Goal: Communication & Community: Participate in discussion

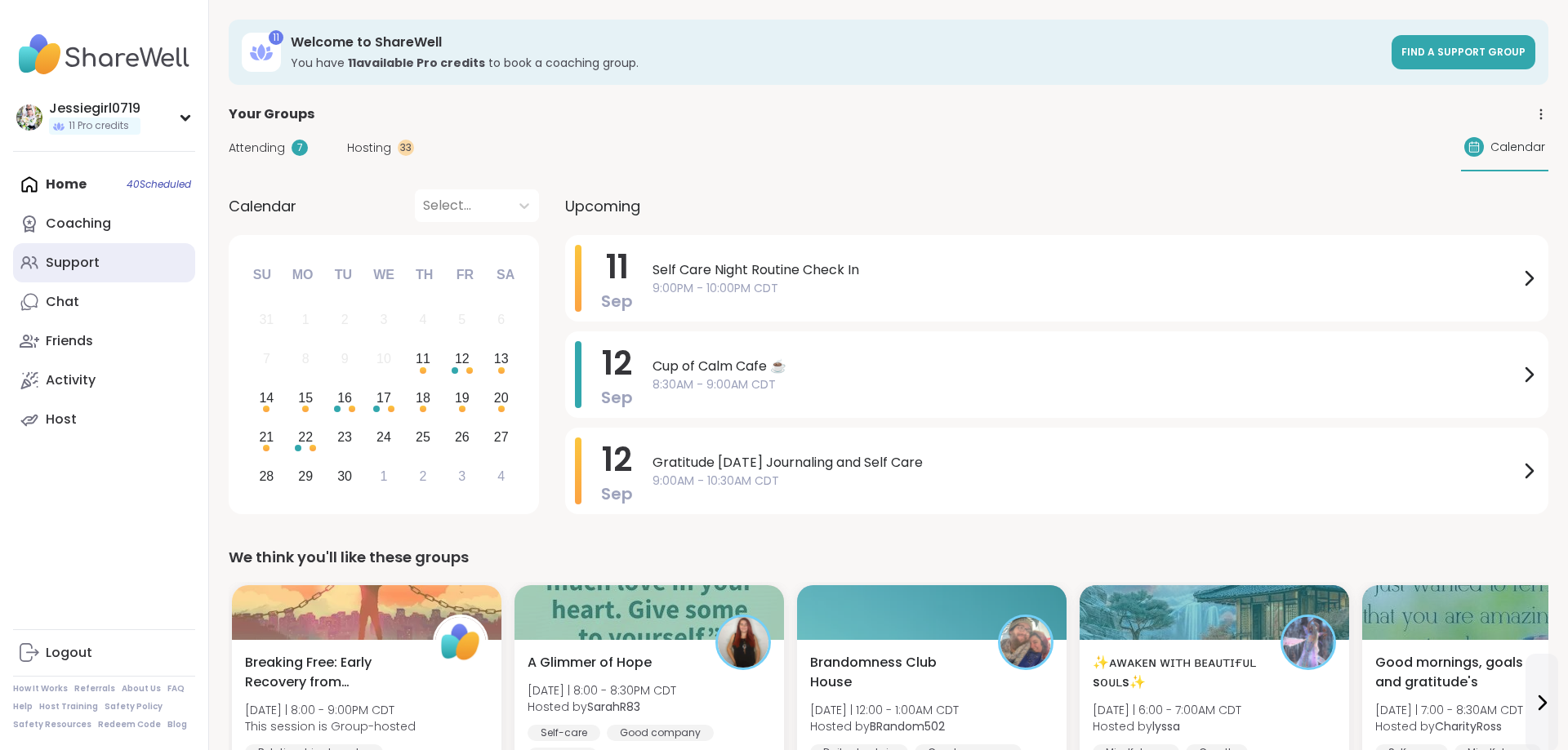
click at [72, 257] on div "Support" at bounding box center [72, 262] width 54 height 18
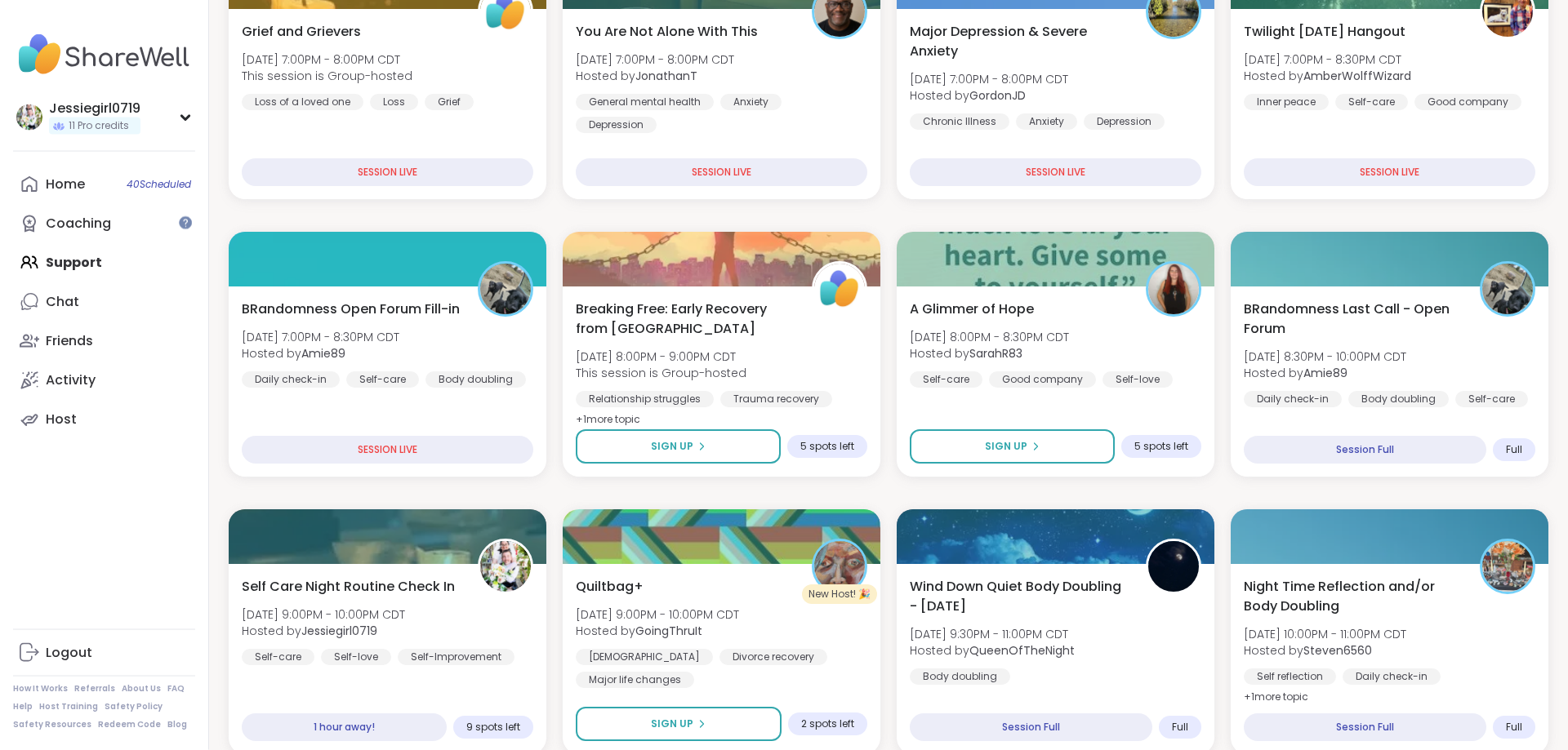
scroll to position [395, 0]
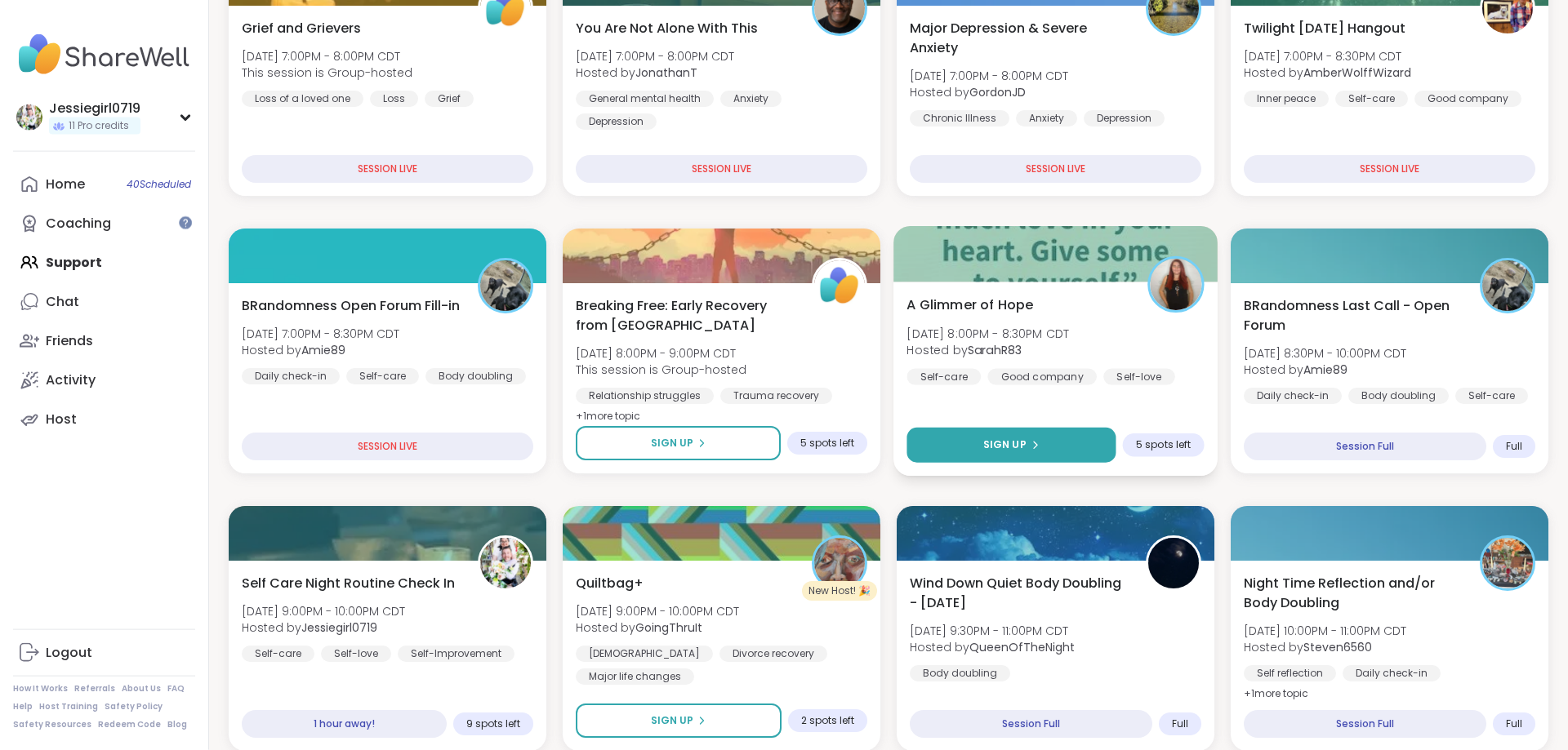
click at [1020, 441] on span "Sign Up" at bounding box center [1005, 445] width 43 height 15
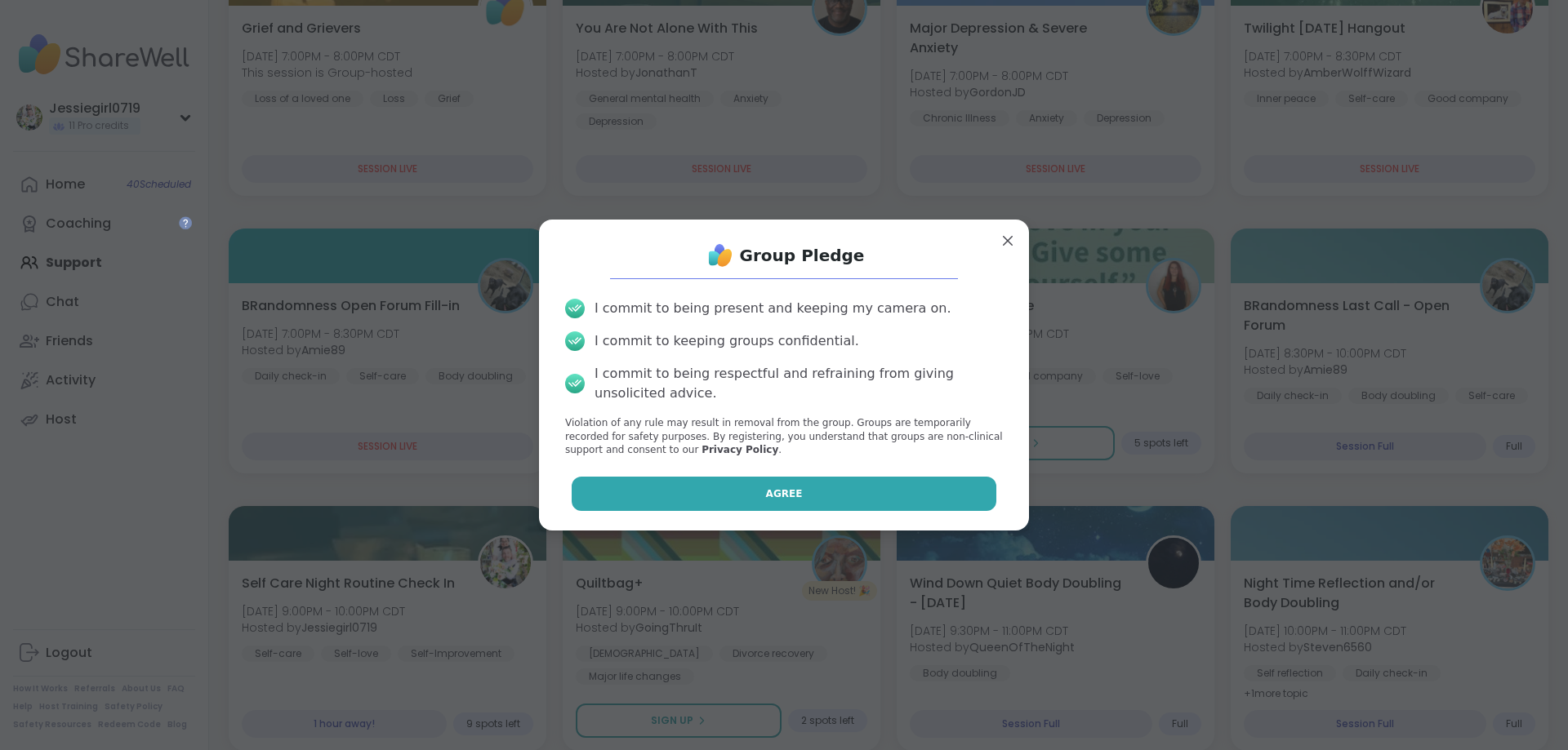
click at [829, 500] on button "Agree" at bounding box center [784, 493] width 425 height 34
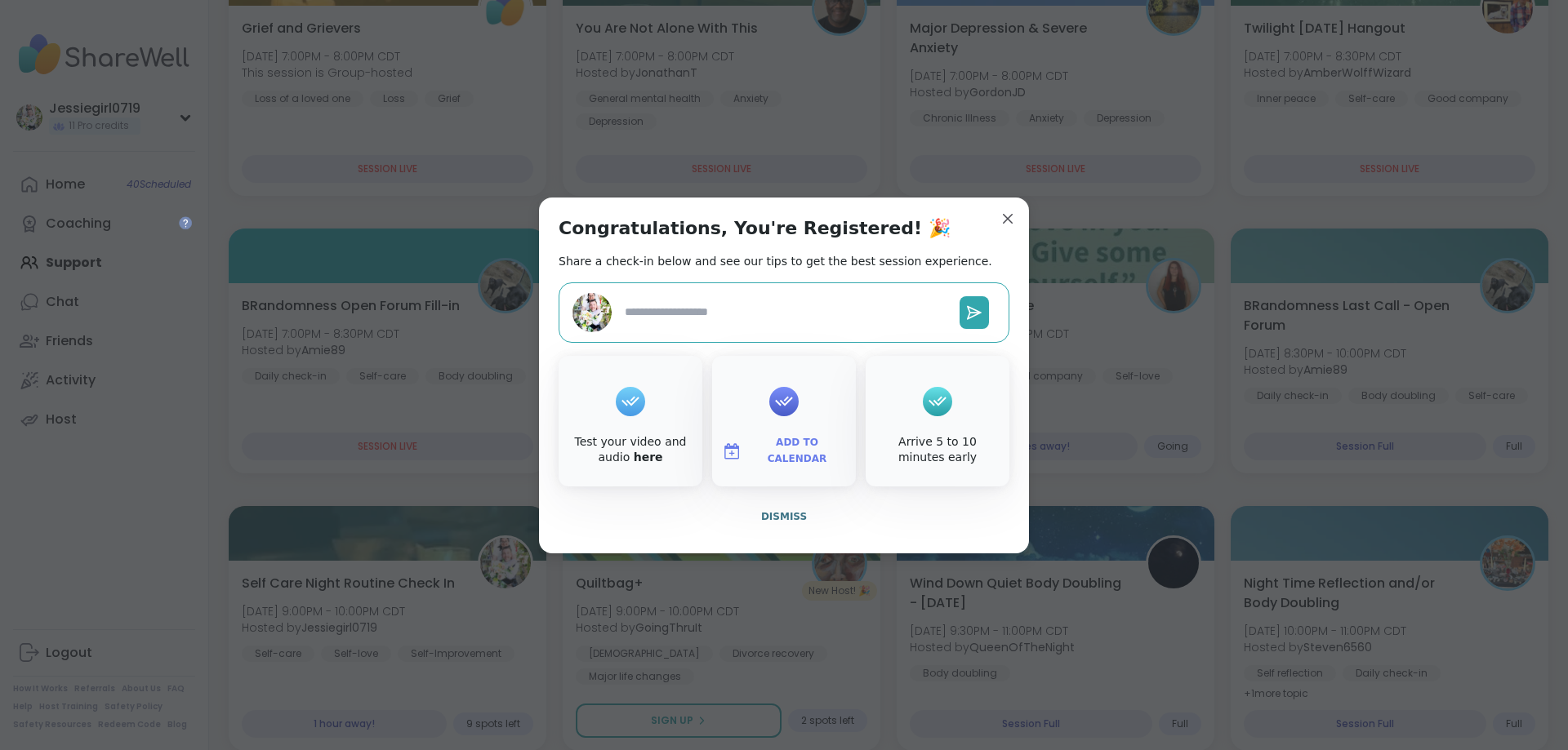
click at [1023, 216] on div "Congratulations, You're Registered! 🎉 Share a check-in below and see our tips t…" at bounding box center [784, 375] width 490 height 356
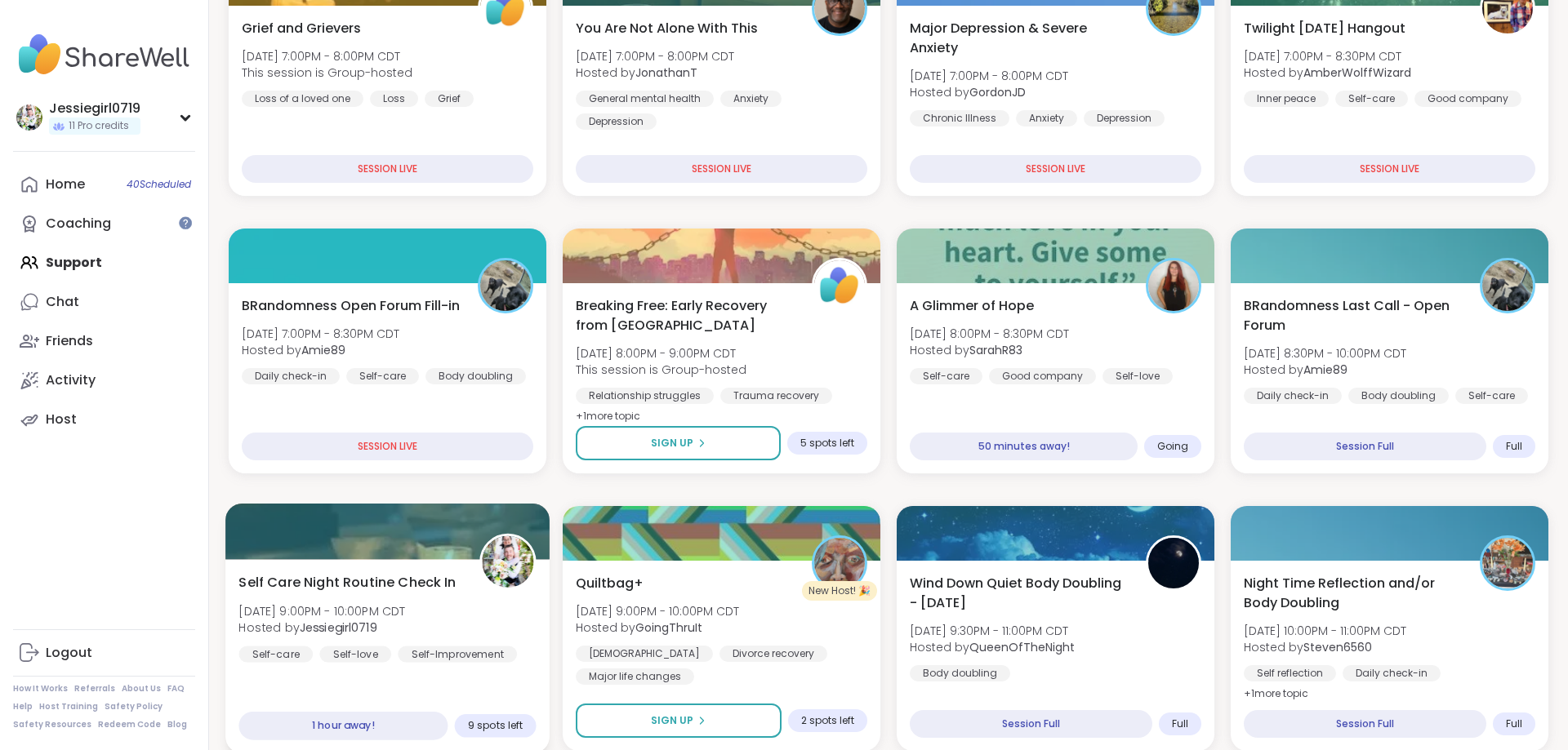
click at [464, 609] on div "Self Care Night Routine Check In Thu, Sep 11 | 9:00PM - 10:00PM CDT Hosted by J…" at bounding box center [386, 617] width 298 height 90
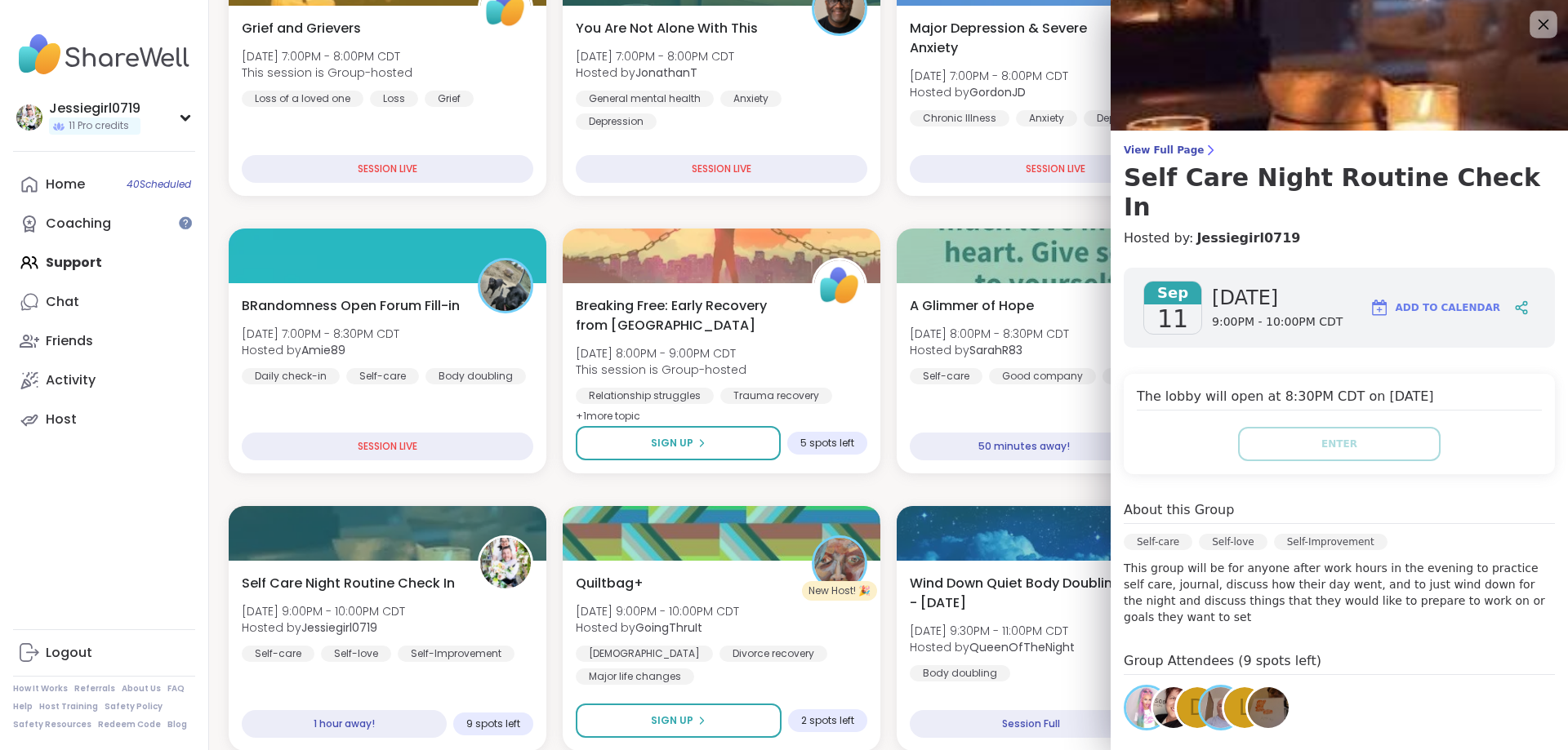
click at [1541, 25] on icon at bounding box center [1543, 23] width 20 height 20
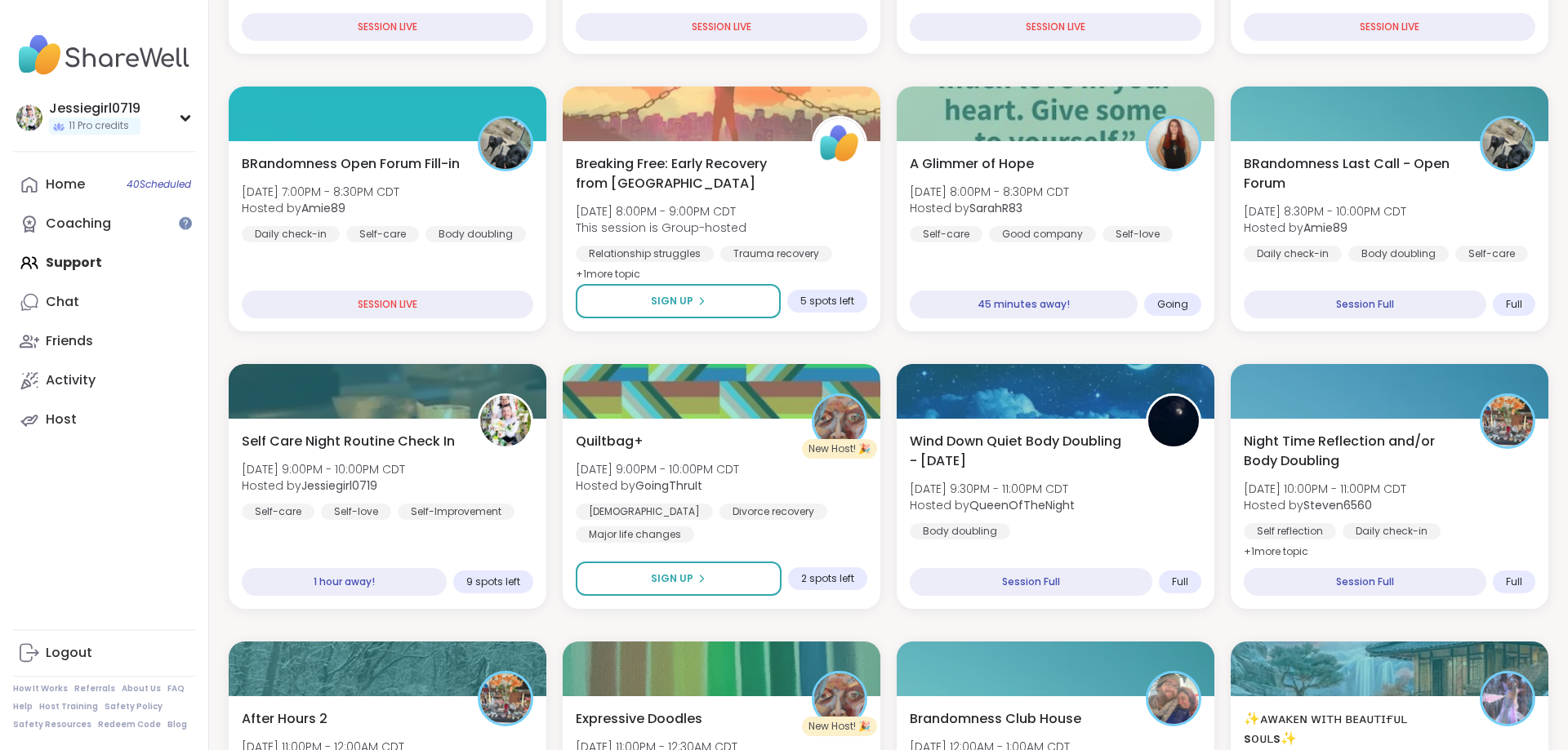
scroll to position [0, 0]
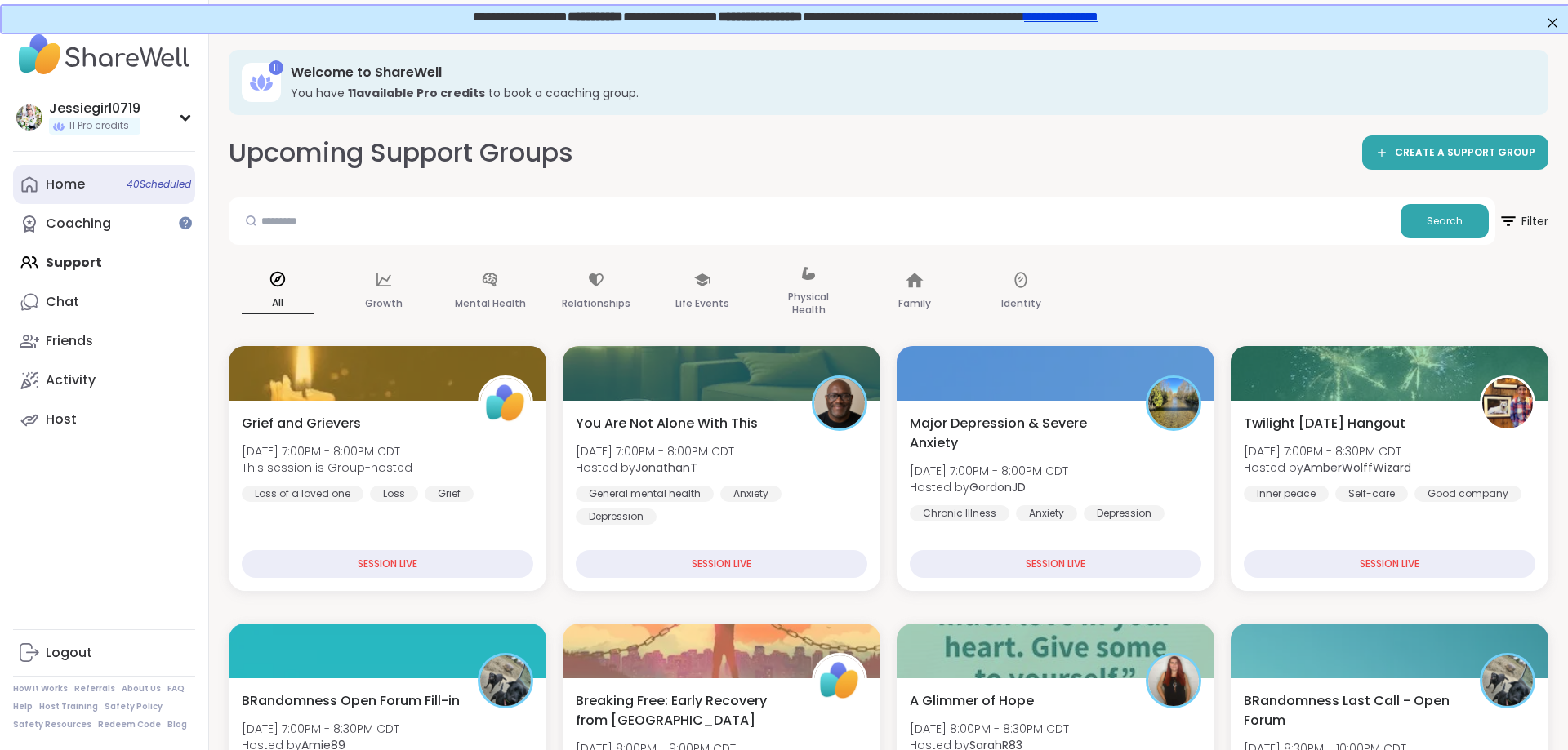
click at [60, 188] on div "Home 40 Scheduled" at bounding box center [65, 184] width 39 height 18
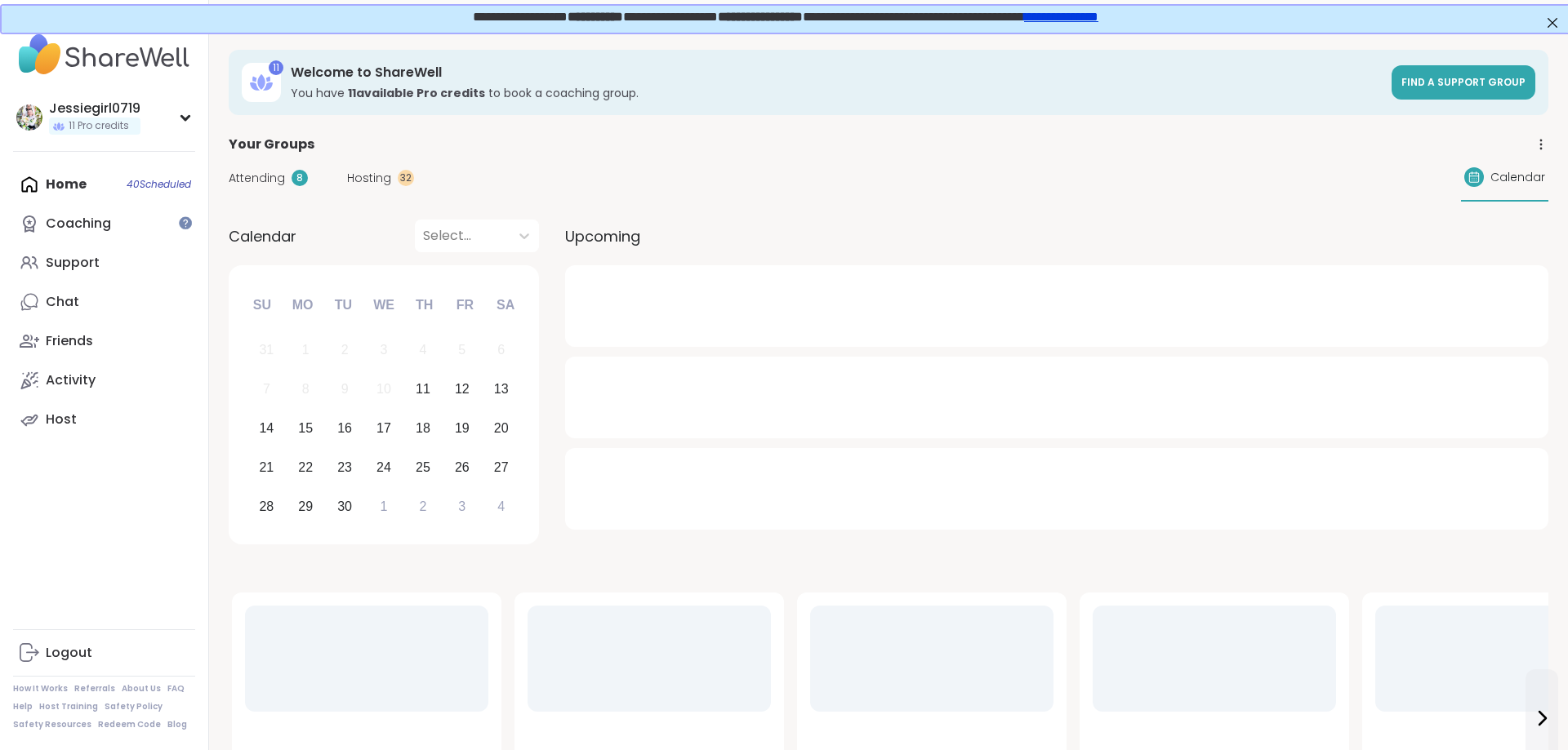
click at [377, 179] on span "Hosting" at bounding box center [369, 178] width 44 height 18
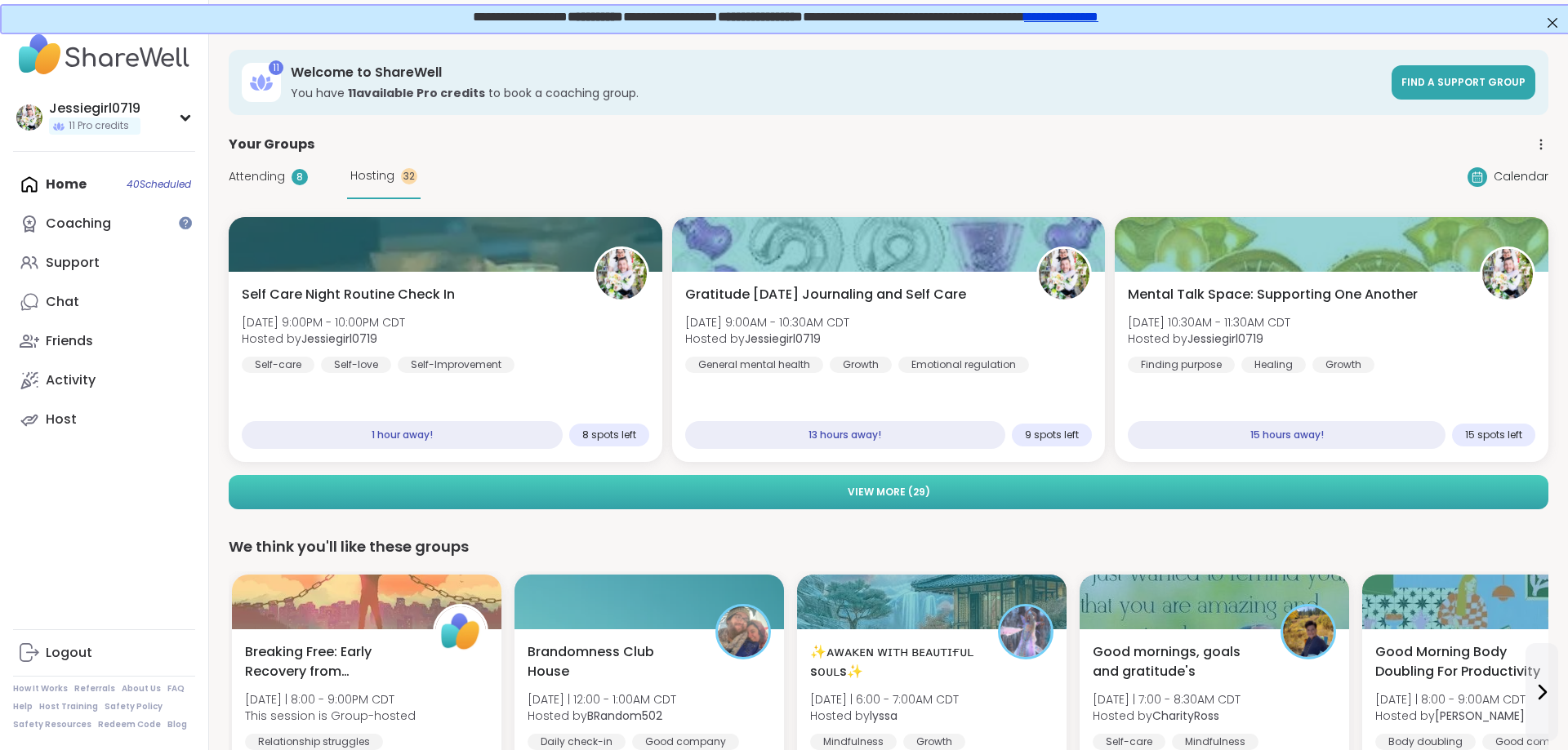
click at [794, 483] on button "View More ( 29 )" at bounding box center [888, 492] width 1320 height 34
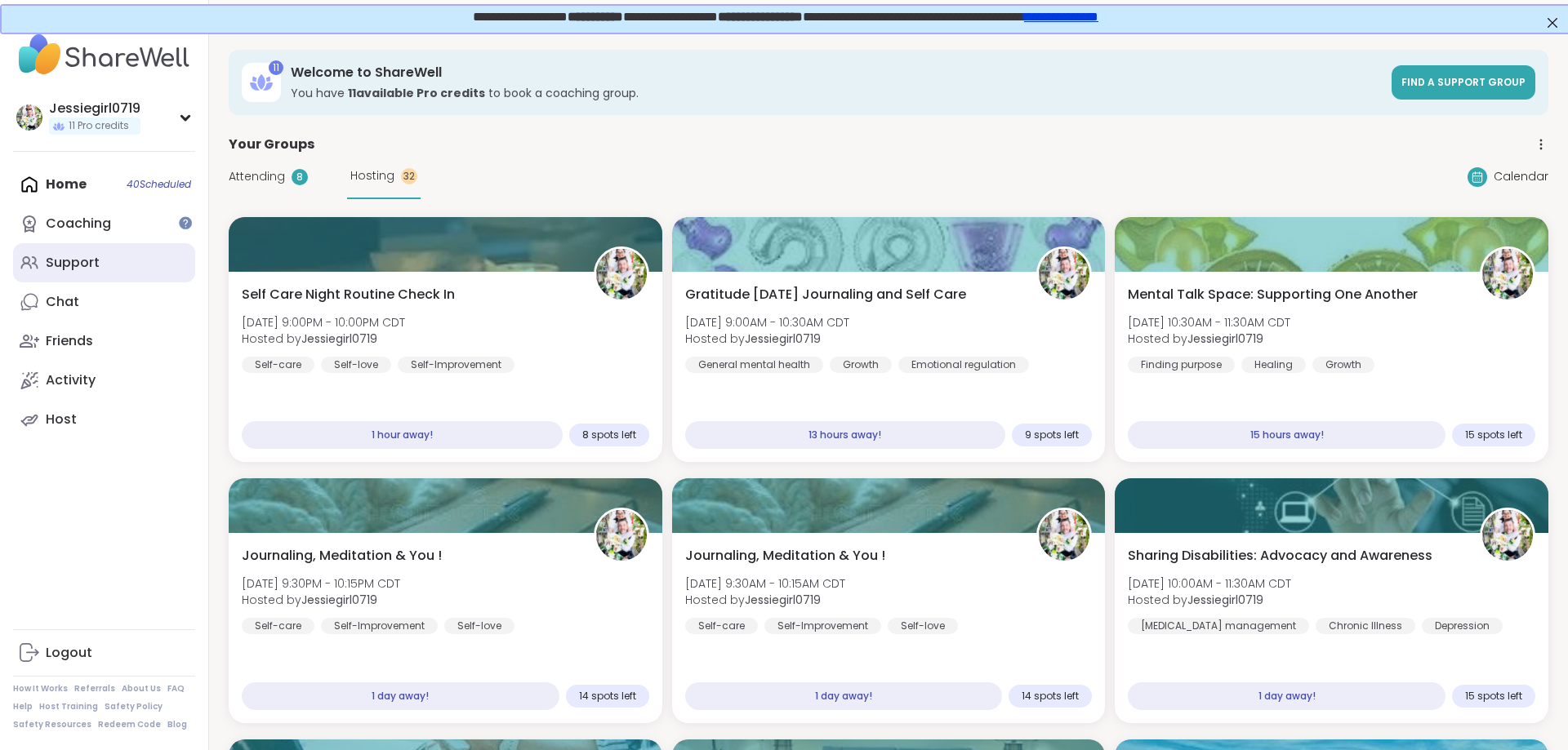
click at [58, 275] on link "Support" at bounding box center [103, 262] width 182 height 39
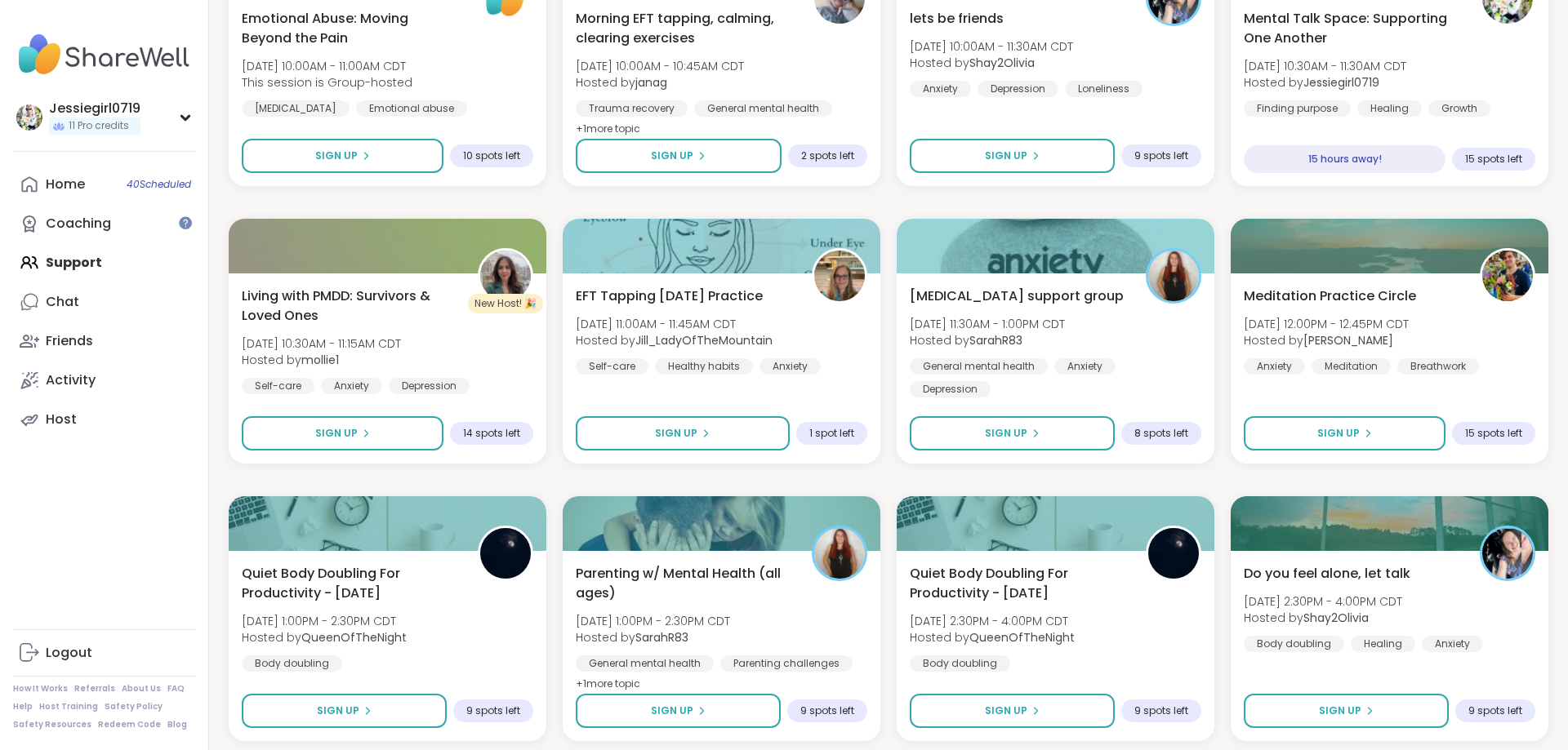
scroll to position [2125, 0]
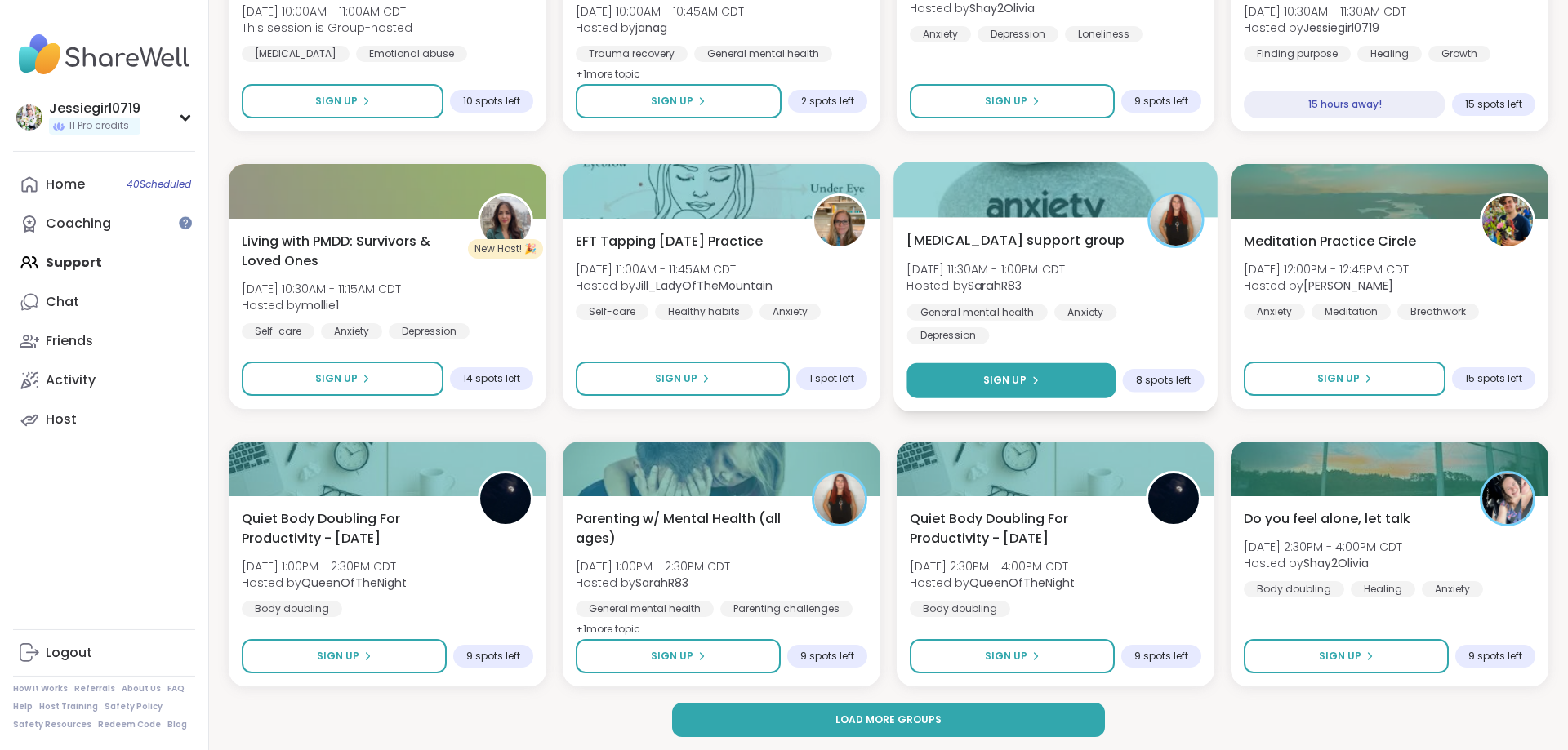
click at [1039, 375] on button "Sign Up" at bounding box center [1011, 380] width 209 height 35
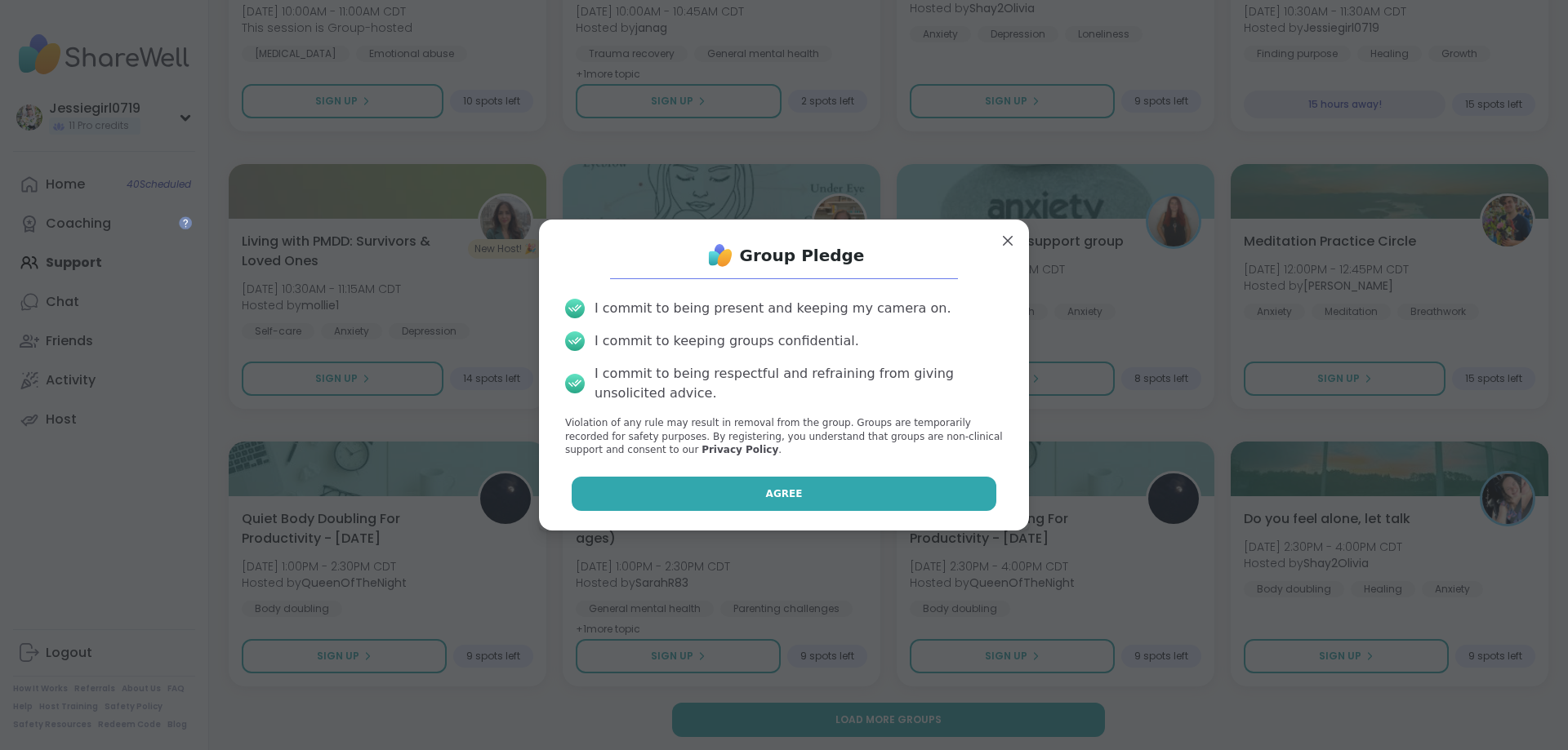
click at [935, 487] on button "Agree" at bounding box center [784, 493] width 425 height 34
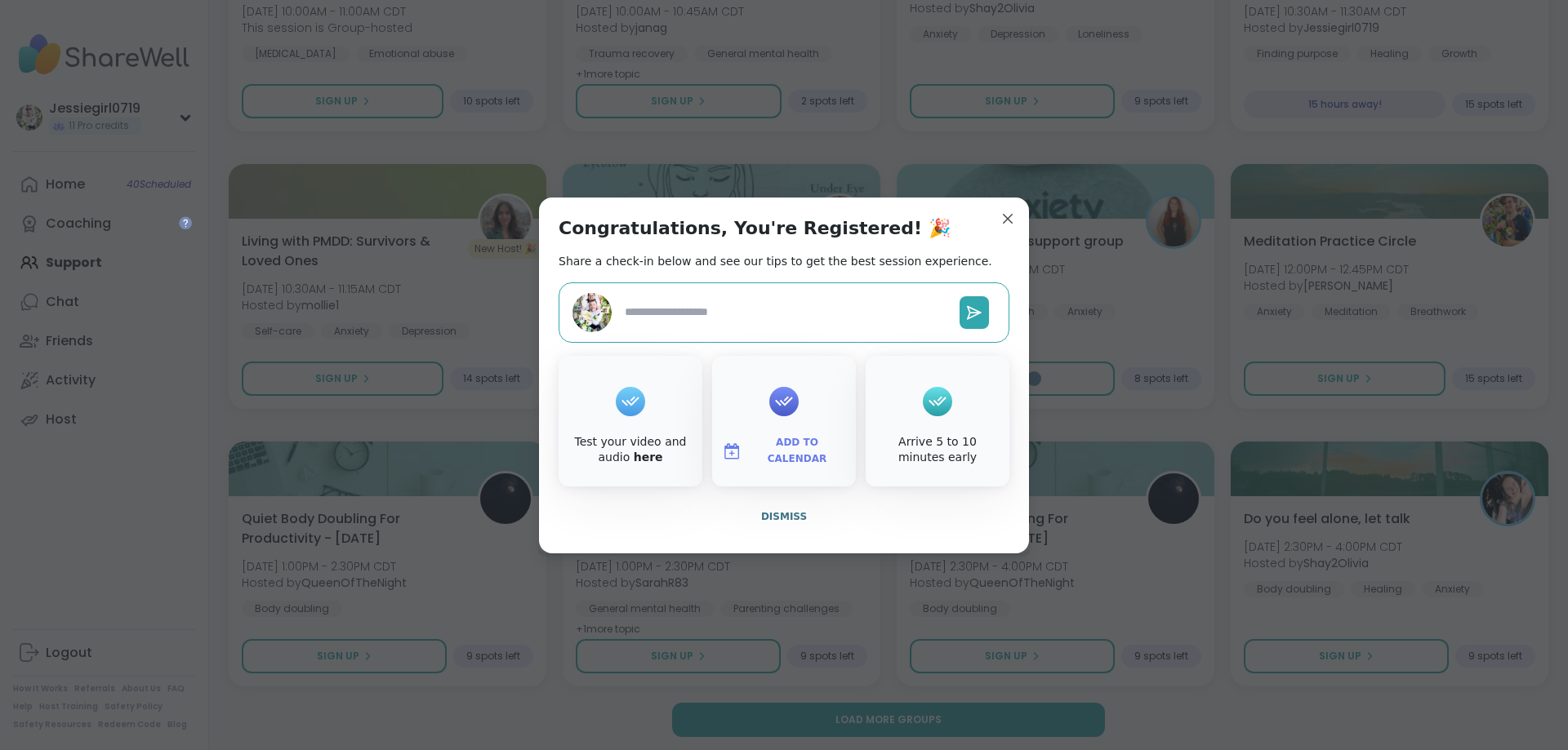
type textarea "*"
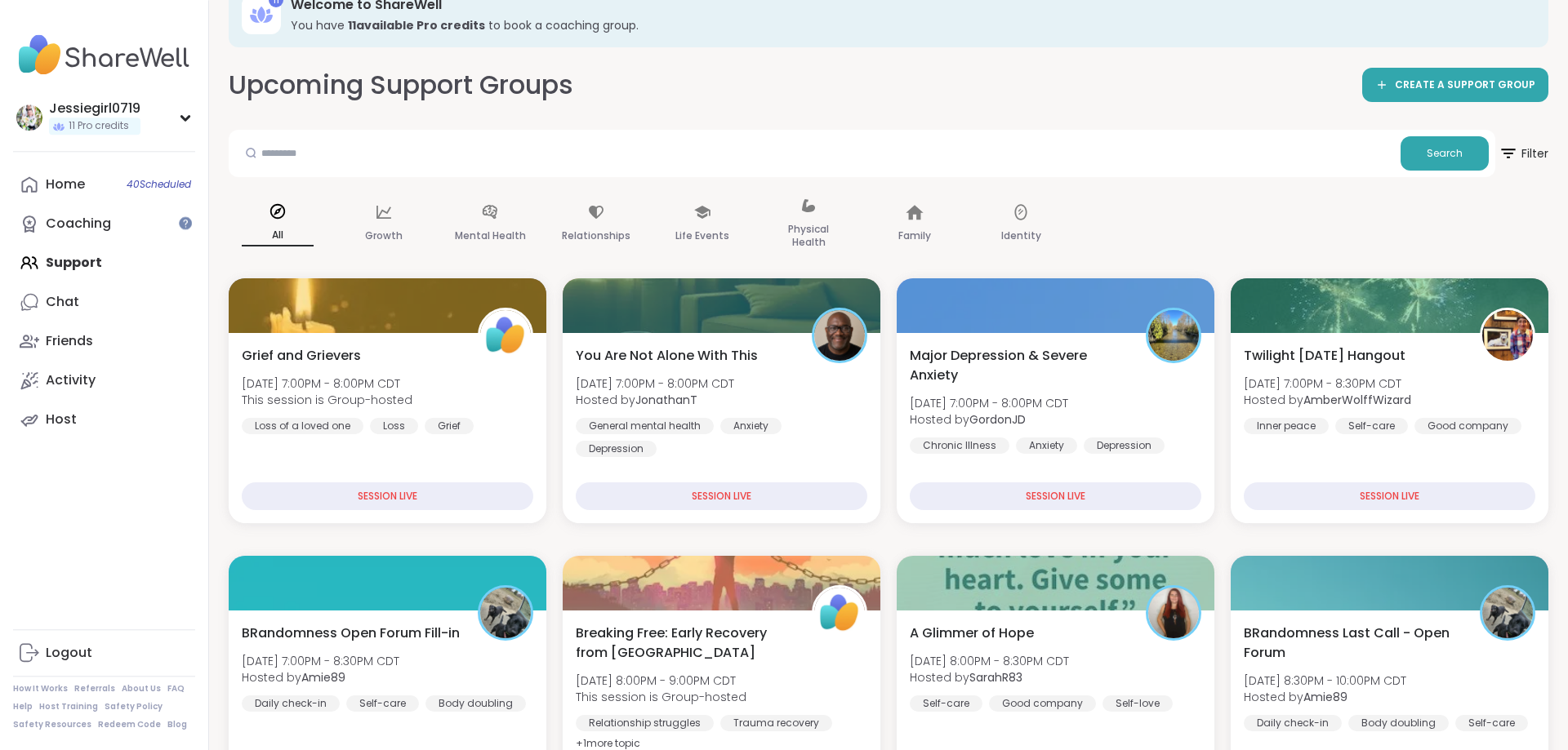
scroll to position [61, 0]
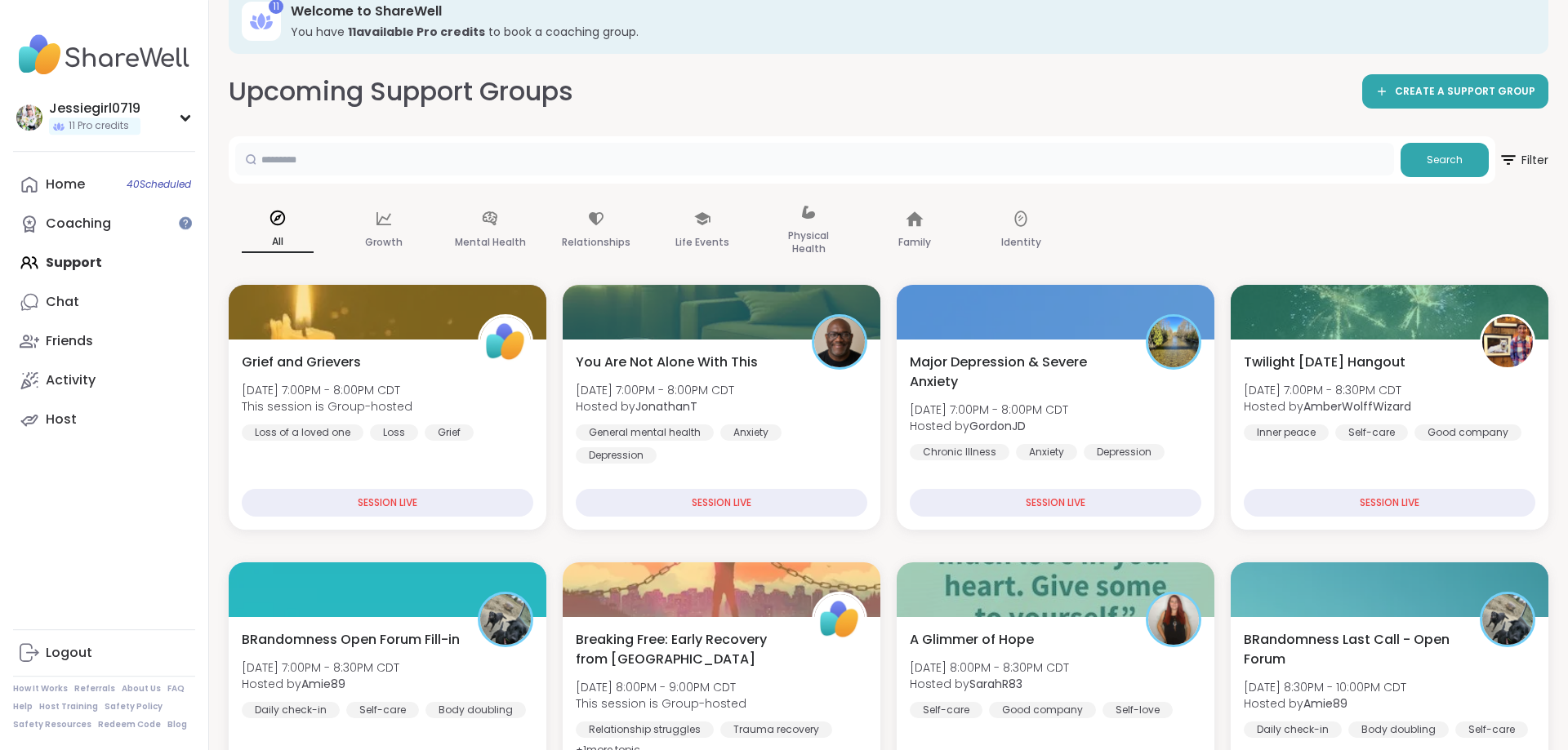
click at [386, 167] on input "text" at bounding box center [815, 158] width 1159 height 32
type input "********"
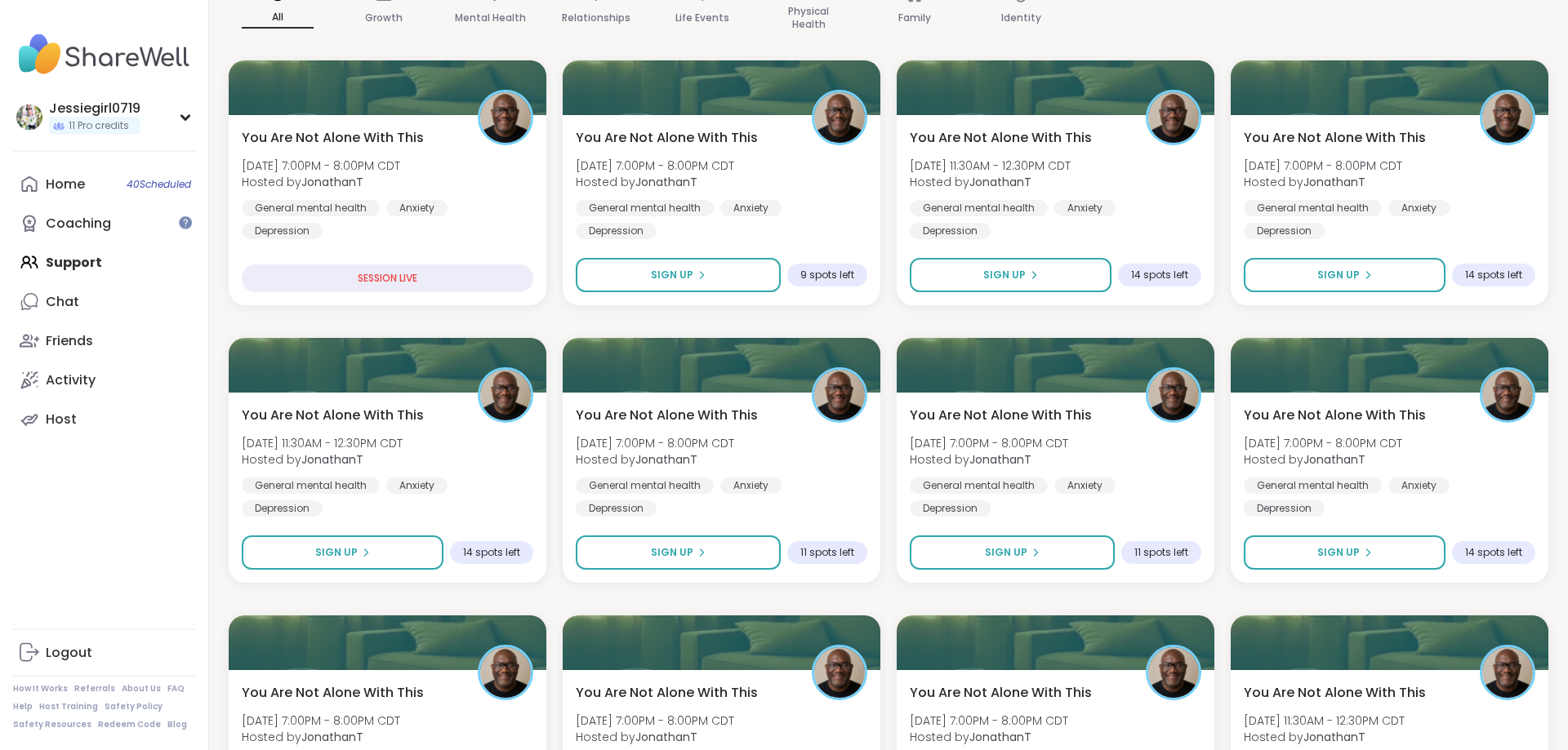
scroll to position [270, 0]
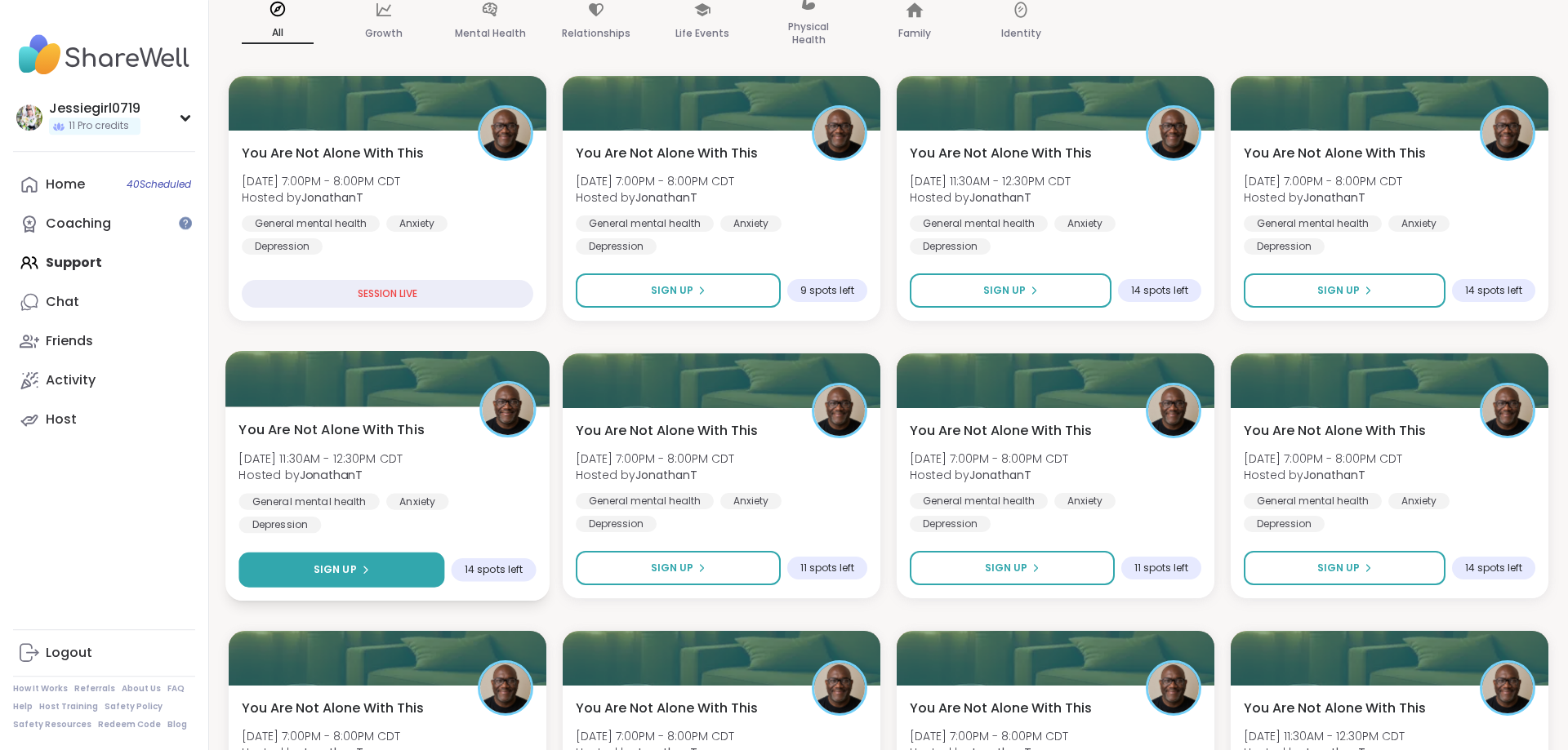
click at [346, 583] on button "Sign Up" at bounding box center [341, 571] width 206 height 35
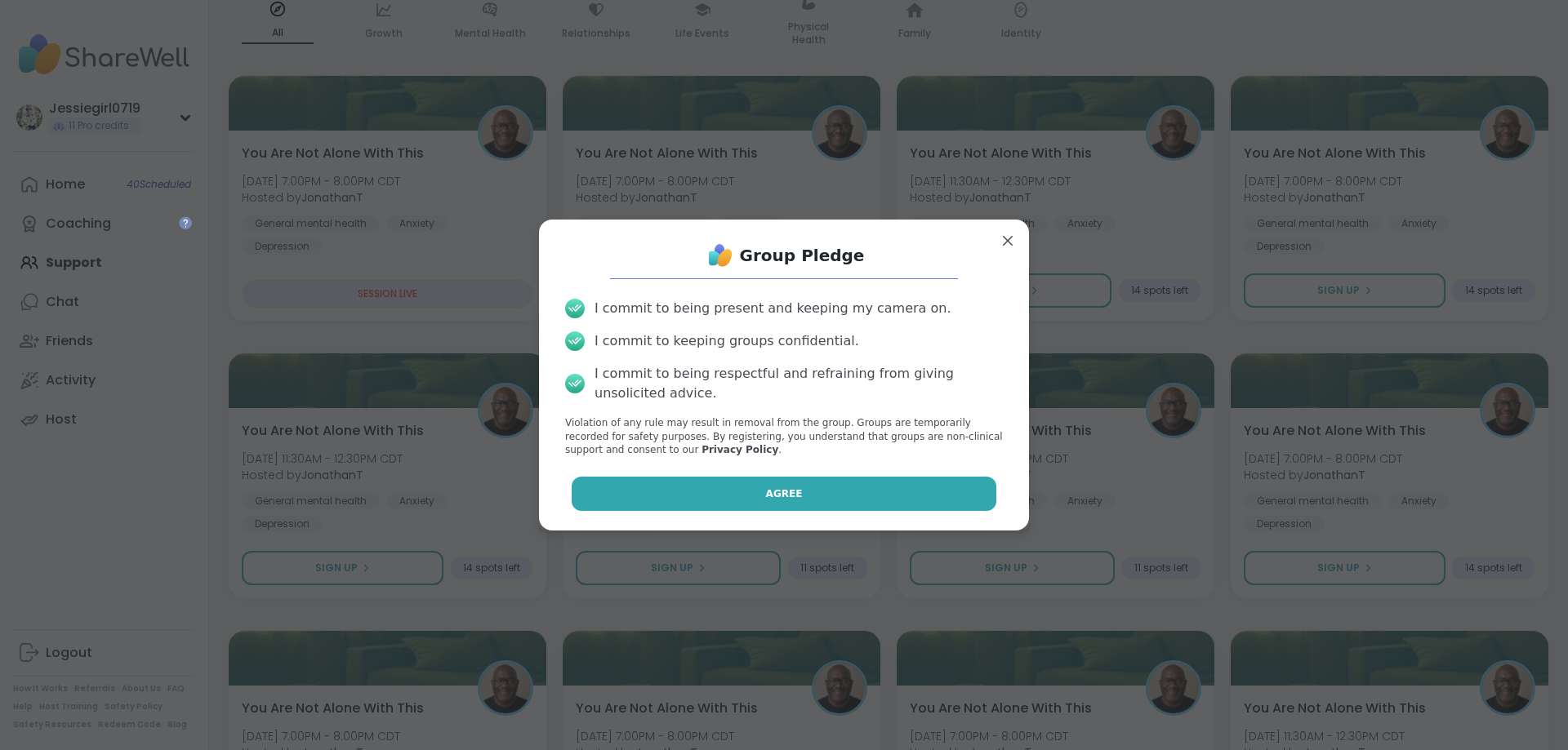
click at [715, 508] on button "Agree" at bounding box center [784, 493] width 425 height 34
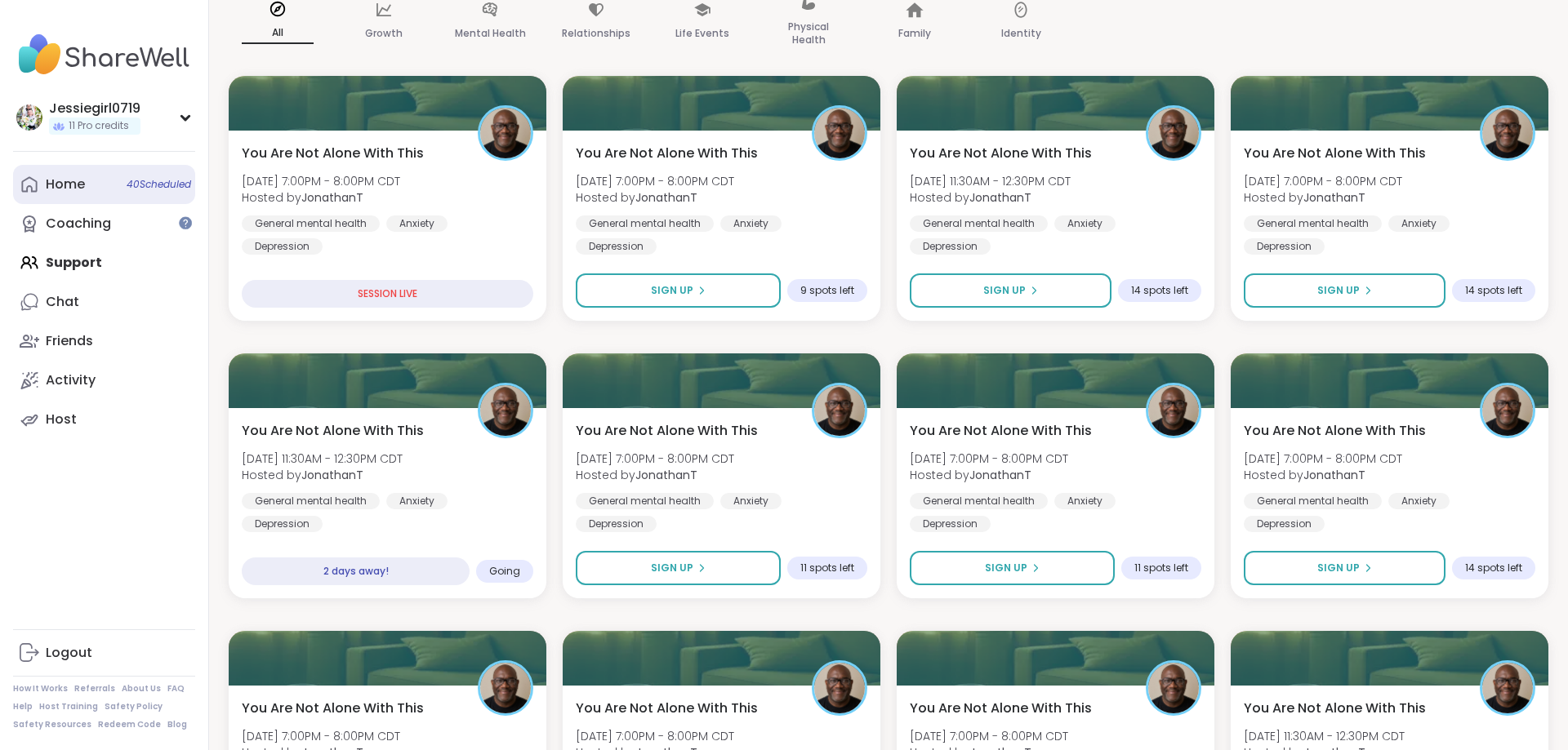
click at [58, 190] on div "Home 40 Scheduled" at bounding box center [65, 184] width 39 height 18
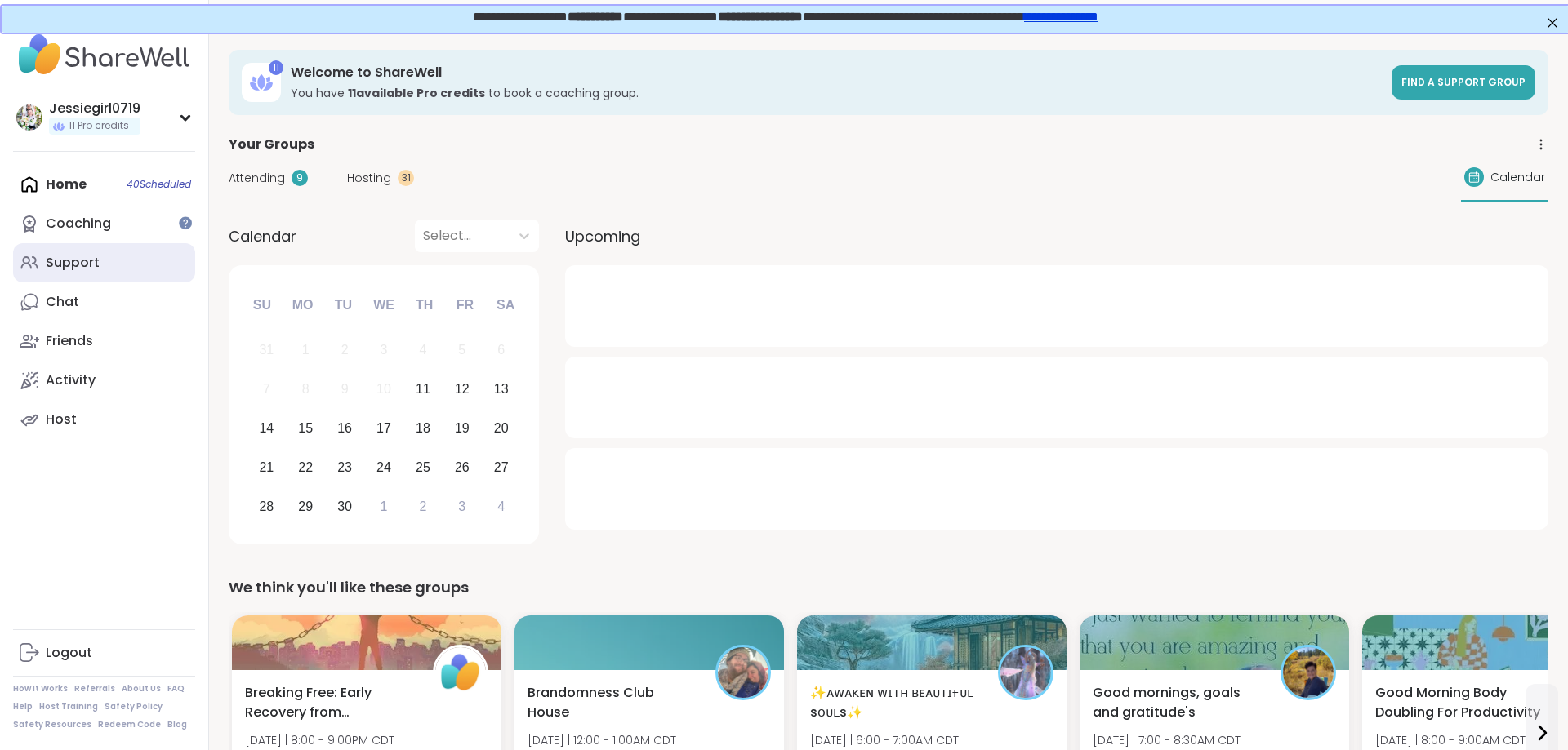
click at [103, 253] on link "Support" at bounding box center [103, 262] width 182 height 39
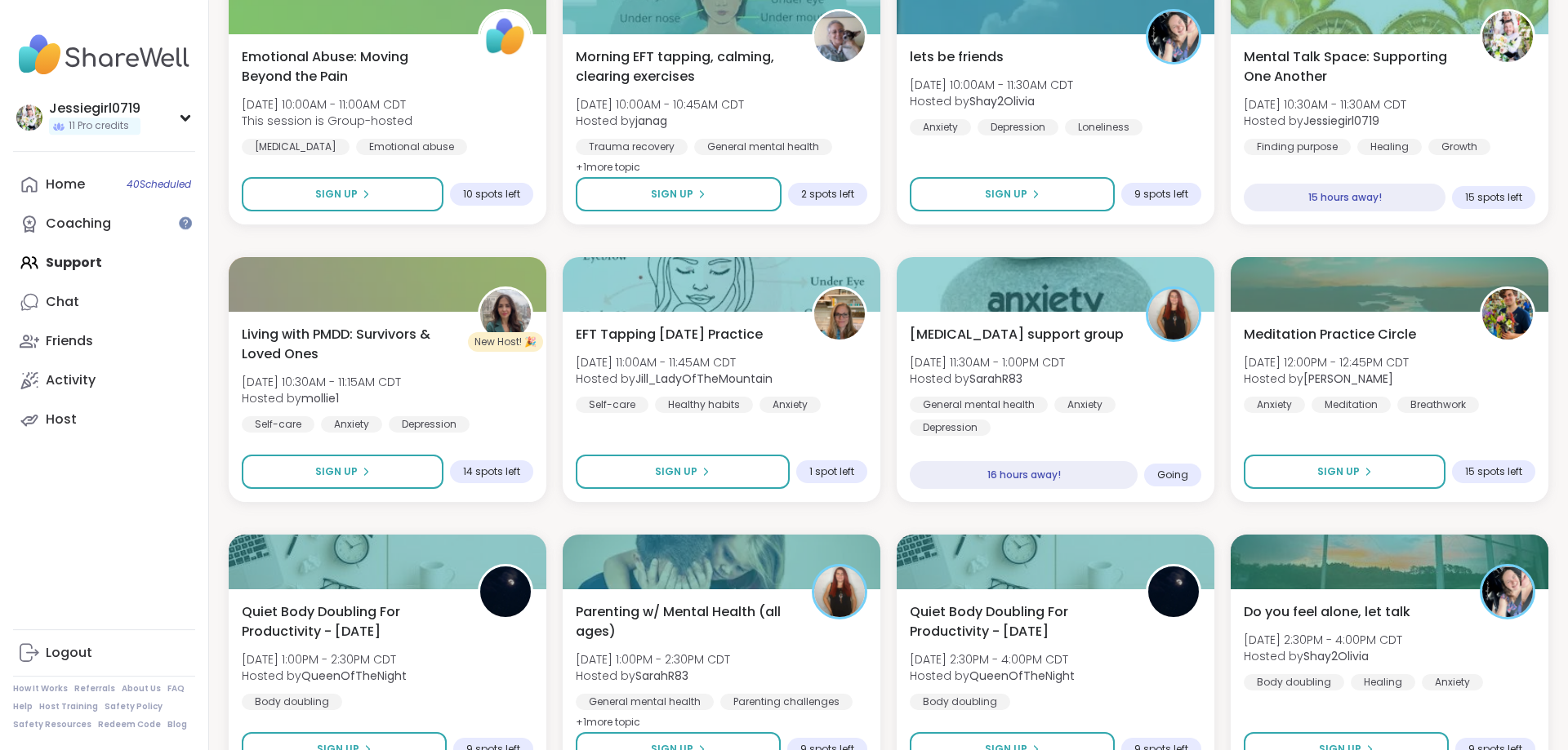
scroll to position [2128, 0]
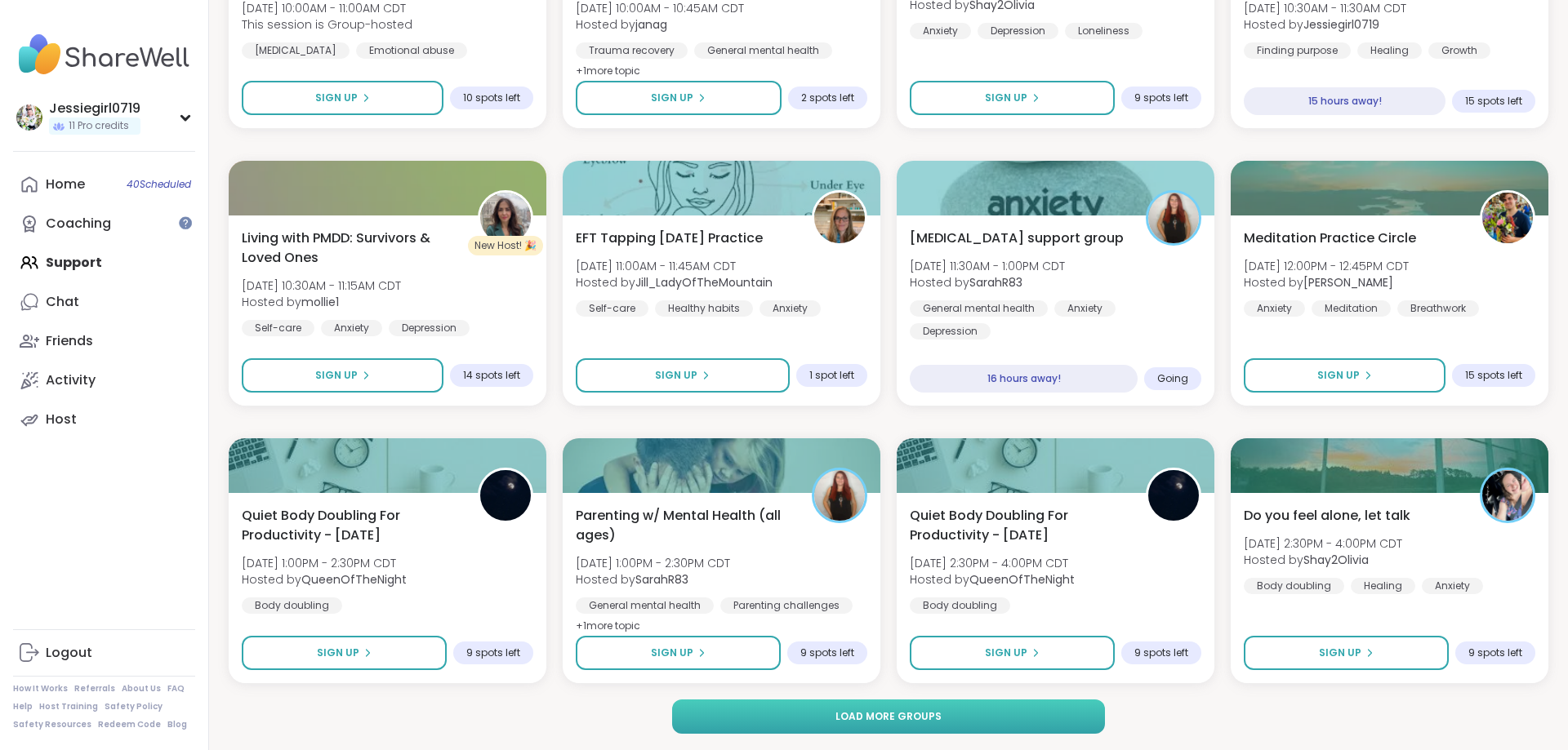
click at [960, 729] on button "Load more groups" at bounding box center [889, 716] width 433 height 34
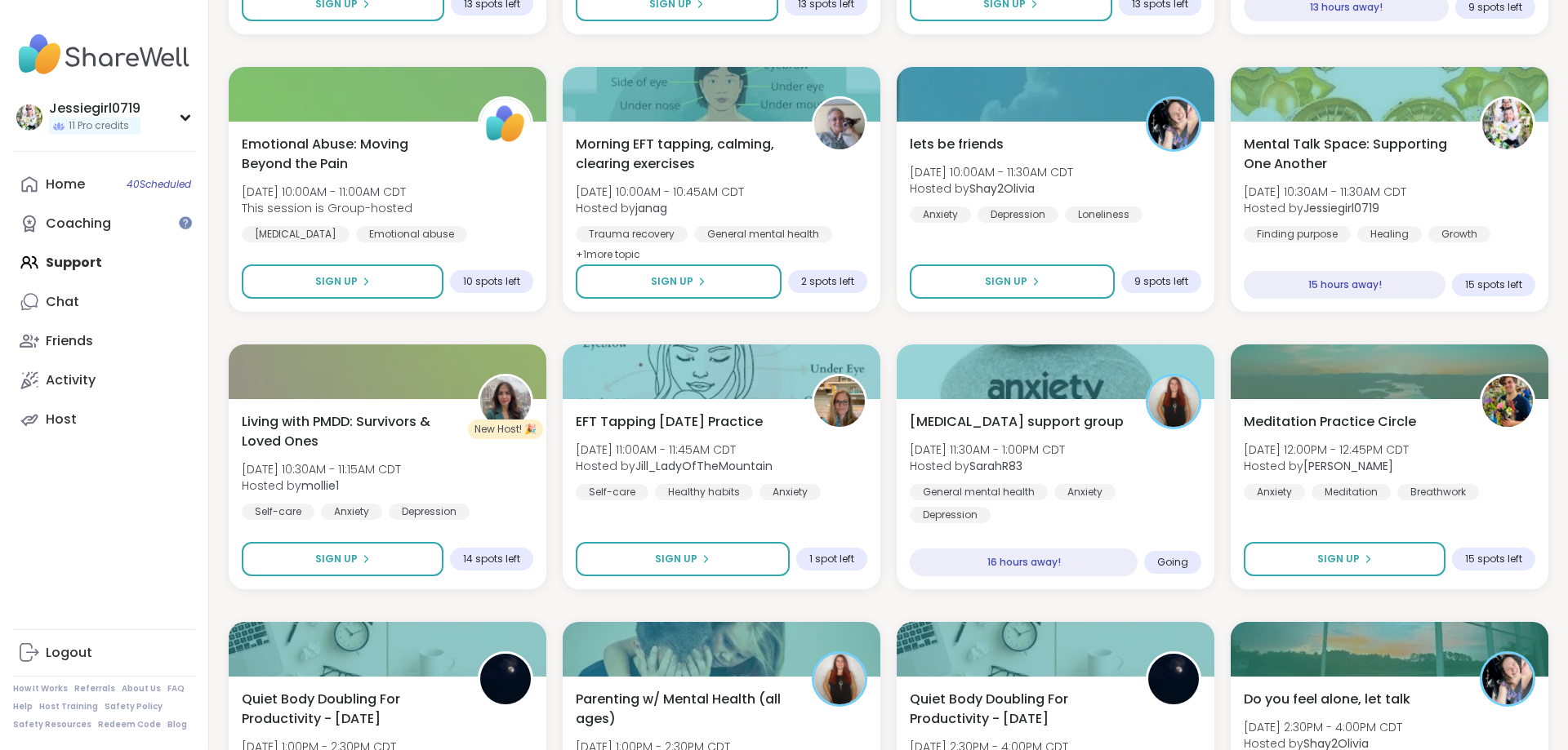
scroll to position [0, 0]
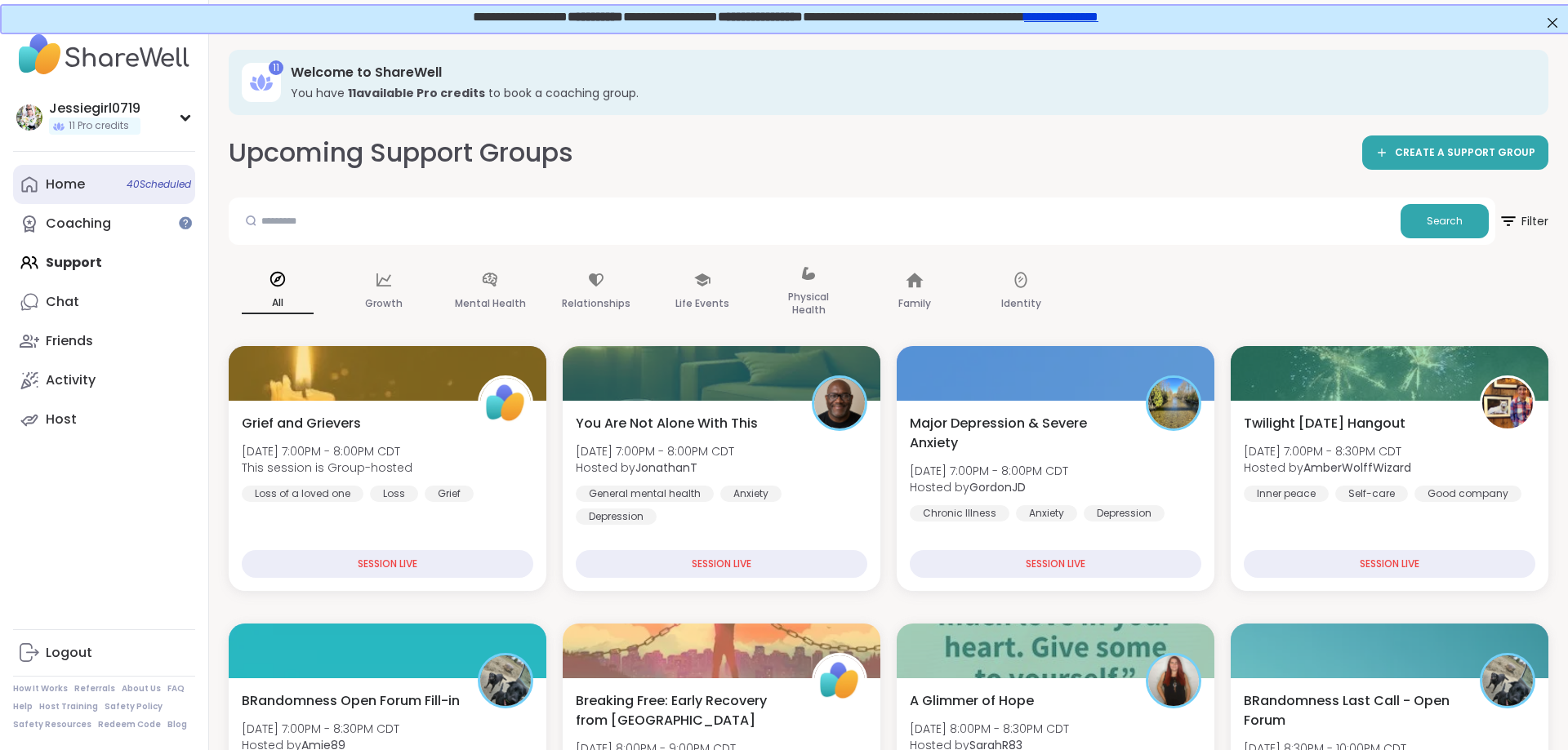
click at [52, 192] on div "Home 40 Scheduled" at bounding box center [65, 184] width 39 height 18
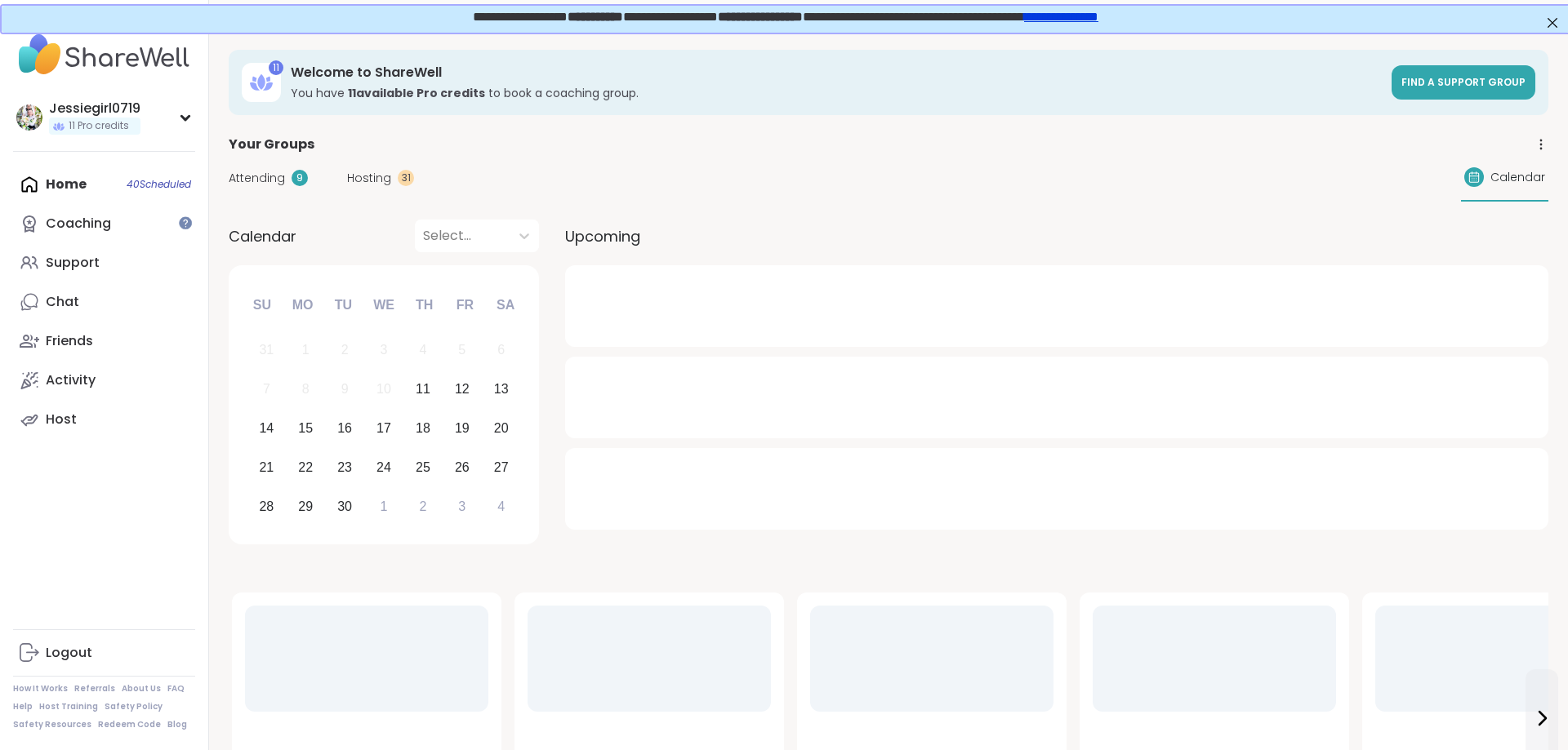
click at [383, 162] on div "Attending 9 Hosting 31 Calendar" at bounding box center [888, 178] width 1320 height 48
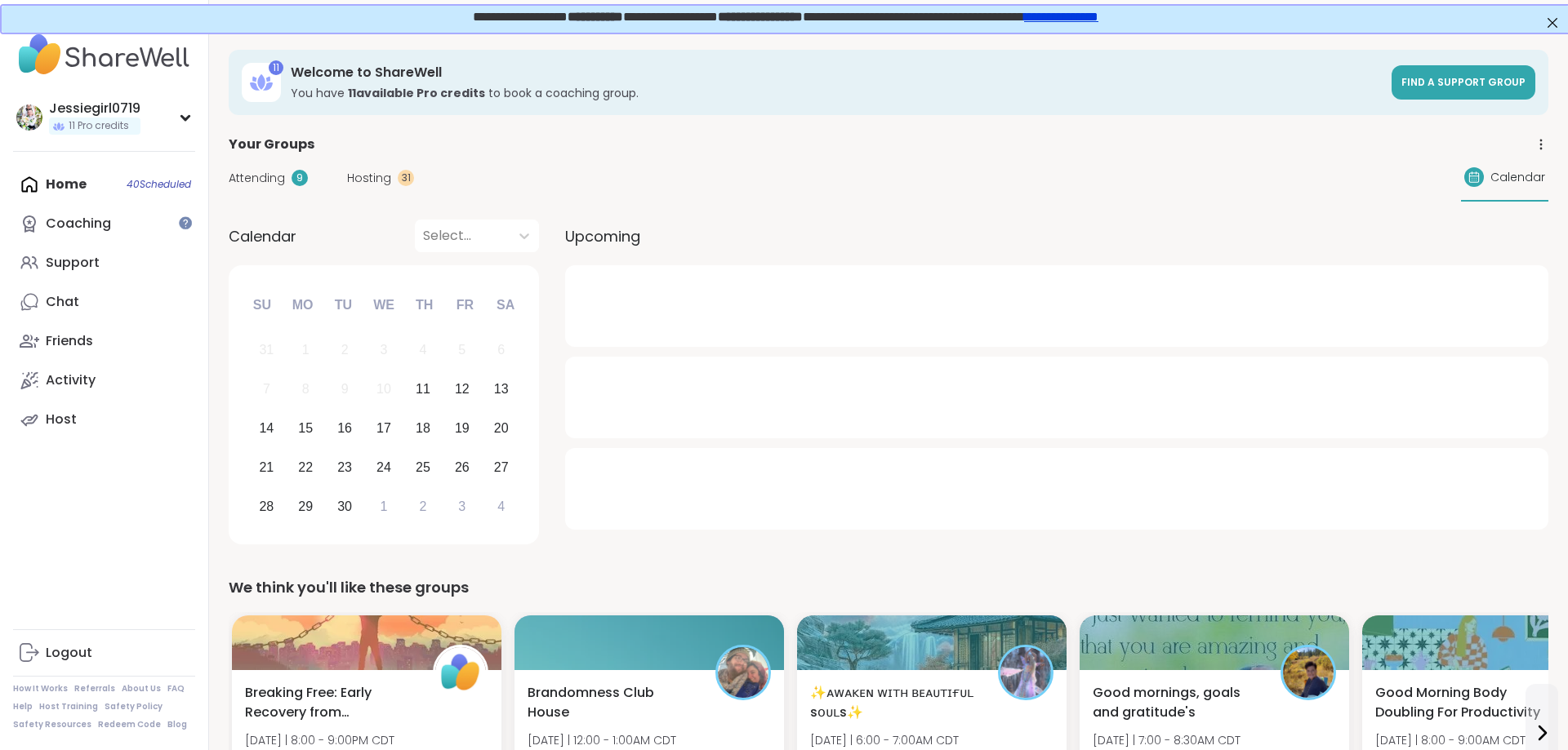
click at [370, 177] on span "Hosting" at bounding box center [369, 178] width 44 height 18
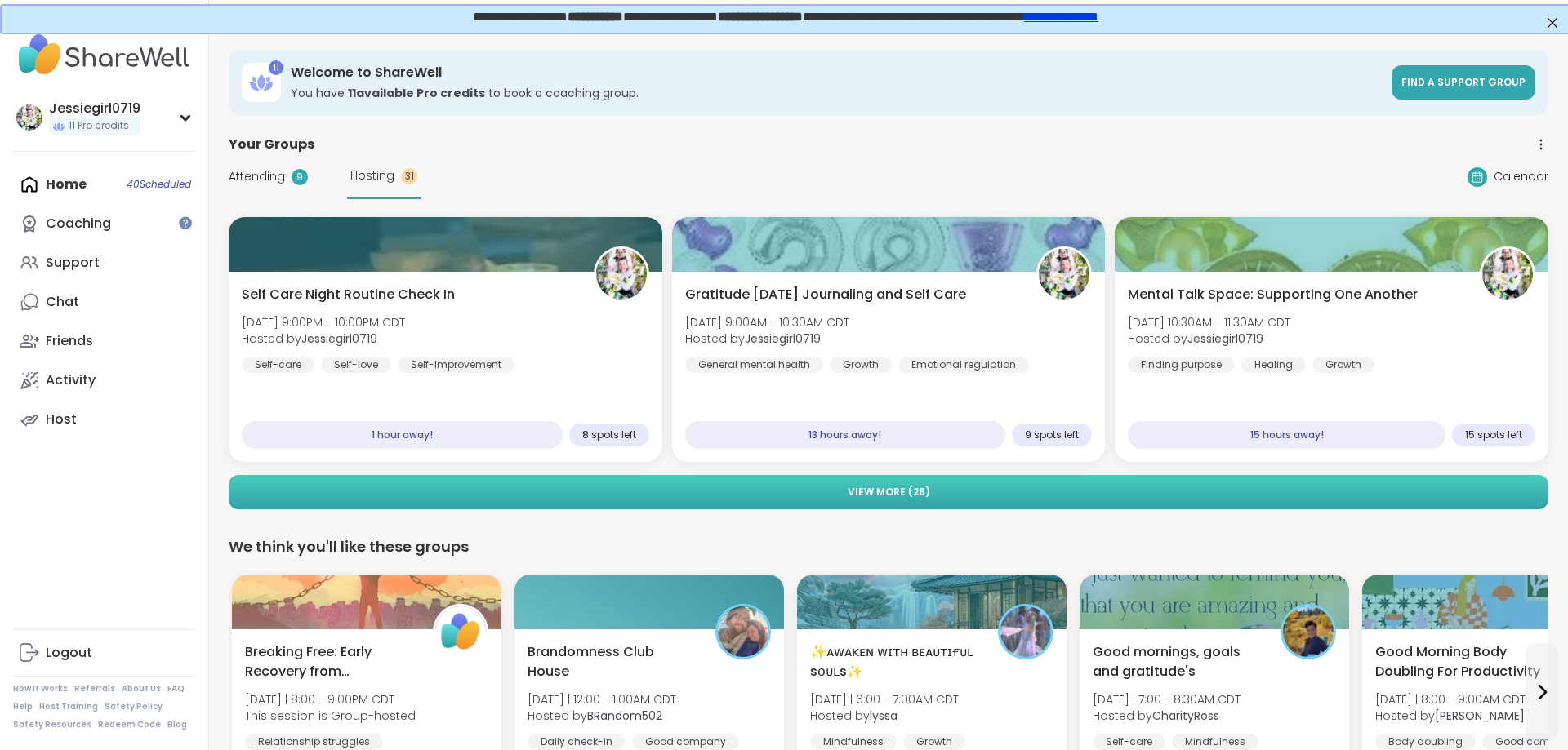
click at [1428, 477] on button "View More ( 28 )" at bounding box center [888, 492] width 1320 height 34
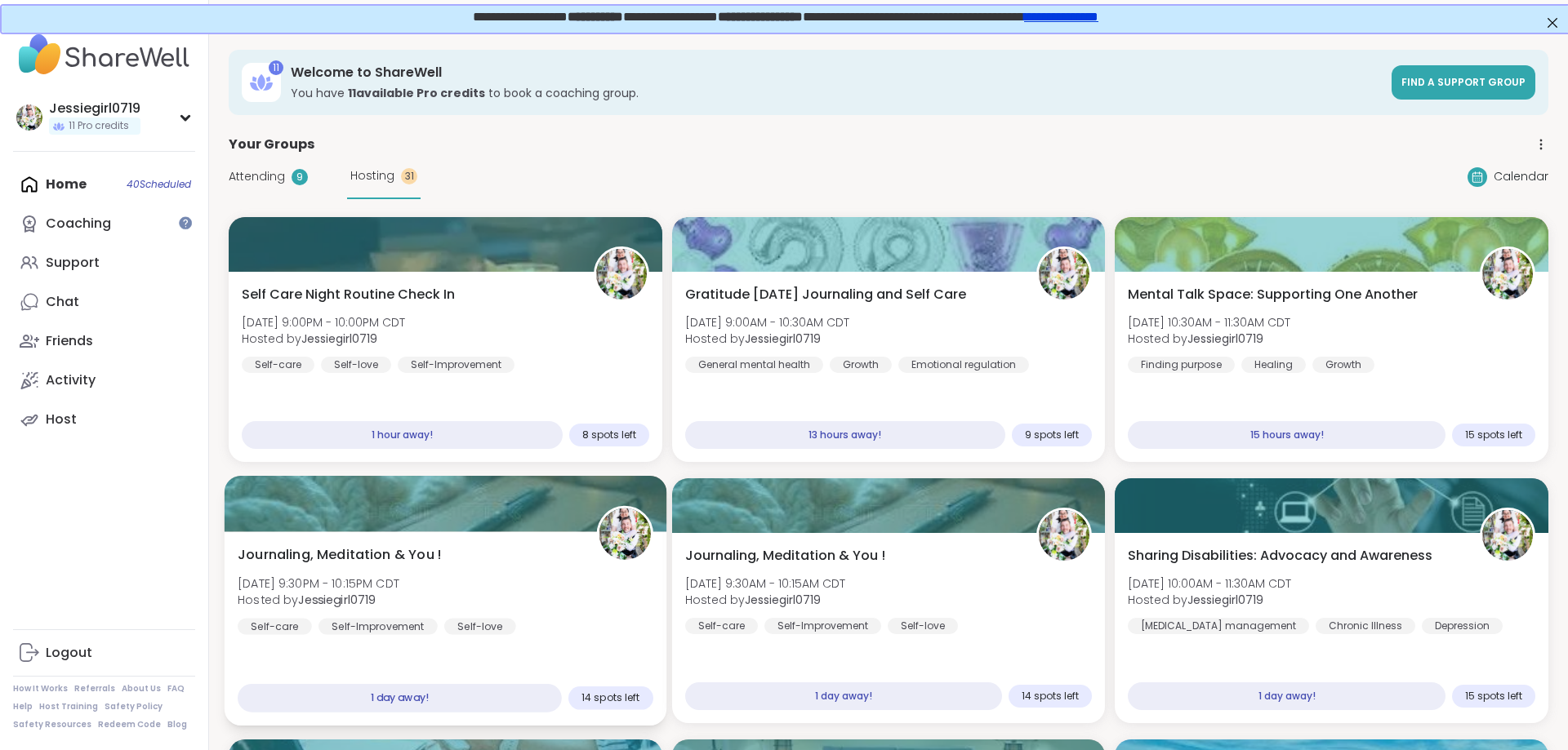
click at [485, 584] on div "Journaling, Meditation & You ! Fri, Sep 12 | 9:30PM - 10:15PM CDT Hosted by Jes…" at bounding box center [446, 590] width 416 height 90
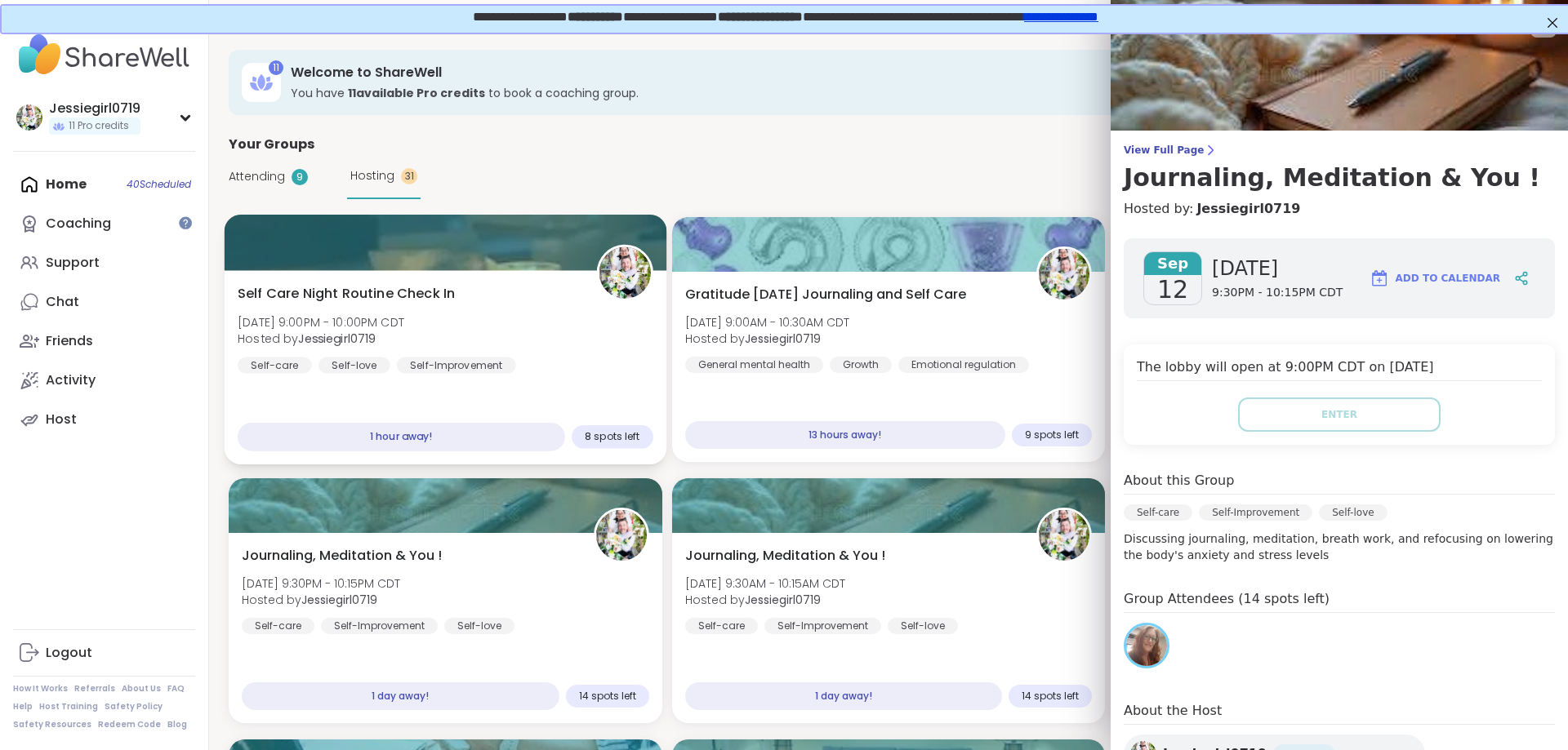
click at [571, 323] on div "Self Care Night Routine Check In Thu, Sep 11 | 9:00PM - 10:00PM CDT Hosted by J…" at bounding box center [446, 329] width 416 height 90
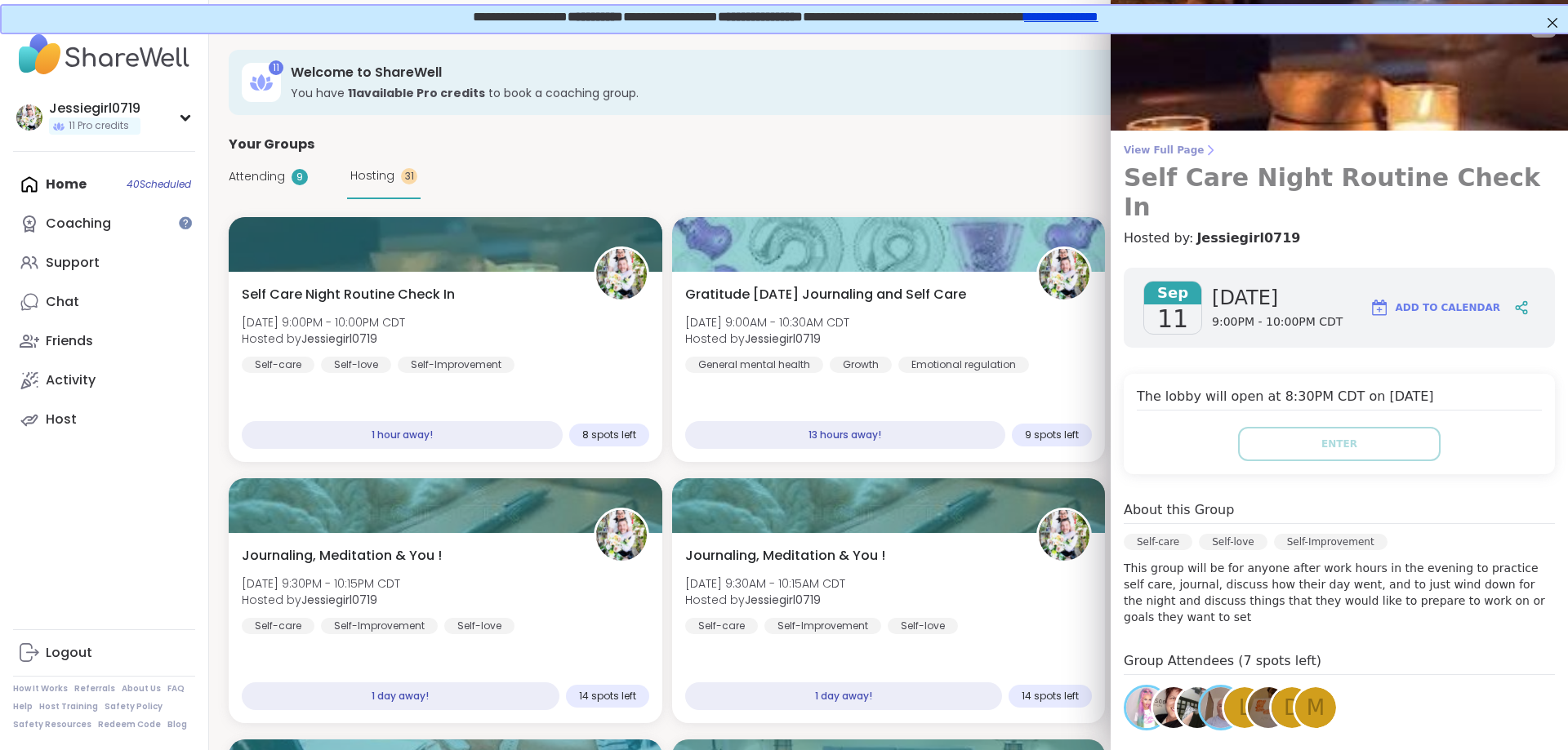
click at [1173, 145] on span "View Full Page" at bounding box center [1340, 149] width 431 height 13
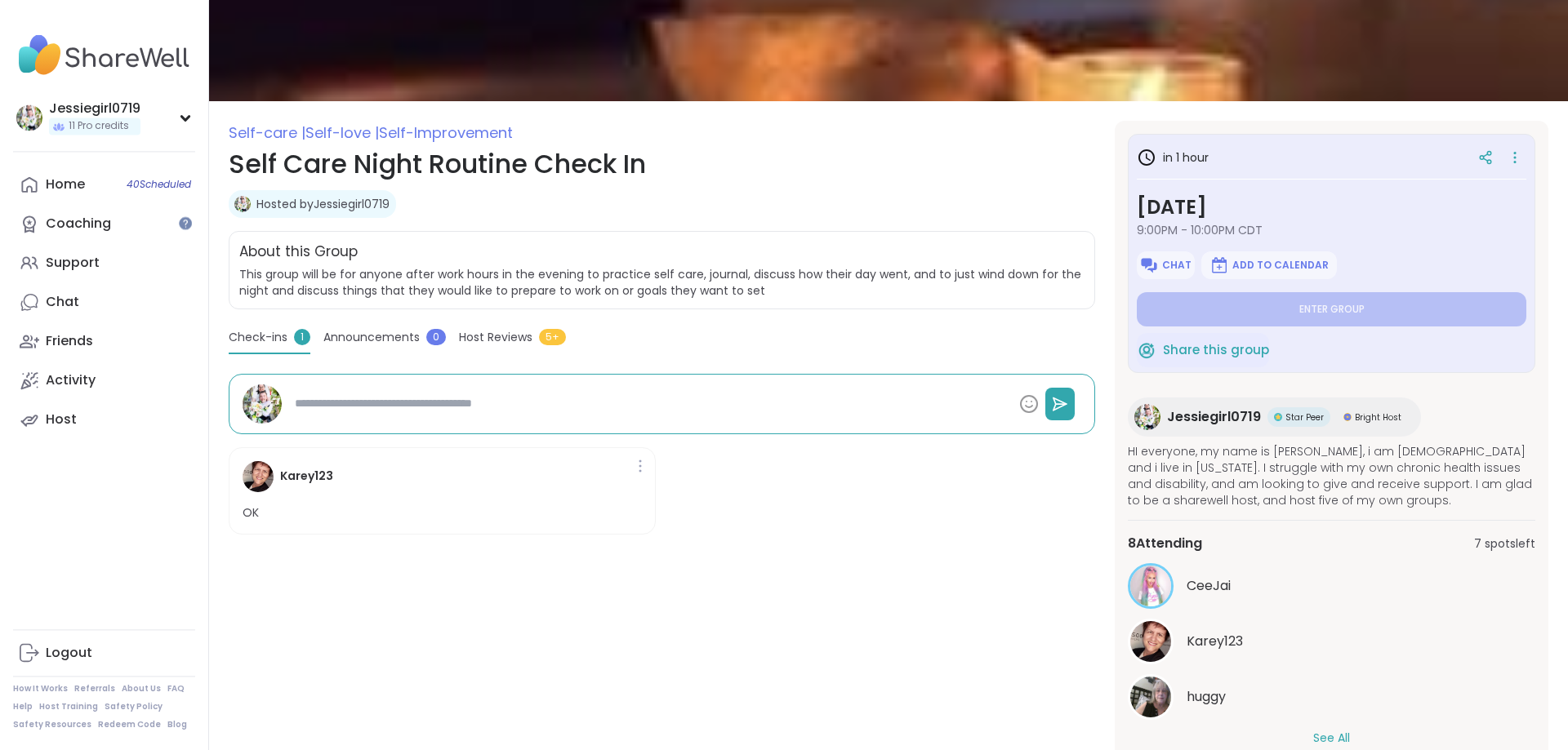
scroll to position [109, 0]
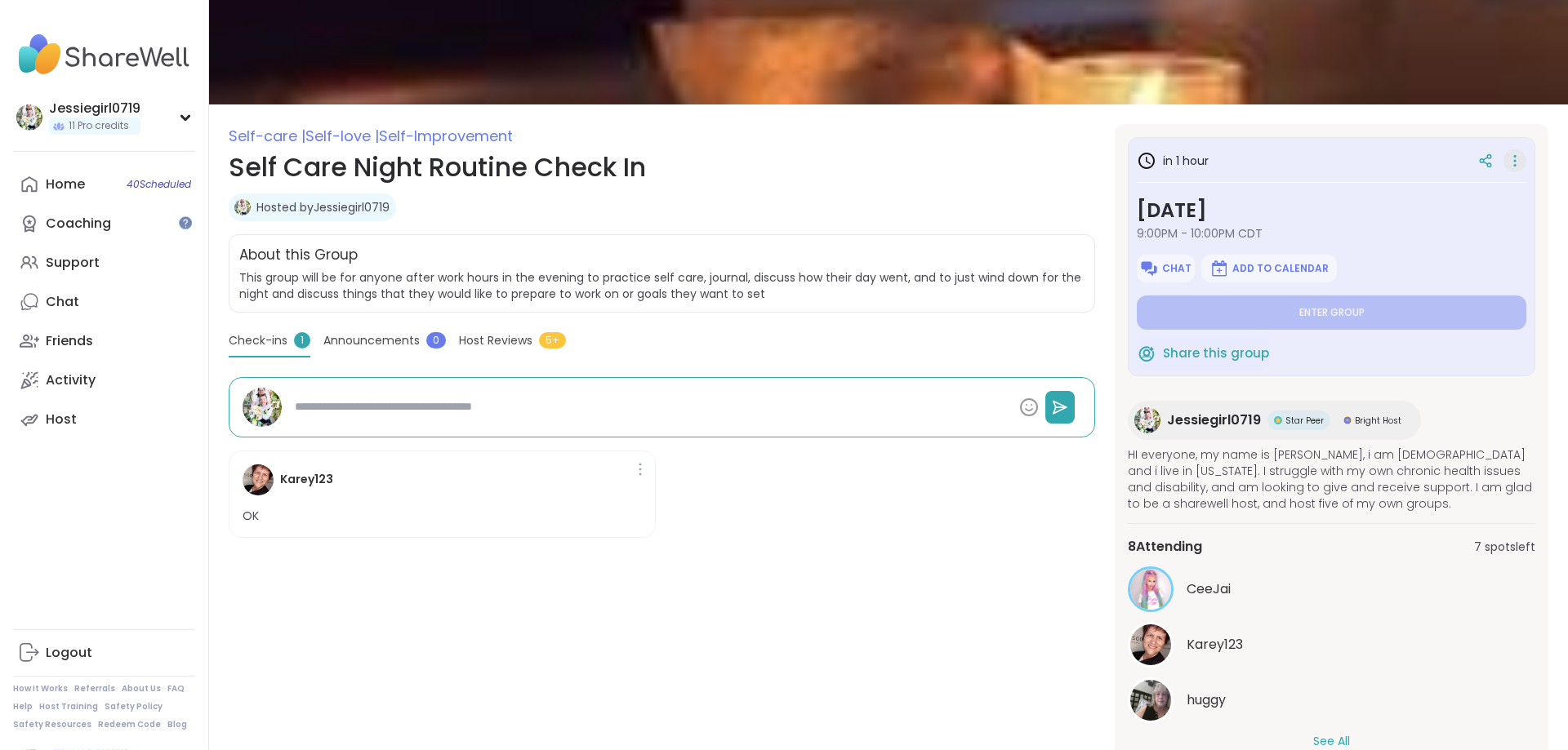
click at [1512, 164] on icon at bounding box center [1514, 160] width 17 height 22
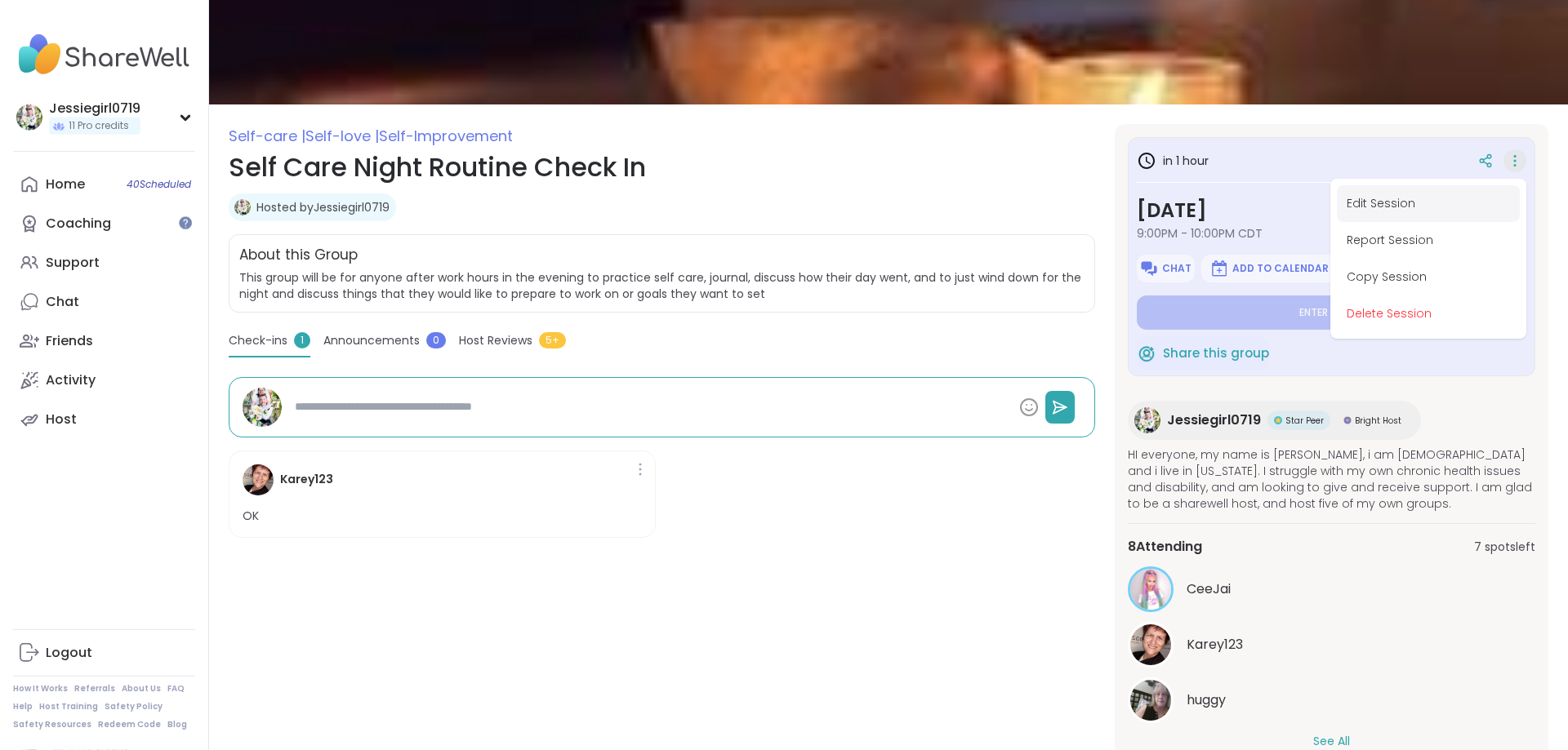
click at [1400, 202] on button "Edit Session" at bounding box center [1427, 204] width 182 height 37
type textarea "*"
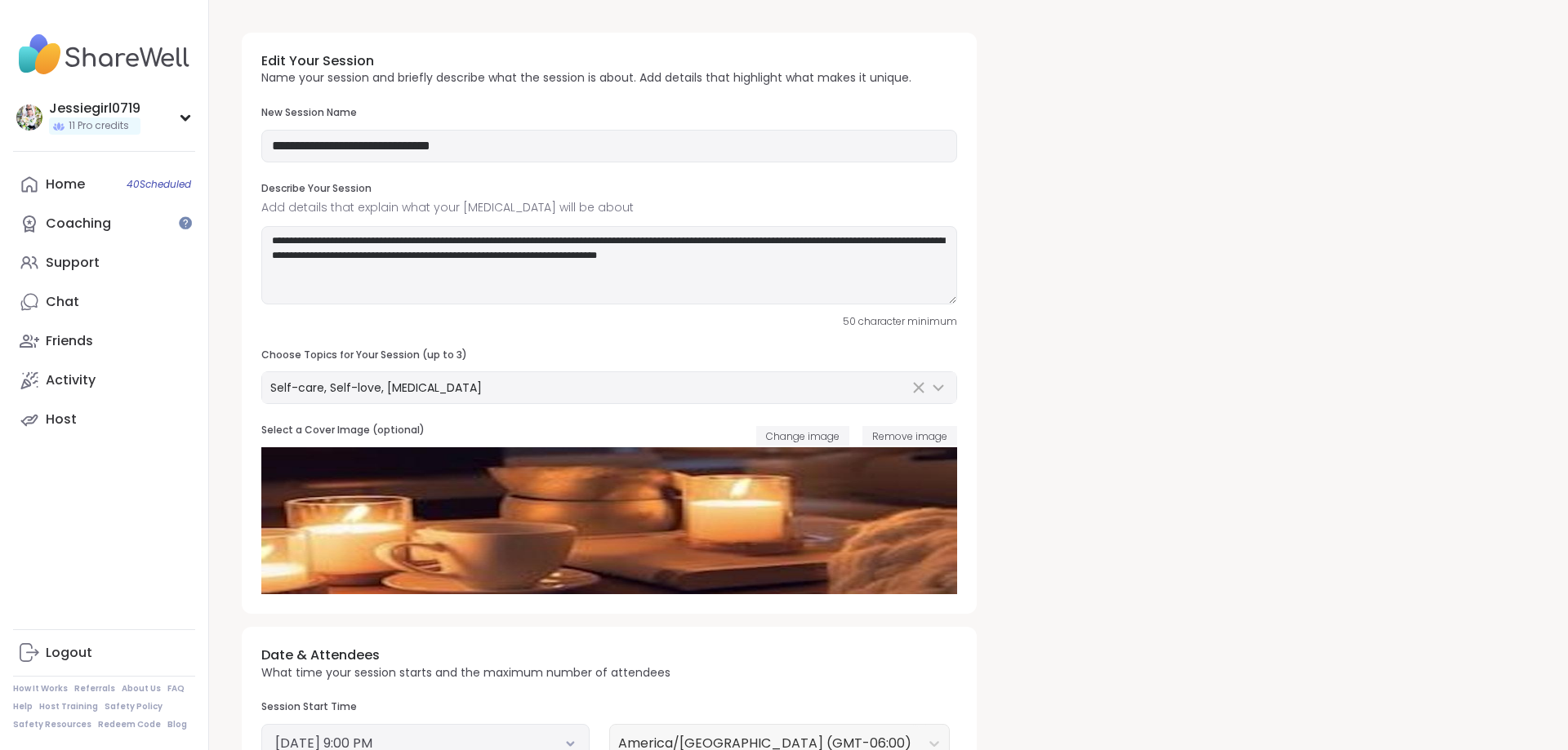
type input "**********"
type textarea "**********"
click at [811, 433] on span "Change image" at bounding box center [802, 436] width 73 height 14
click at [783, 428] on button "Change image" at bounding box center [802, 436] width 93 height 20
click at [827, 432] on span "Change image" at bounding box center [802, 436] width 73 height 14
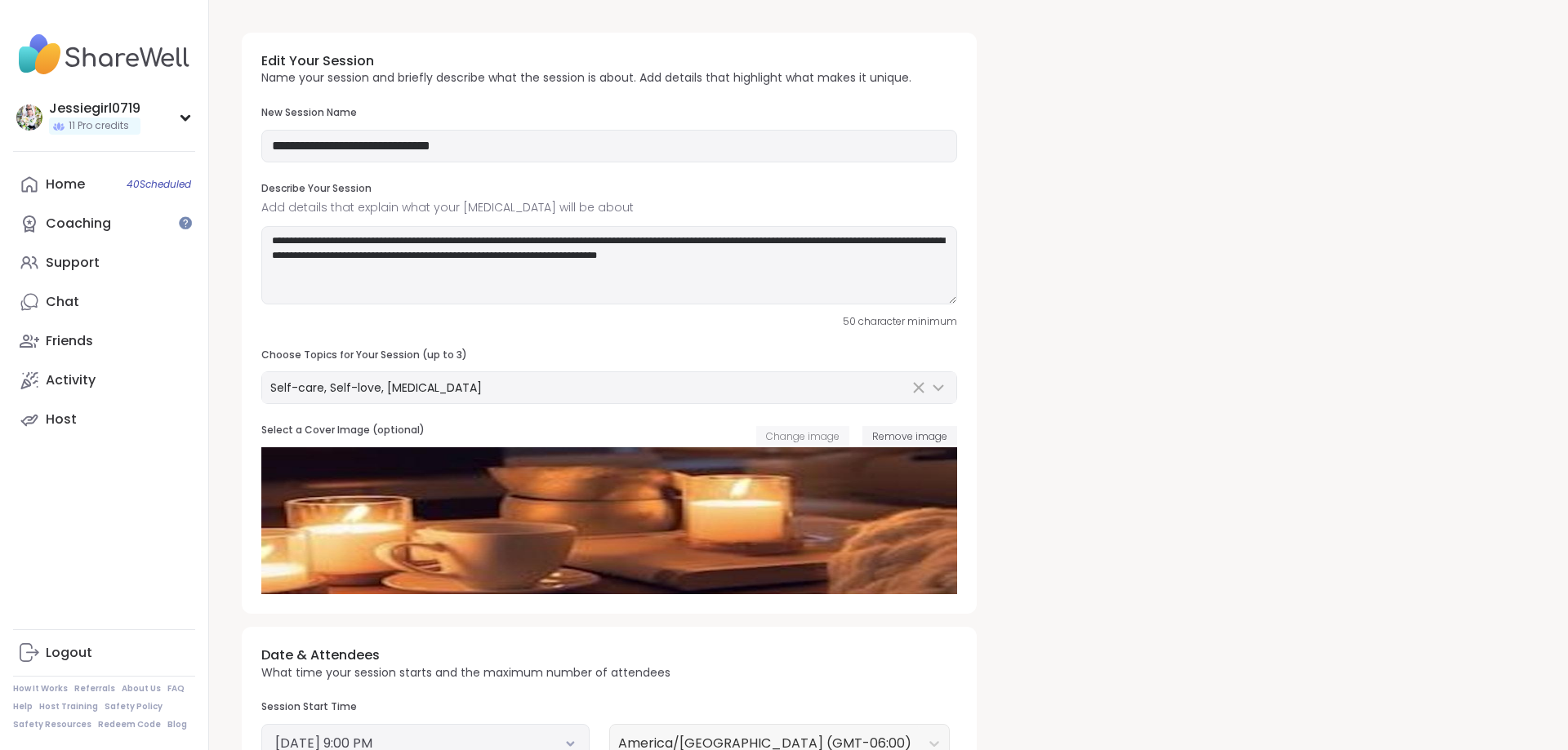
click at [799, 442] on span "Change image" at bounding box center [802, 436] width 73 height 14
click at [780, 438] on span "Change image" at bounding box center [802, 436] width 73 height 14
click at [96, 182] on link "Home 40 Scheduled" at bounding box center [103, 184] width 182 height 39
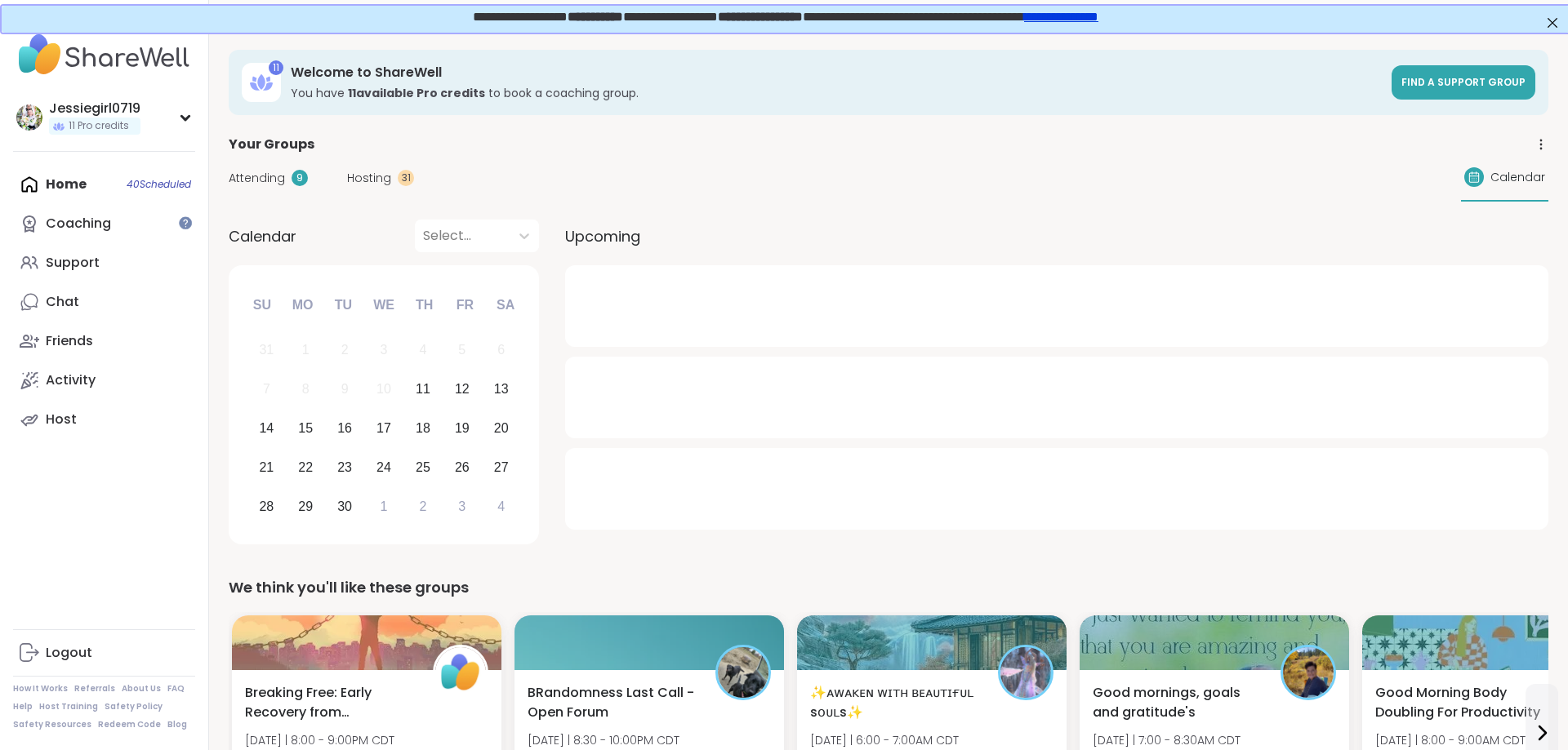
click at [255, 182] on span "Attending" at bounding box center [257, 178] width 57 height 18
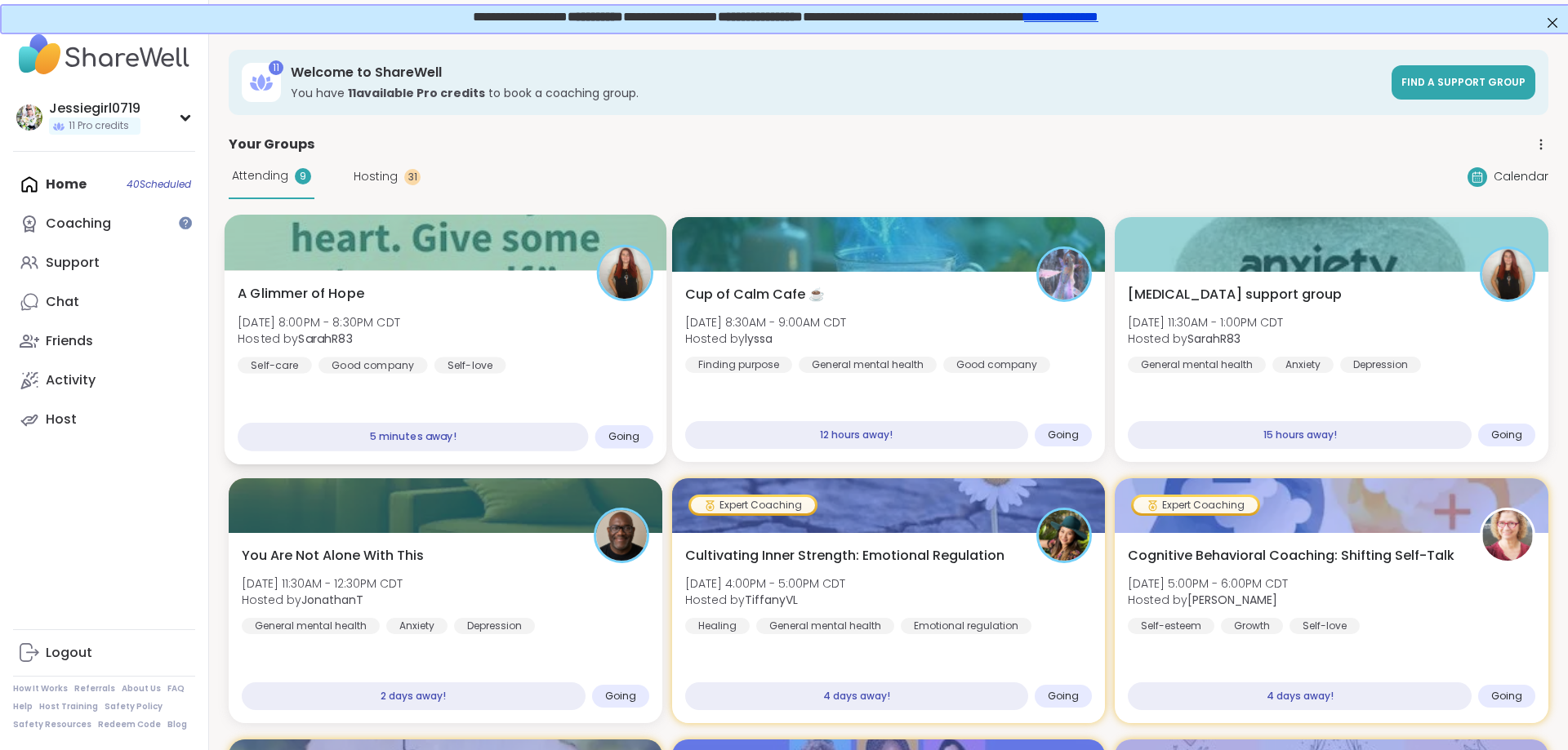
click at [369, 272] on div "A Glimmer of Hope Thu, Sep 11 | 8:00PM - 8:30PM CDT Hosted by SarahR83 Self-car…" at bounding box center [445, 367] width 442 height 194
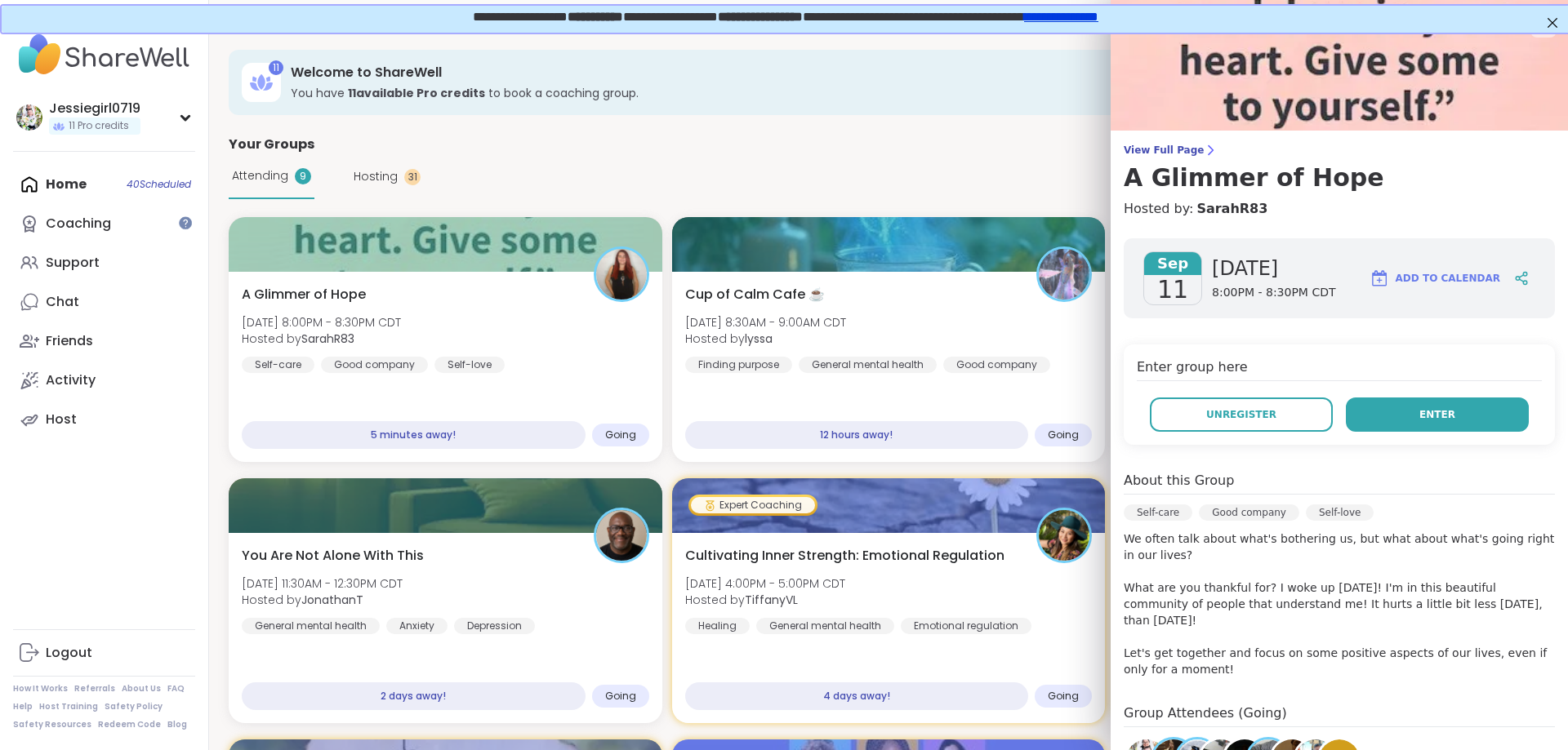
click at [1471, 418] on button "Enter" at bounding box center [1436, 414] width 182 height 34
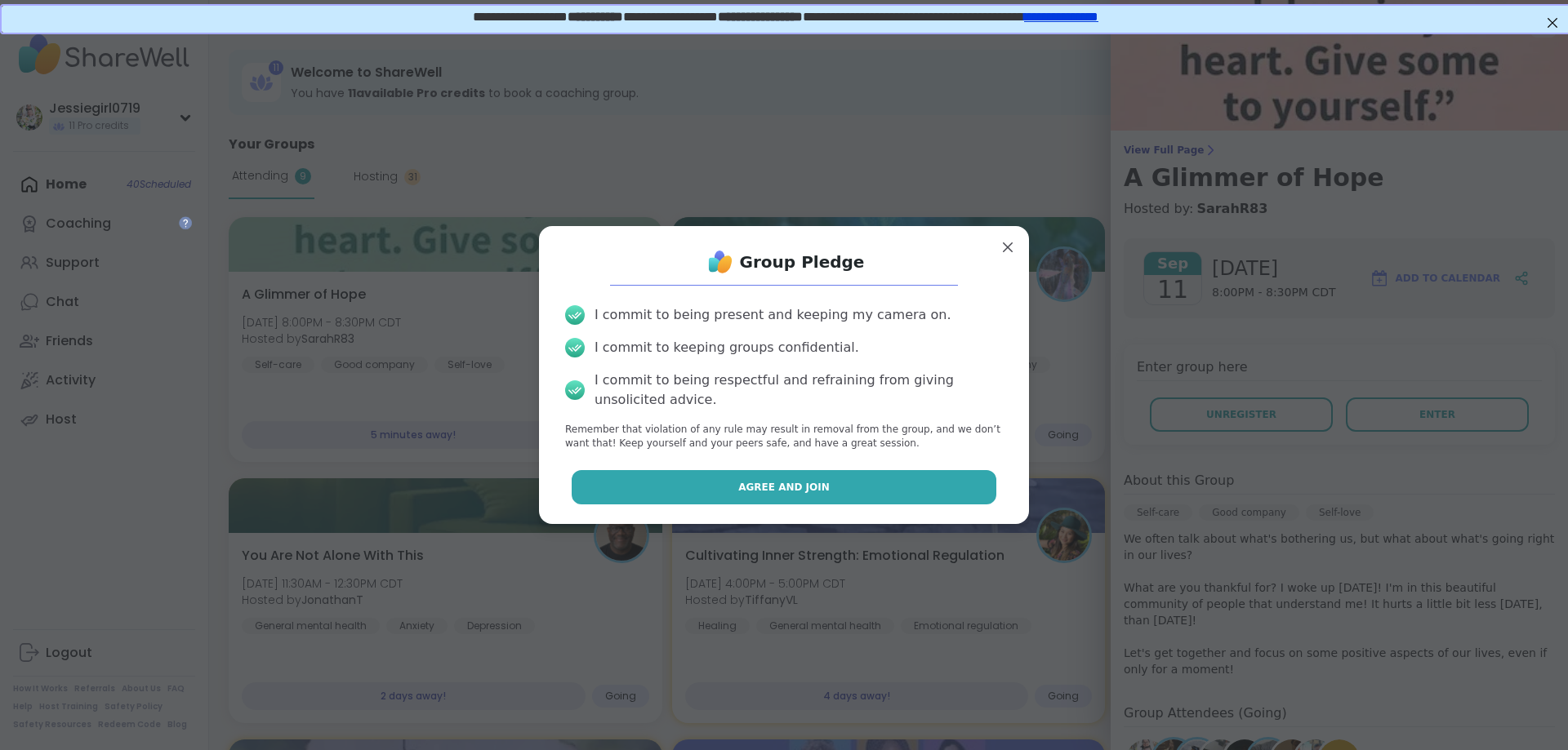
click at [798, 503] on button "Agree and Join" at bounding box center [784, 487] width 425 height 34
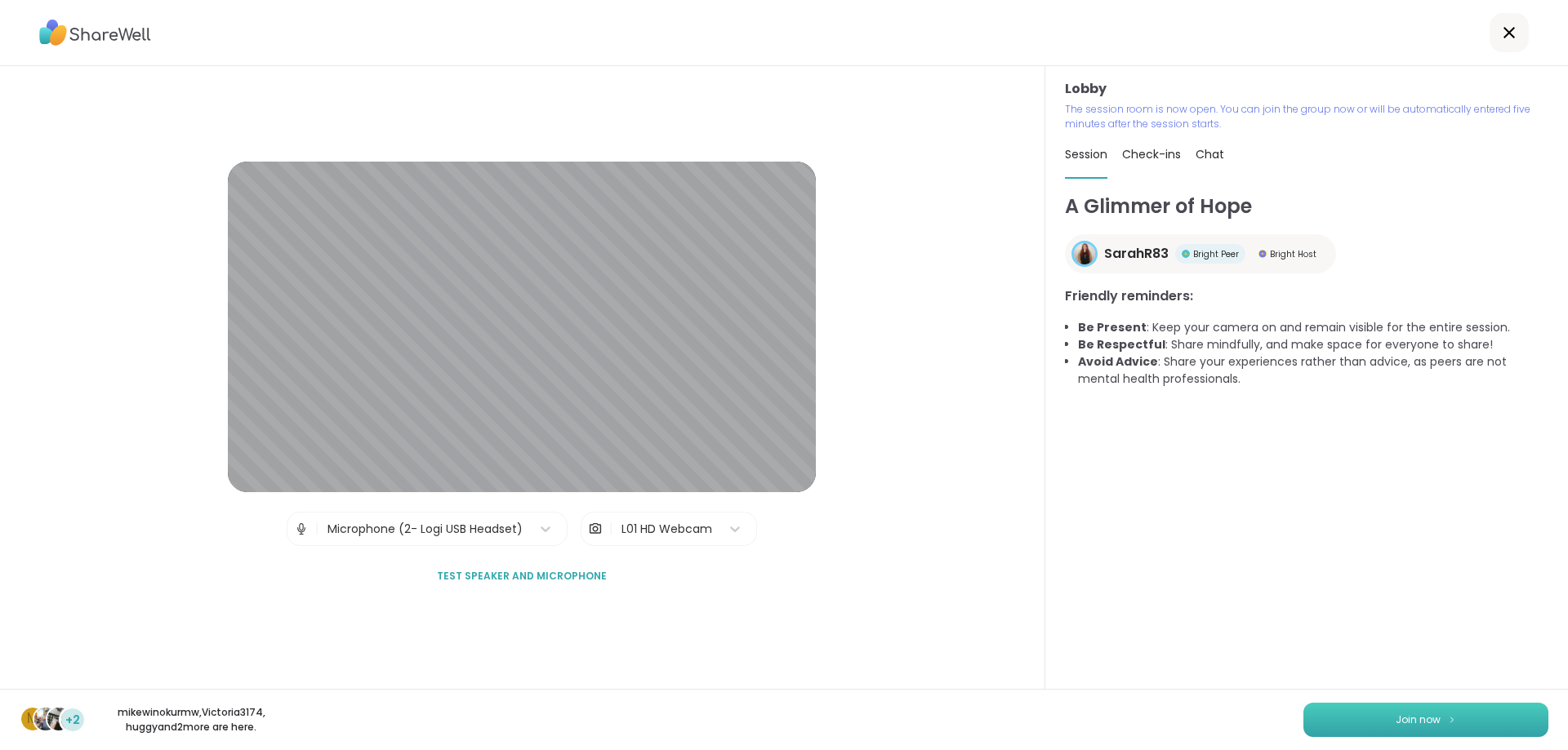
click at [1383, 713] on button "Join now" at bounding box center [1426, 720] width 245 height 34
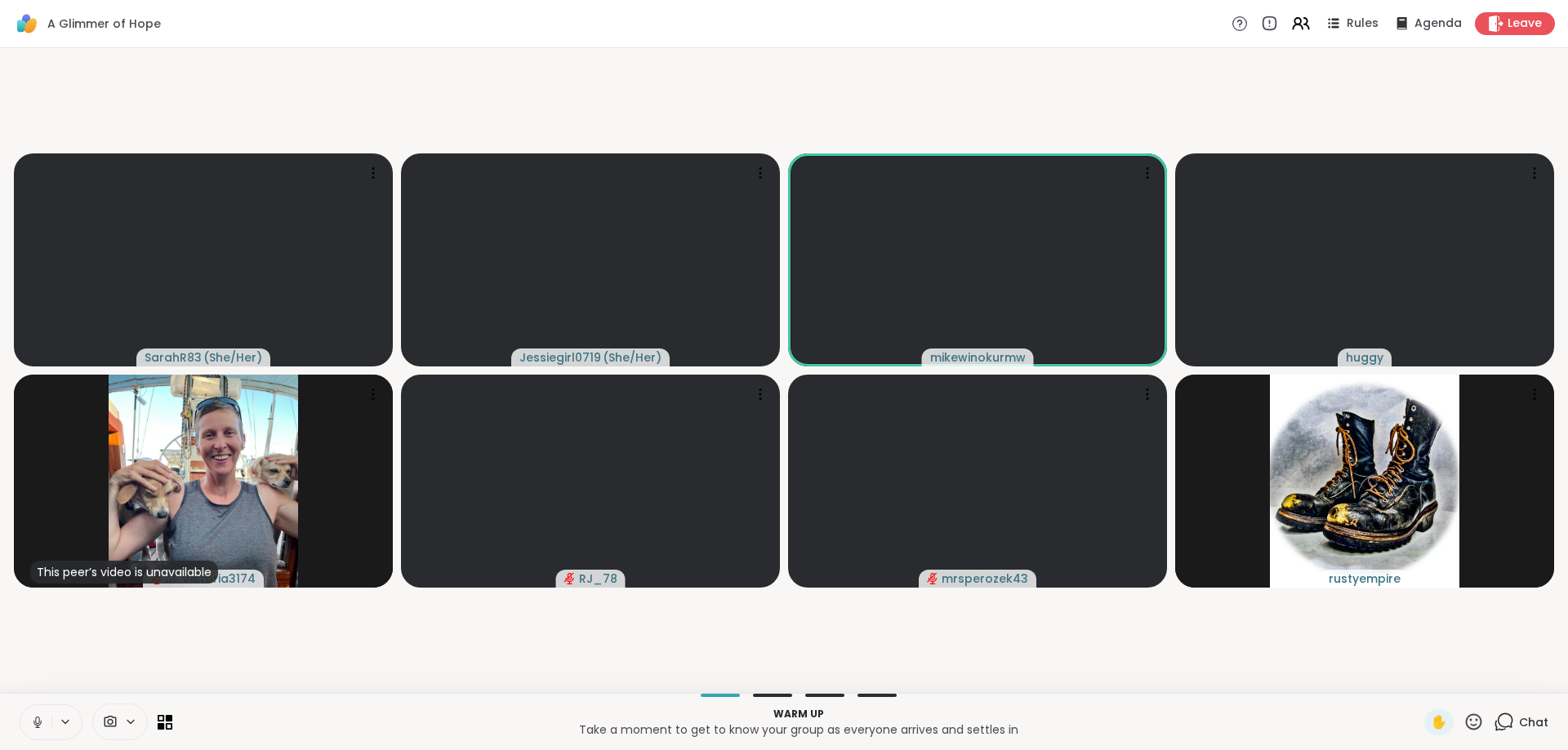
click at [1496, 711] on div "Chat" at bounding box center [1521, 722] width 55 height 26
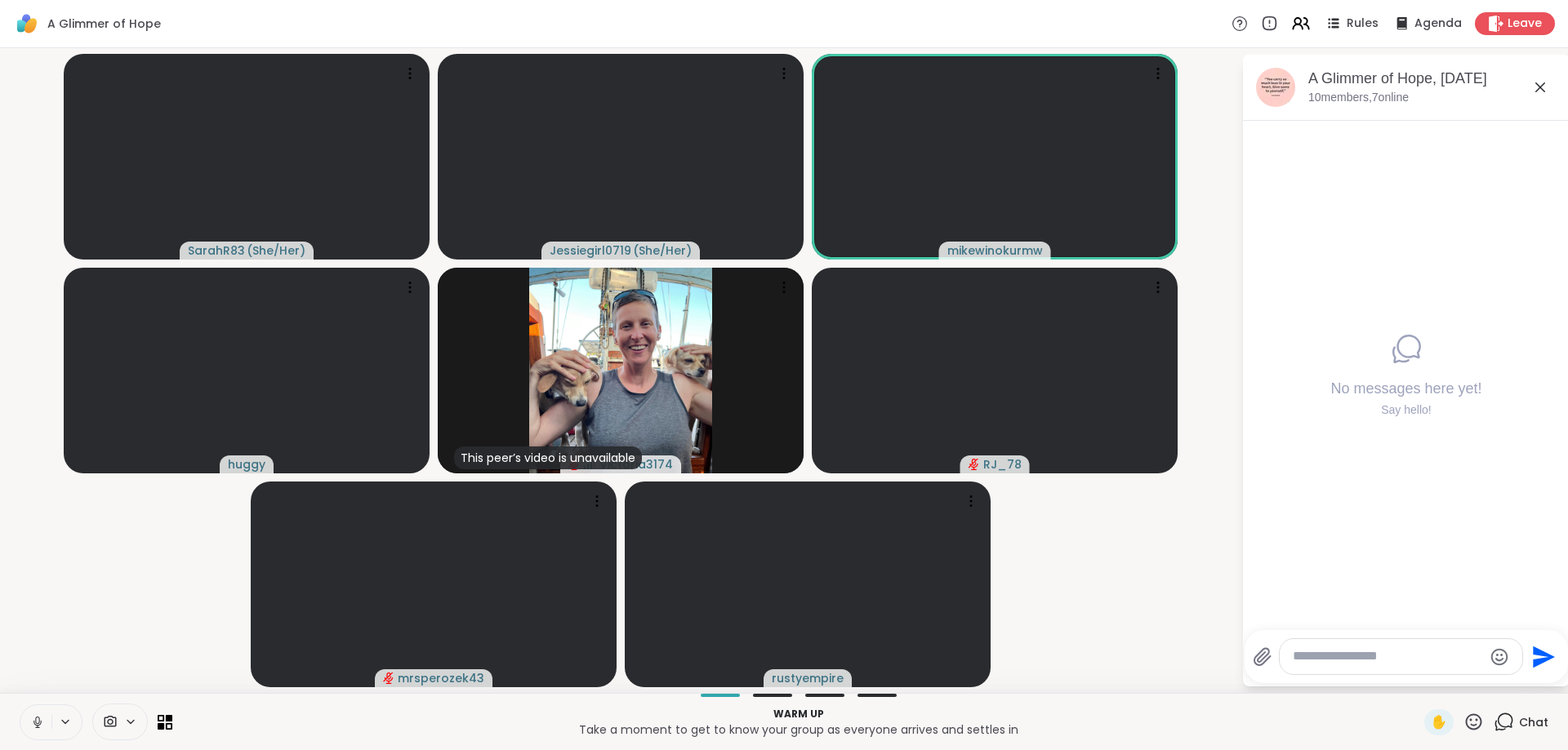
click at [1368, 664] on textarea "Type your message" at bounding box center [1387, 657] width 190 height 18
type textarea "***"
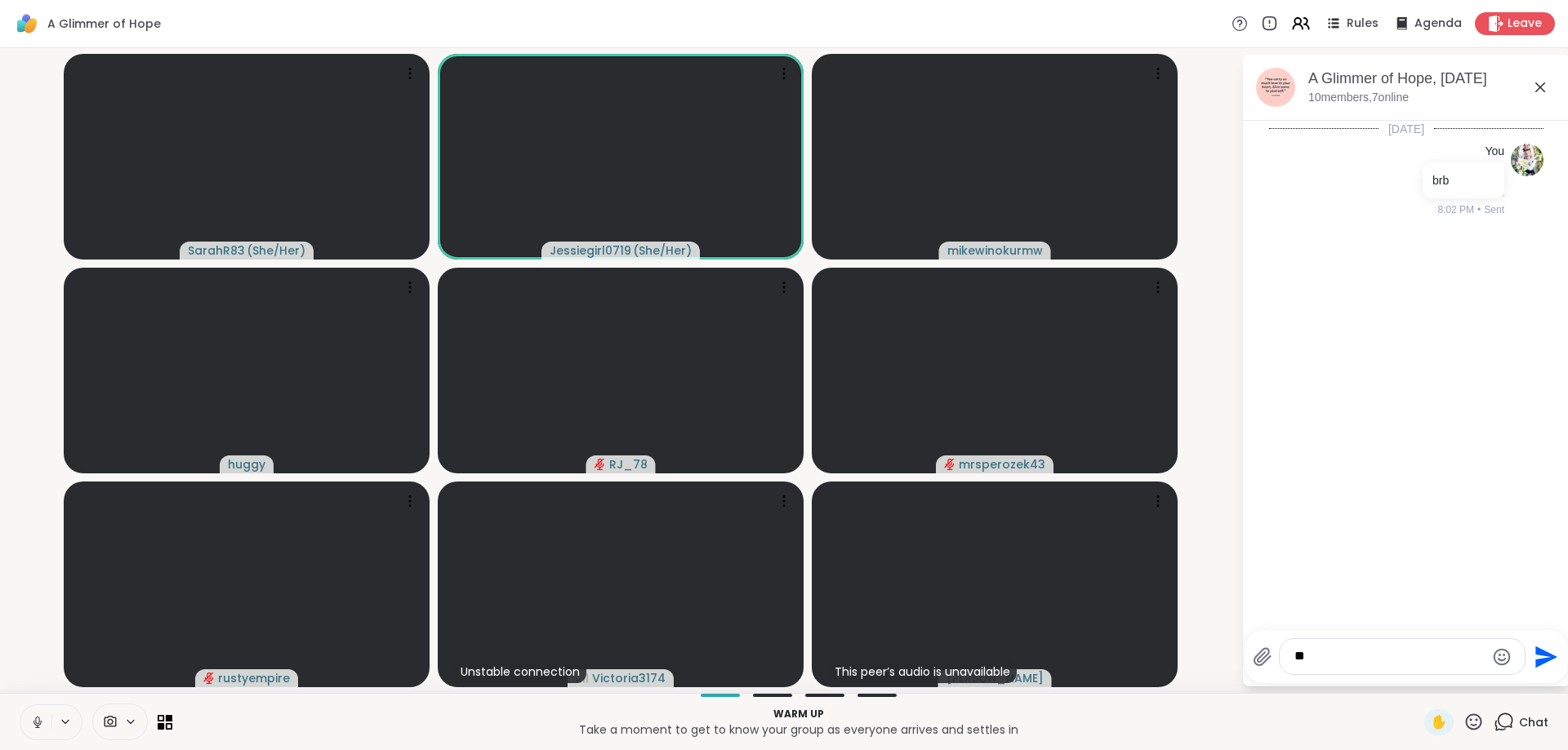
click at [1402, 661] on textarea "**" at bounding box center [1389, 657] width 190 height 18
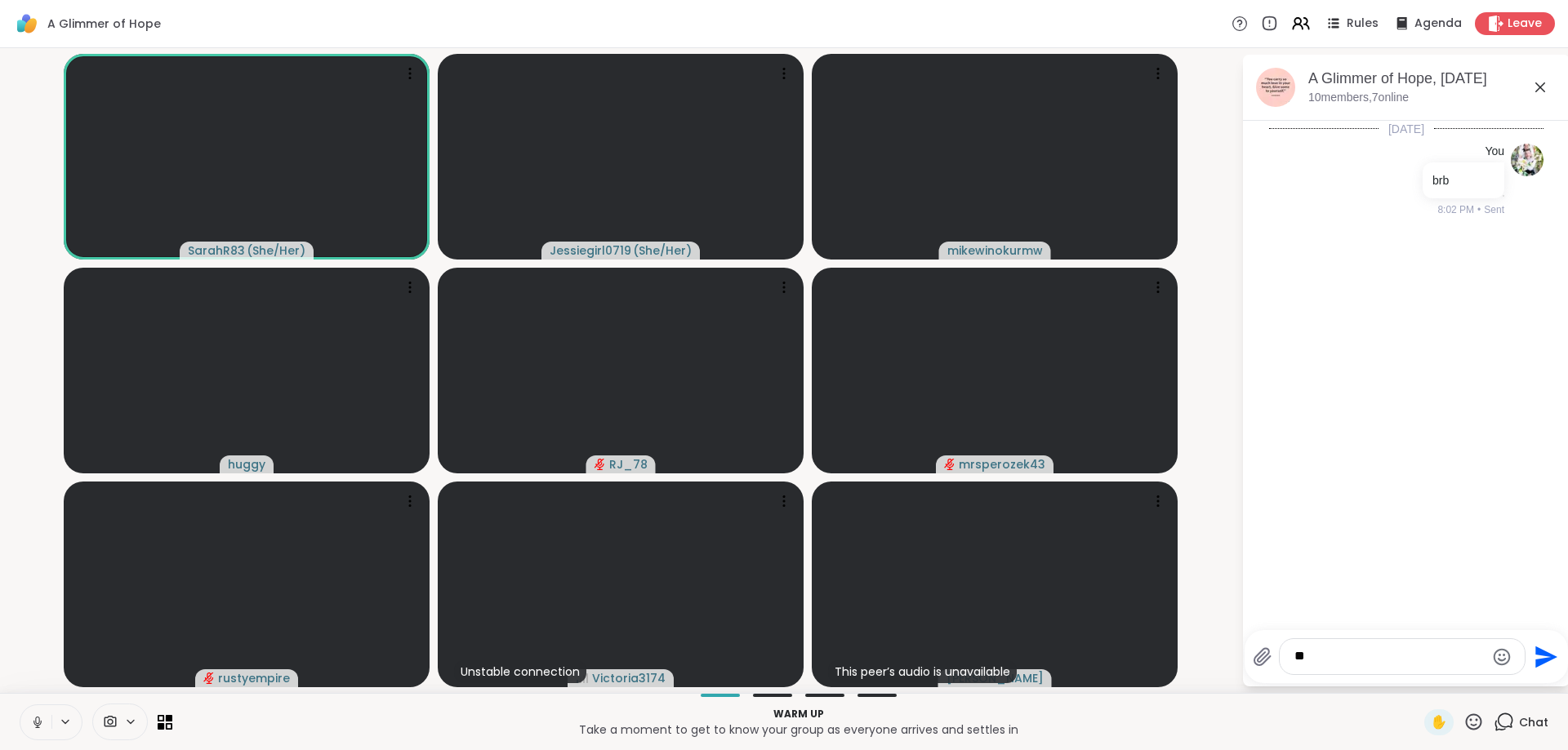
type textarea "*"
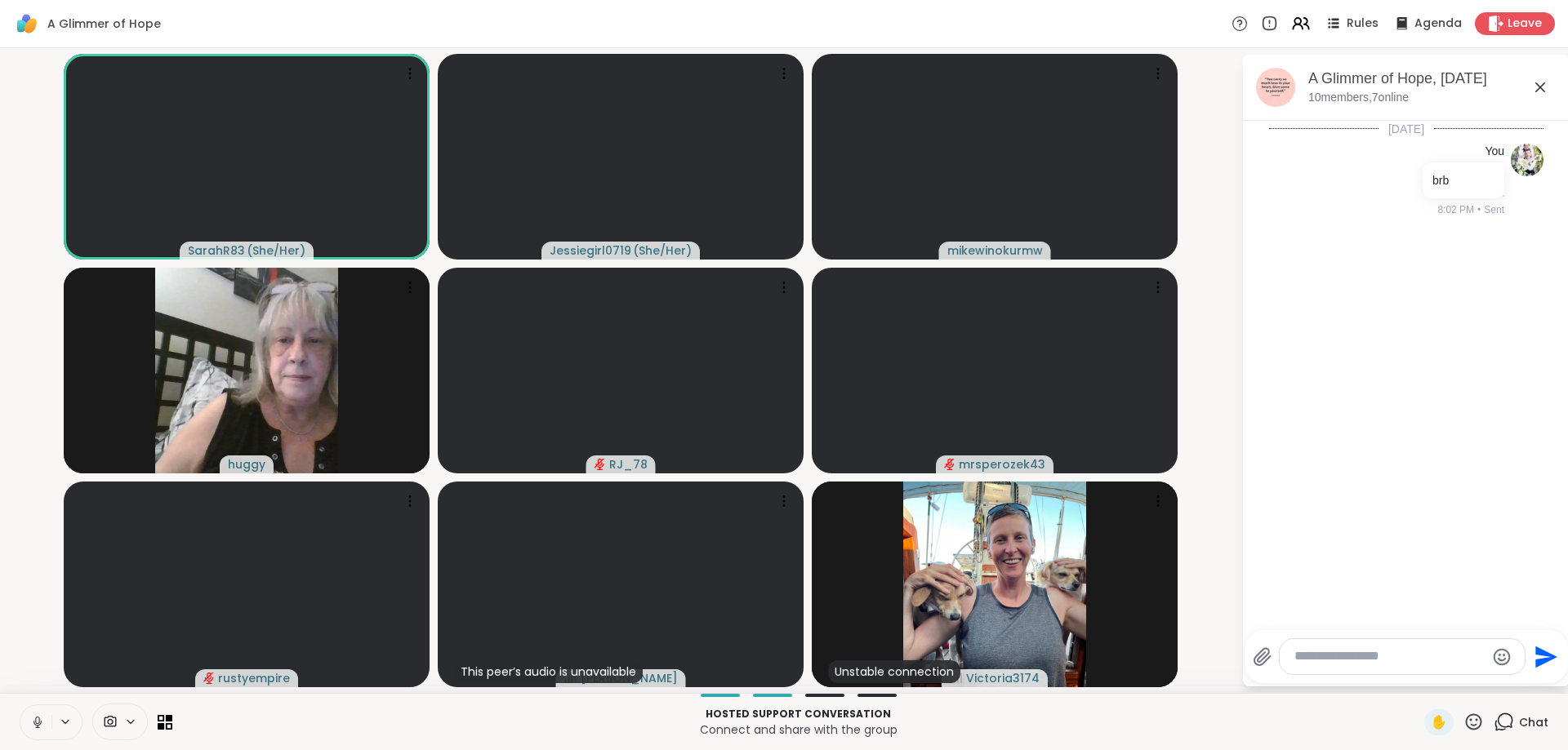
click at [38, 727] on icon at bounding box center [37, 726] width 1 height 3
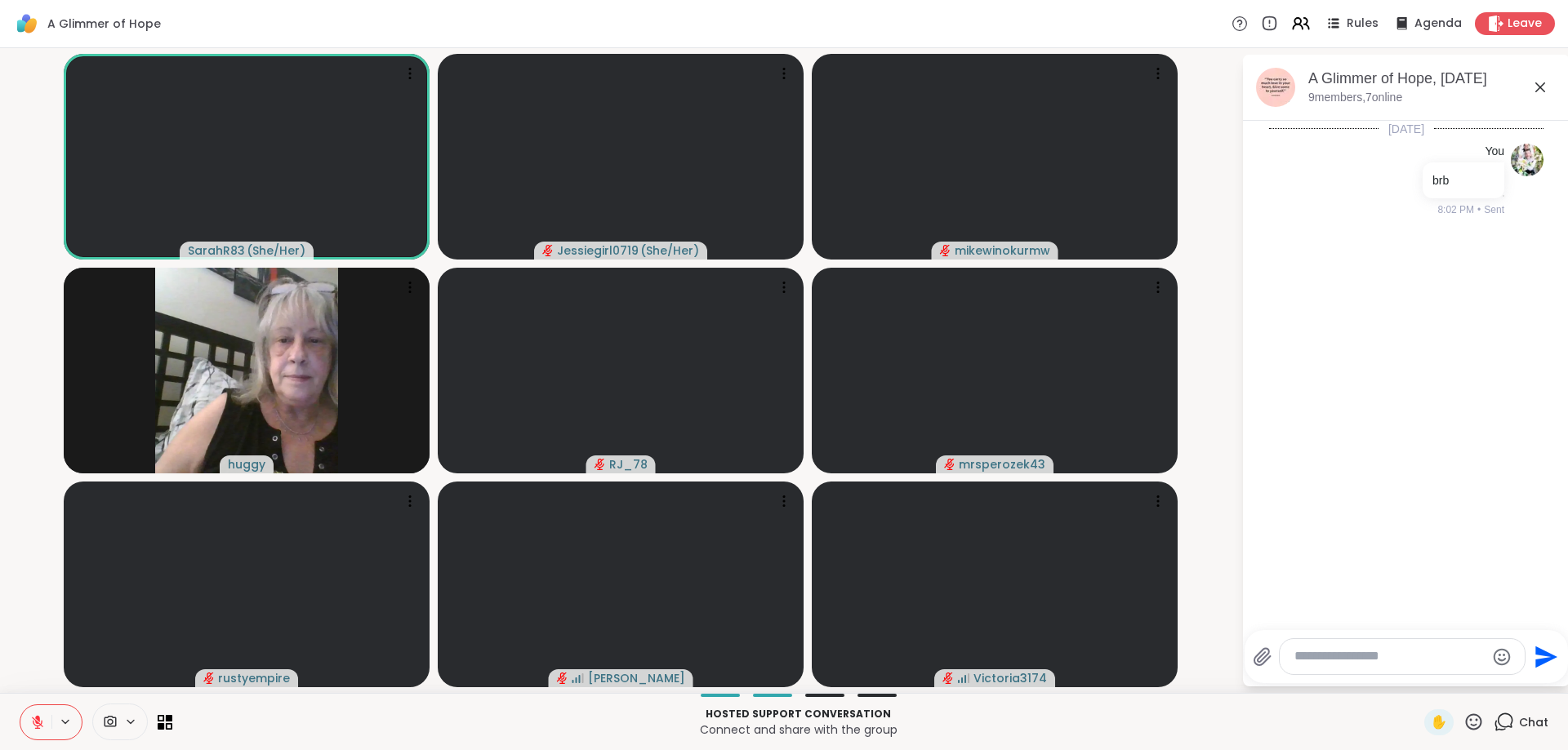
click at [1476, 722] on icon at bounding box center [1473, 722] width 20 height 20
click at [1458, 685] on span "👍" at bounding box center [1462, 679] width 17 height 20
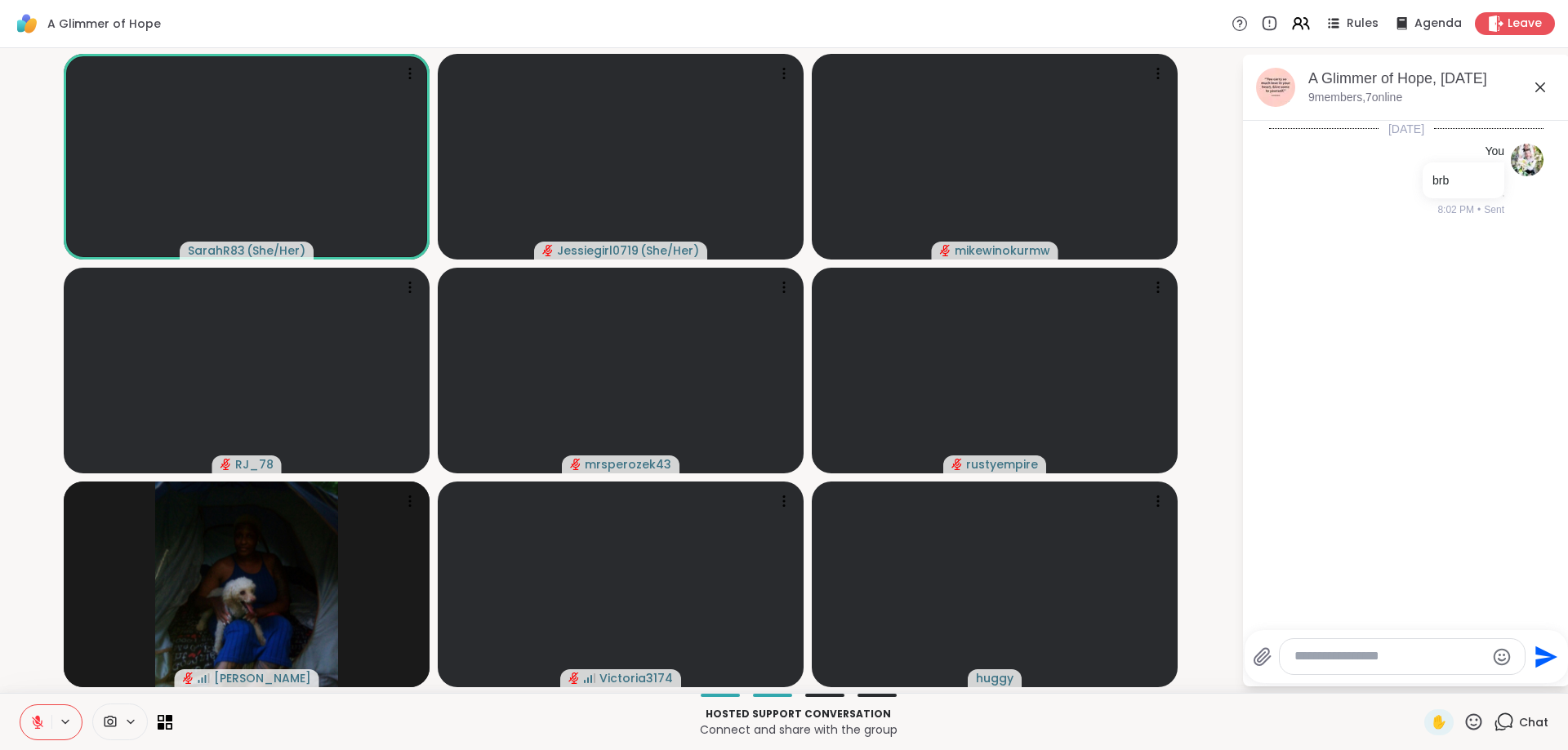
click at [1335, 664] on textarea "Type your message" at bounding box center [1389, 657] width 190 height 18
click at [1461, 721] on div "✋" at bounding box center [1454, 722] width 60 height 26
click at [1477, 722] on icon at bounding box center [1473, 722] width 20 height 20
click at [1464, 681] on span "👍" at bounding box center [1462, 679] width 17 height 20
click at [1445, 726] on span "✋" at bounding box center [1438, 723] width 17 height 20
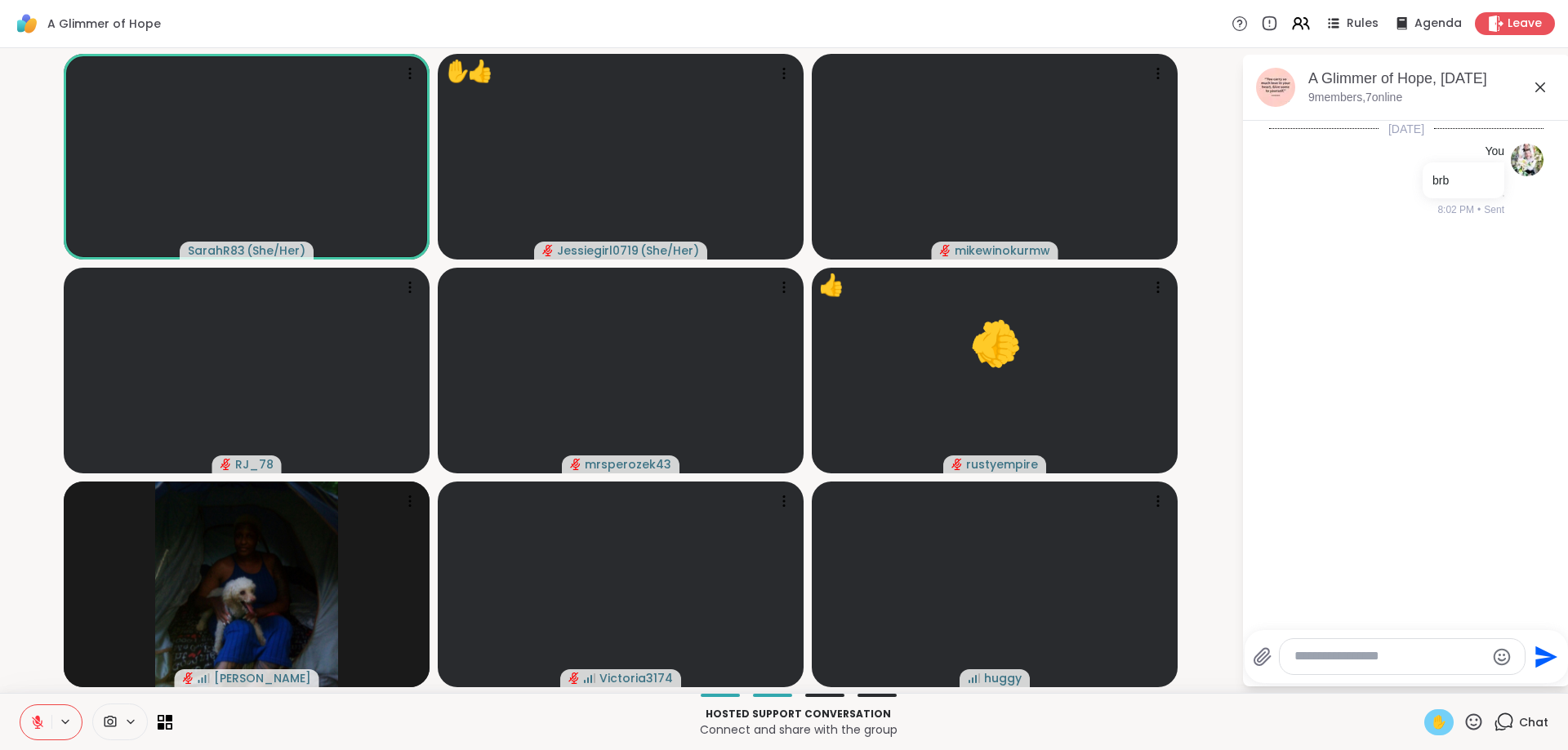
click at [1440, 723] on span "✋" at bounding box center [1438, 723] width 17 height 20
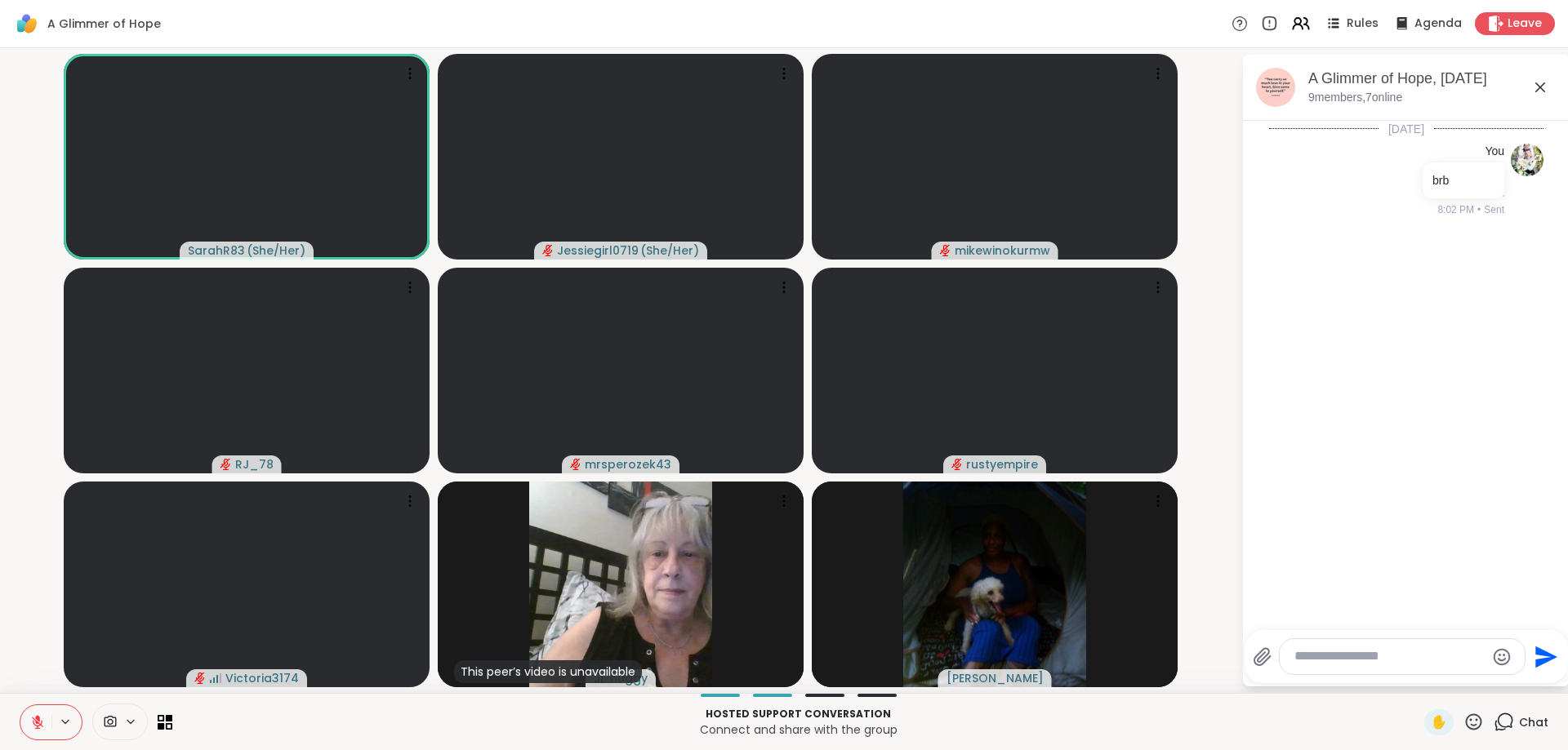
click at [1391, 671] on div at bounding box center [1402, 656] width 245 height 35
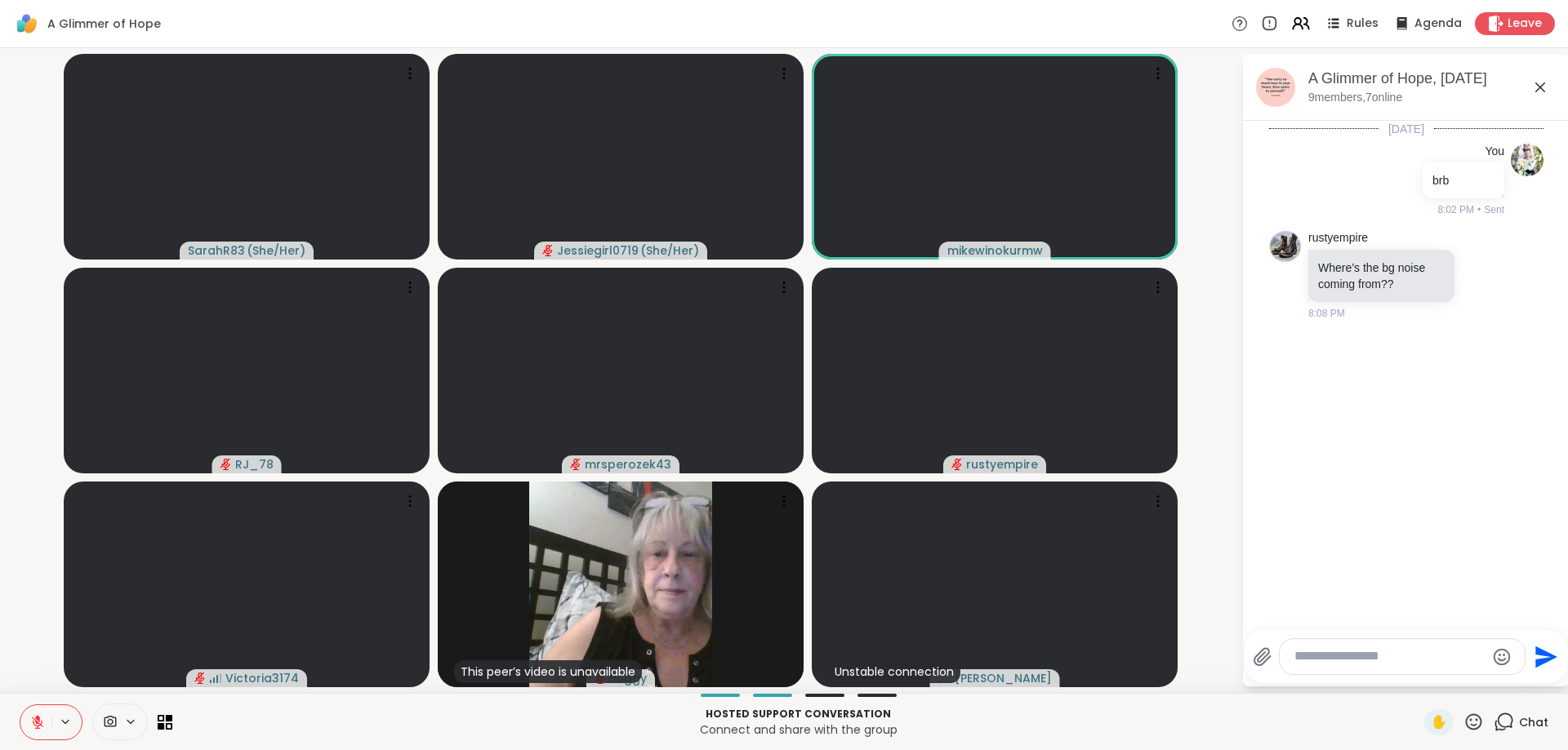
click at [1326, 649] on div at bounding box center [1402, 656] width 245 height 35
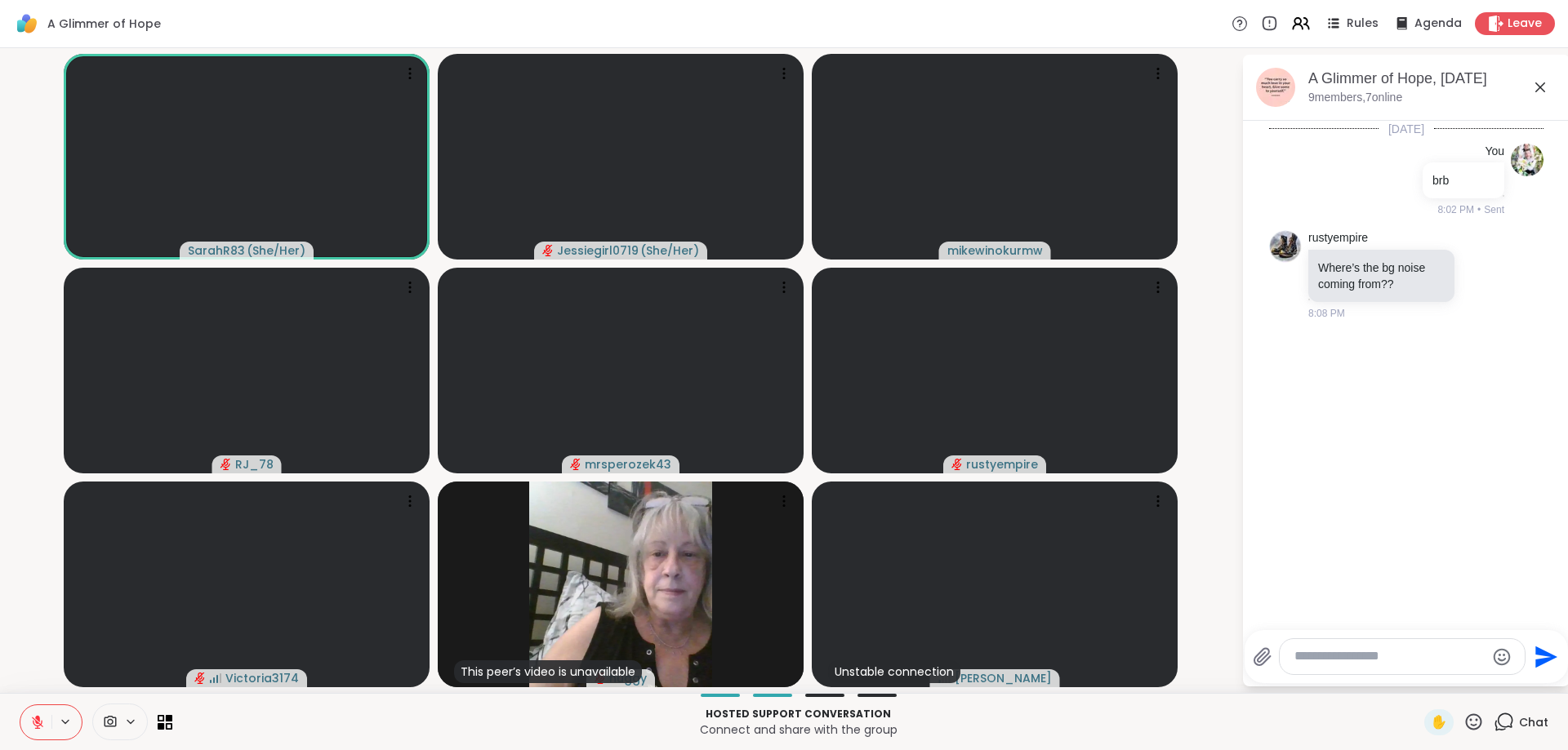
click at [1336, 657] on textarea "Type your message" at bounding box center [1389, 657] width 190 height 18
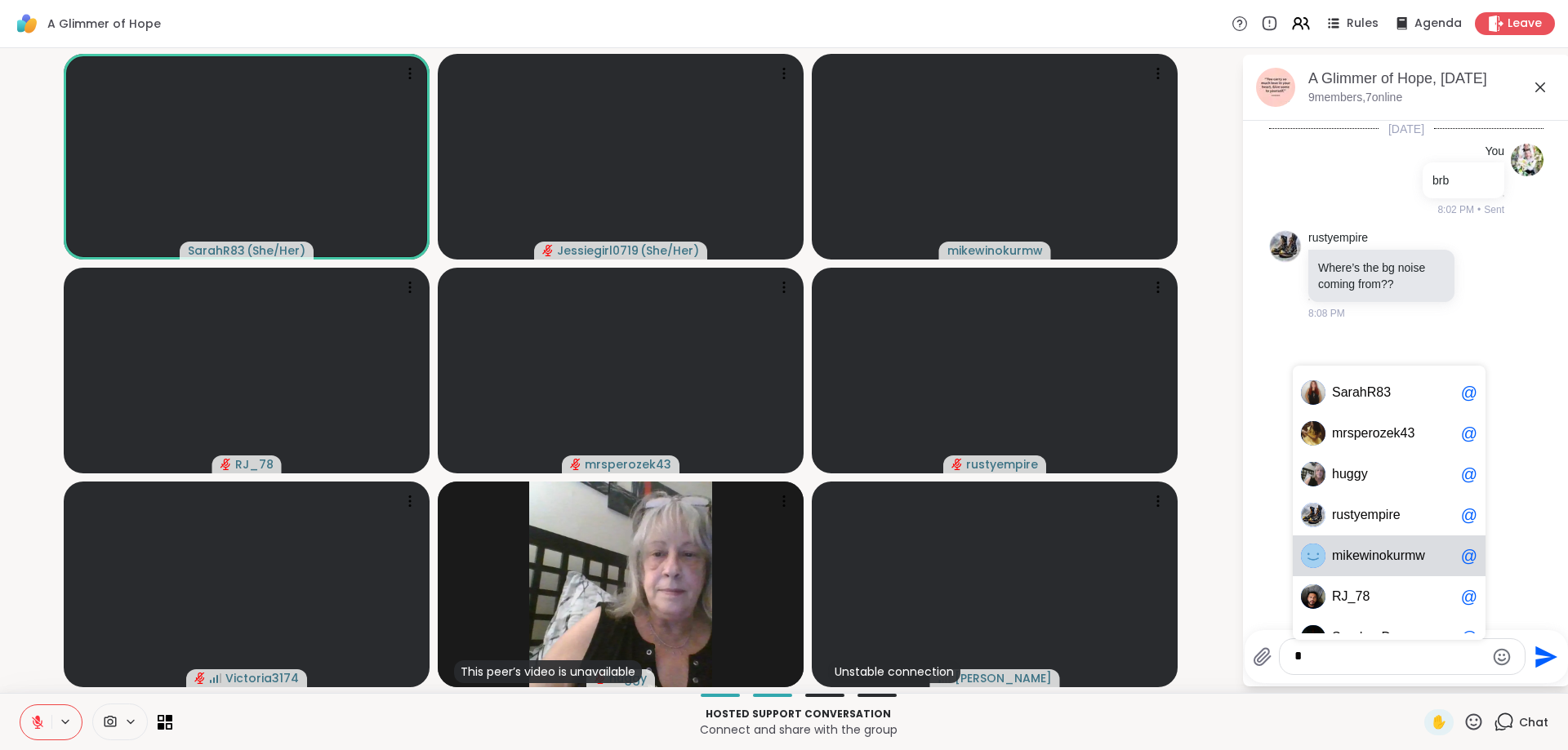
click at [1423, 543] on div "m i k e w i n o k u r m w @" at bounding box center [1389, 556] width 193 height 41
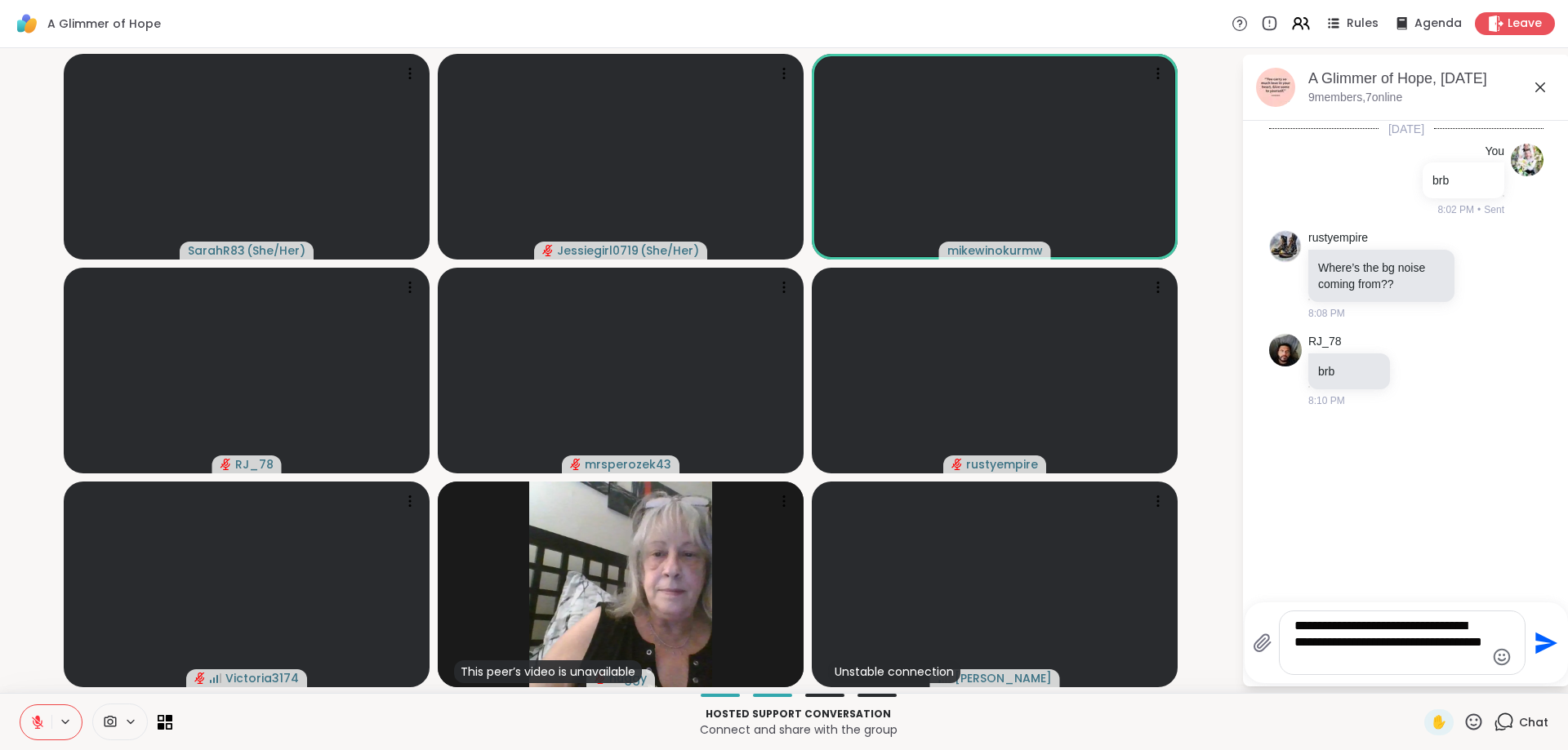
type textarea "**********"
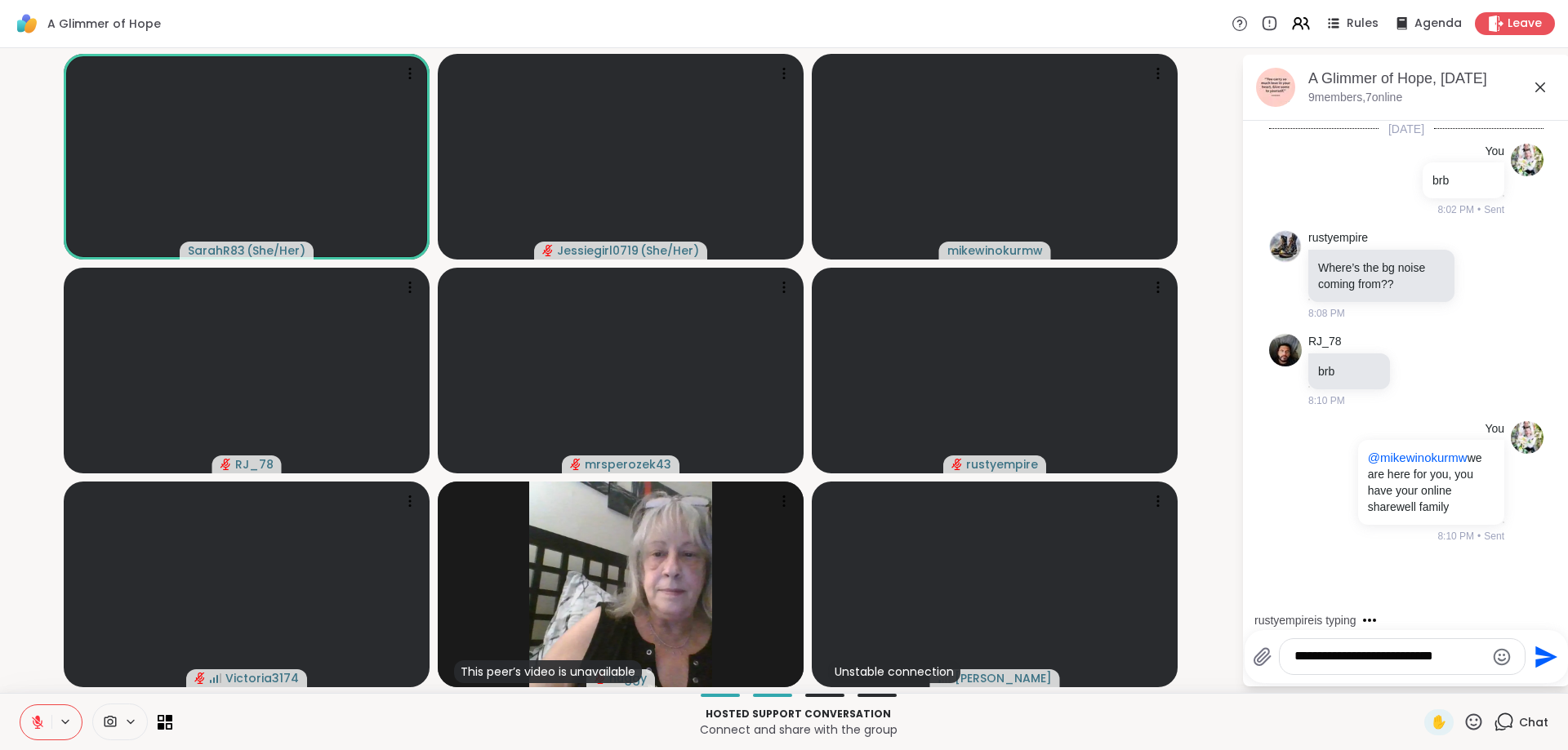
type textarea "**********"
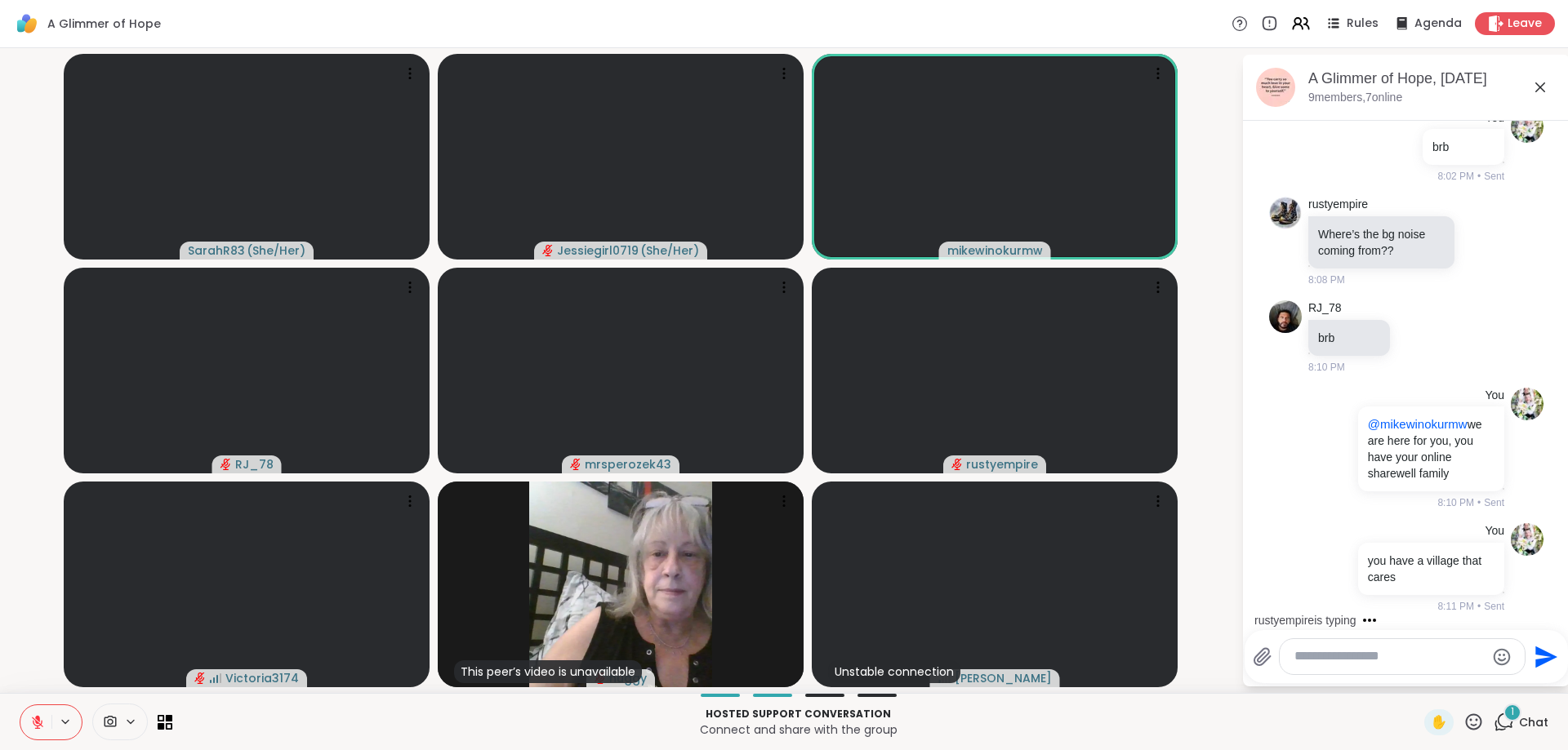
scroll to position [138, 0]
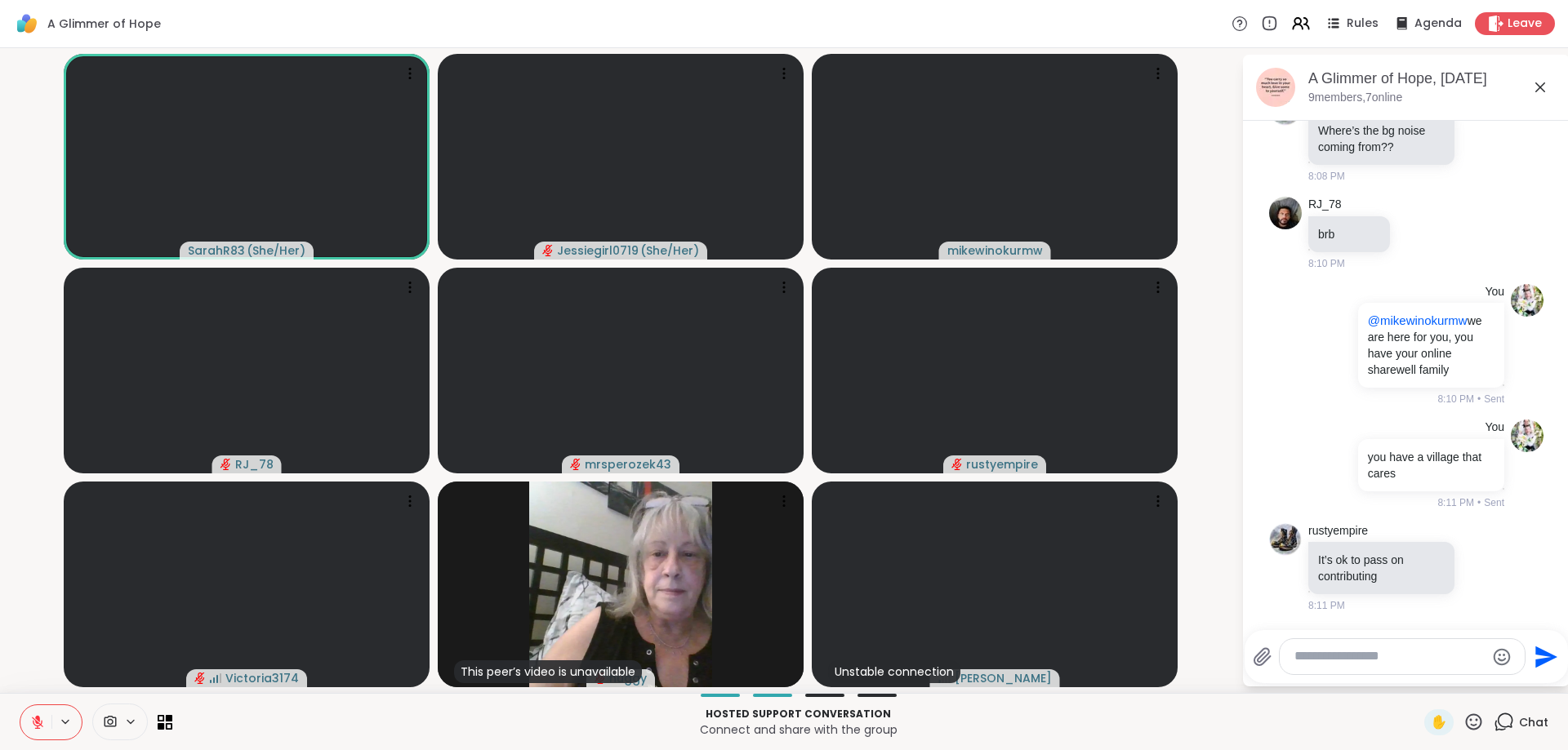
click at [1488, 722] on div "✋ Chat" at bounding box center [1486, 722] width 124 height 26
click at [1476, 720] on icon at bounding box center [1473, 722] width 17 height 17
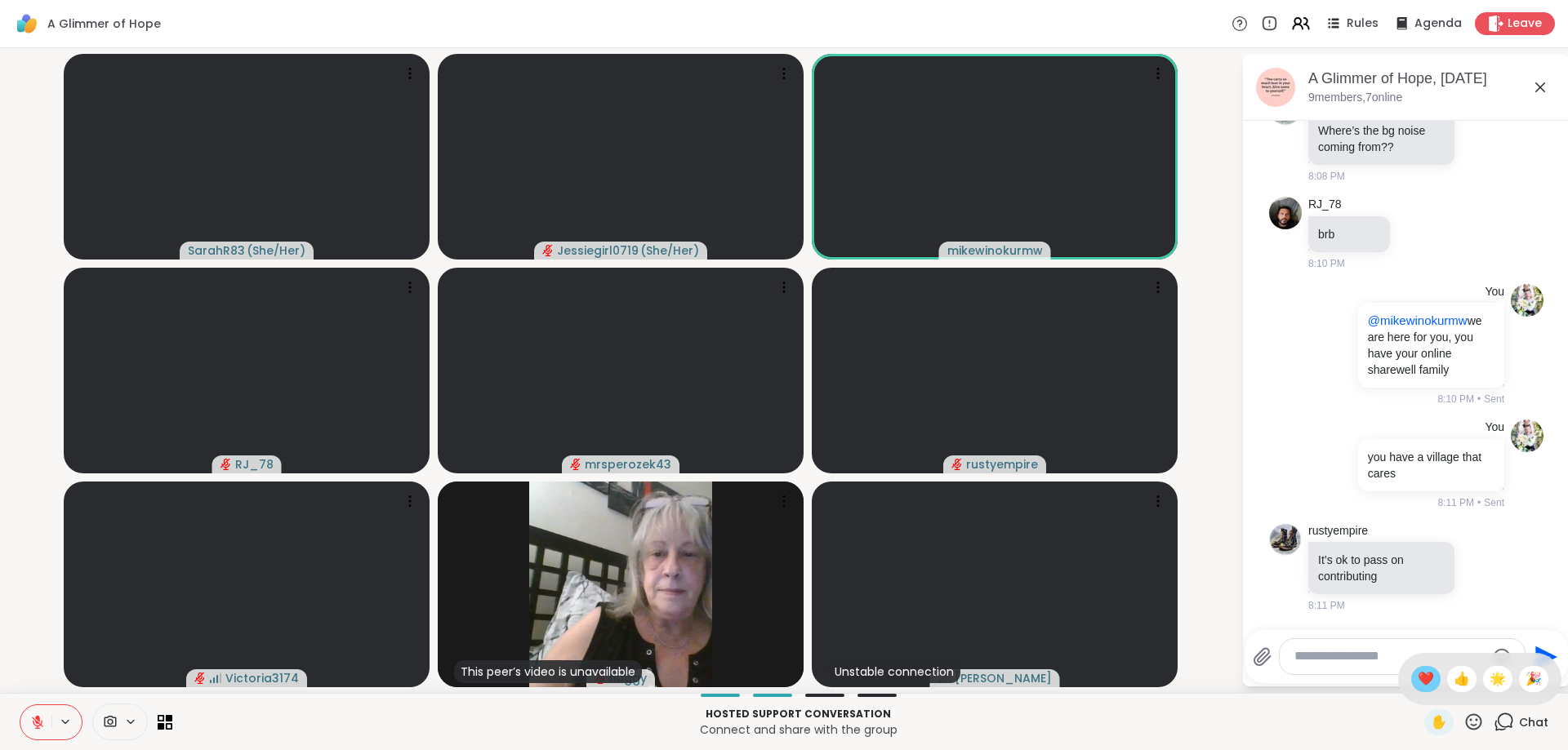
click at [1421, 681] on span "❤️" at bounding box center [1426, 679] width 17 height 20
click at [1475, 722] on icon at bounding box center [1473, 722] width 20 height 20
click at [1426, 676] on span "❤️" at bounding box center [1426, 679] width 17 height 20
click at [1480, 724] on icon at bounding box center [1473, 722] width 20 height 20
click at [1424, 684] on span "❤️" at bounding box center [1426, 679] width 17 height 20
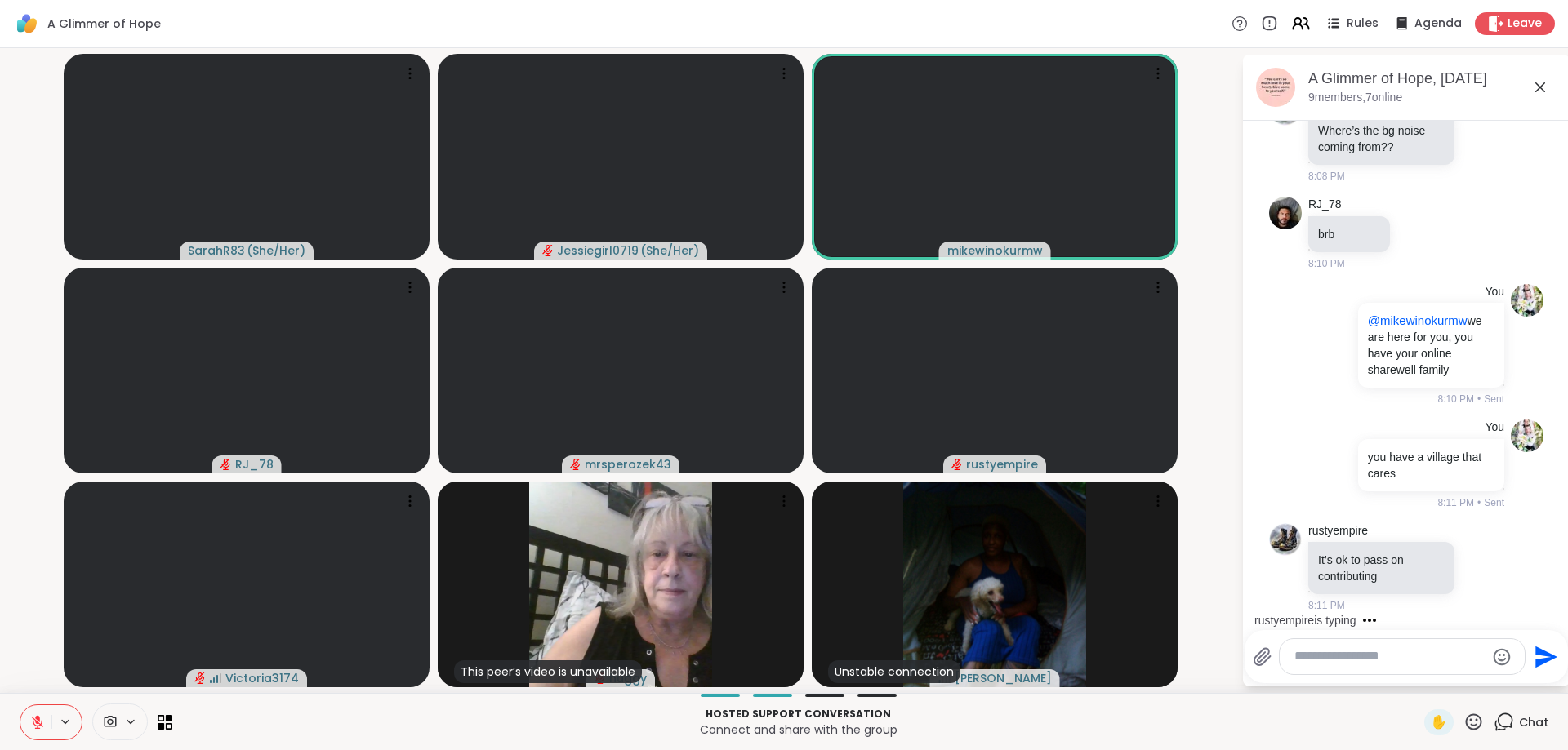
click at [41, 721] on icon at bounding box center [37, 722] width 15 height 15
click at [1365, 658] on textarea "Type your message" at bounding box center [1389, 657] width 190 height 18
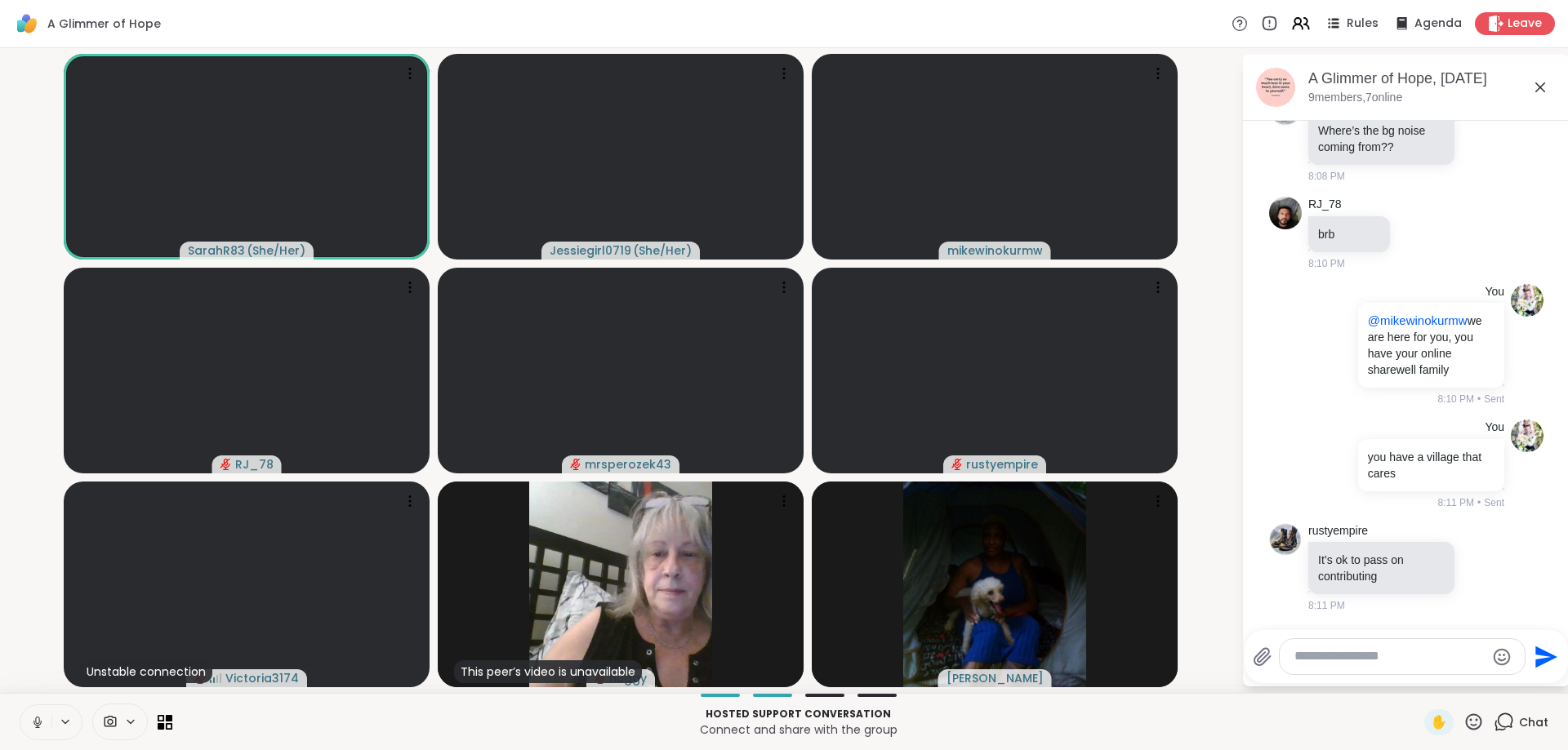
click at [1365, 658] on textarea "Type your message" at bounding box center [1389, 657] width 190 height 18
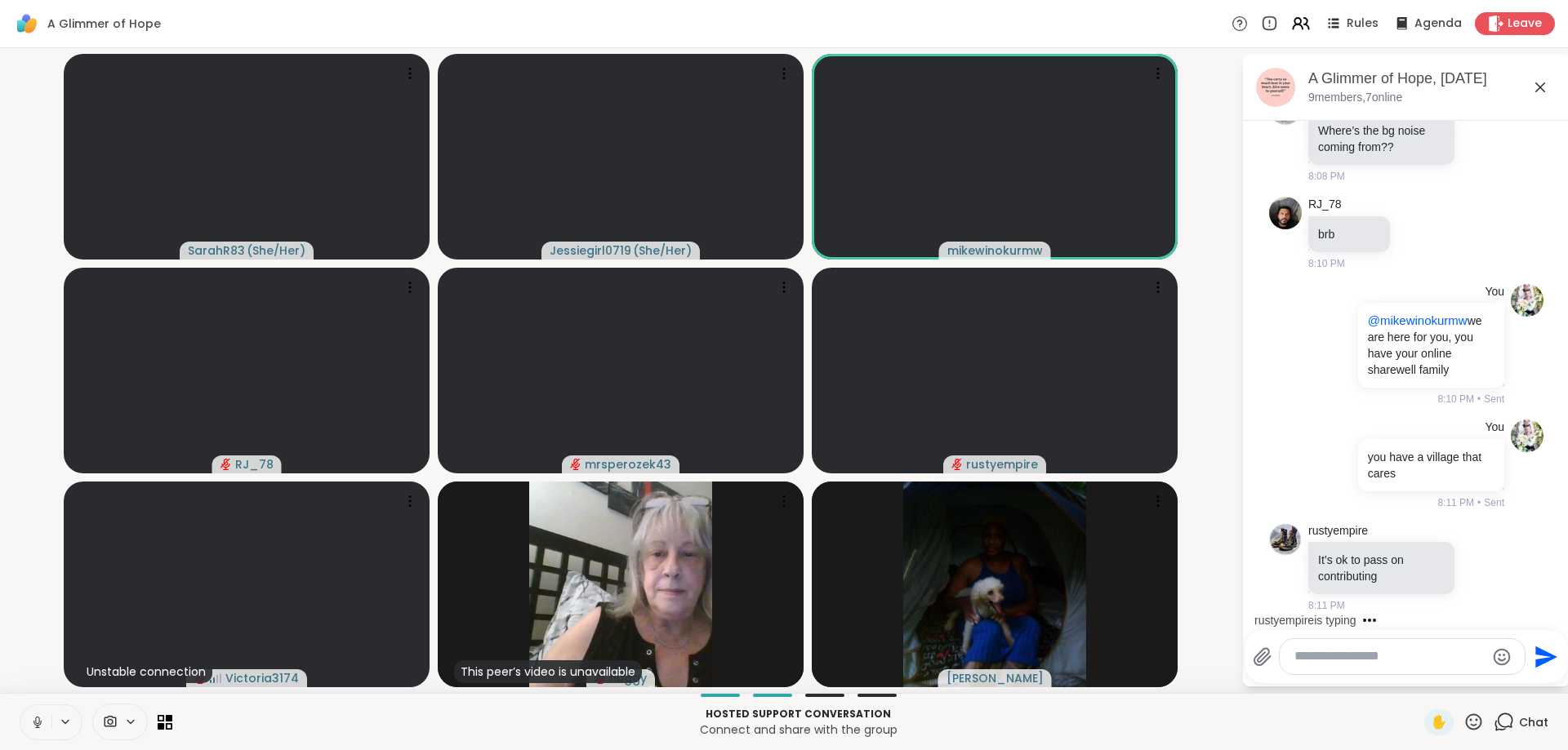
click at [1361, 664] on textarea "Type your message" at bounding box center [1389, 657] width 190 height 18
click at [44, 726] on icon at bounding box center [37, 722] width 15 height 15
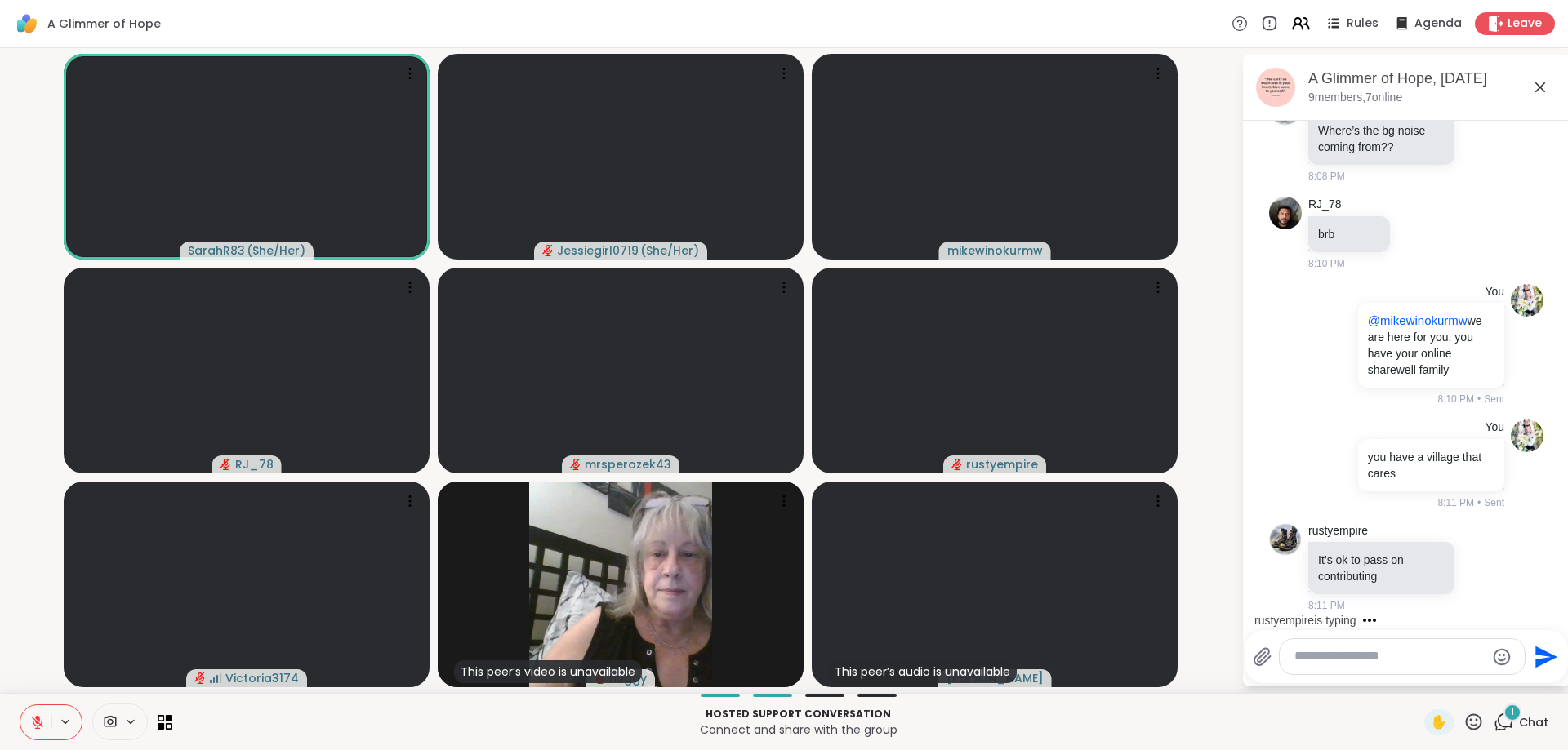
scroll to position [257, 0]
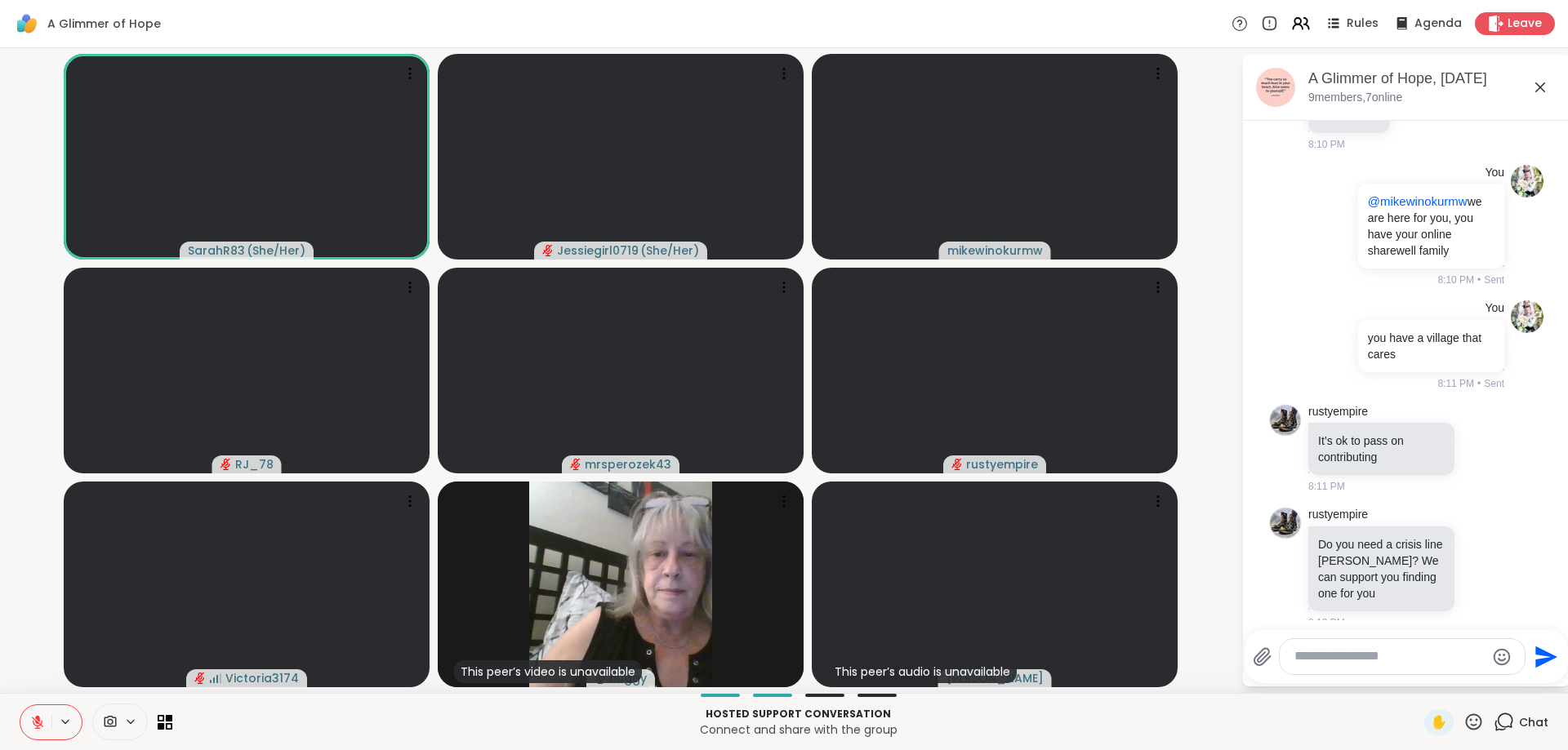
click at [42, 713] on button at bounding box center [36, 722] width 31 height 34
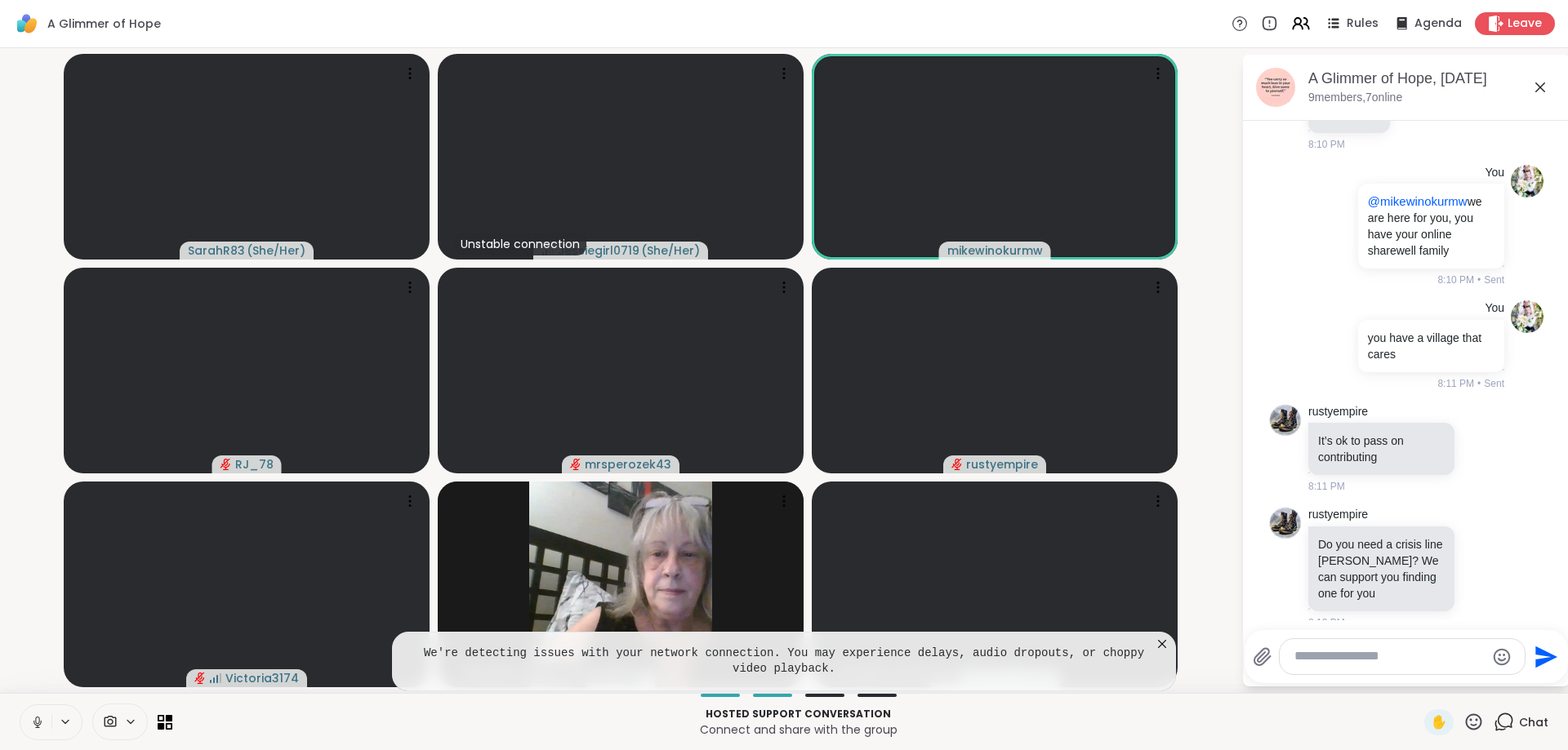
click at [1381, 648] on div at bounding box center [1402, 656] width 245 height 35
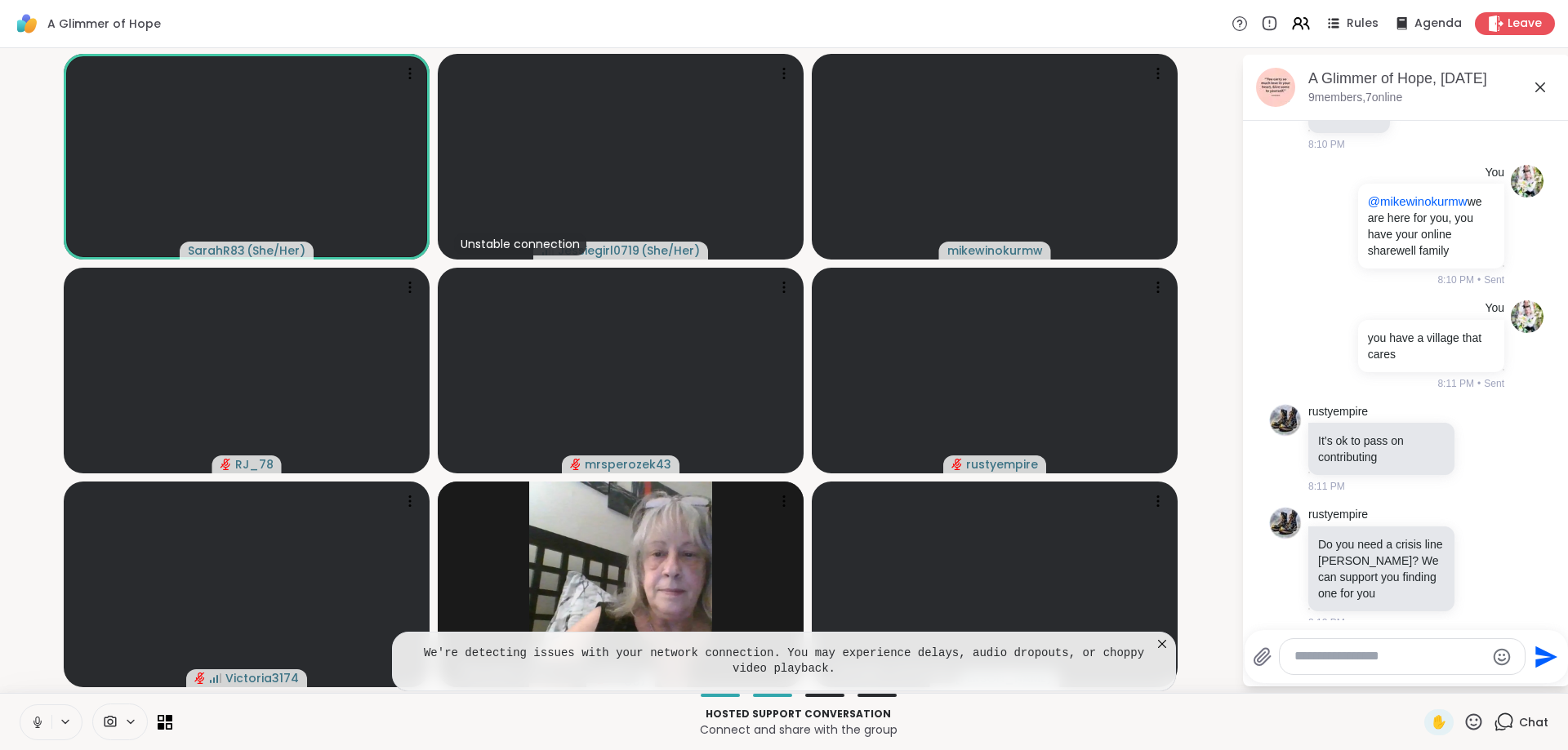
click at [1454, 651] on textarea "Type your message" at bounding box center [1389, 657] width 190 height 18
paste textarea "**********"
type textarea "**********"
click at [1539, 655] on icon "Send" at bounding box center [1547, 651] width 22 height 22
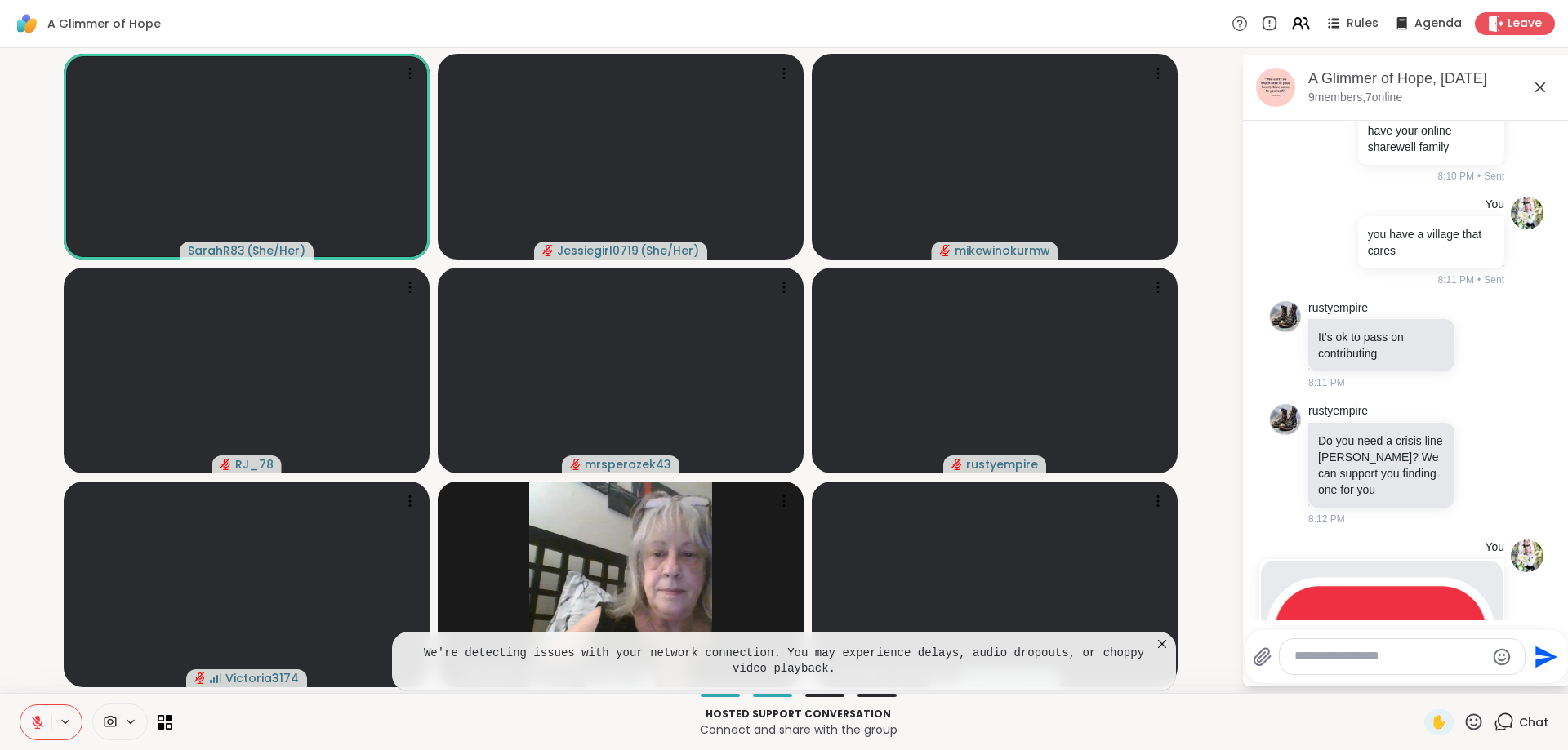
click at [1404, 658] on textarea "Type your message" at bounding box center [1389, 657] width 190 height 18
paste textarea "**********"
type textarea "**********"
click at [1555, 650] on button "Send" at bounding box center [1544, 657] width 37 height 37
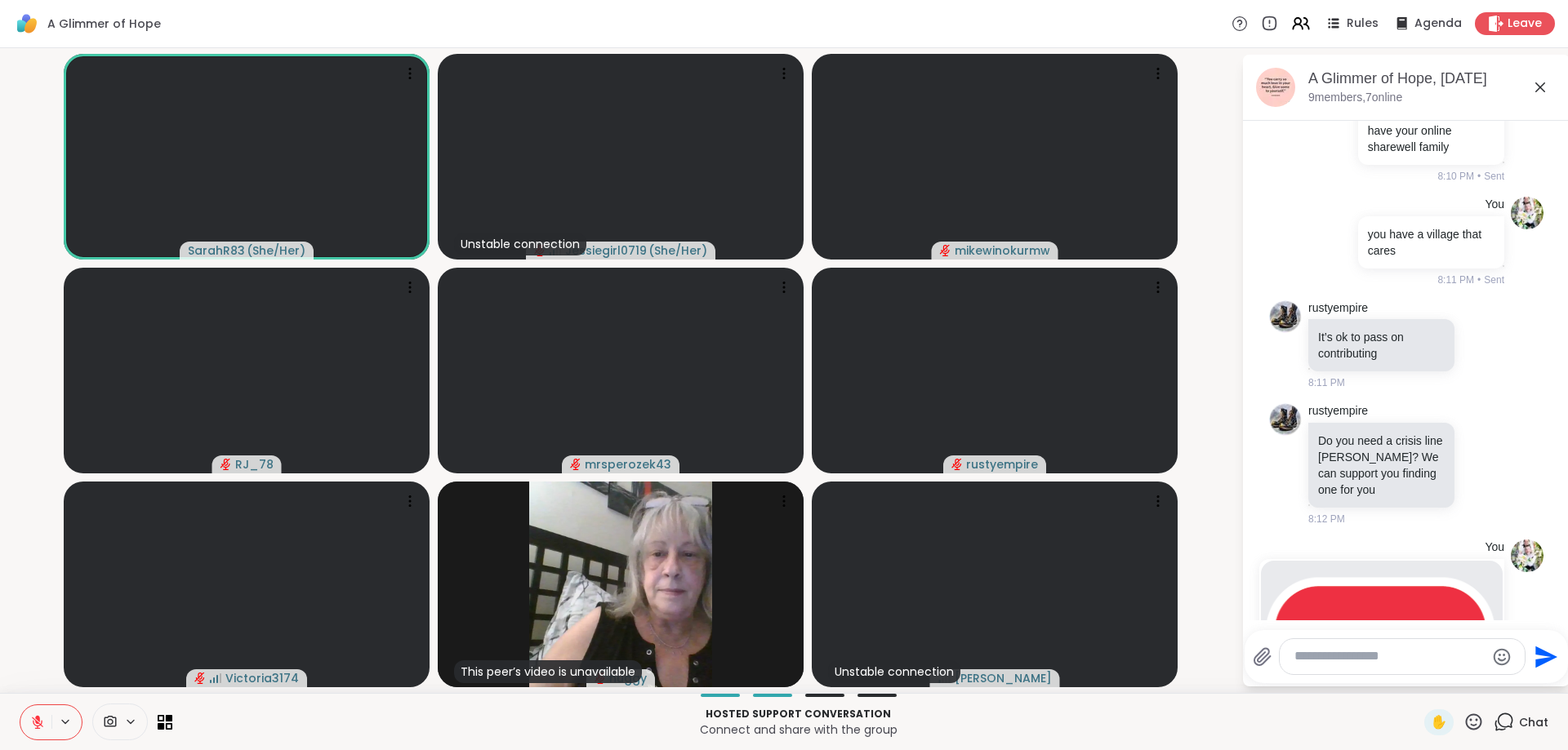
scroll to position [714, 0]
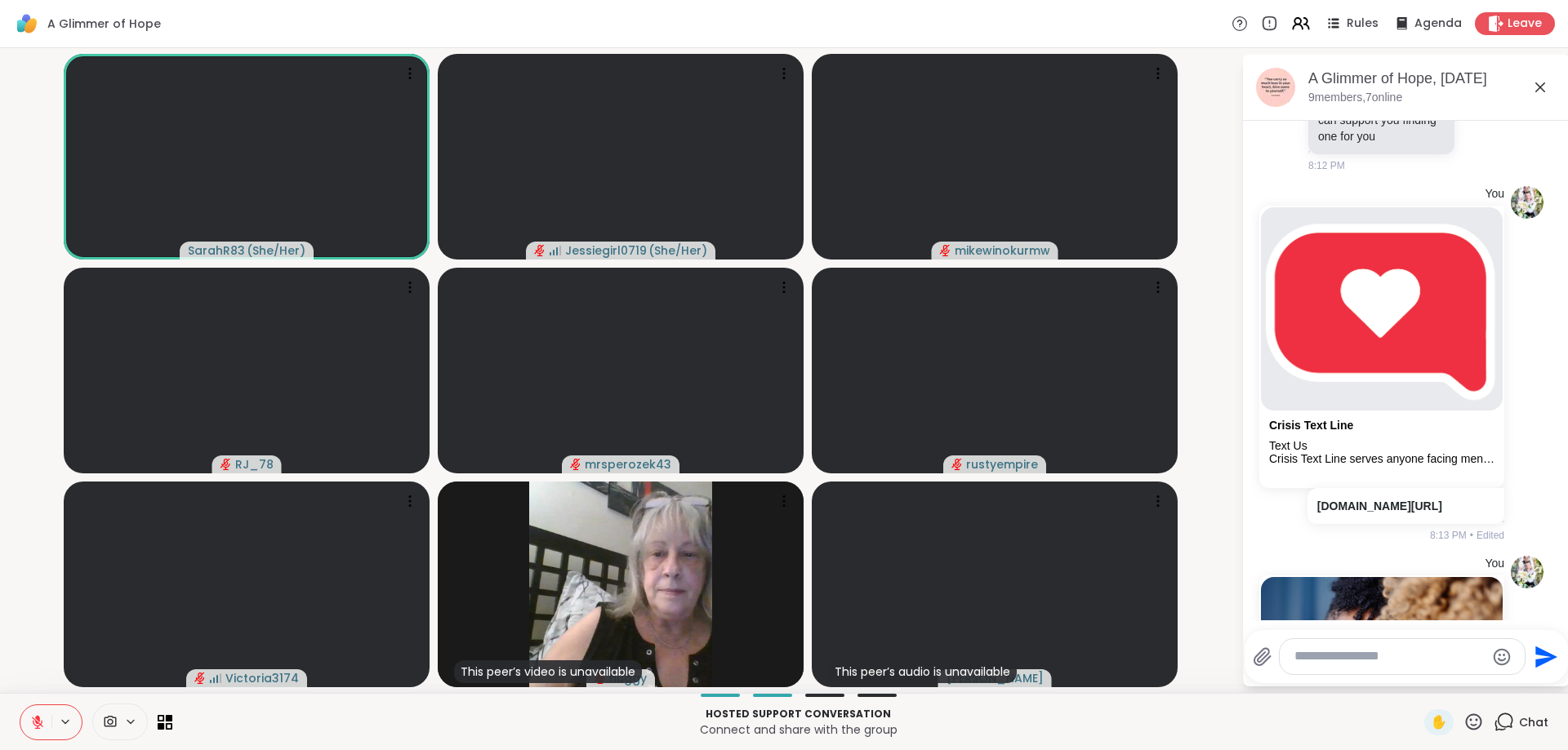
click at [1255, 517] on div "Today You brb 8:02 PM • Sent rustyempire Where’s the bg noise coming from?? 8:0…" at bounding box center [1406, 163] width 327 height 1513
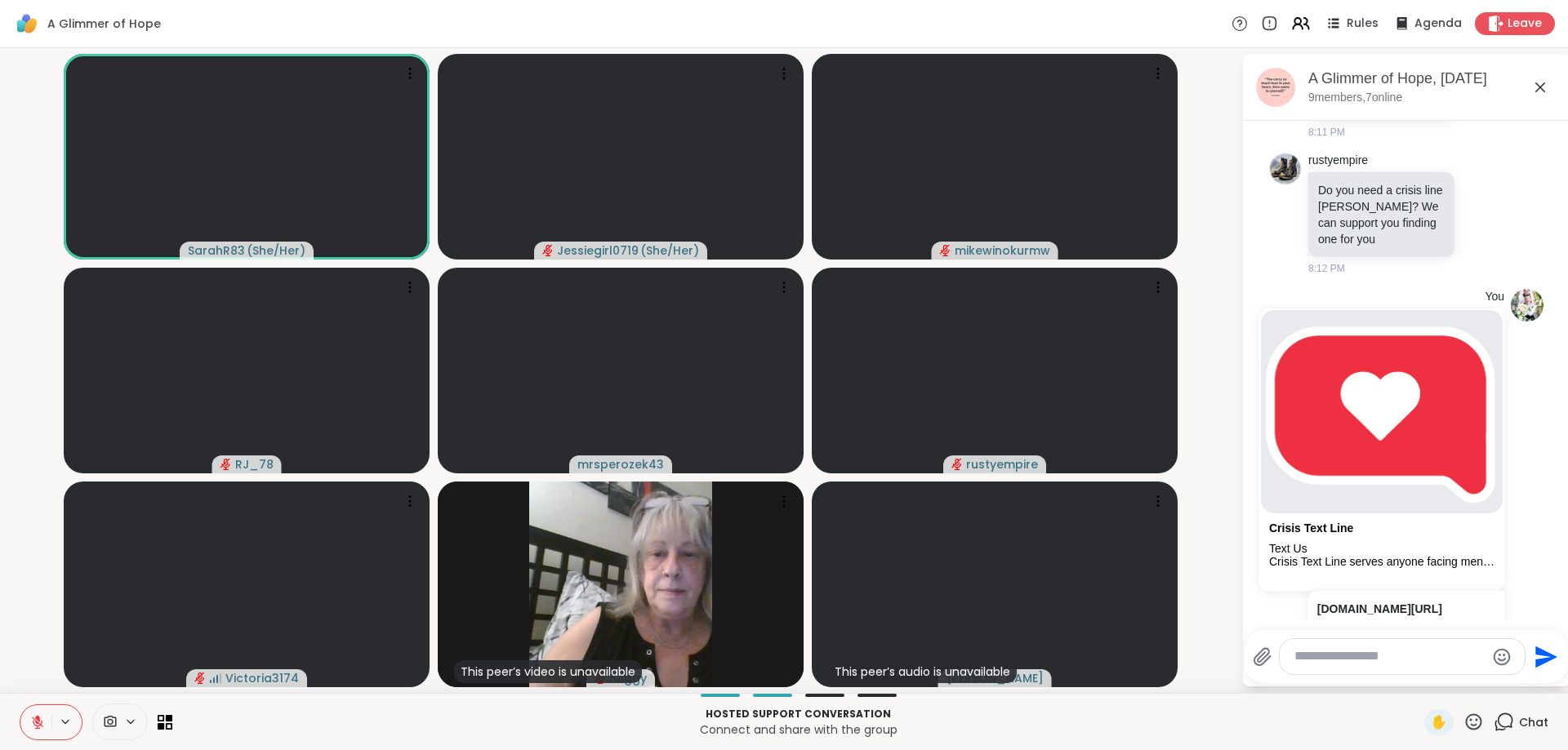
scroll to position [997, 0]
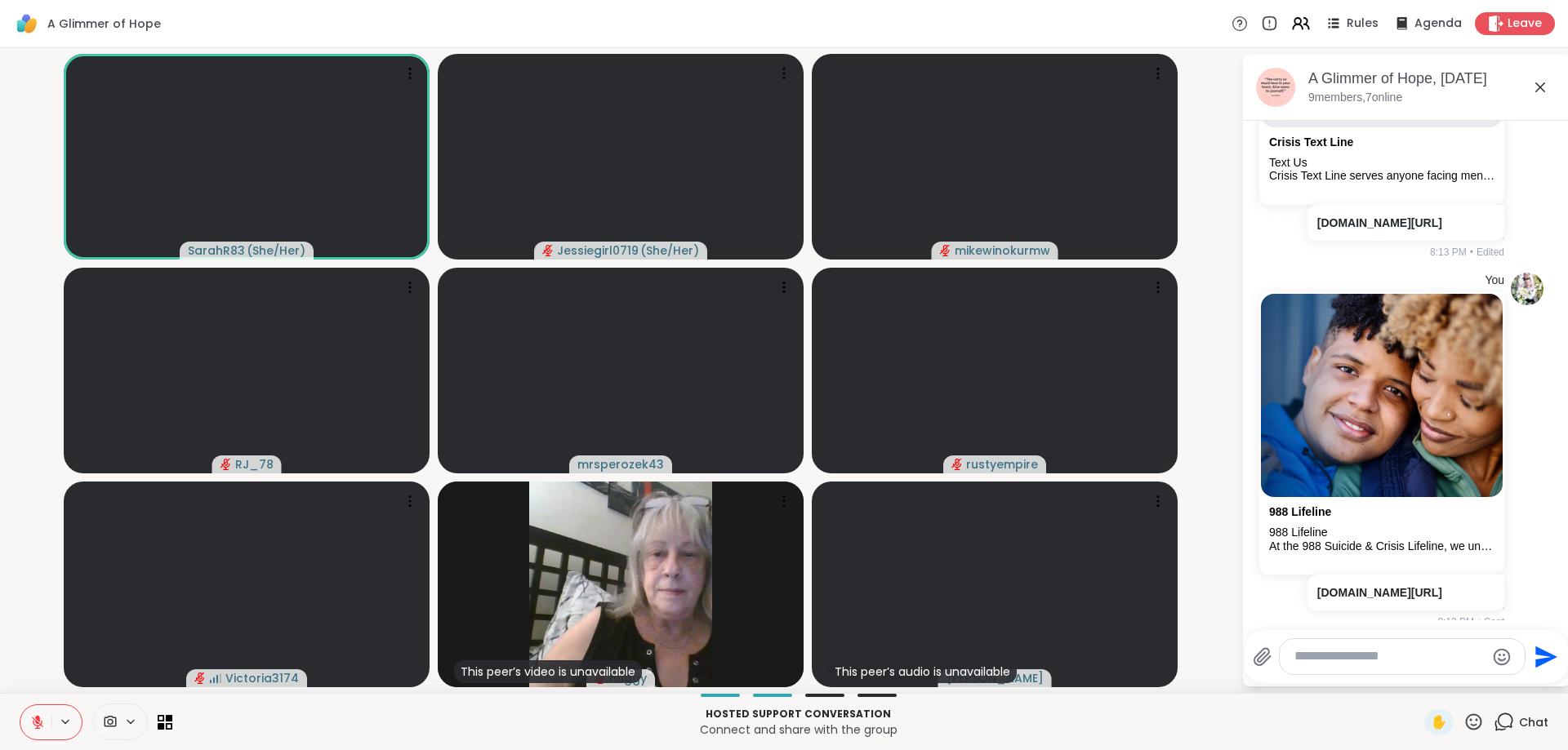
click at [1304, 652] on textarea "Type your message" at bounding box center [1389, 657] width 190 height 18
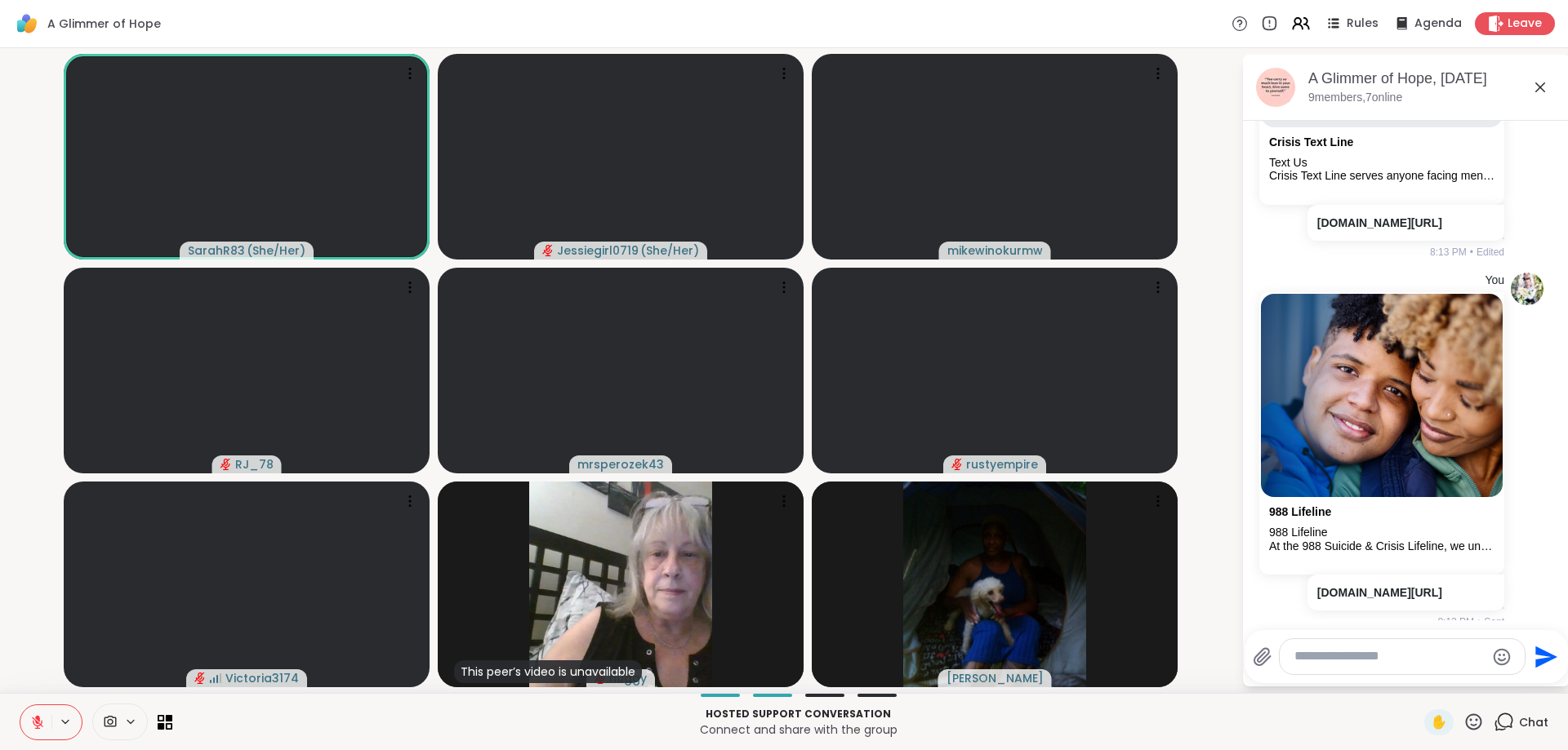
click at [1345, 656] on textarea "Type your message" at bounding box center [1389, 657] width 190 height 18
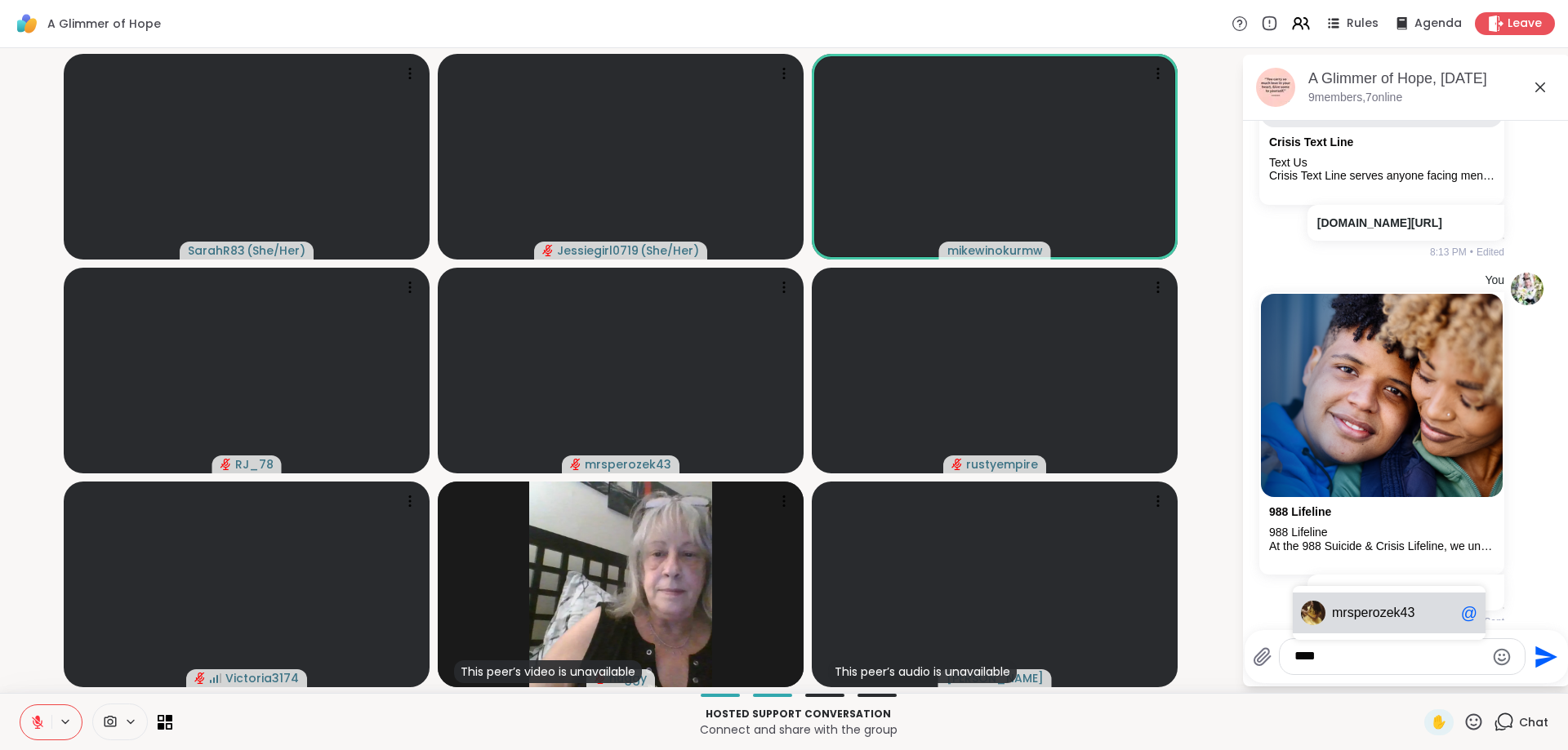
click at [1405, 604] on div "mrs perozek43 @" at bounding box center [1389, 613] width 193 height 41
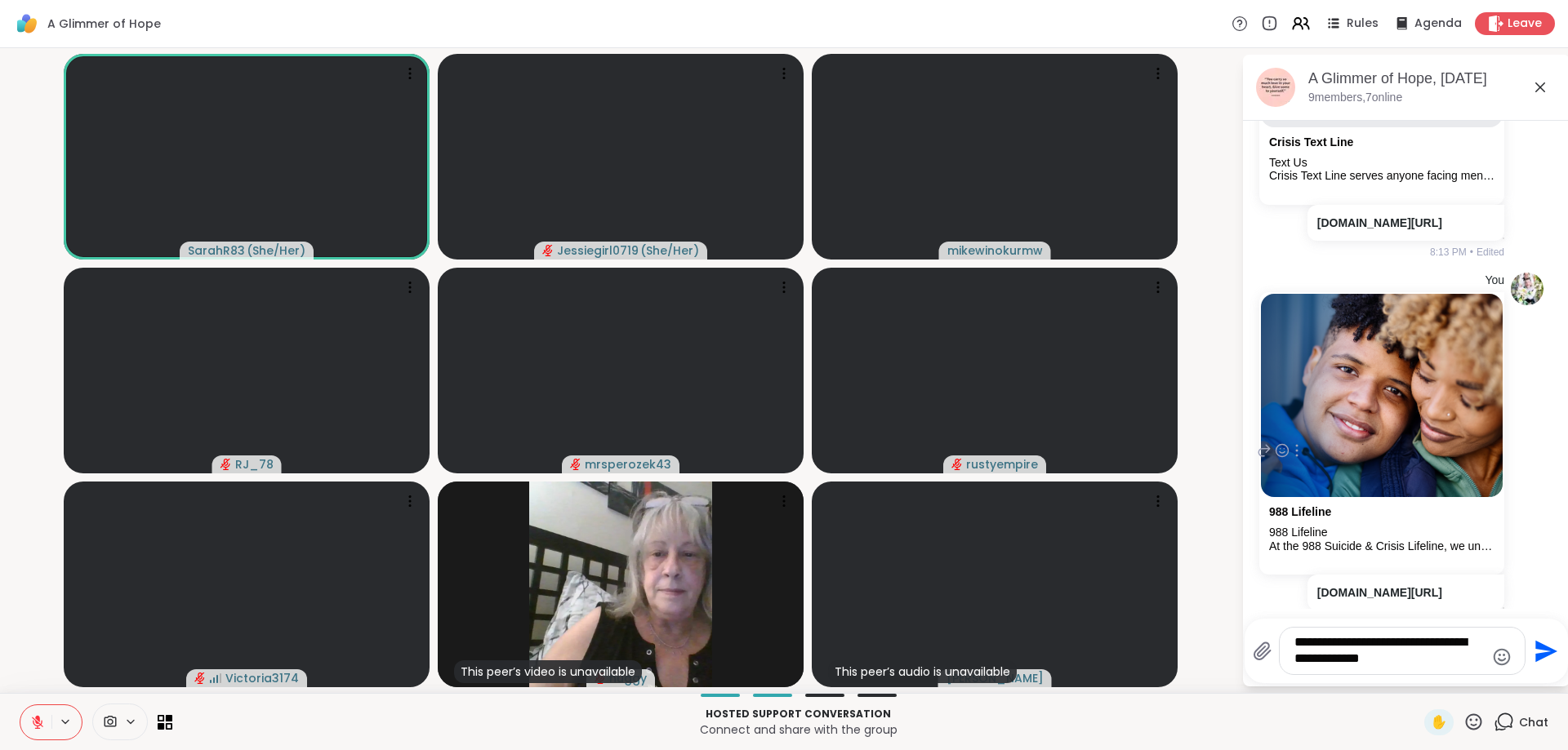
type textarea "**********"
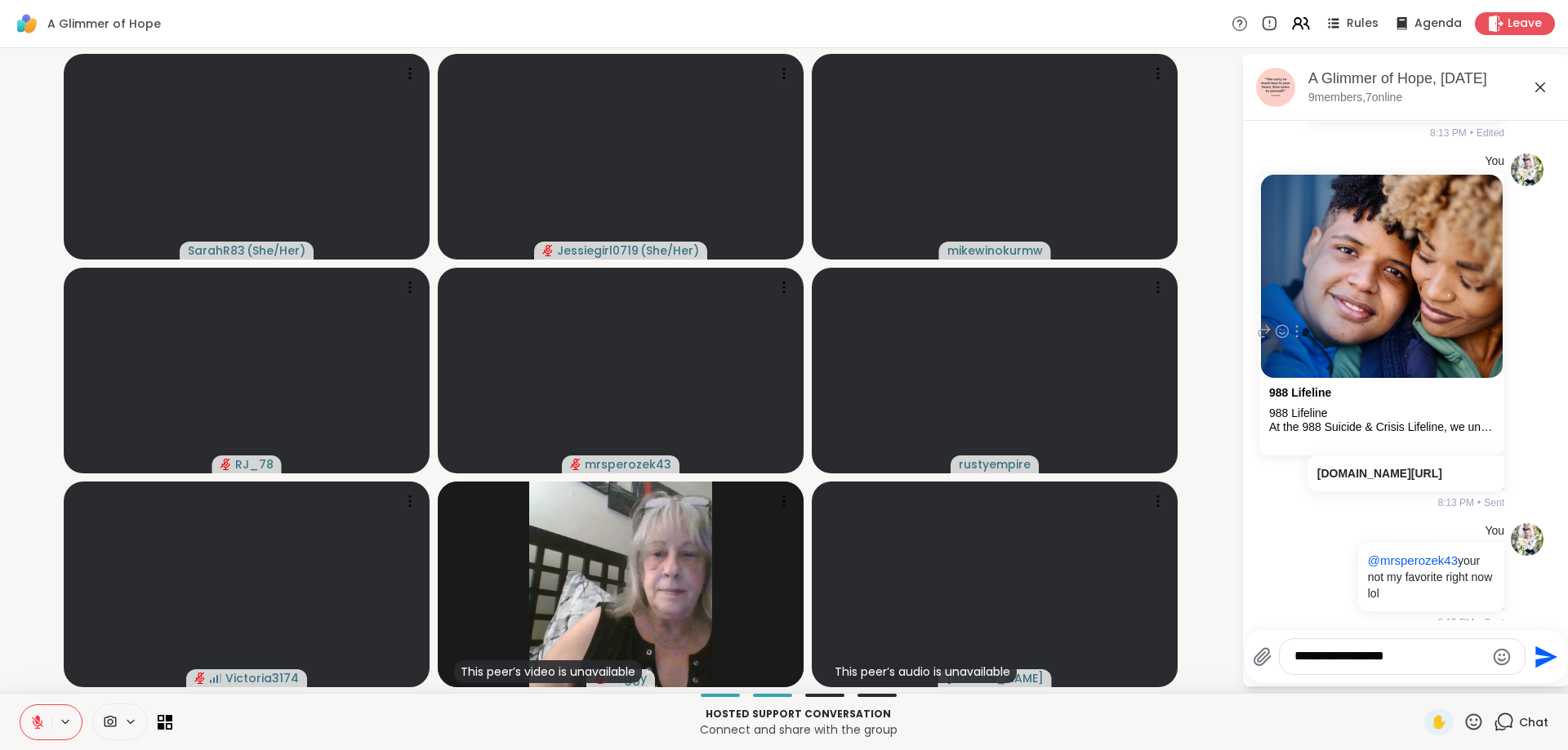
type textarea "**********"
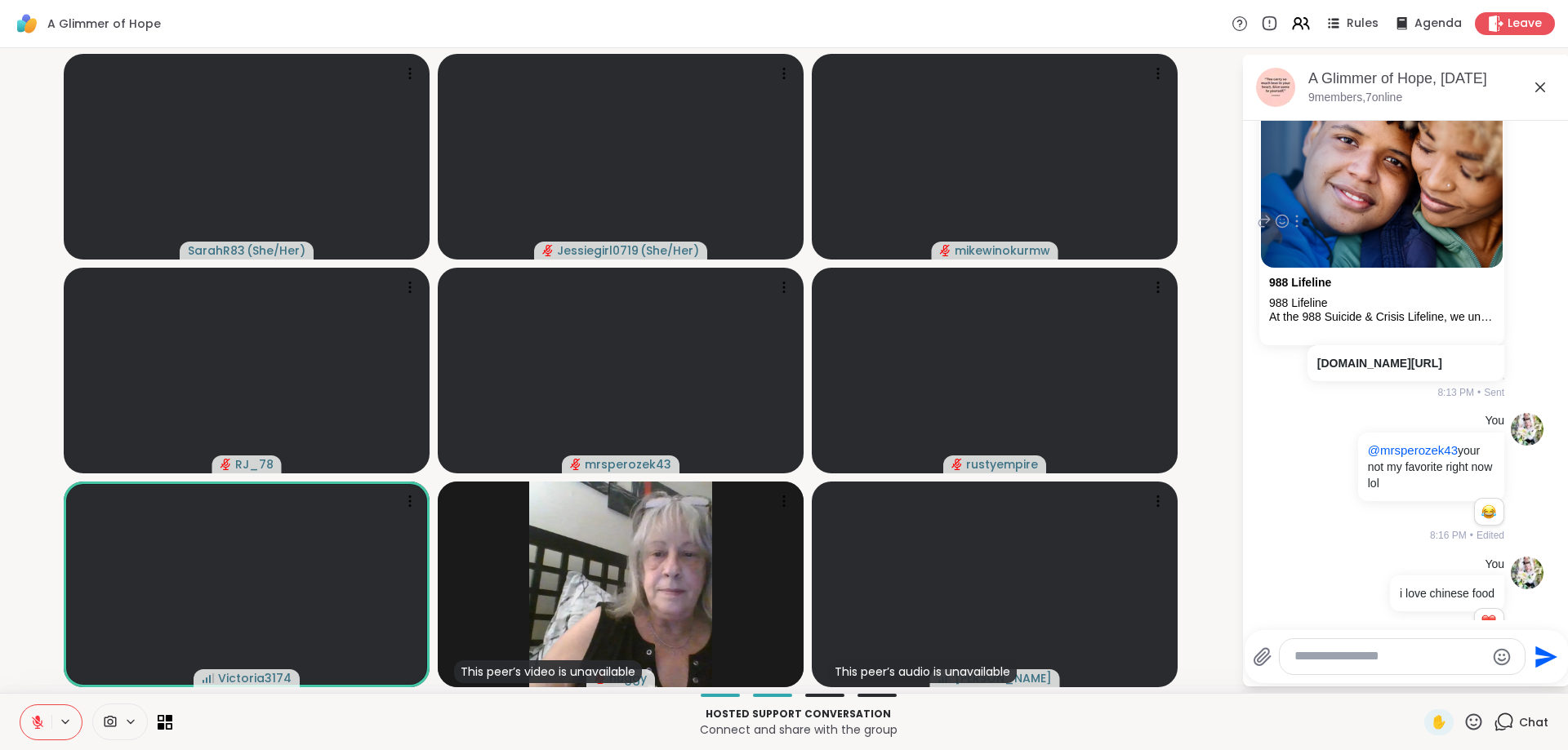
scroll to position [1409, 0]
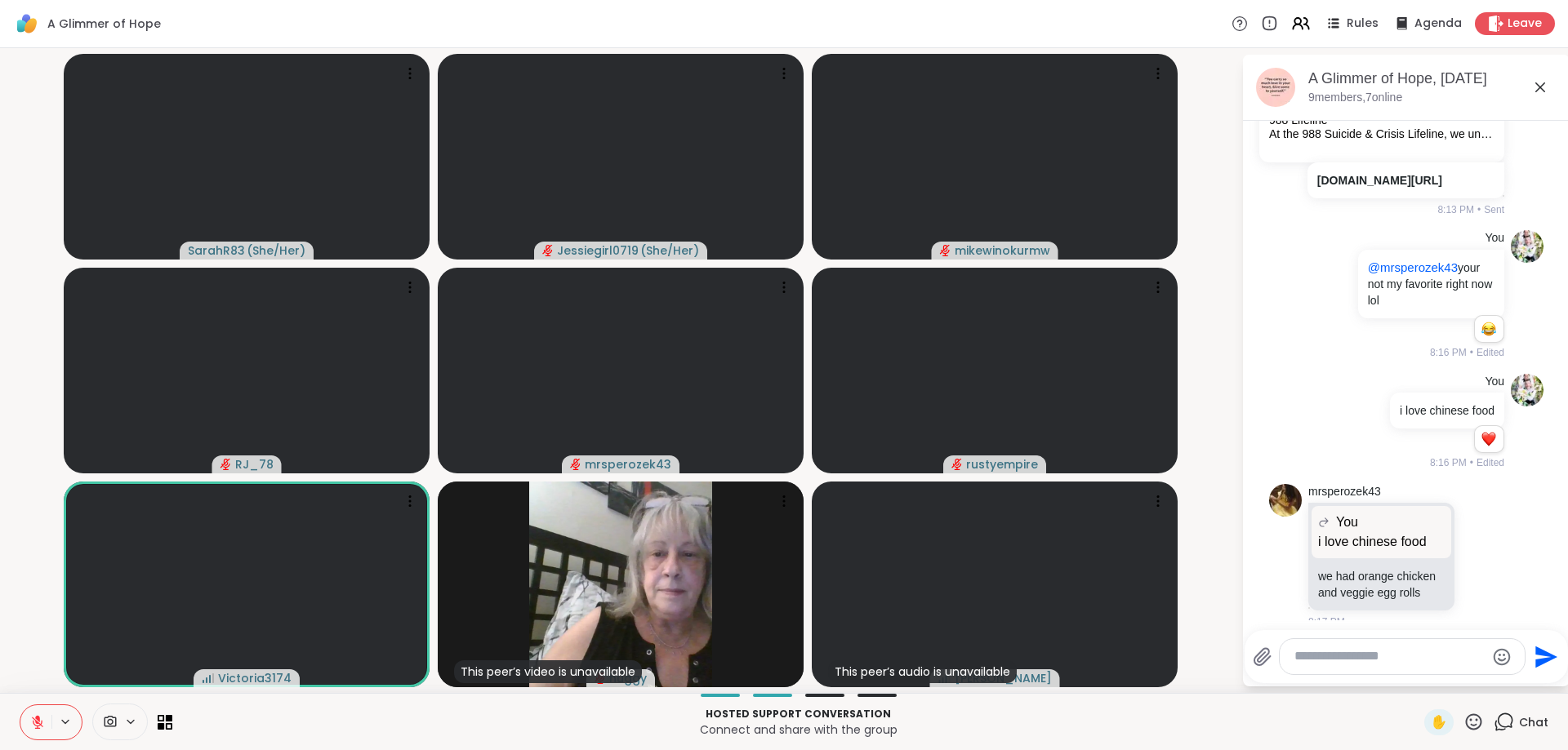
click at [1421, 648] on div at bounding box center [1402, 656] width 245 height 35
click at [1413, 651] on textarea "Type your message" at bounding box center [1389, 657] width 190 height 18
click at [1484, 548] on icon at bounding box center [1482, 556] width 15 height 17
click at [1355, 523] on div "Select Reaction: Heart" at bounding box center [1352, 530] width 15 height 15
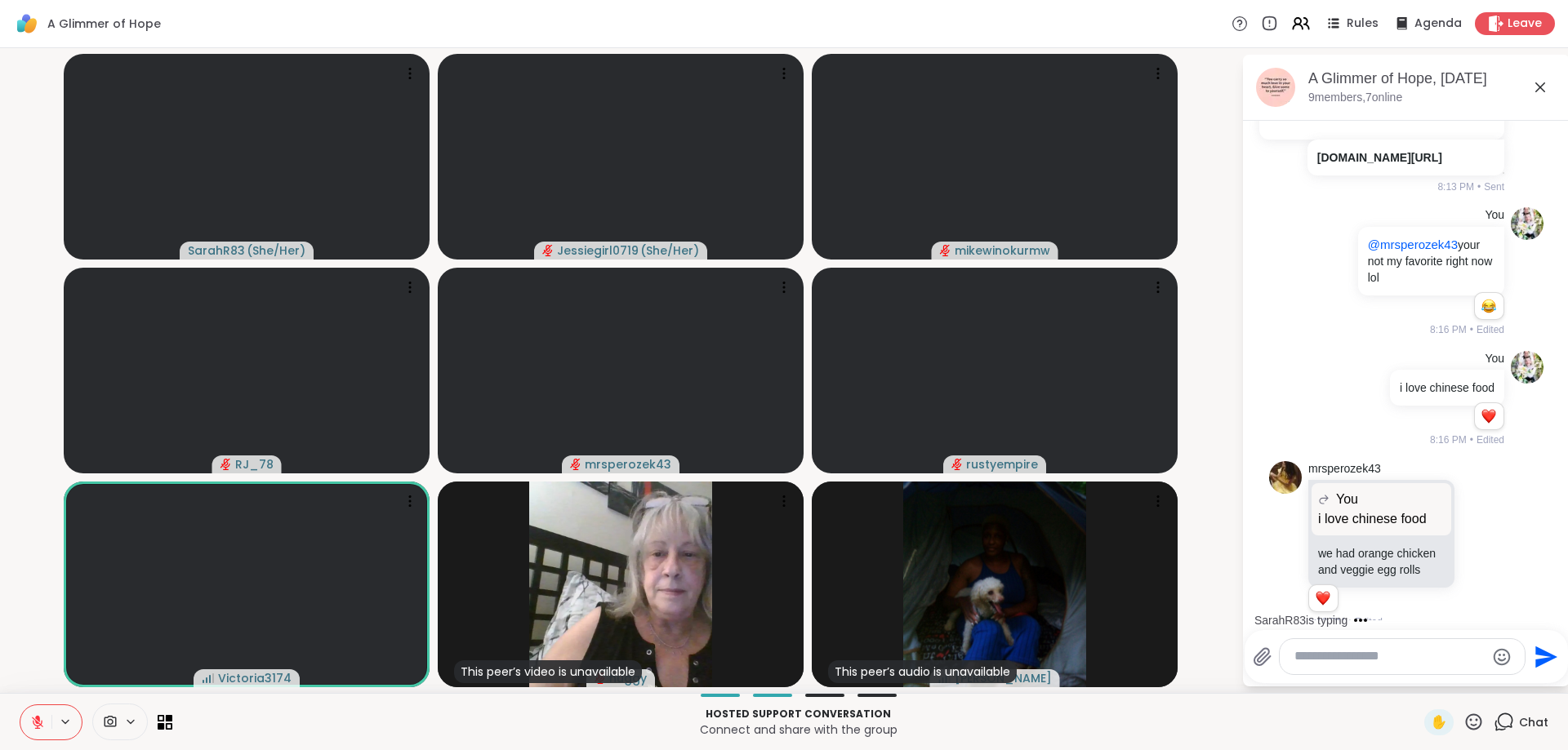
click at [1506, 534] on icon at bounding box center [1501, 544] width 15 height 20
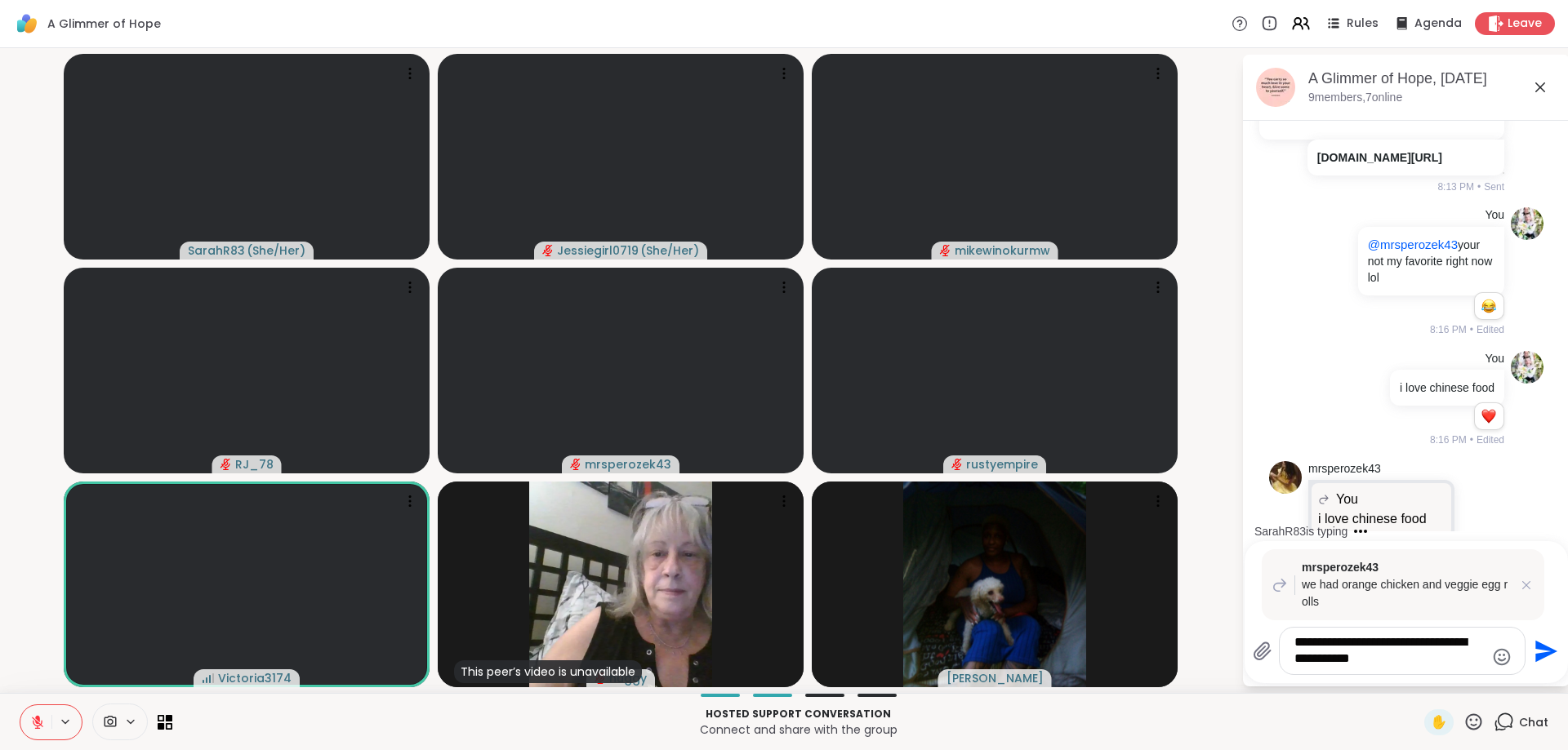
type textarea "**********"
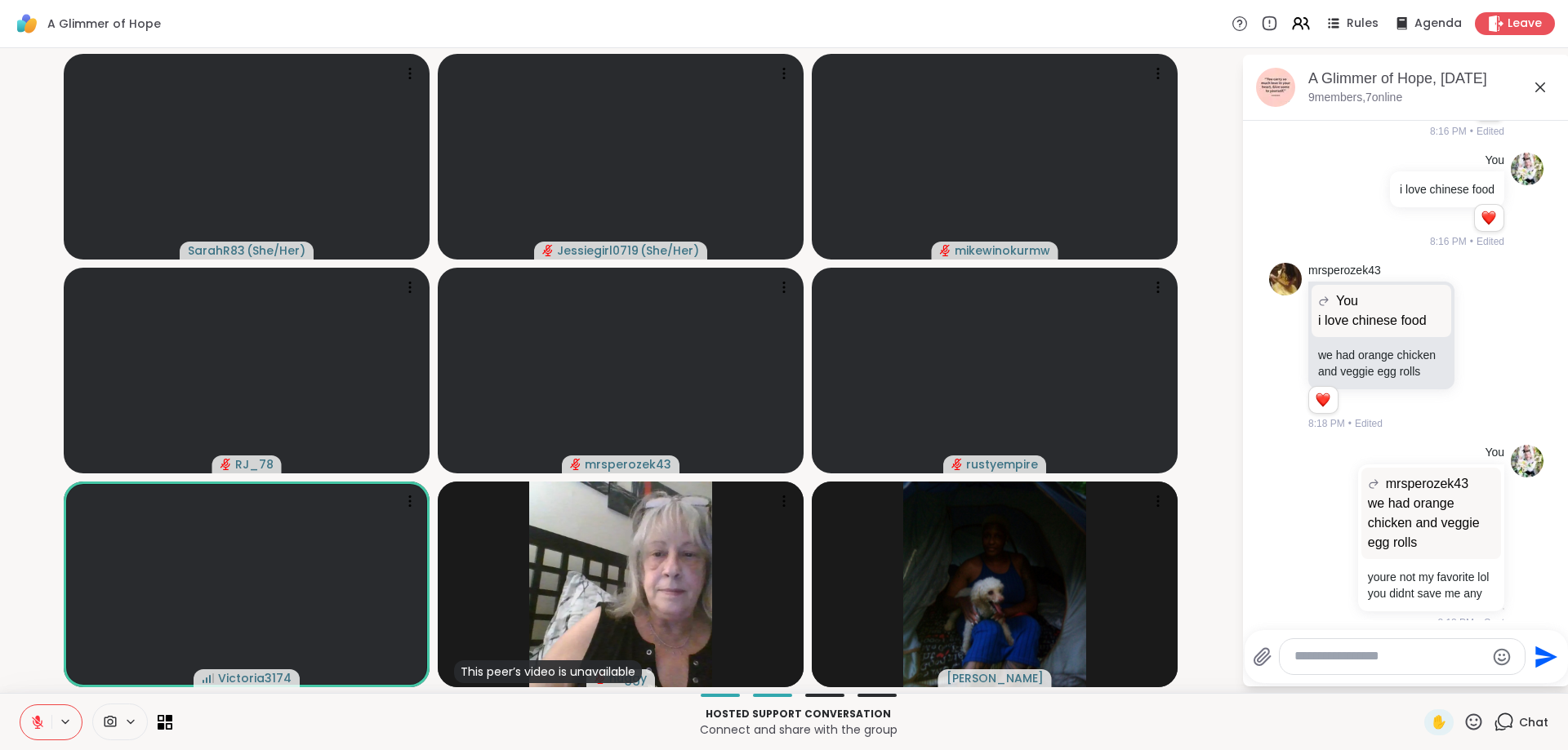
scroll to position [1733, 0]
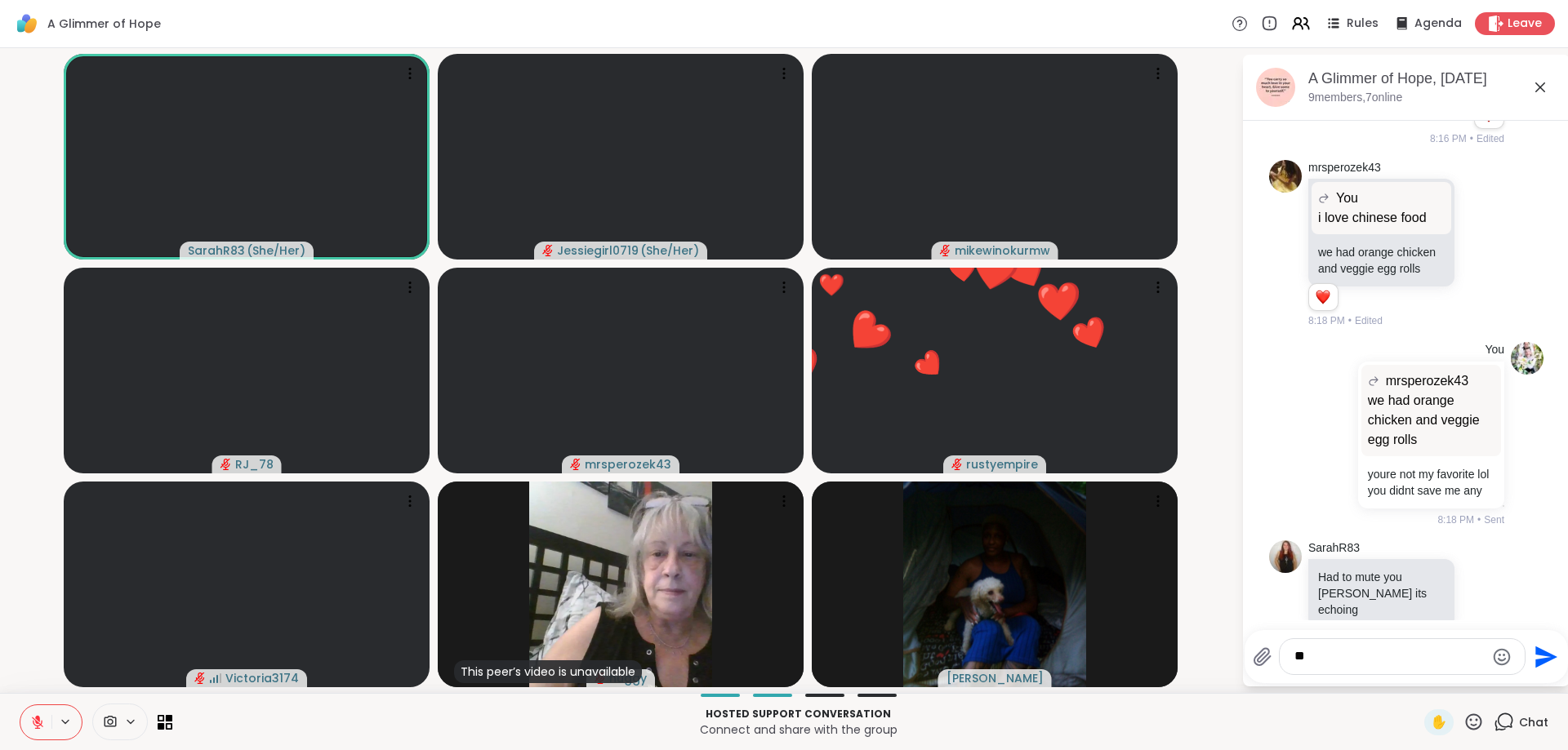
type textarea "*"
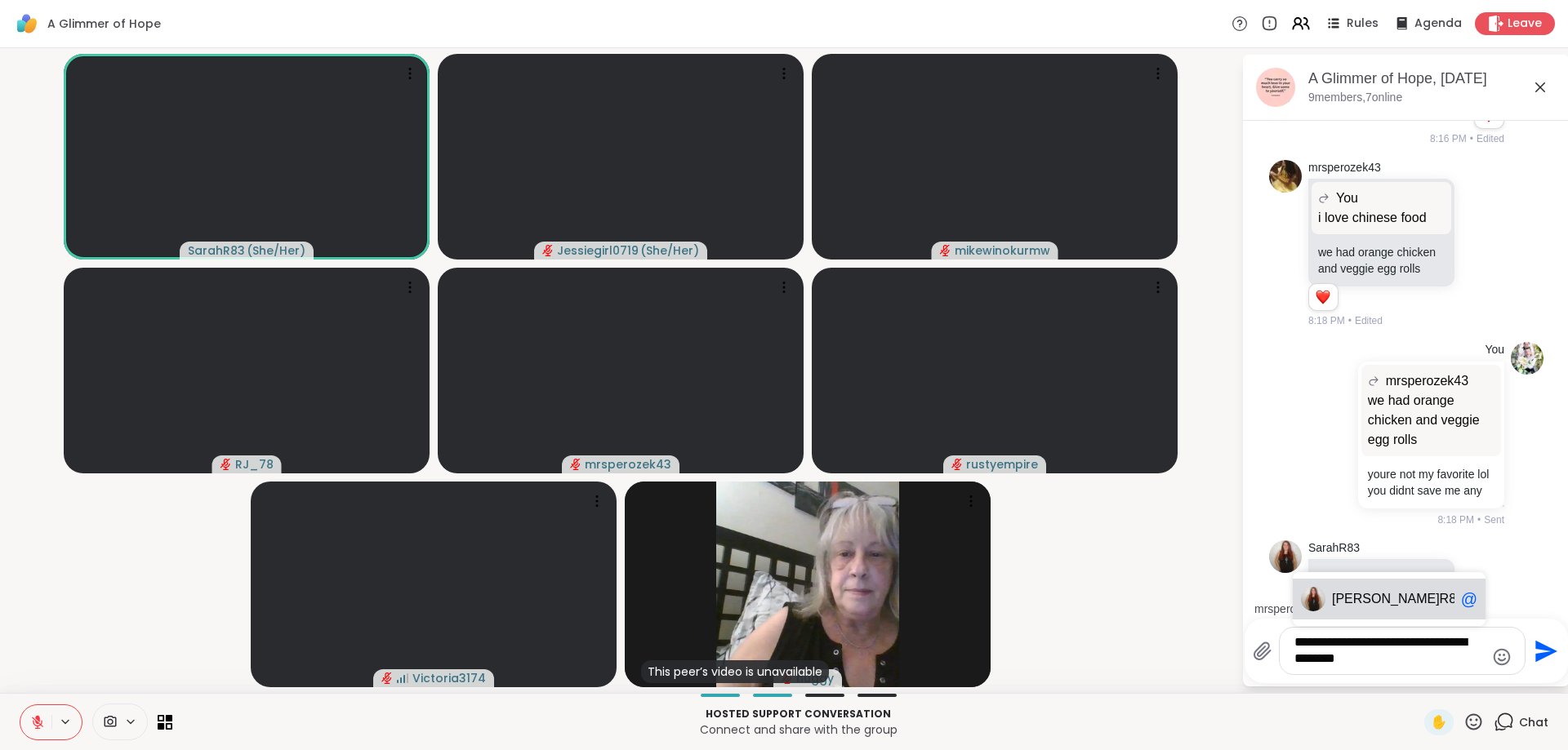
click at [1350, 598] on span "Sarah" at bounding box center [1386, 599] width 107 height 17
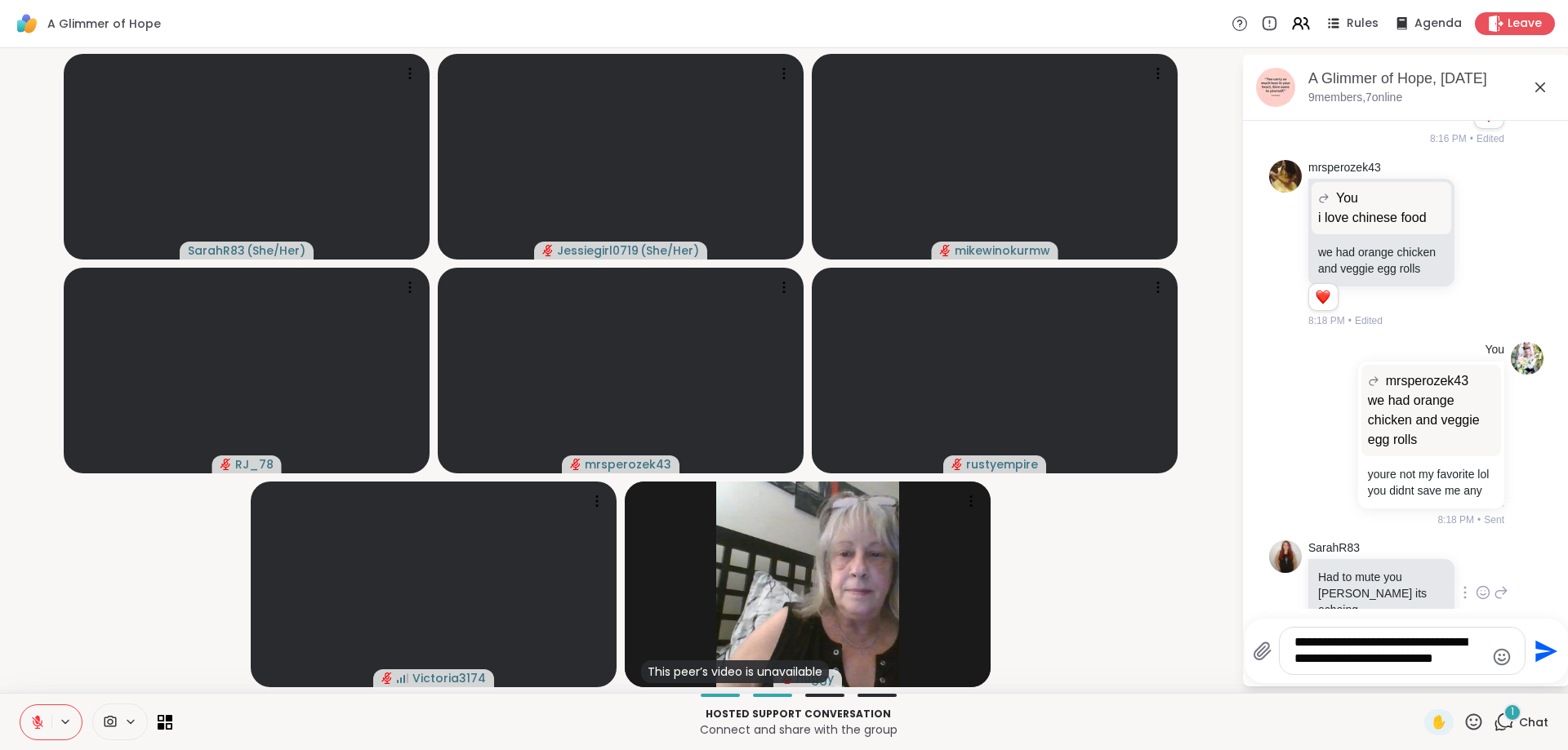
scroll to position [1832, 0]
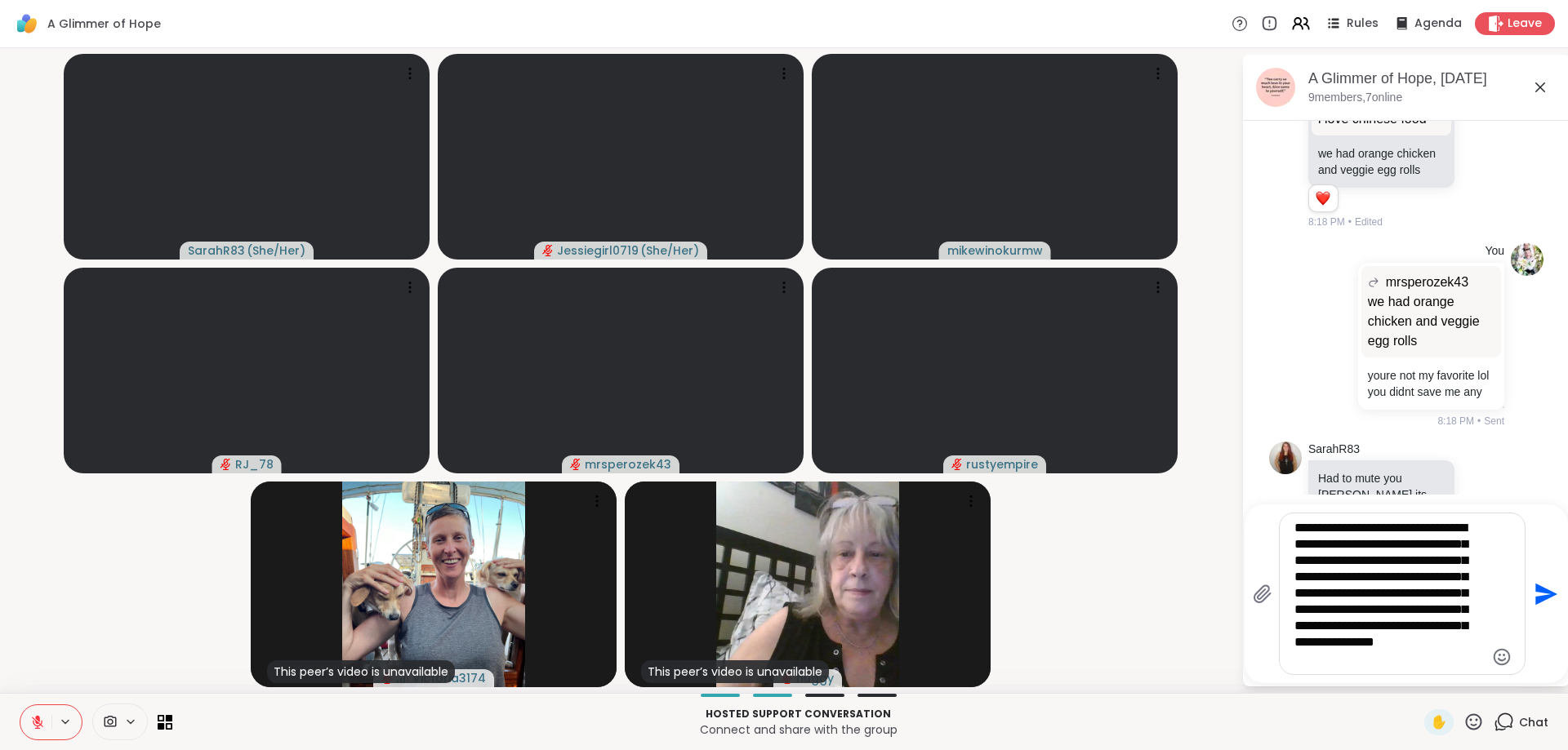
type textarea "**********"
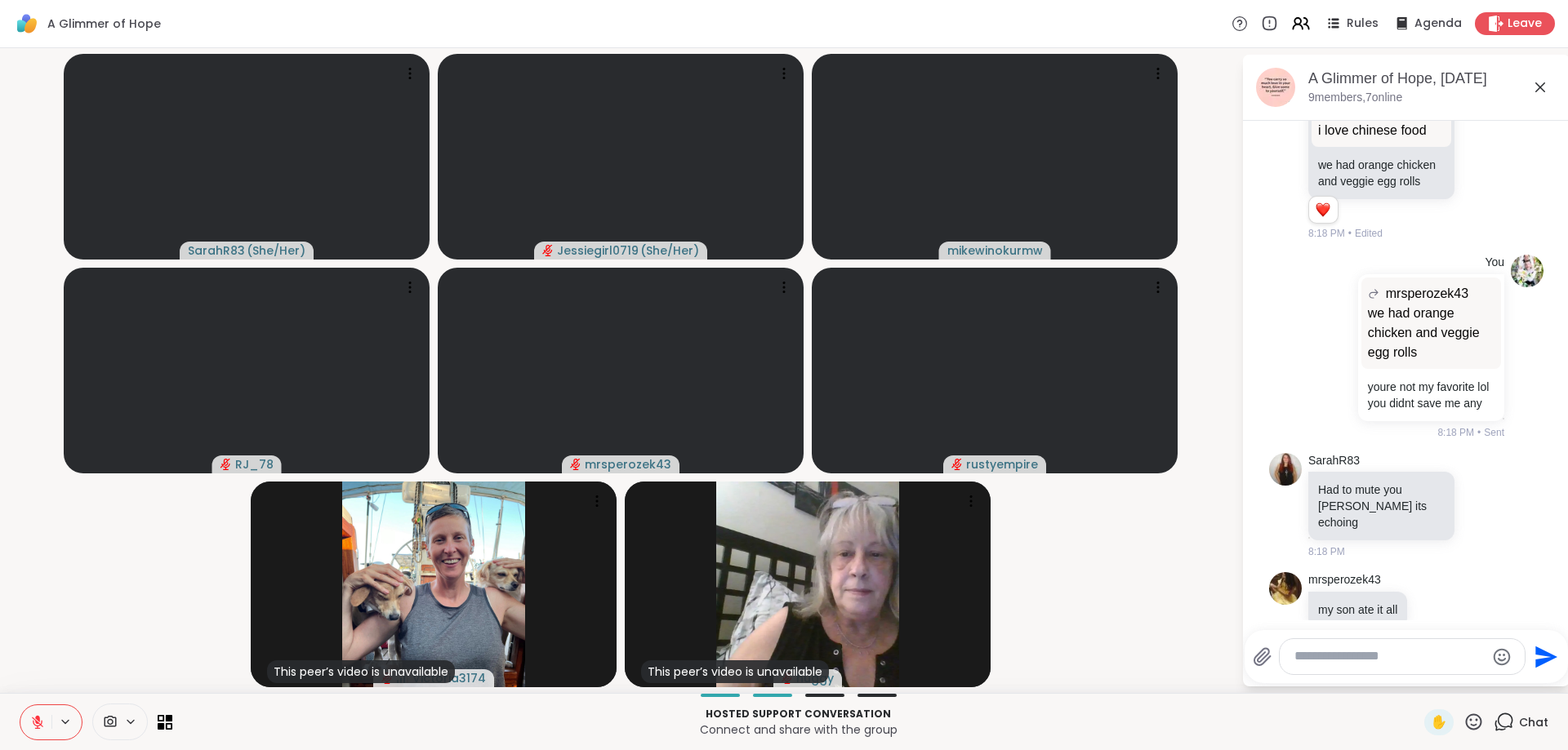
scroll to position [2087, 0]
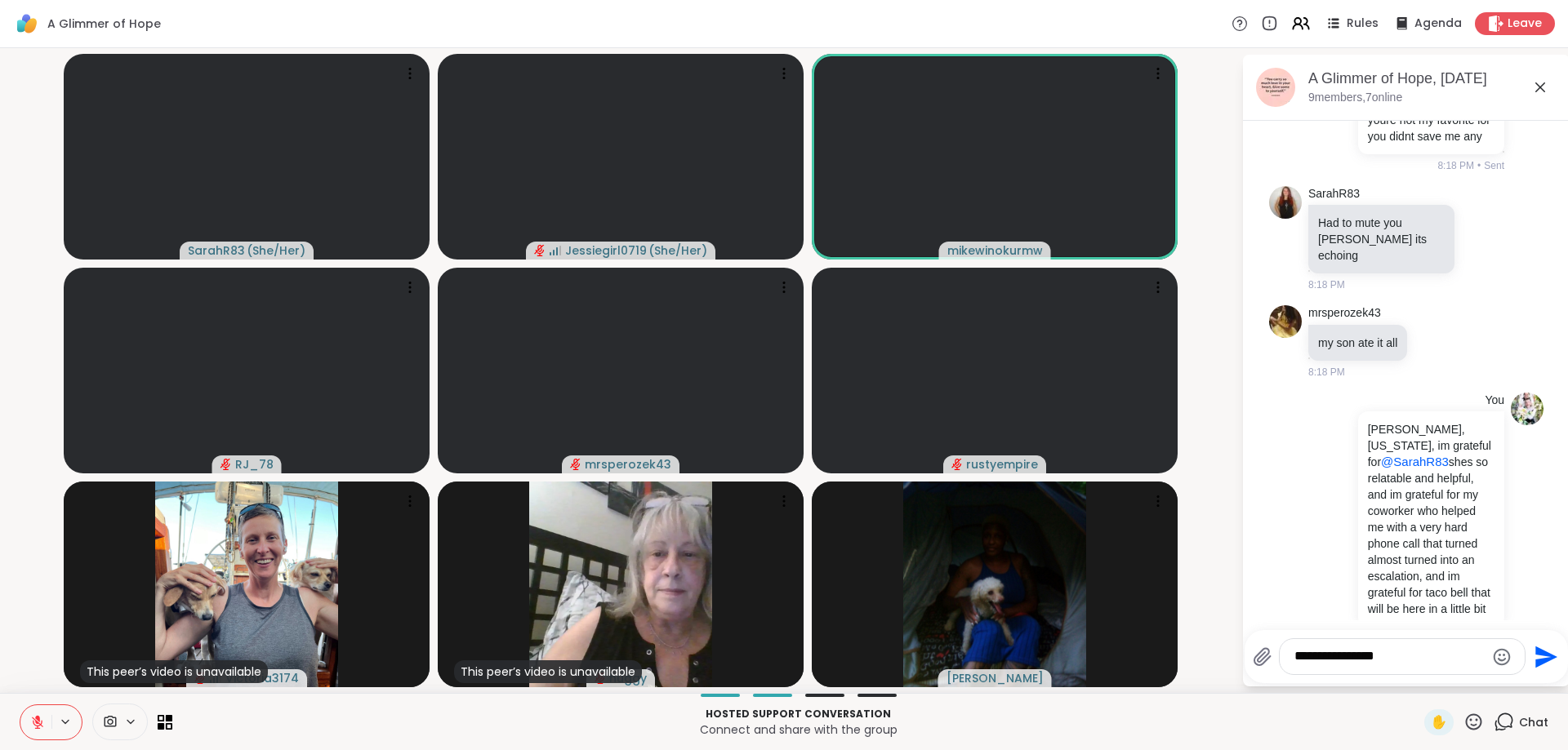
click at [1418, 647] on div "**********" at bounding box center [1402, 656] width 245 height 35
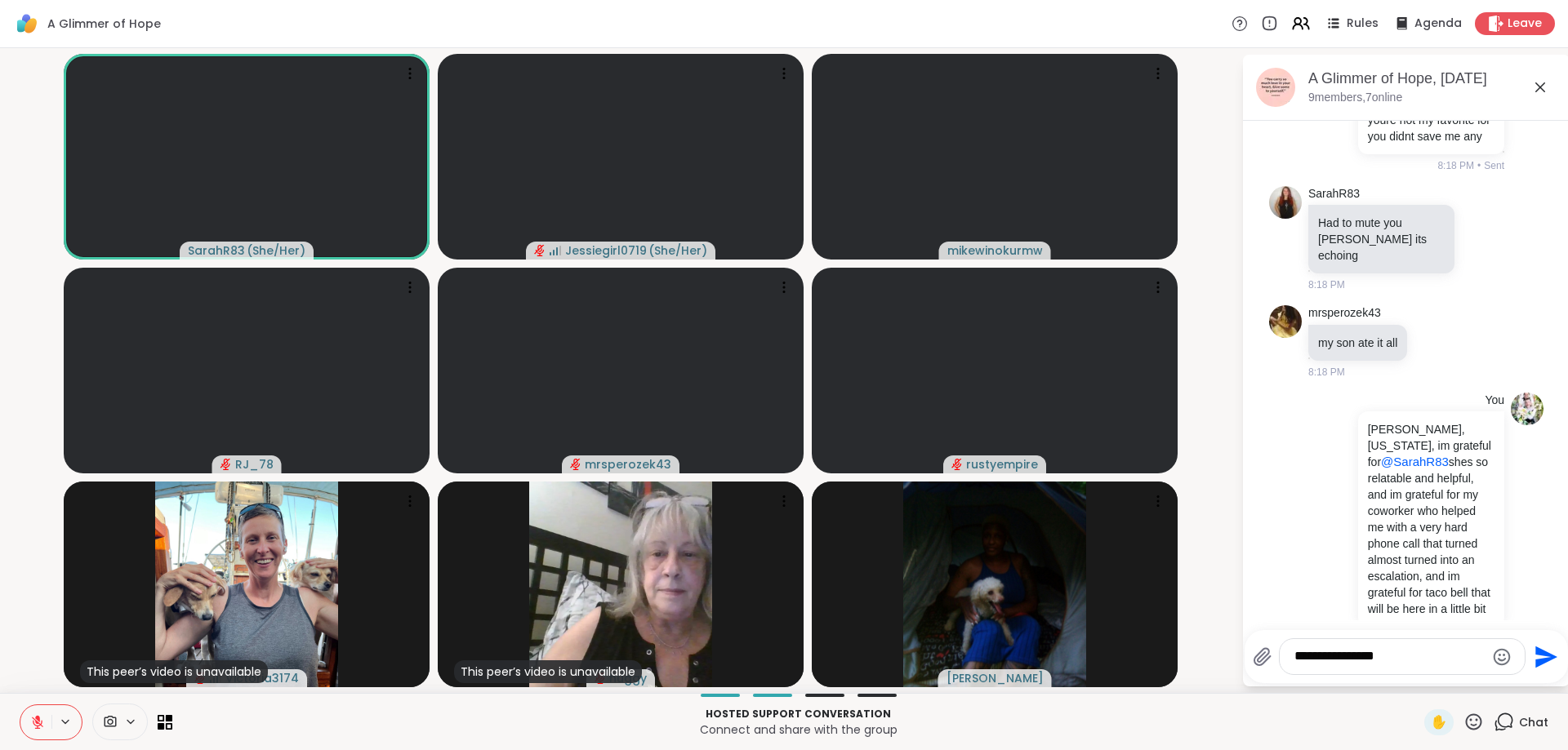
click at [1395, 658] on textarea "**********" at bounding box center [1389, 657] width 190 height 18
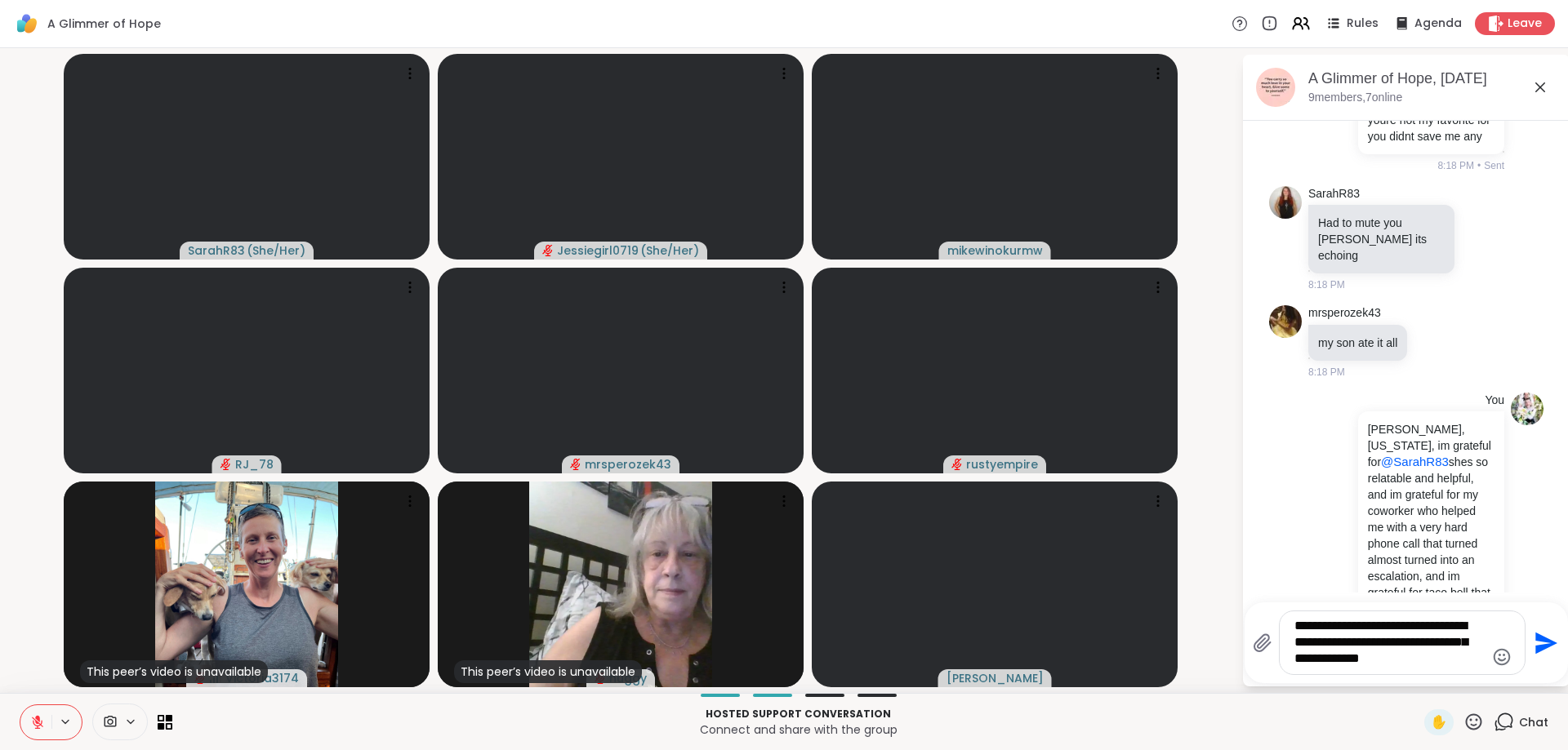
type textarea "**********"
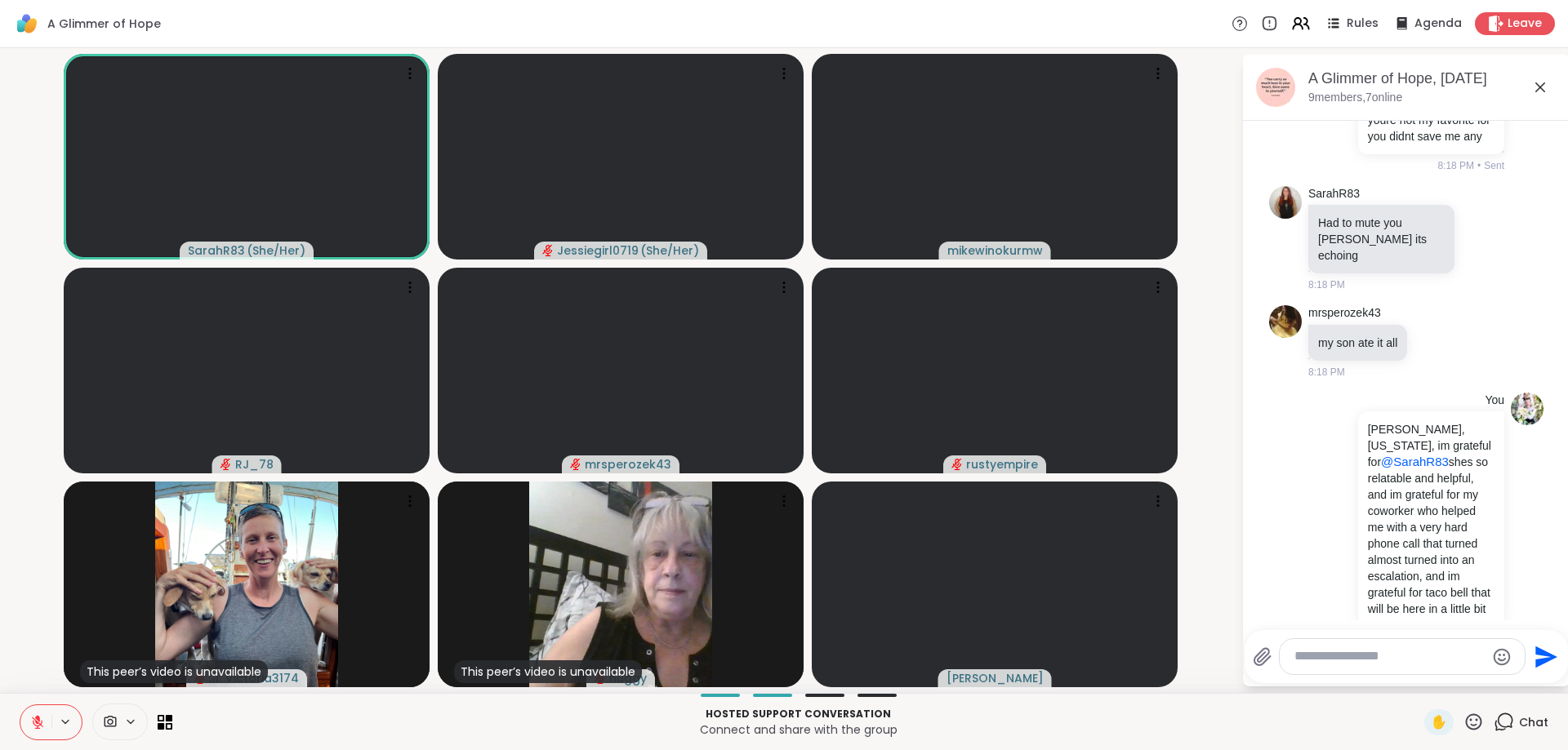
scroll to position [2223, 0]
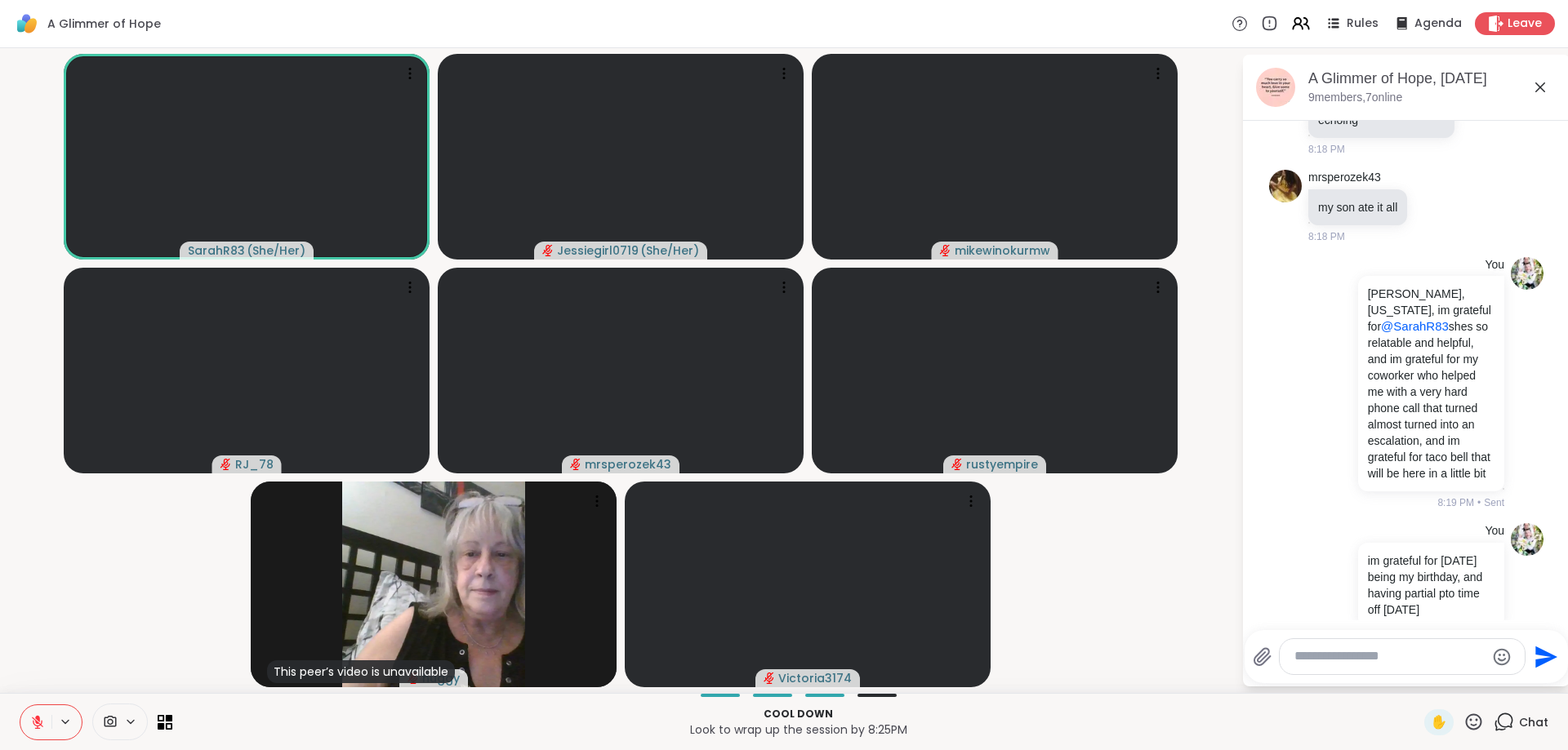
click at [1382, 649] on div at bounding box center [1402, 656] width 245 height 35
click at [1387, 655] on textarea "Type your message" at bounding box center [1389, 657] width 190 height 18
click at [1440, 607] on span "R83" at bounding box center [1452, 612] width 23 height 17
click at [1418, 658] on textarea "**********" at bounding box center [1389, 651] width 190 height 33
type textarea "**********"
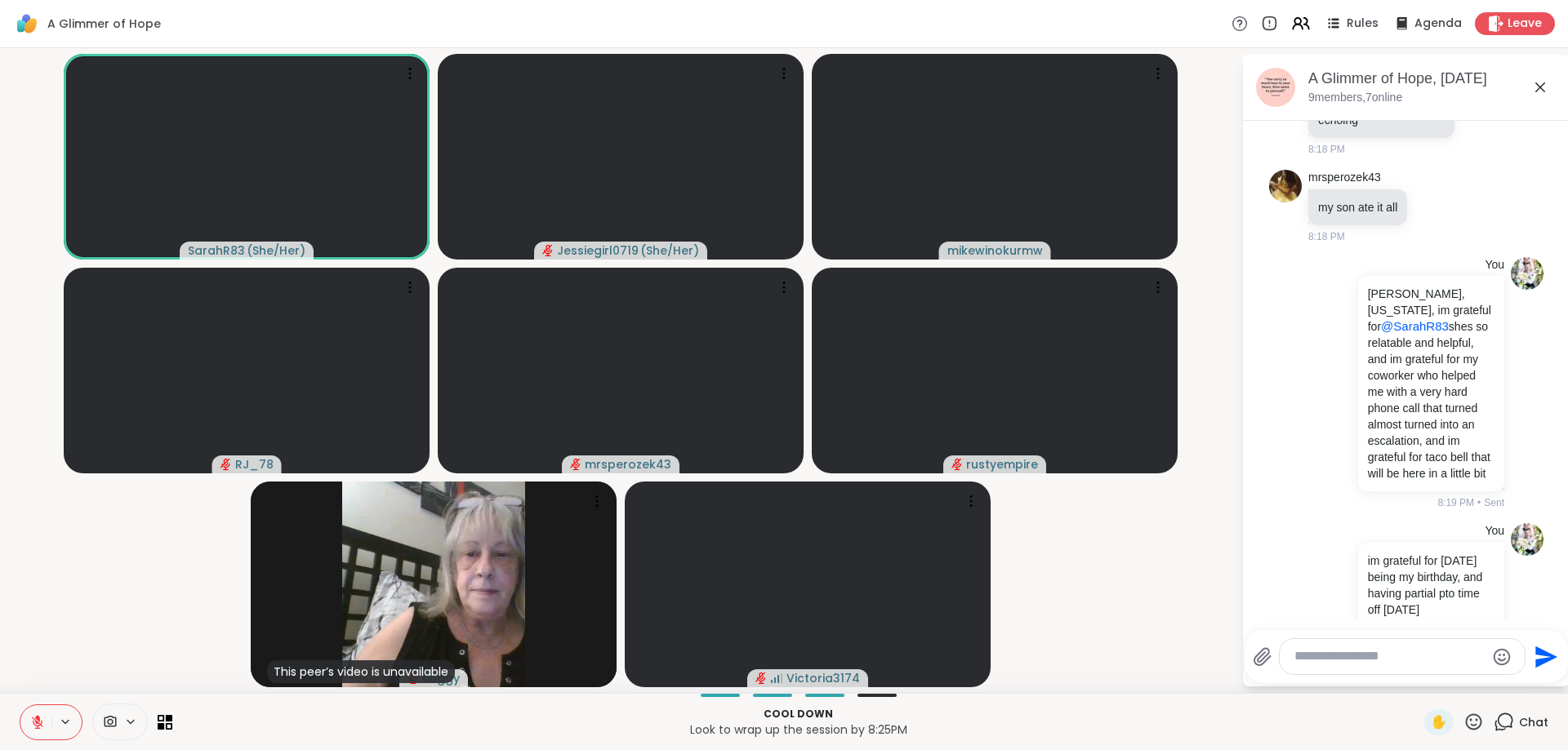
scroll to position [2343, 0]
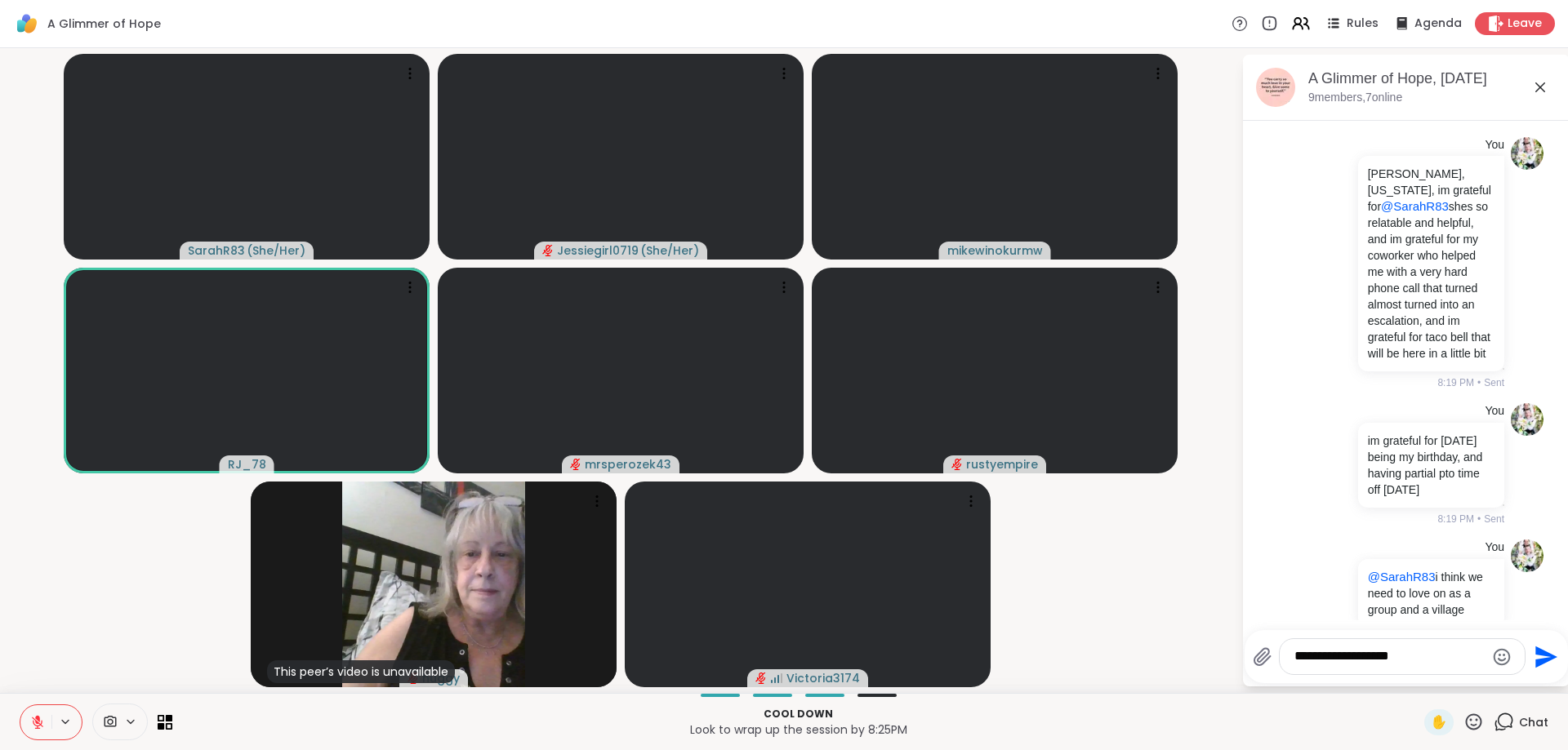
type textarea "**********"
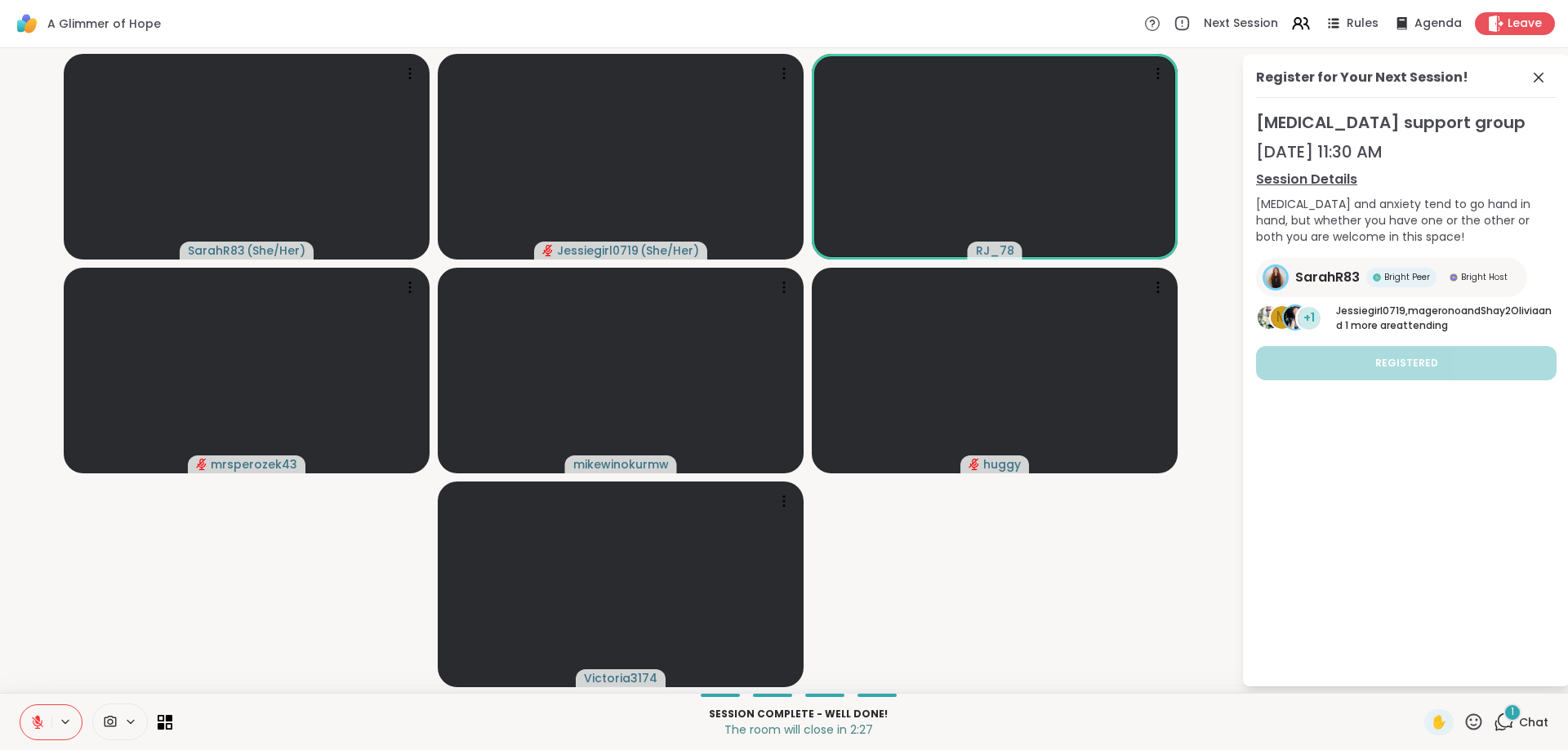
click at [1510, 727] on icon at bounding box center [1504, 722] width 20 height 20
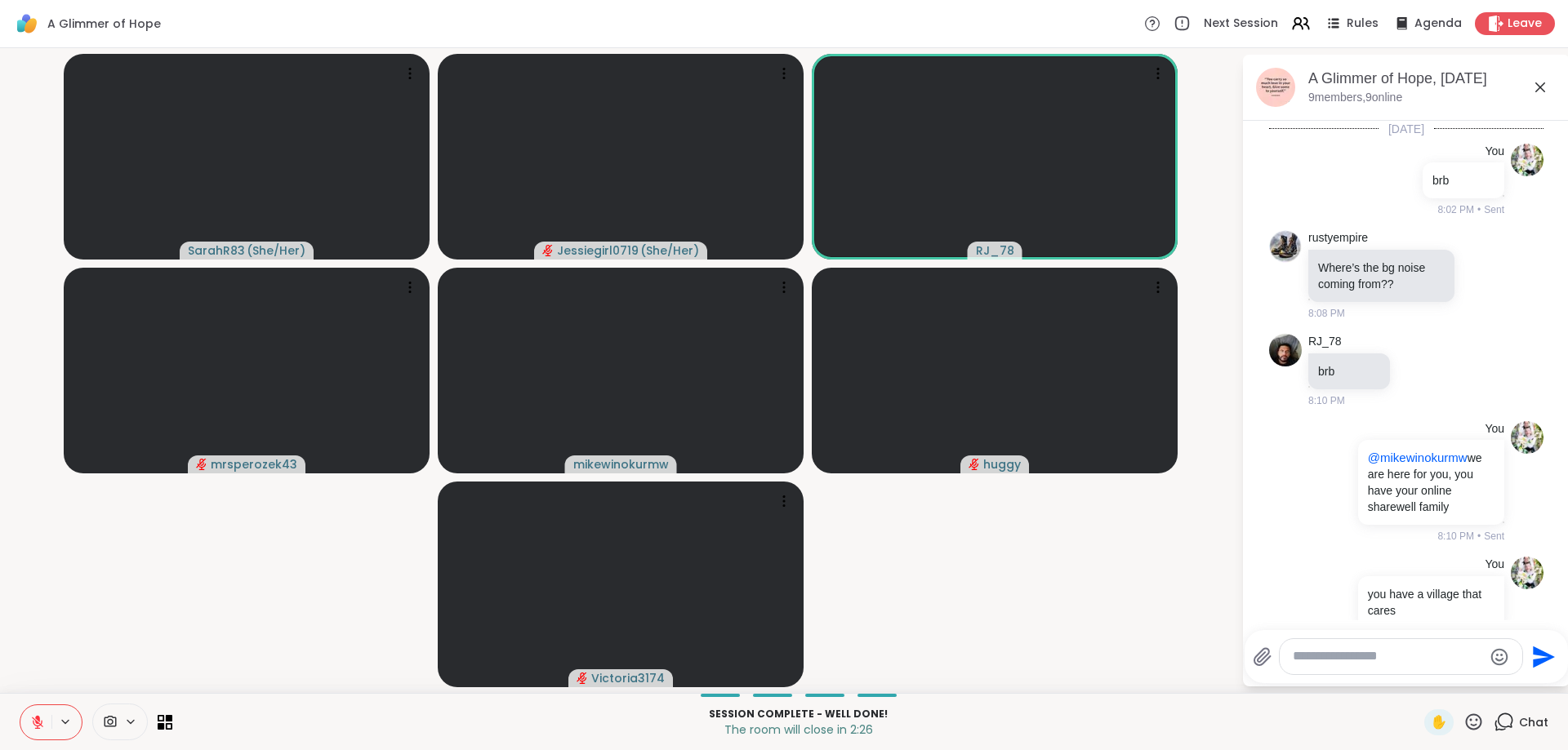
scroll to position [2605, 0]
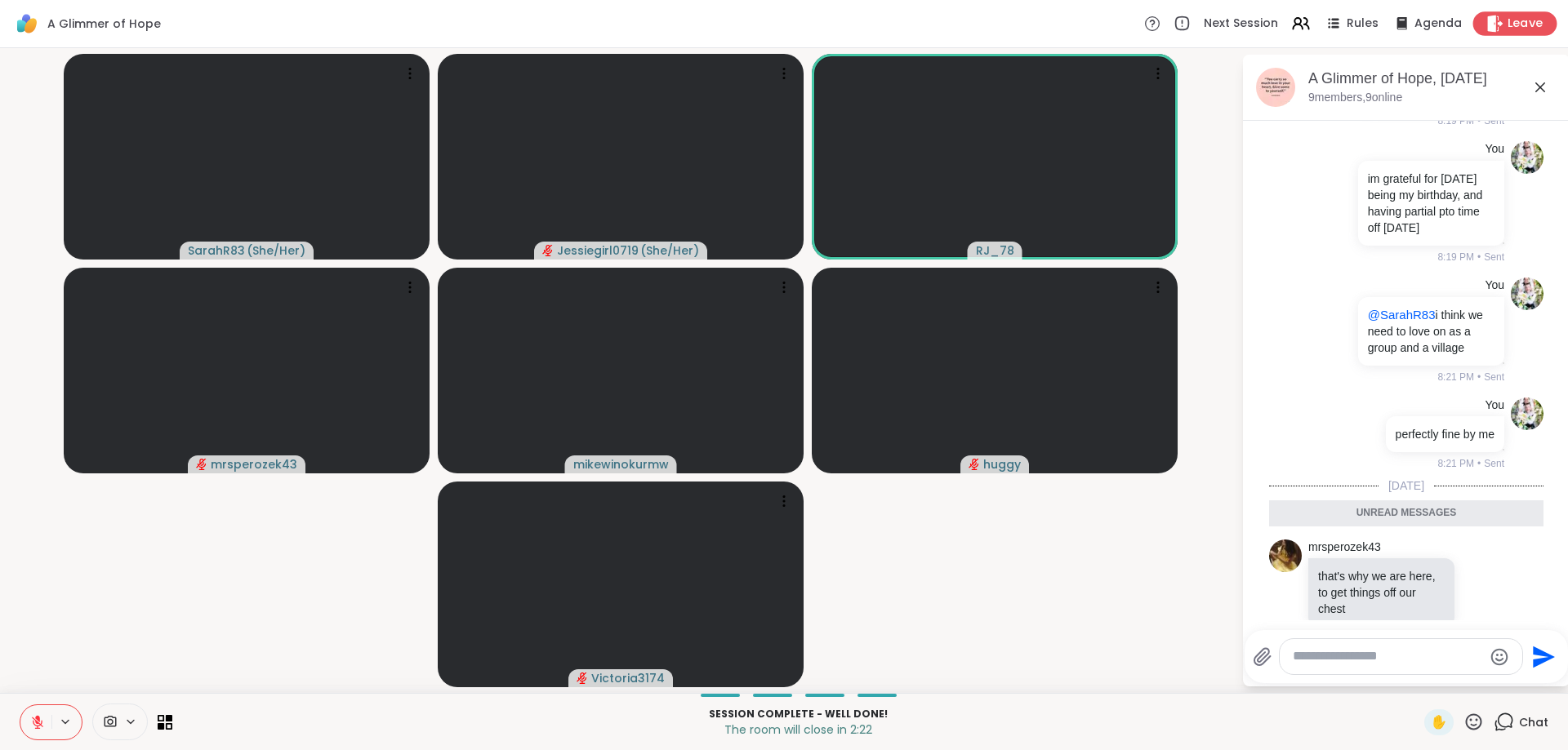
click at [1516, 16] on span "Leave" at bounding box center [1525, 24] width 36 height 18
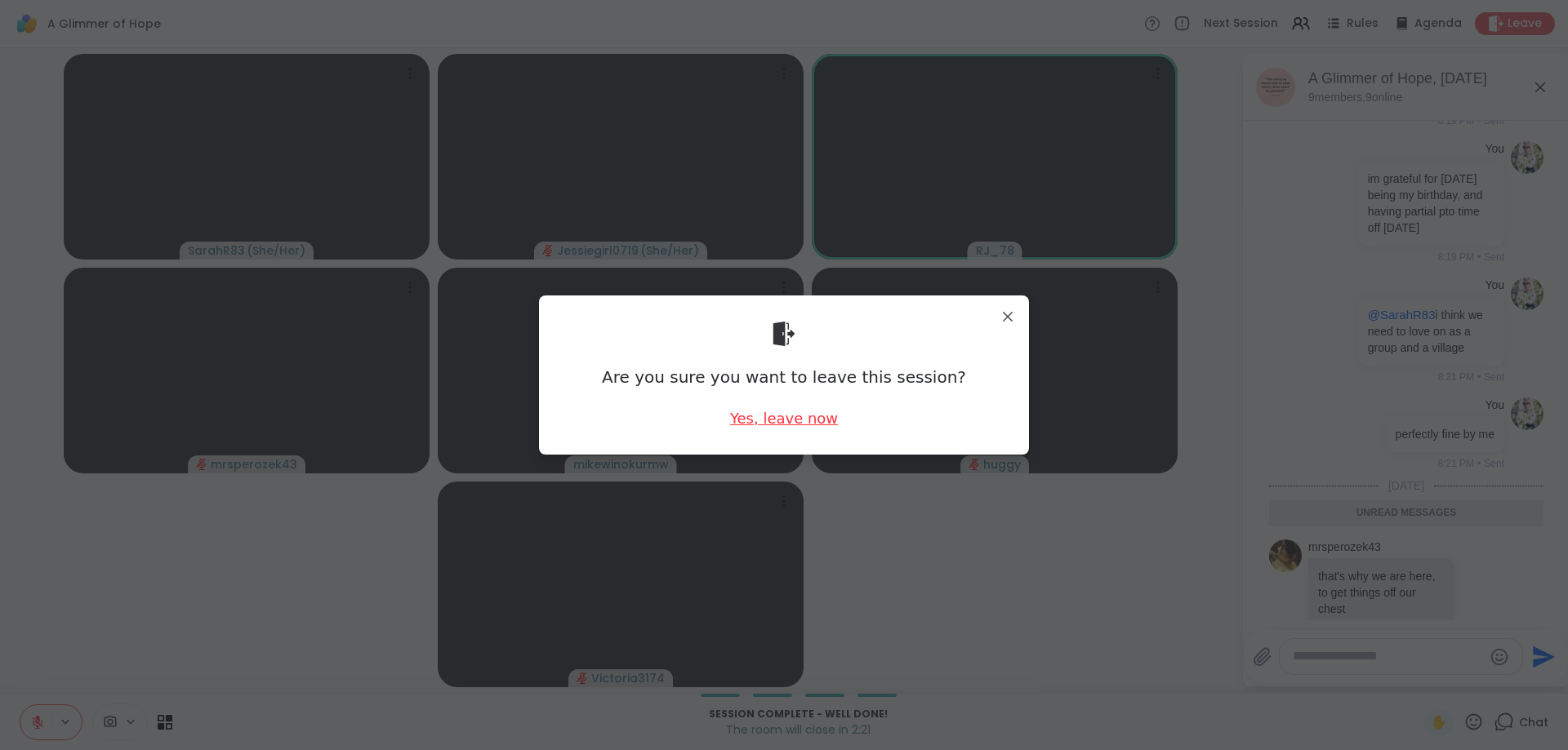
click at [778, 417] on div "Yes, leave now" at bounding box center [784, 417] width 107 height 20
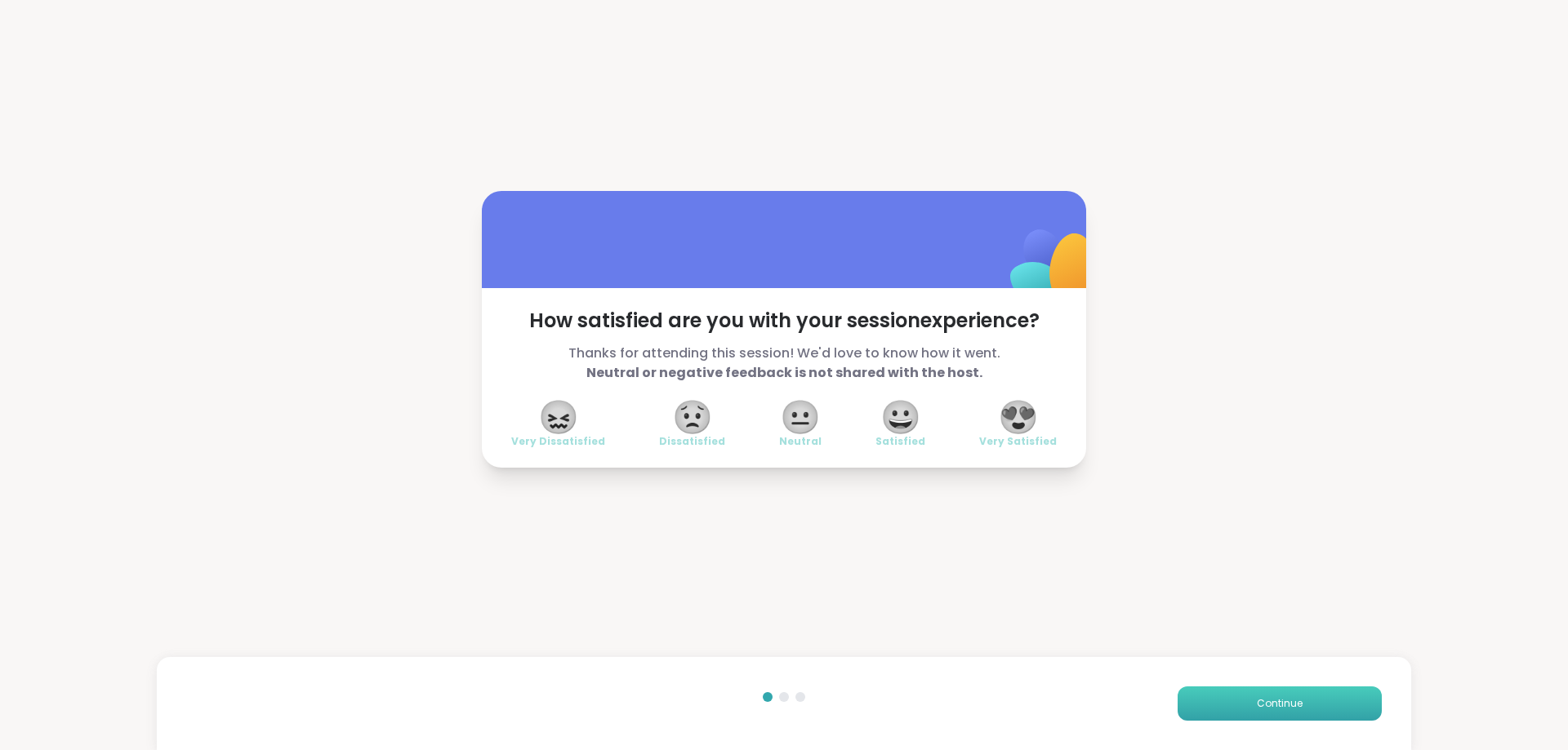
click at [1319, 698] on button "Continue" at bounding box center [1279, 703] width 204 height 34
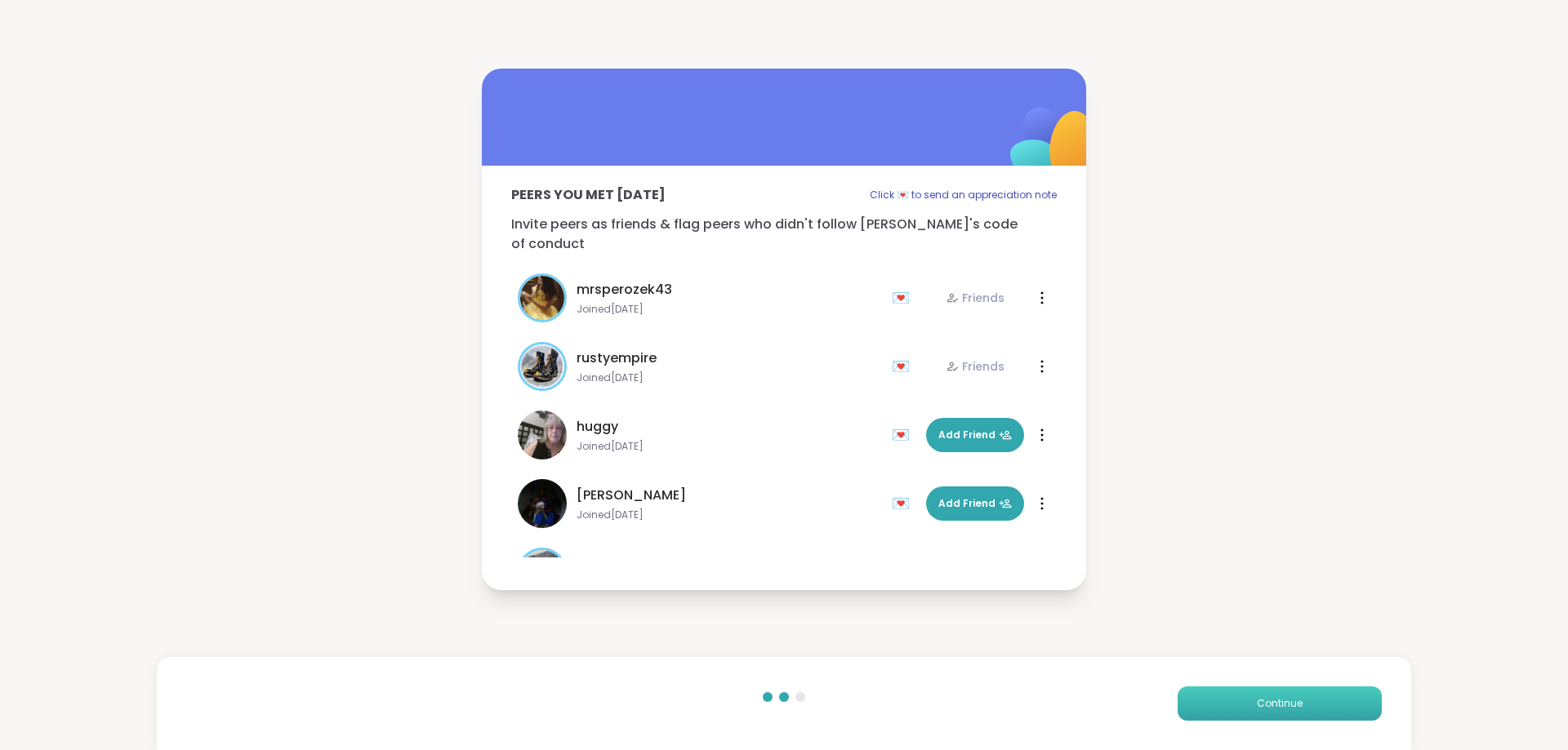
click at [1319, 698] on button "Continue" at bounding box center [1279, 703] width 204 height 34
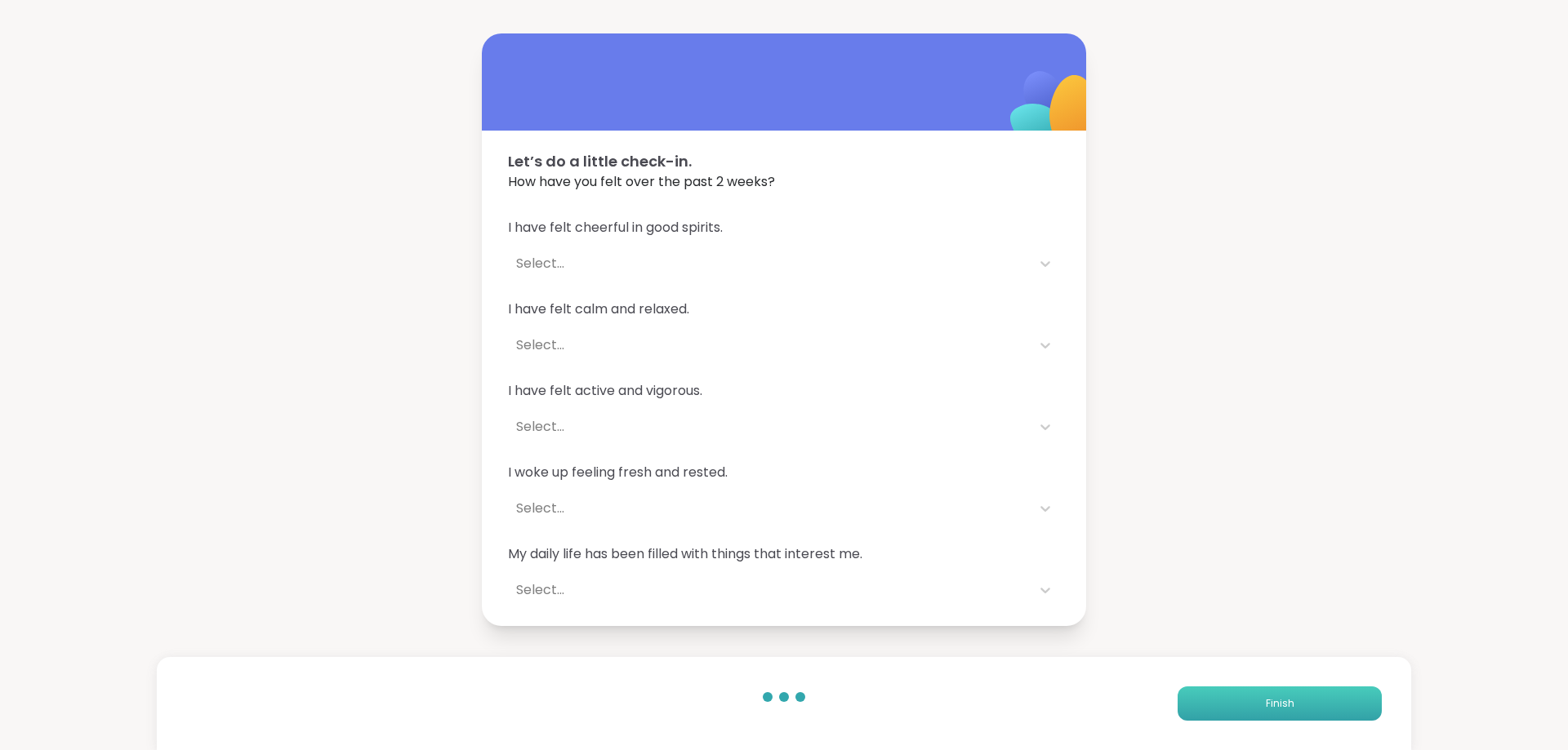
click at [1319, 698] on button "Finish" at bounding box center [1279, 703] width 204 height 34
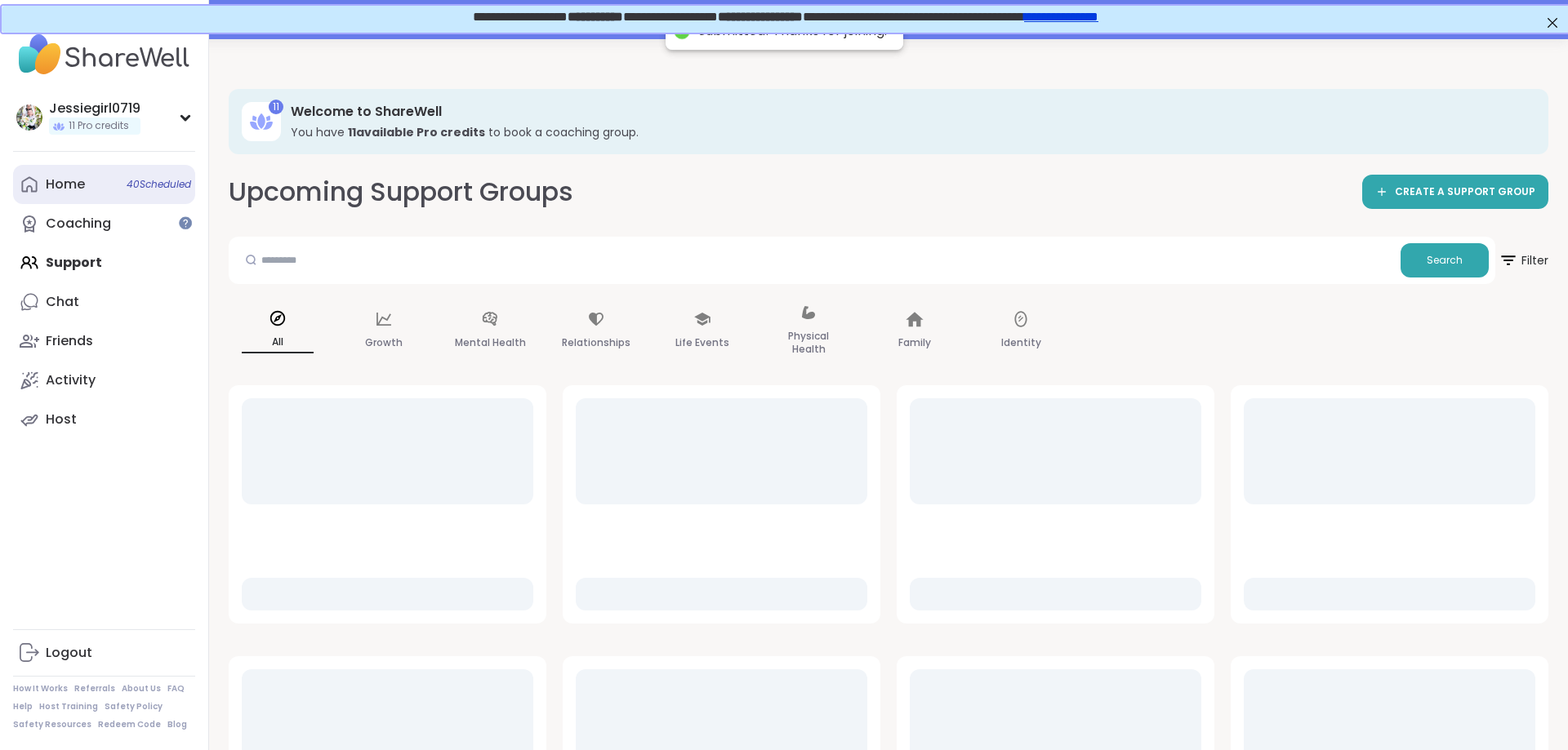
click at [60, 168] on link "Home 40 Scheduled" at bounding box center [103, 184] width 182 height 39
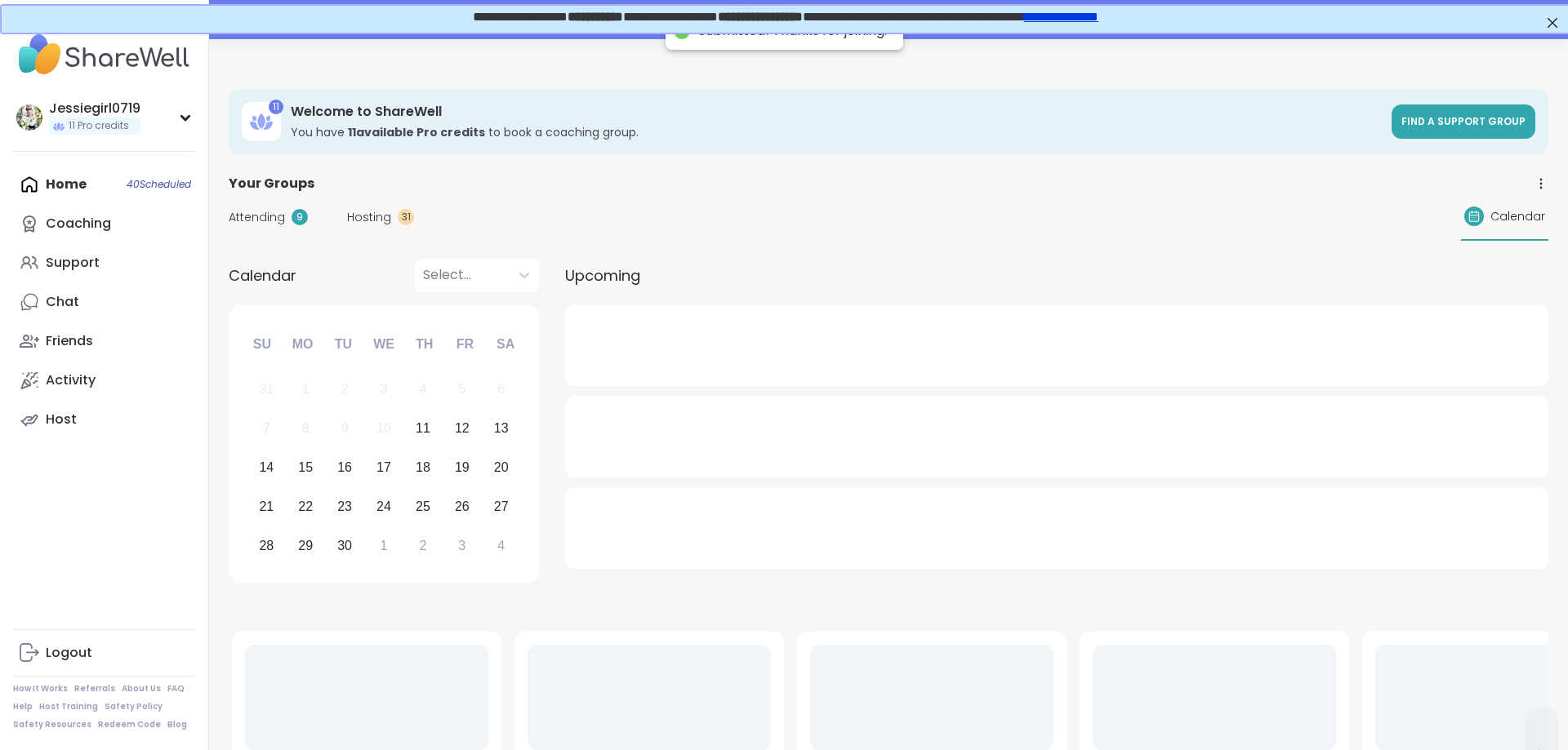
click at [359, 208] on div "Attending 9 Hosting 31 Calendar" at bounding box center [888, 217] width 1320 height 48
click at [365, 215] on span "Hosting" at bounding box center [369, 217] width 44 height 18
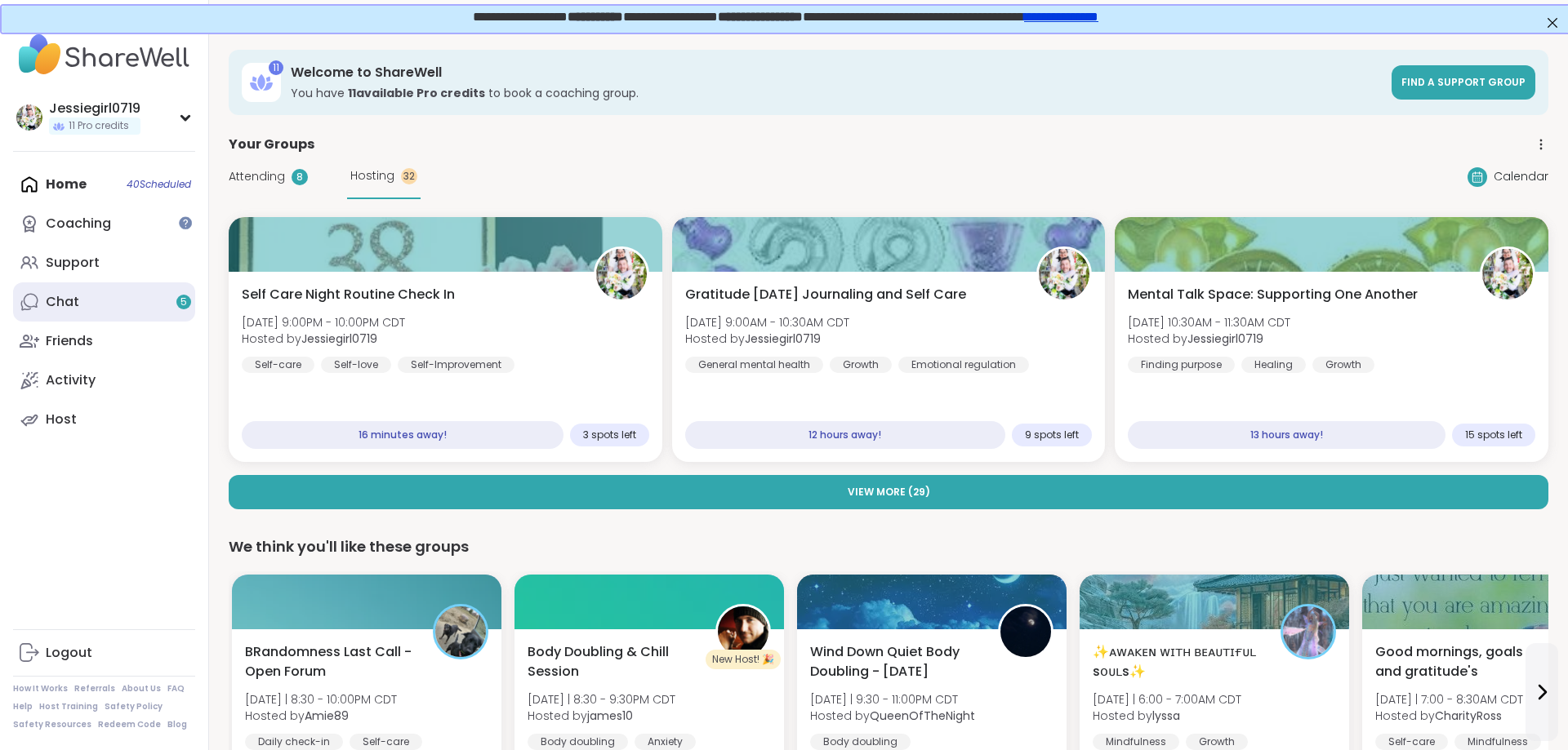
click at [67, 296] on div "Chat 5" at bounding box center [62, 301] width 33 height 18
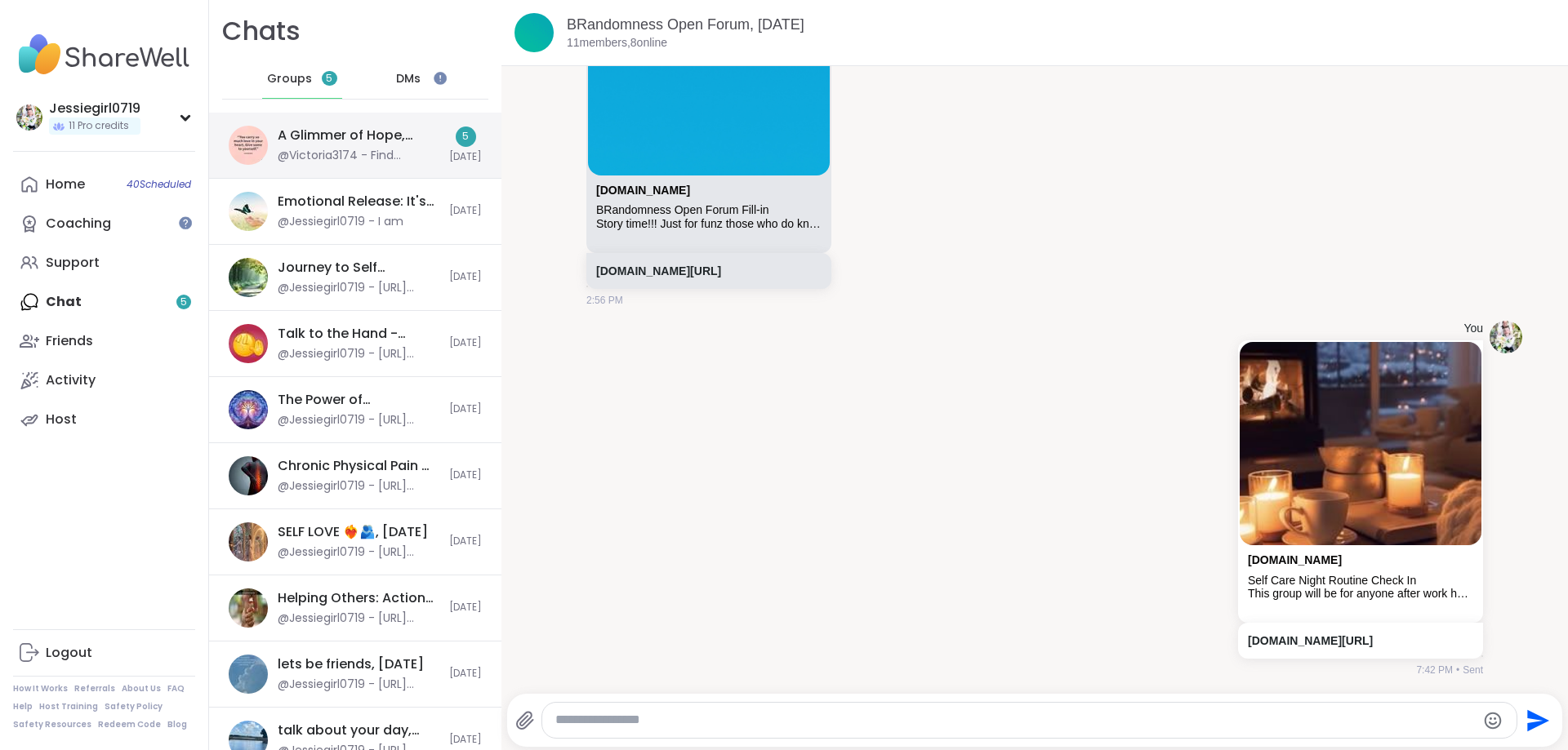
click at [359, 138] on div "A Glimmer of Hope, [DATE]" at bounding box center [359, 136] width 162 height 18
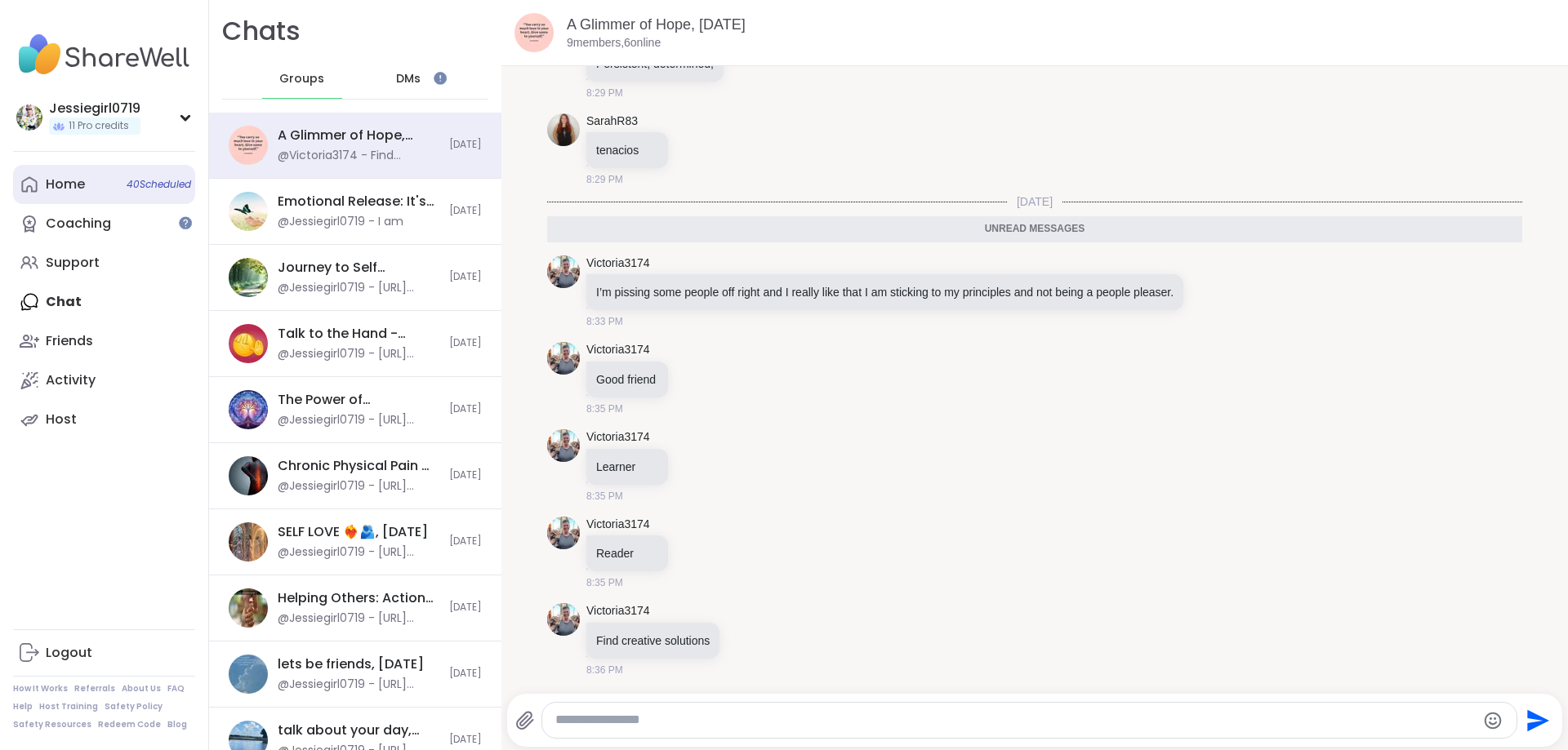
click at [86, 192] on link "Home 40 Scheduled" at bounding box center [103, 184] width 182 height 39
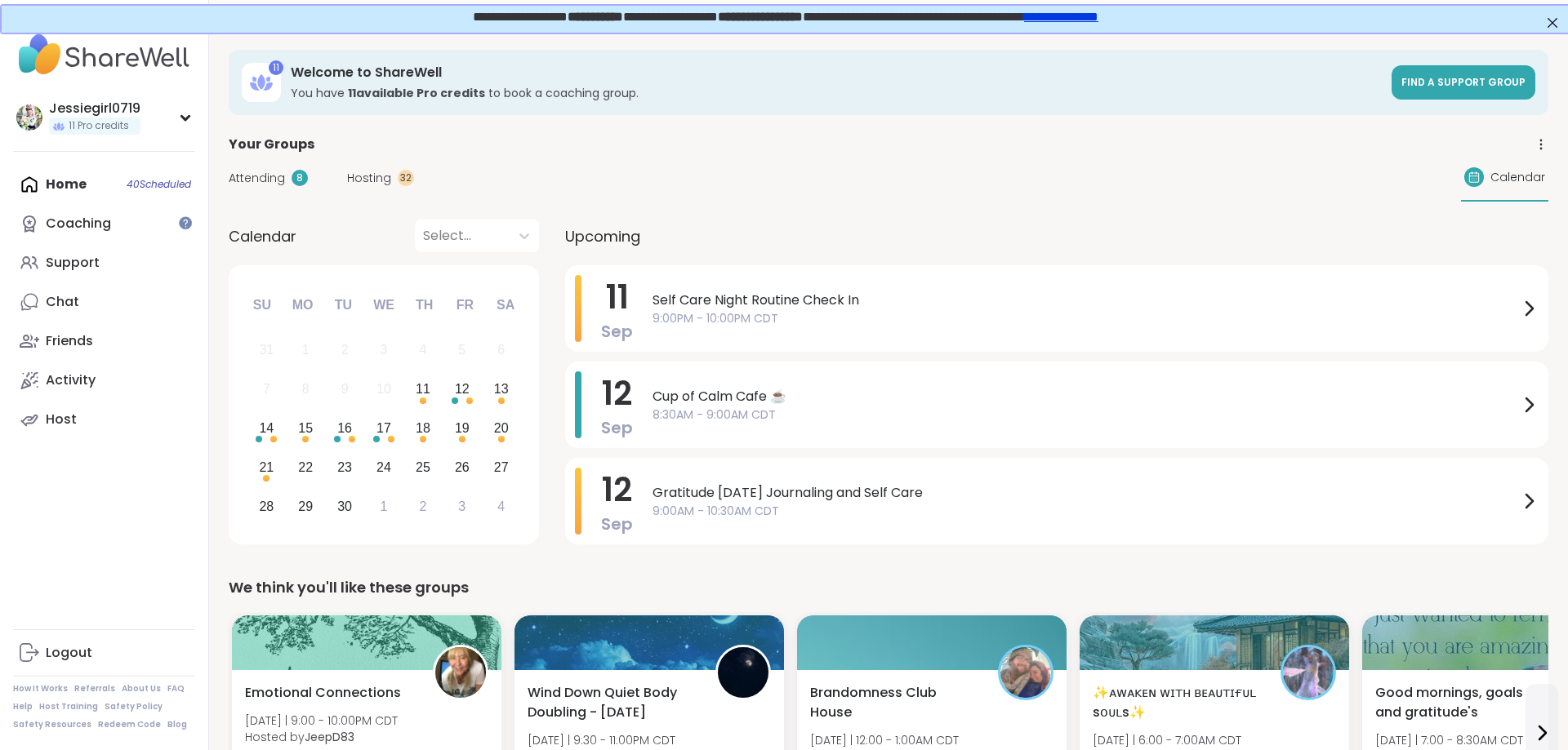
click at [370, 173] on span "Hosting" at bounding box center [369, 178] width 44 height 18
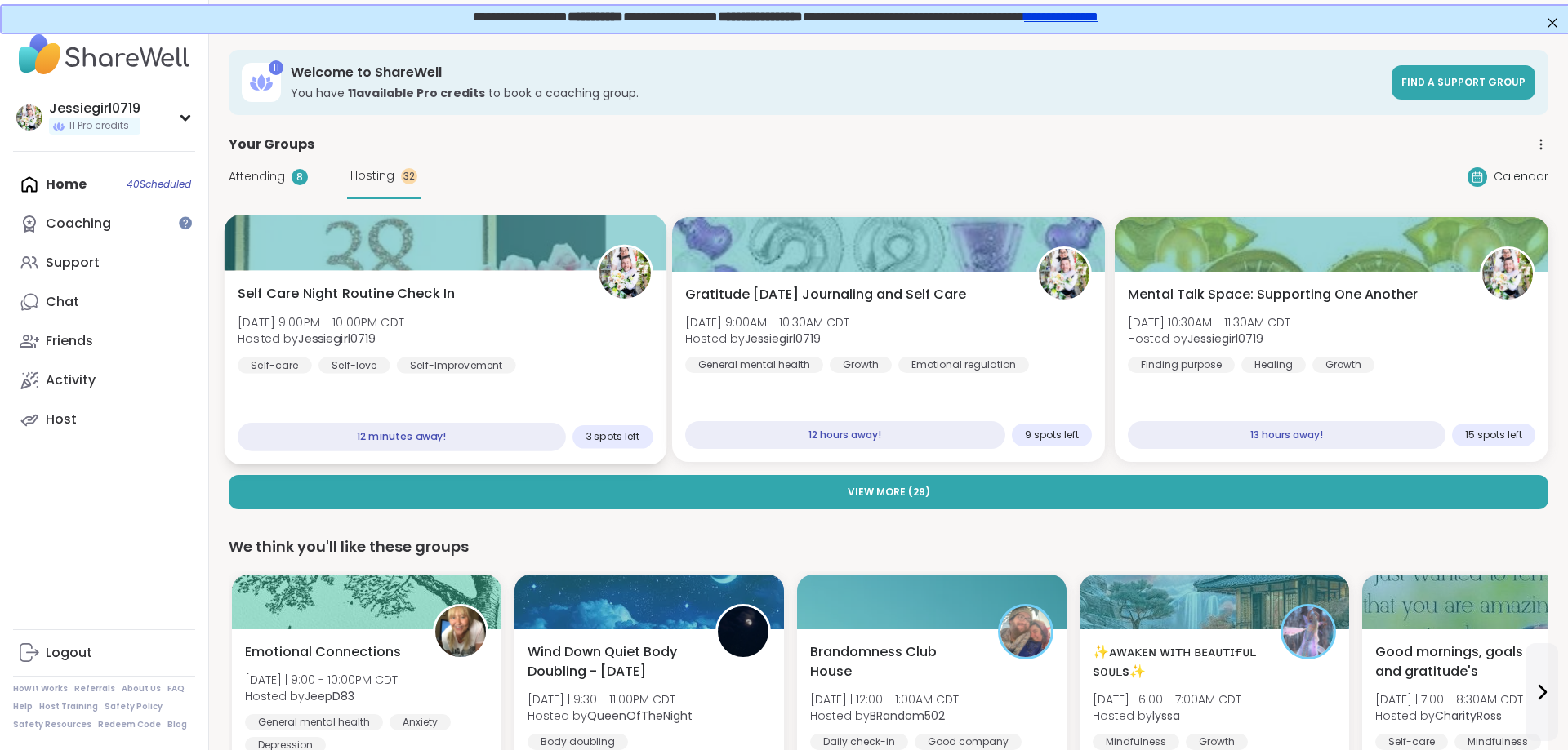
click at [413, 296] on span "Self Care Night Routine Check In" at bounding box center [346, 294] width 218 height 20
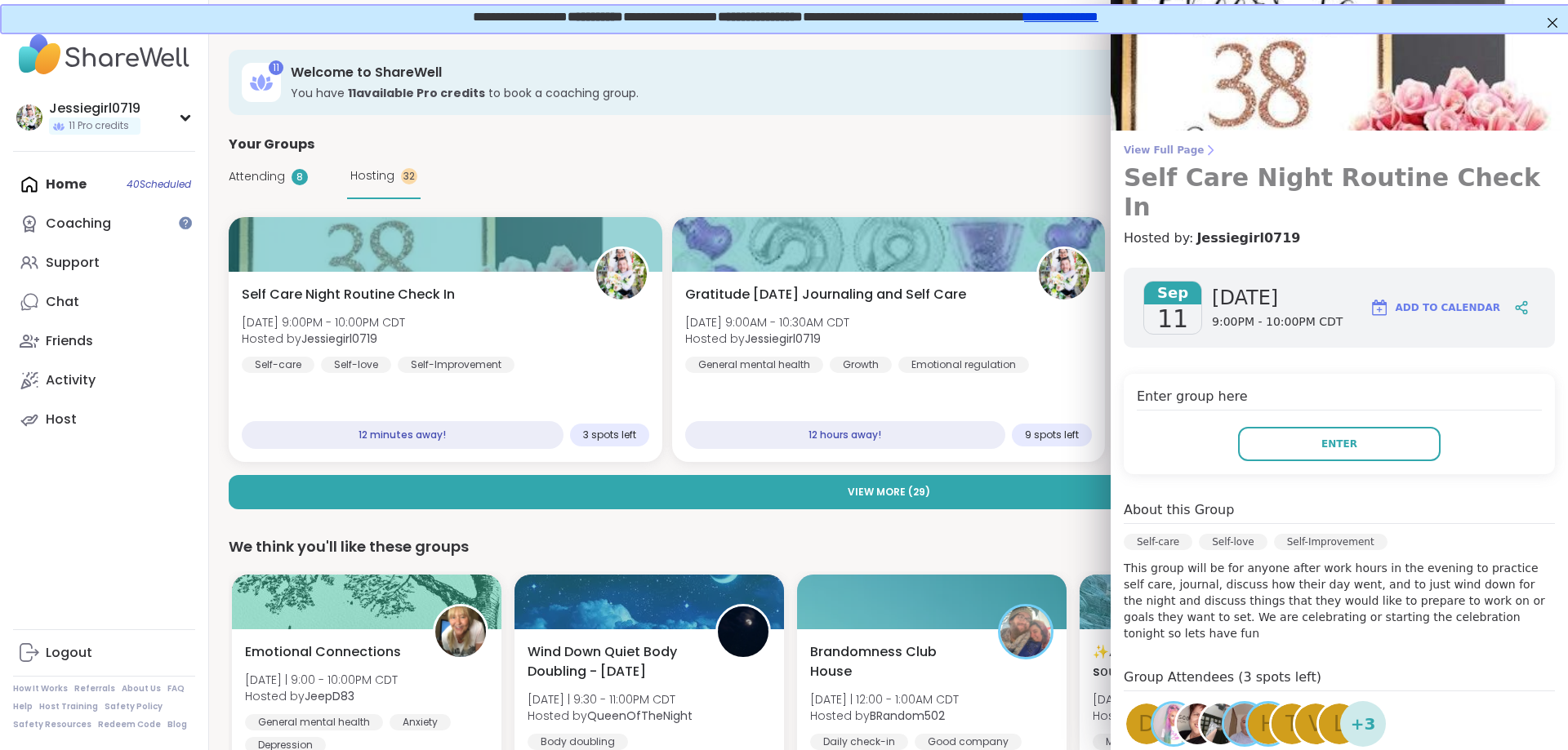
click at [1162, 153] on span "View Full Page" at bounding box center [1340, 149] width 431 height 13
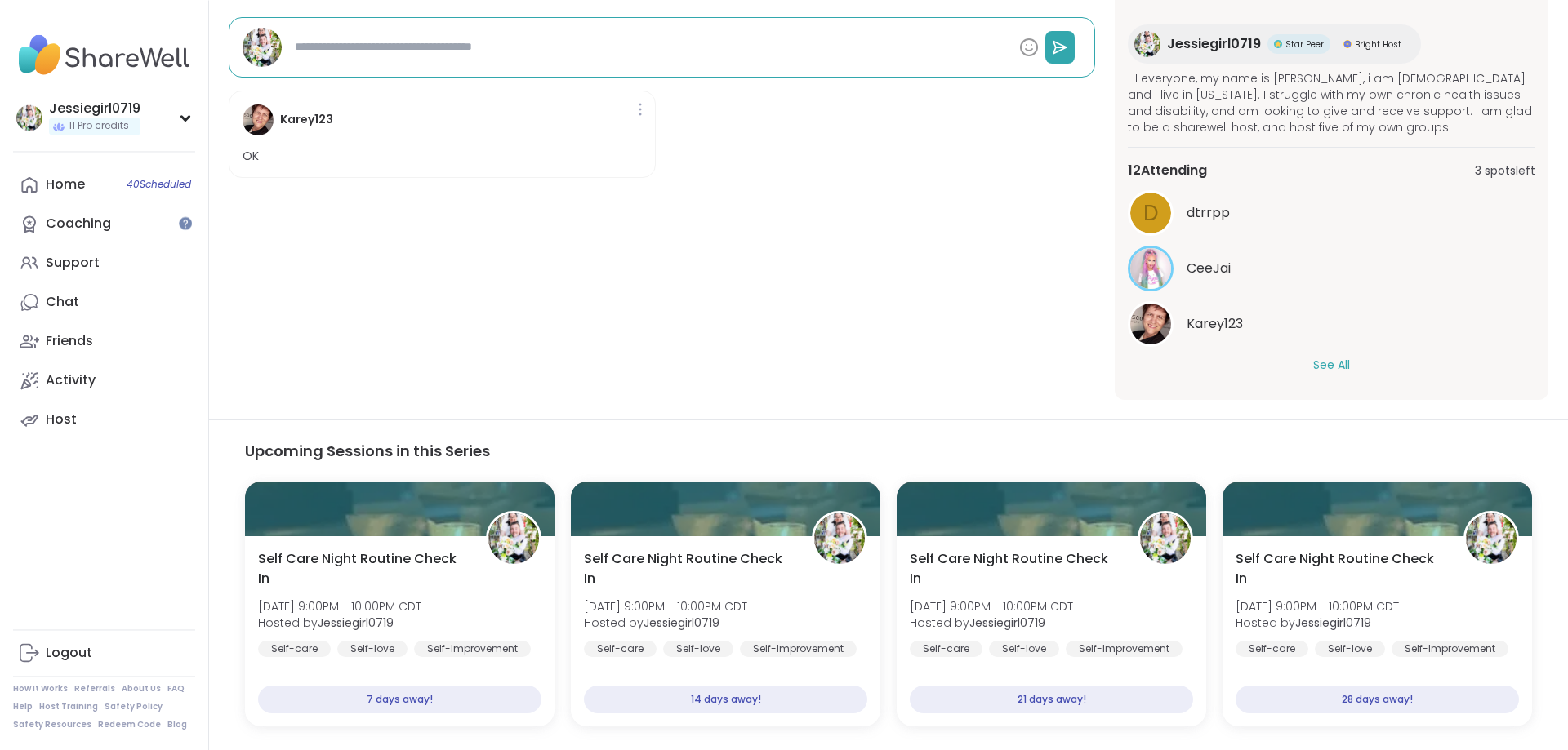
scroll to position [533, 0]
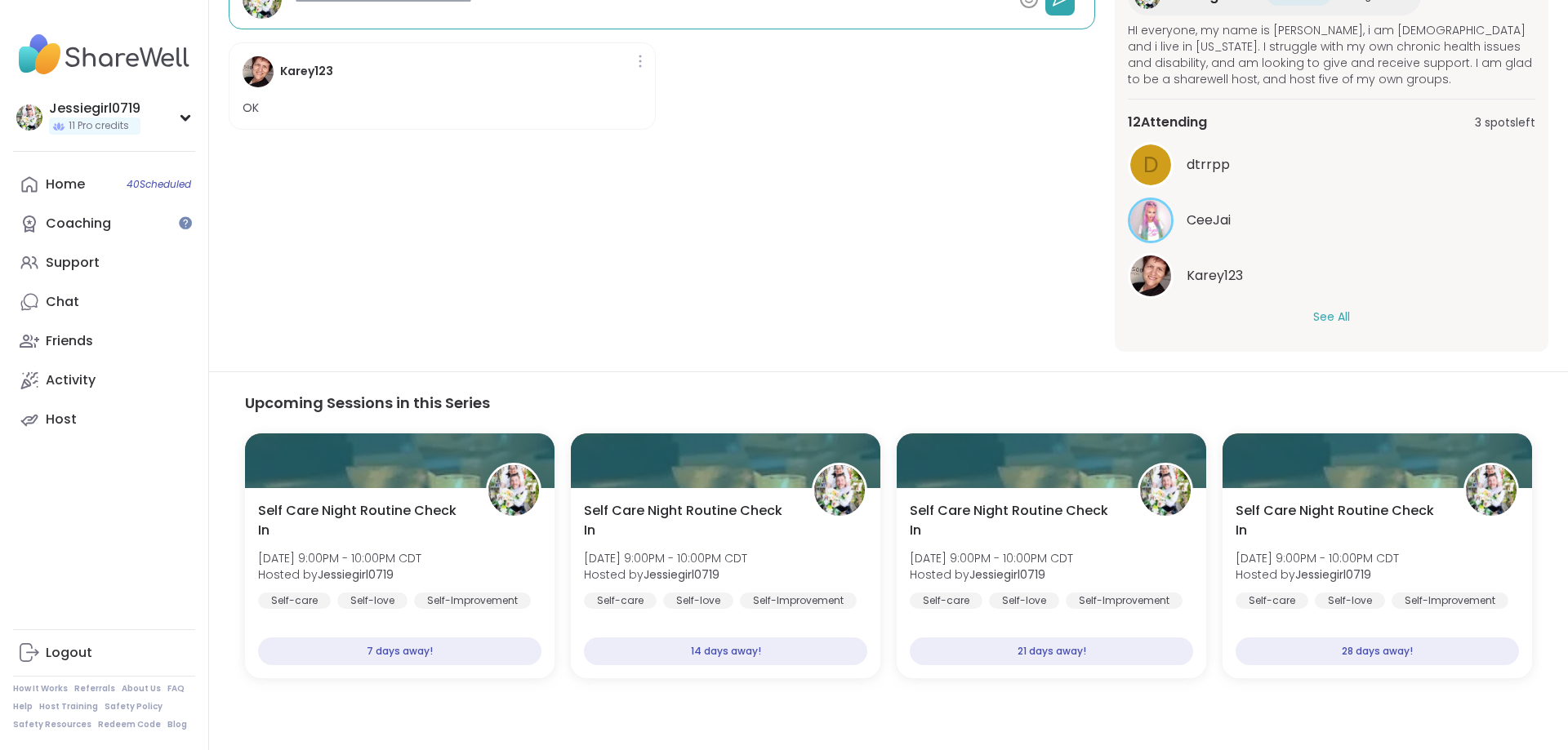
click at [1320, 305] on div "d dtrrpp CeeJai Karey123 See All" at bounding box center [1332, 234] width 408 height 183
click at [1328, 323] on button "See All" at bounding box center [1332, 317] width 37 height 18
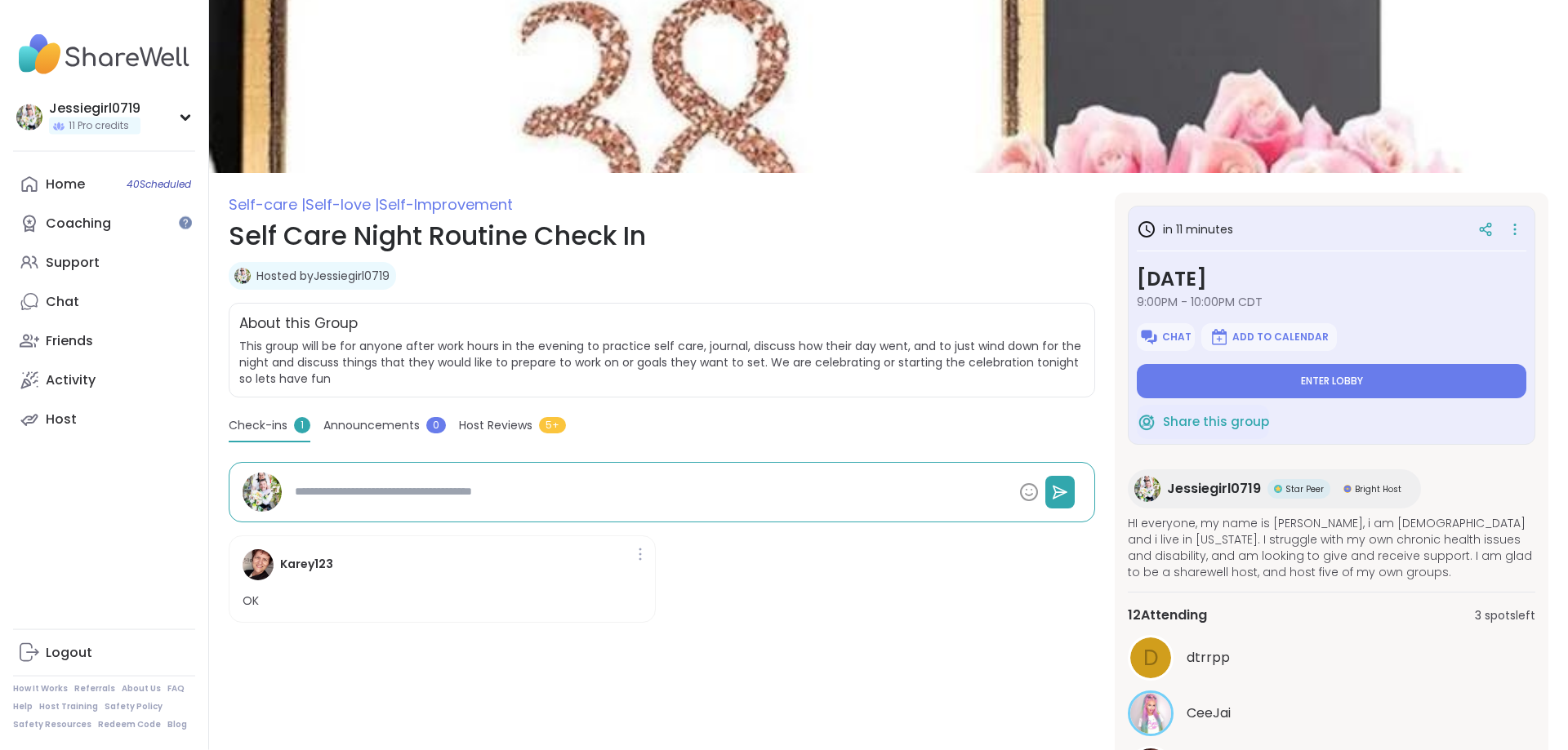
scroll to position [38, 0]
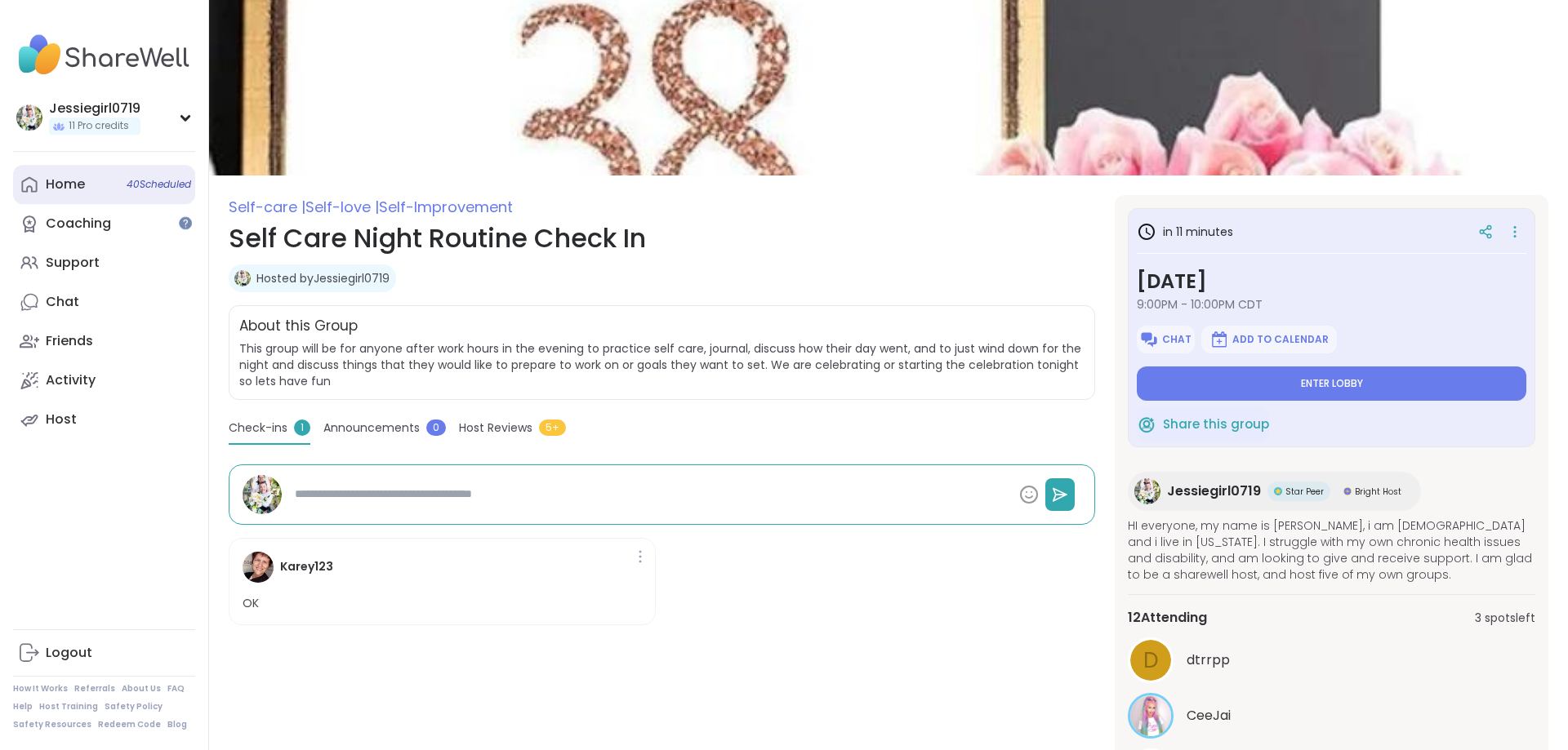
click at [85, 177] on link "Home 40 Scheduled" at bounding box center [103, 184] width 182 height 39
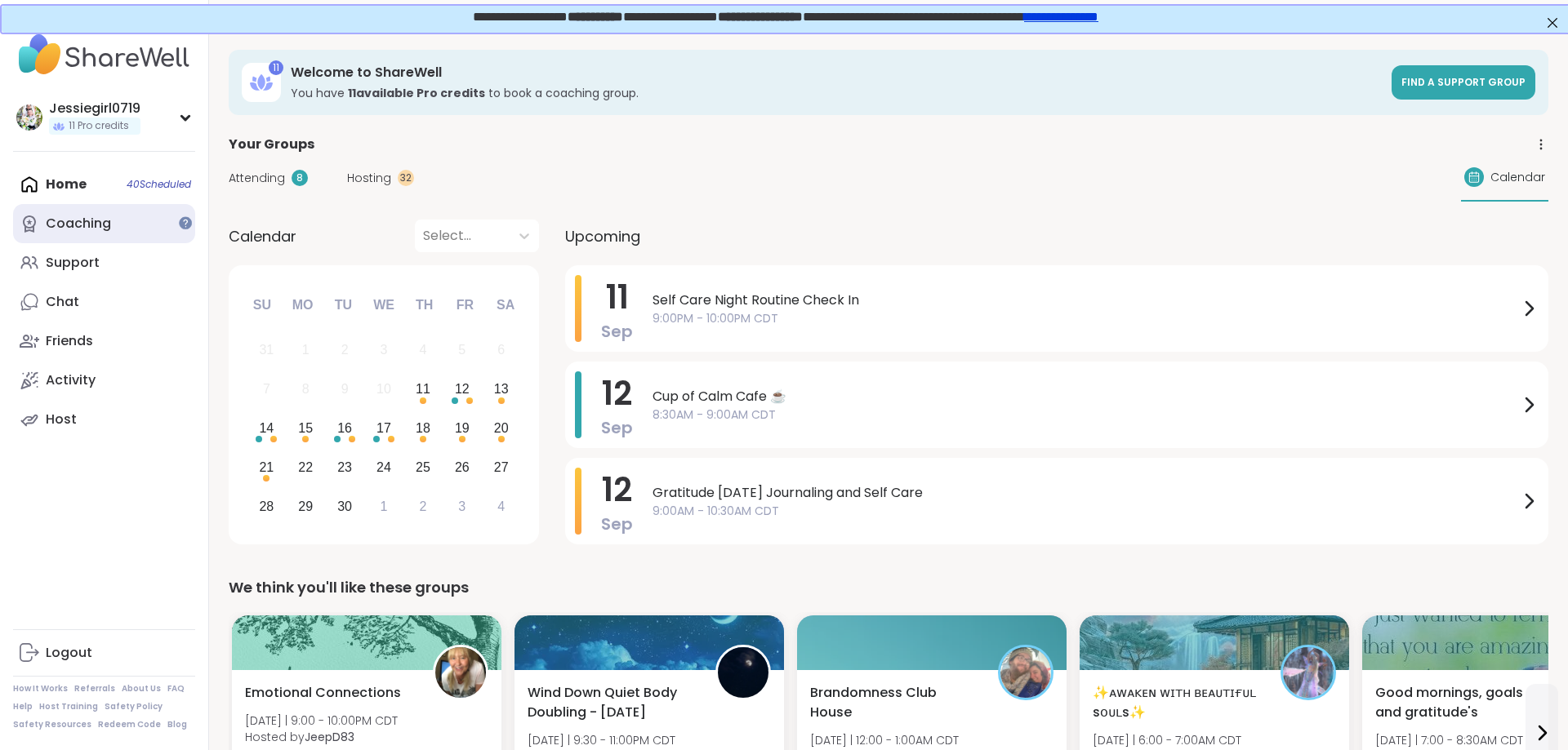
click at [53, 237] on link "Coaching" at bounding box center [103, 223] width 182 height 39
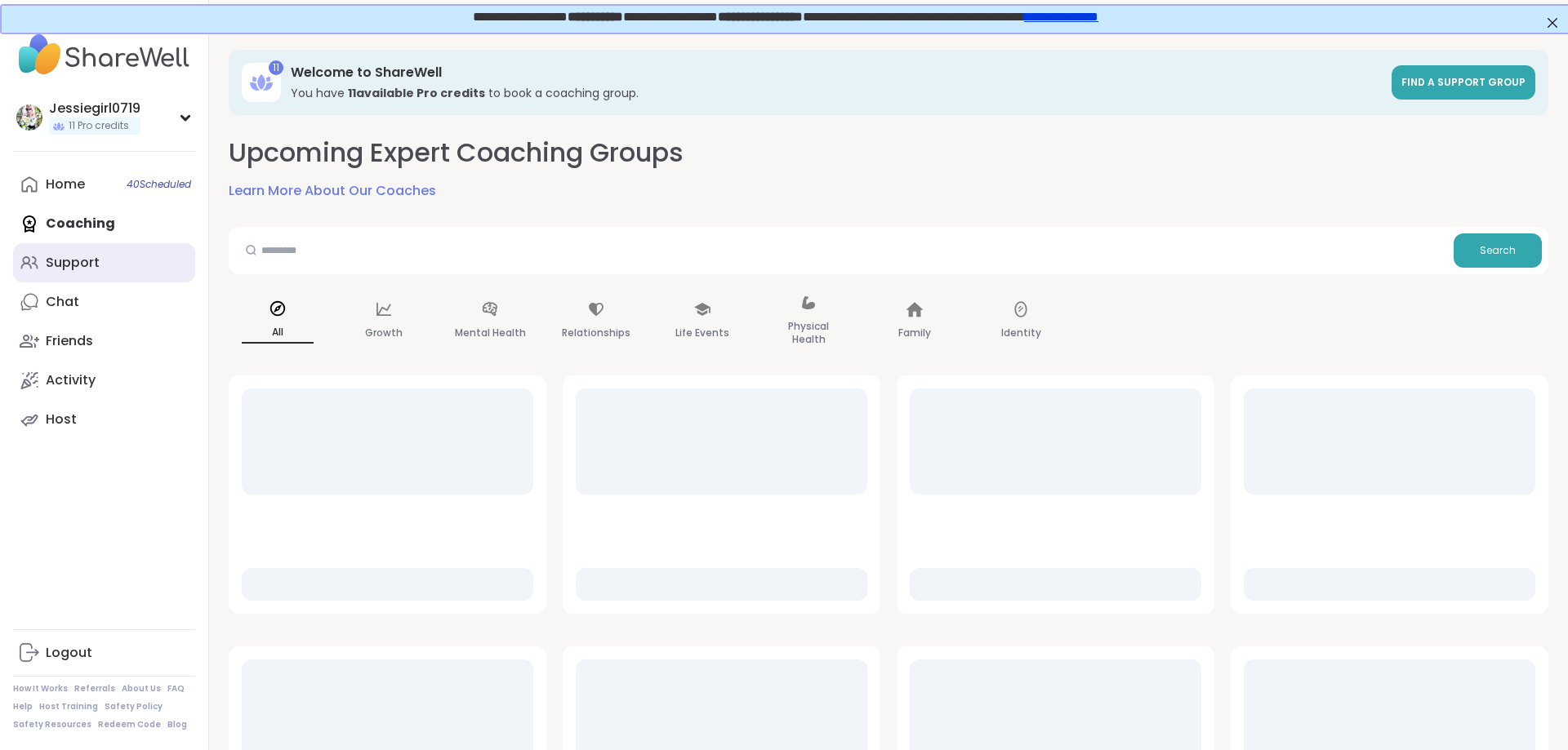
click at [66, 265] on div "Support" at bounding box center [72, 262] width 54 height 18
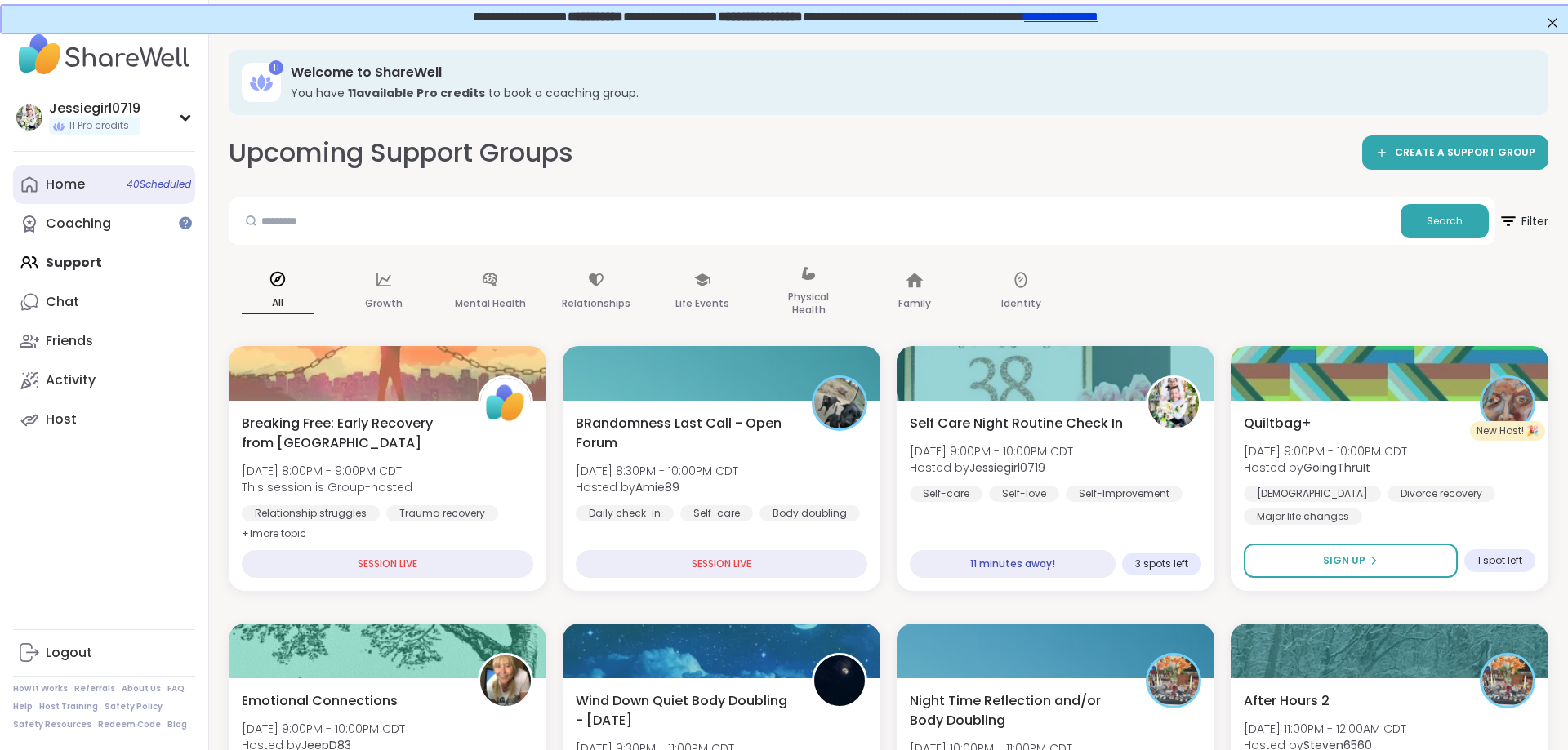
click at [64, 176] on div "Home 40 Scheduled" at bounding box center [65, 184] width 39 height 18
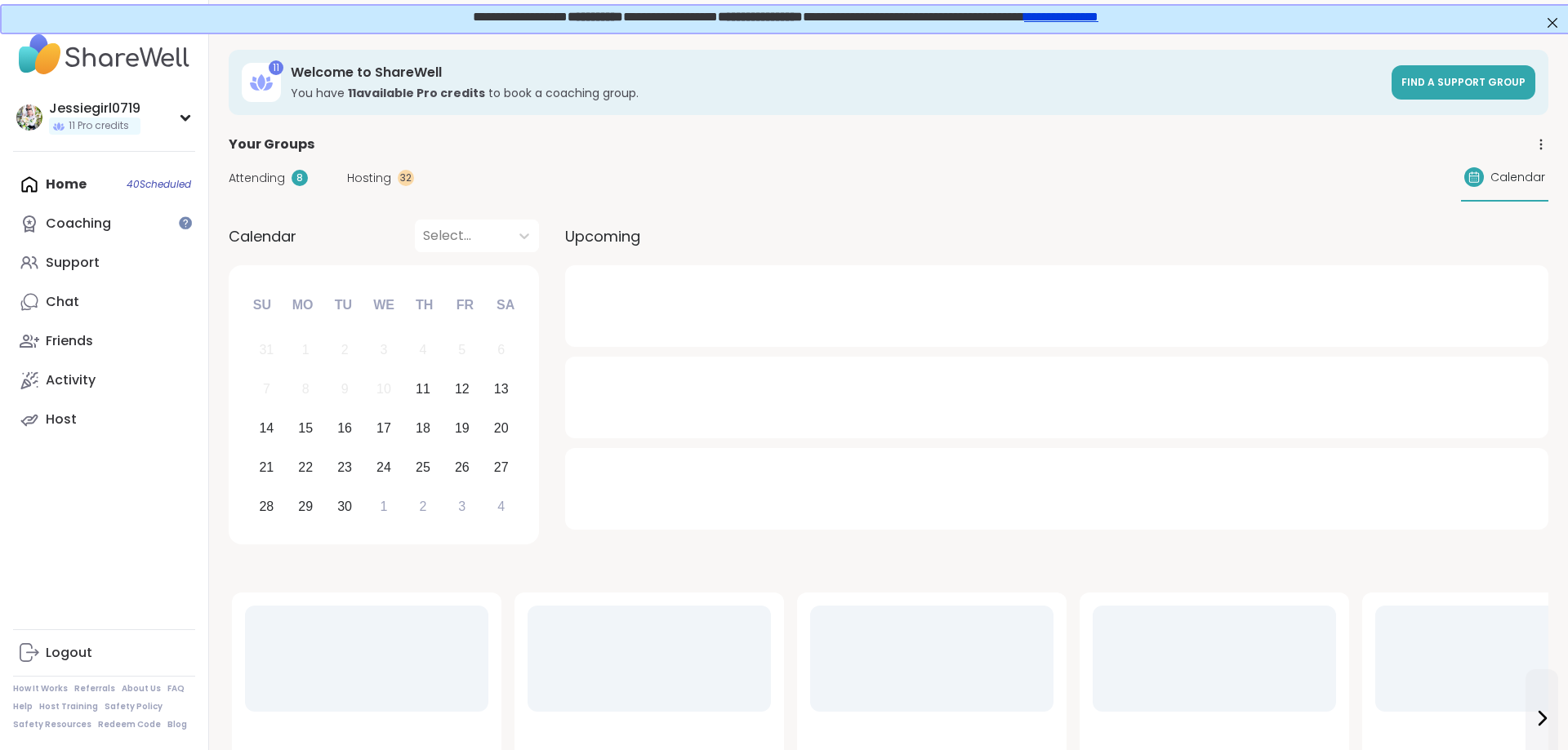
click at [381, 175] on span "Hosting" at bounding box center [369, 178] width 44 height 18
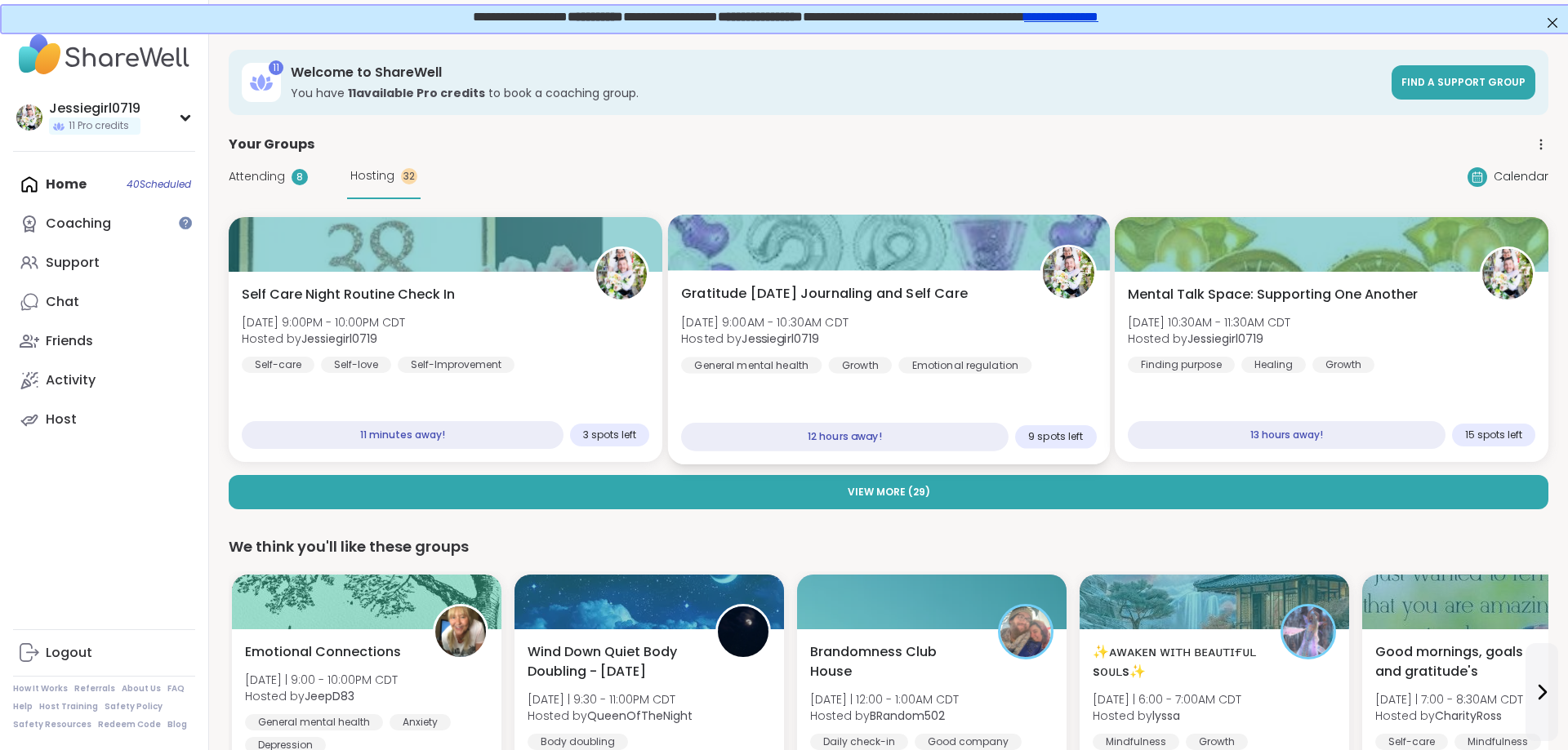
click at [927, 351] on div "Gratitude [DATE] Journaling and Self Care [DATE] 9:00AM - 10:30AM CDT Hosted by…" at bounding box center [889, 329] width 416 height 90
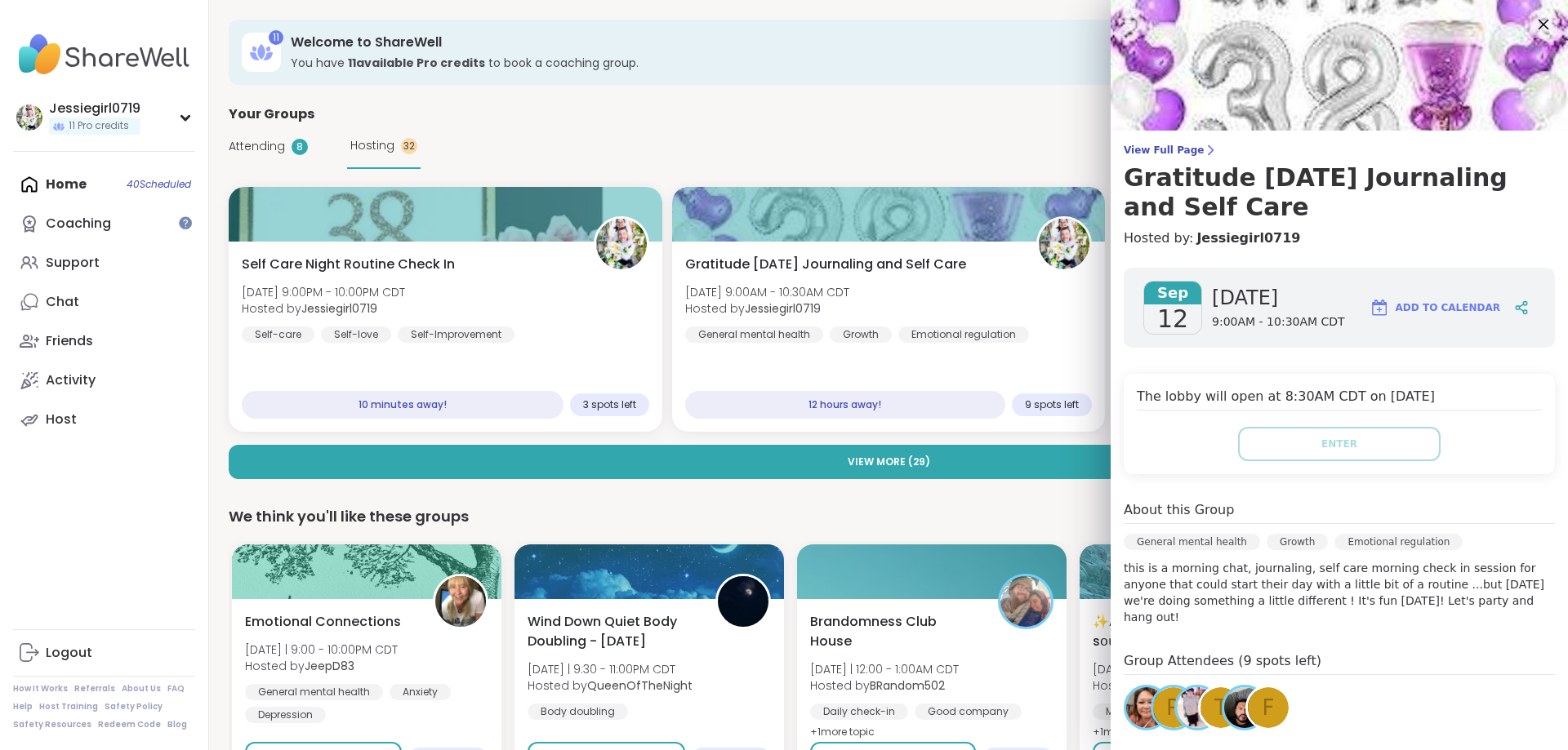
click at [1542, 25] on icon at bounding box center [1544, 24] width 11 height 11
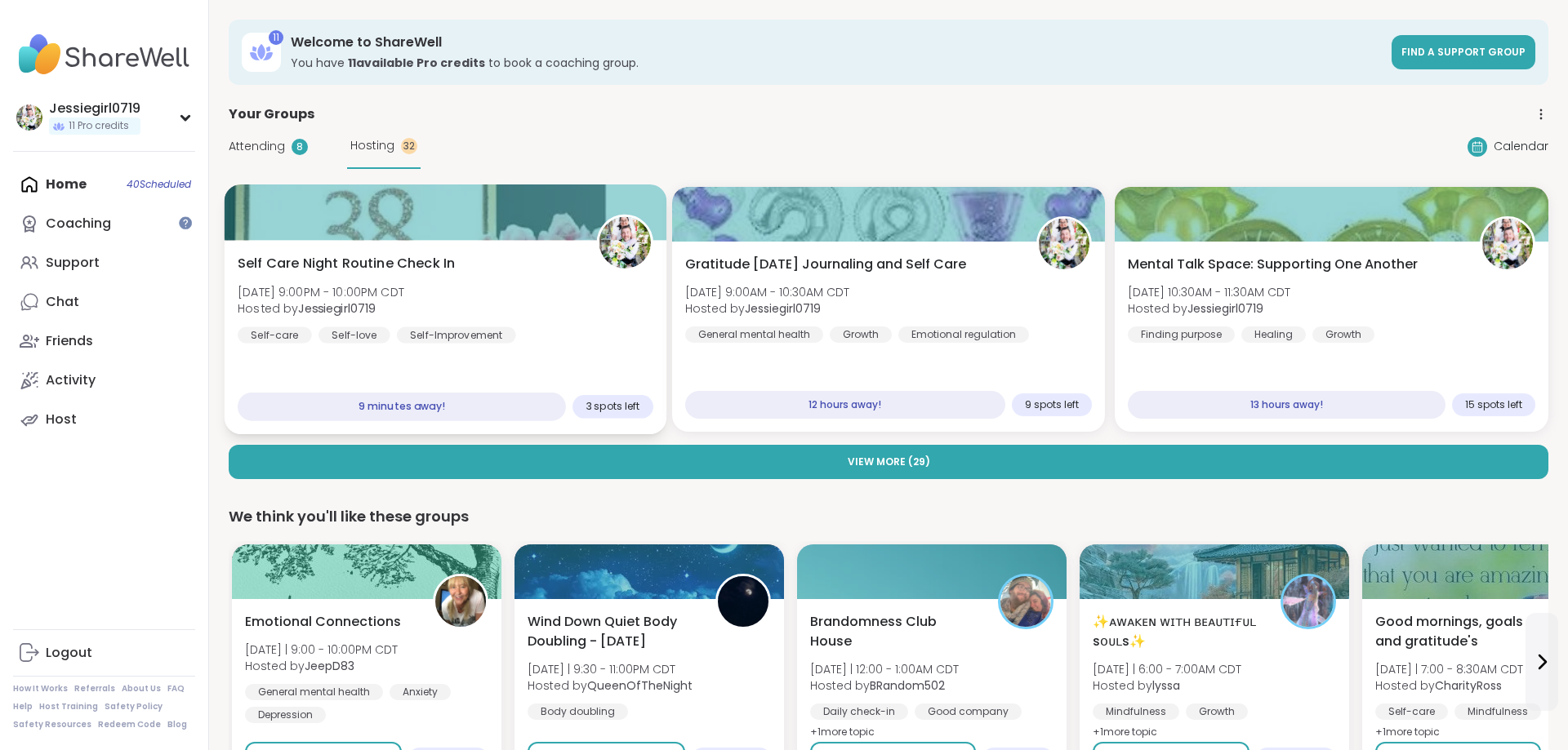
click at [471, 348] on div "Self Care Night Routine Check In [DATE] 9:00PM - 10:00PM CDT Hosted by Jessiegi…" at bounding box center [445, 336] width 442 height 194
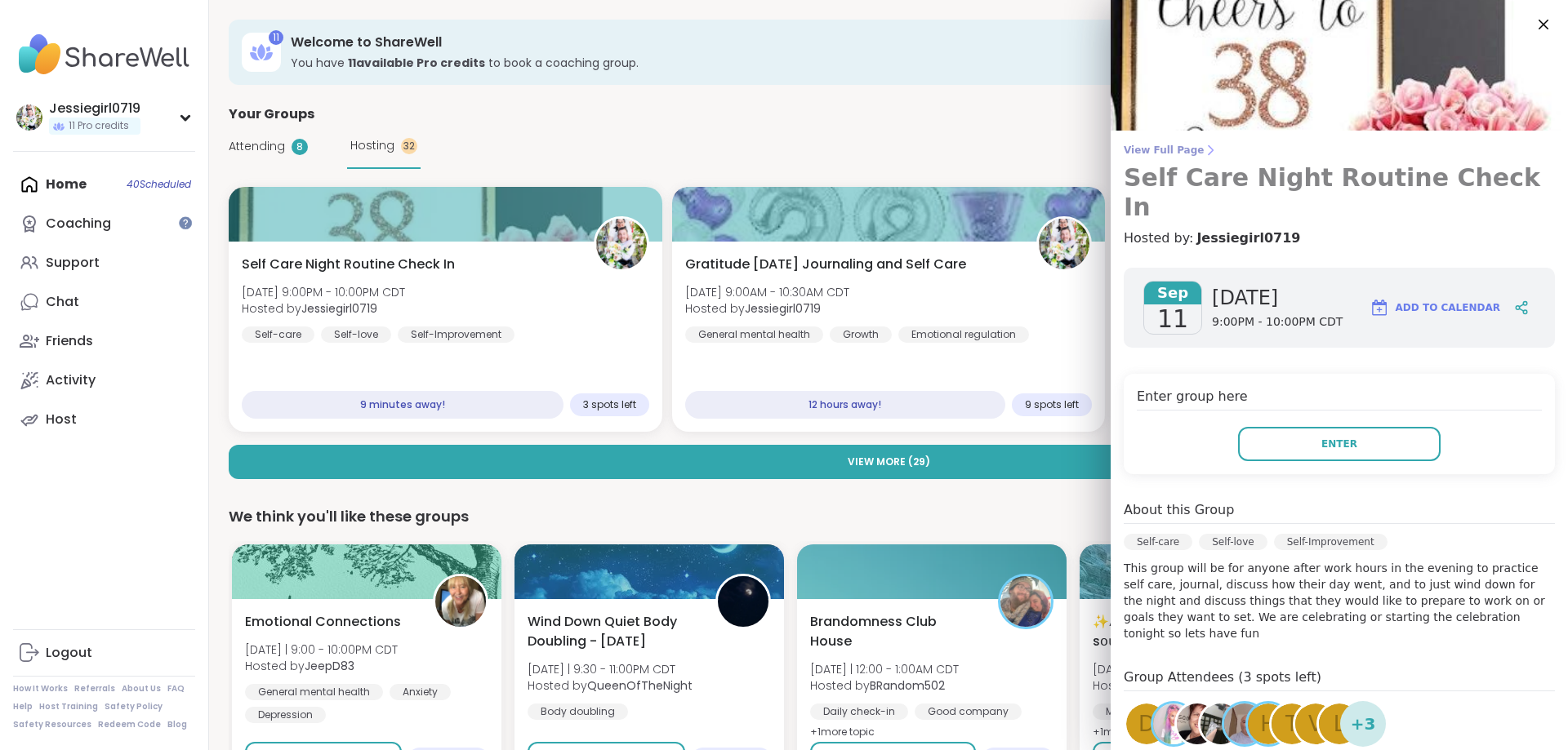
click at [1157, 144] on span "View Full Page" at bounding box center [1340, 149] width 431 height 13
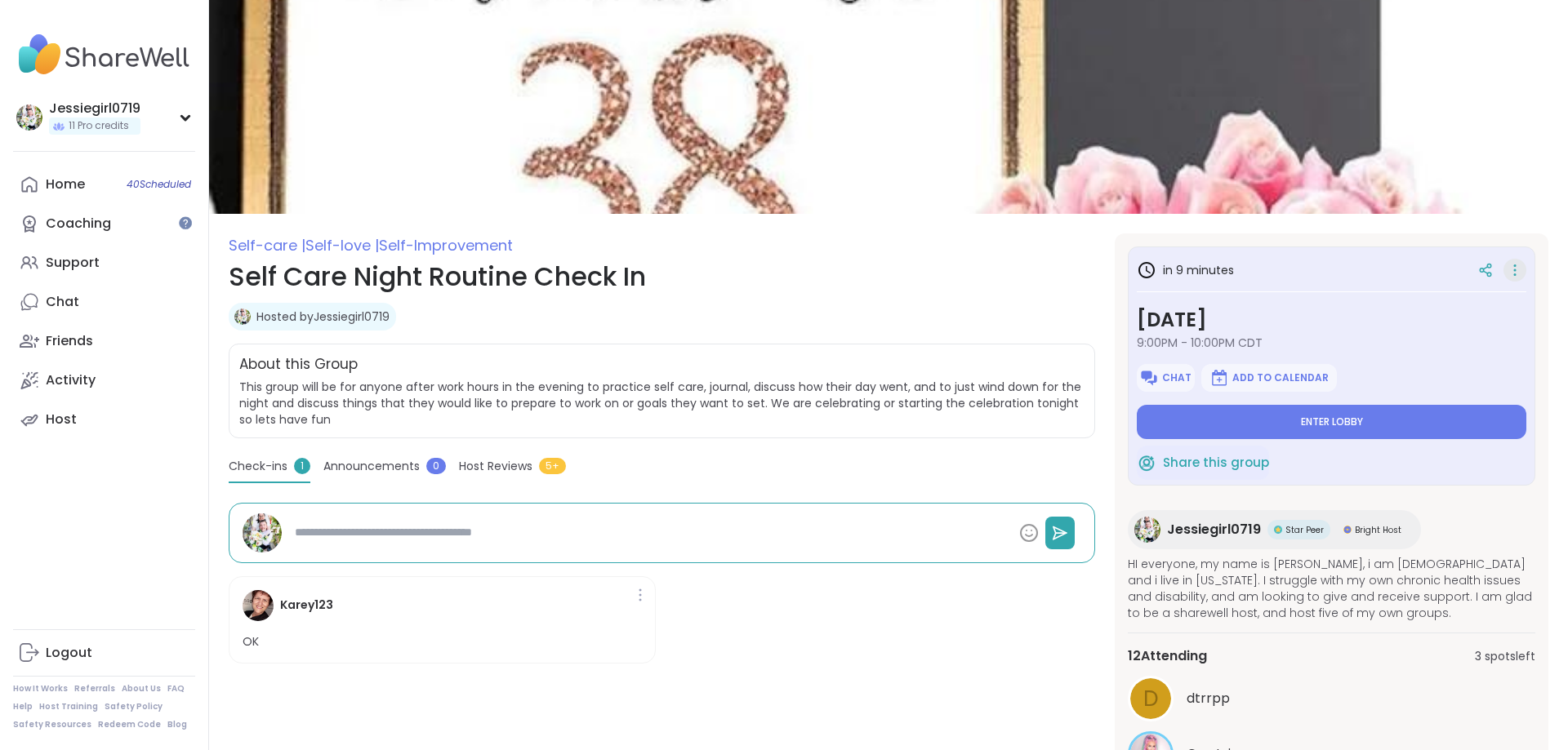
click at [1516, 268] on icon at bounding box center [1514, 269] width 17 height 22
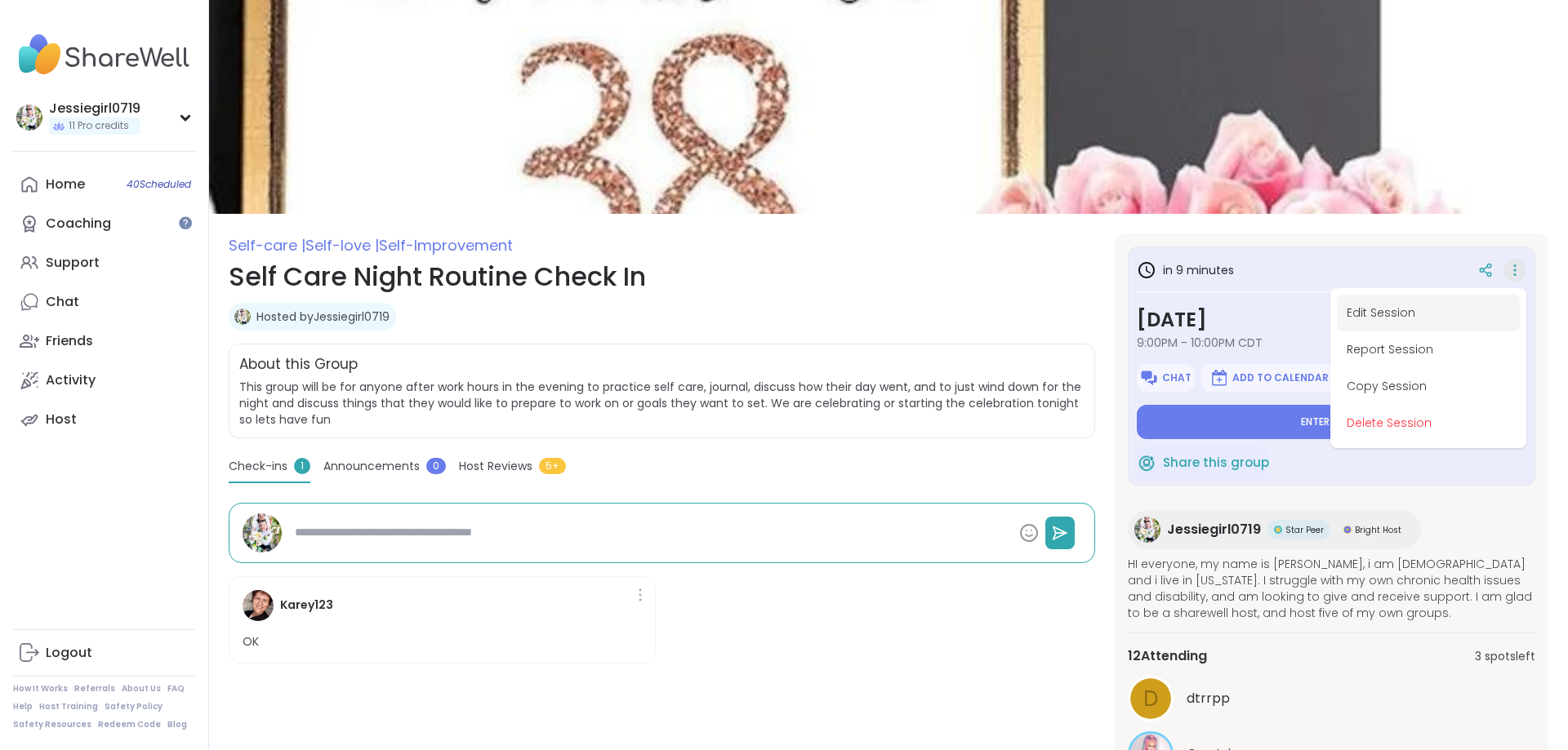
click at [1418, 303] on button "Edit Session" at bounding box center [1427, 313] width 182 height 37
type textarea "*"
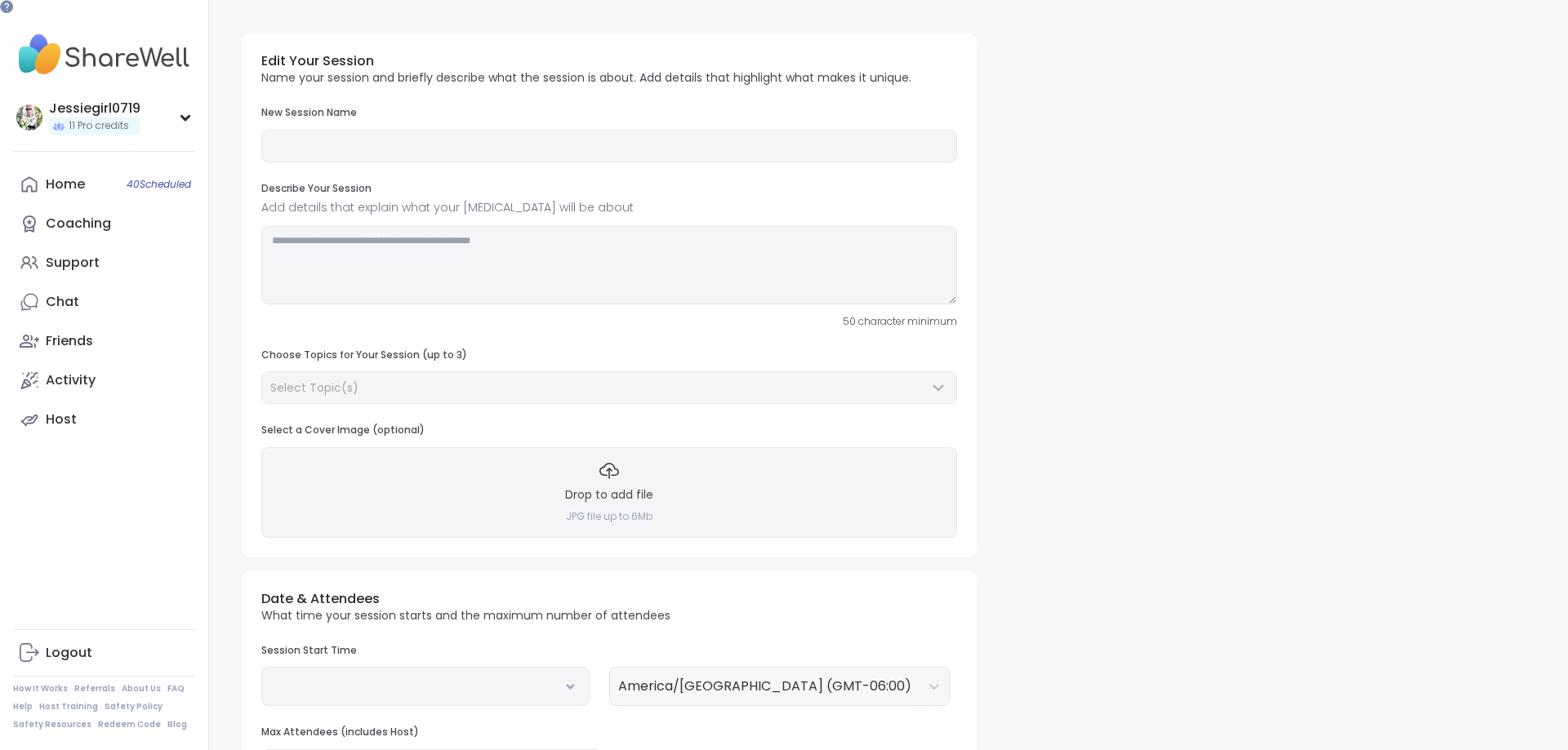
type input "**********"
type textarea "**********"
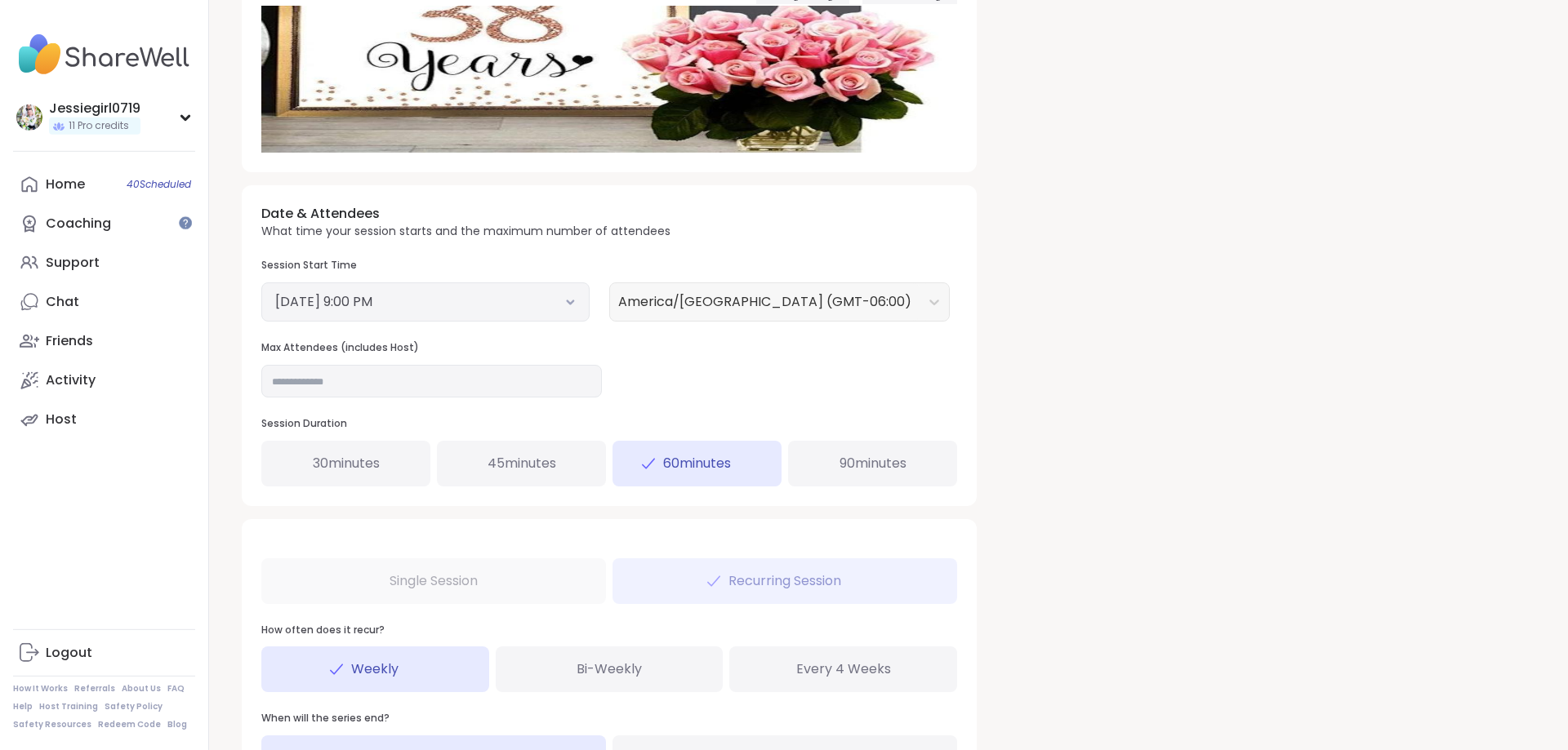
scroll to position [462, 0]
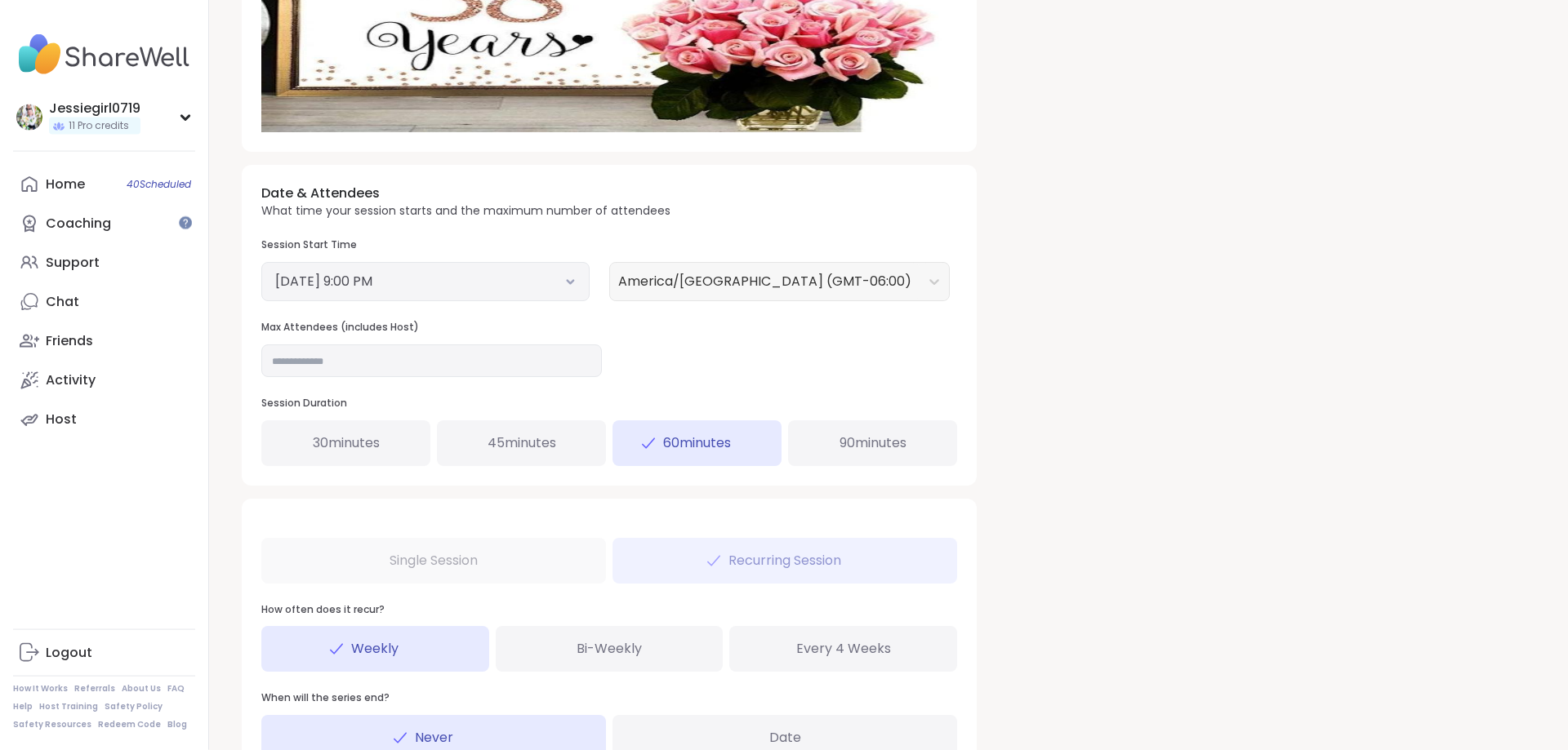
click at [574, 456] on div "45 minutes" at bounding box center [521, 443] width 169 height 46
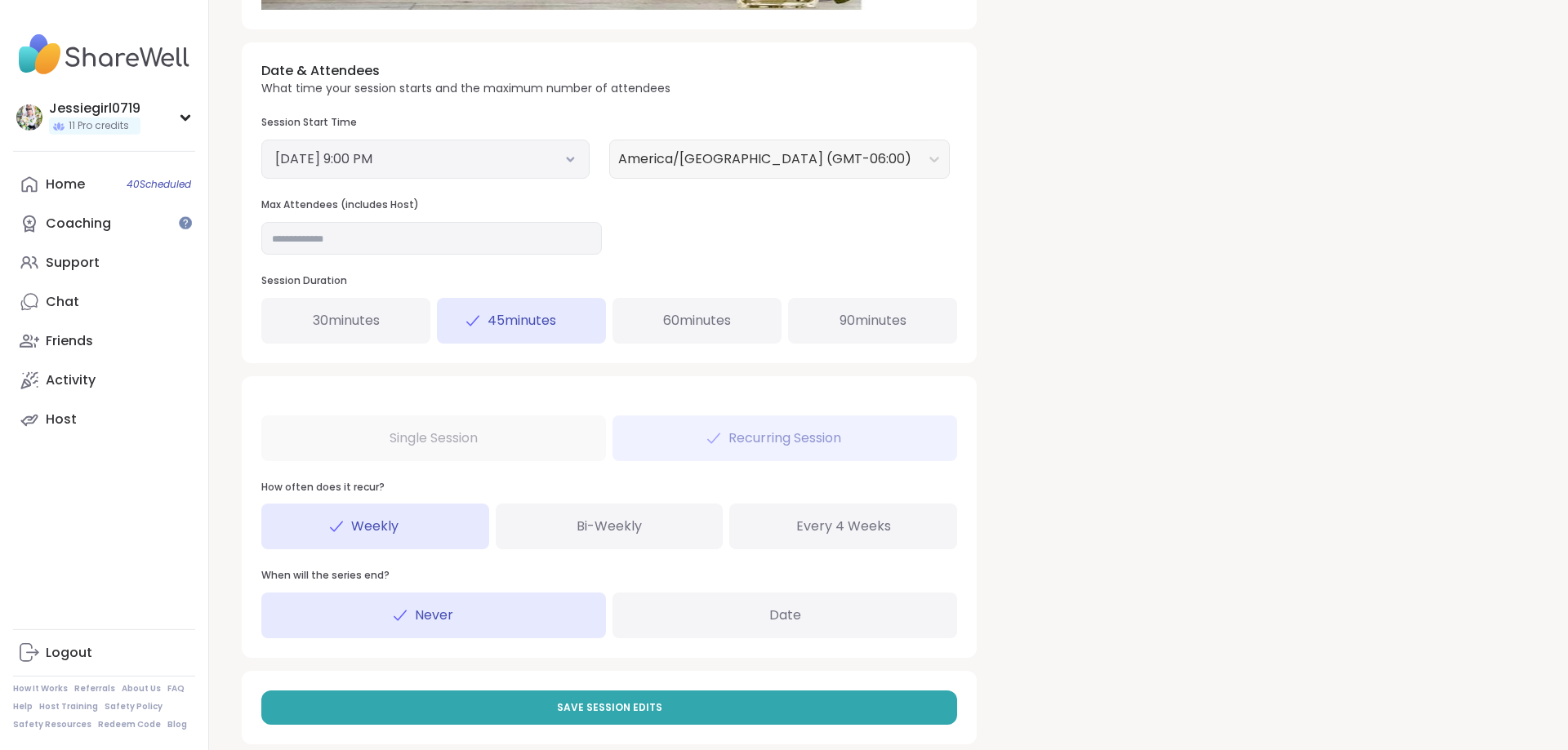
scroll to position [609, 0]
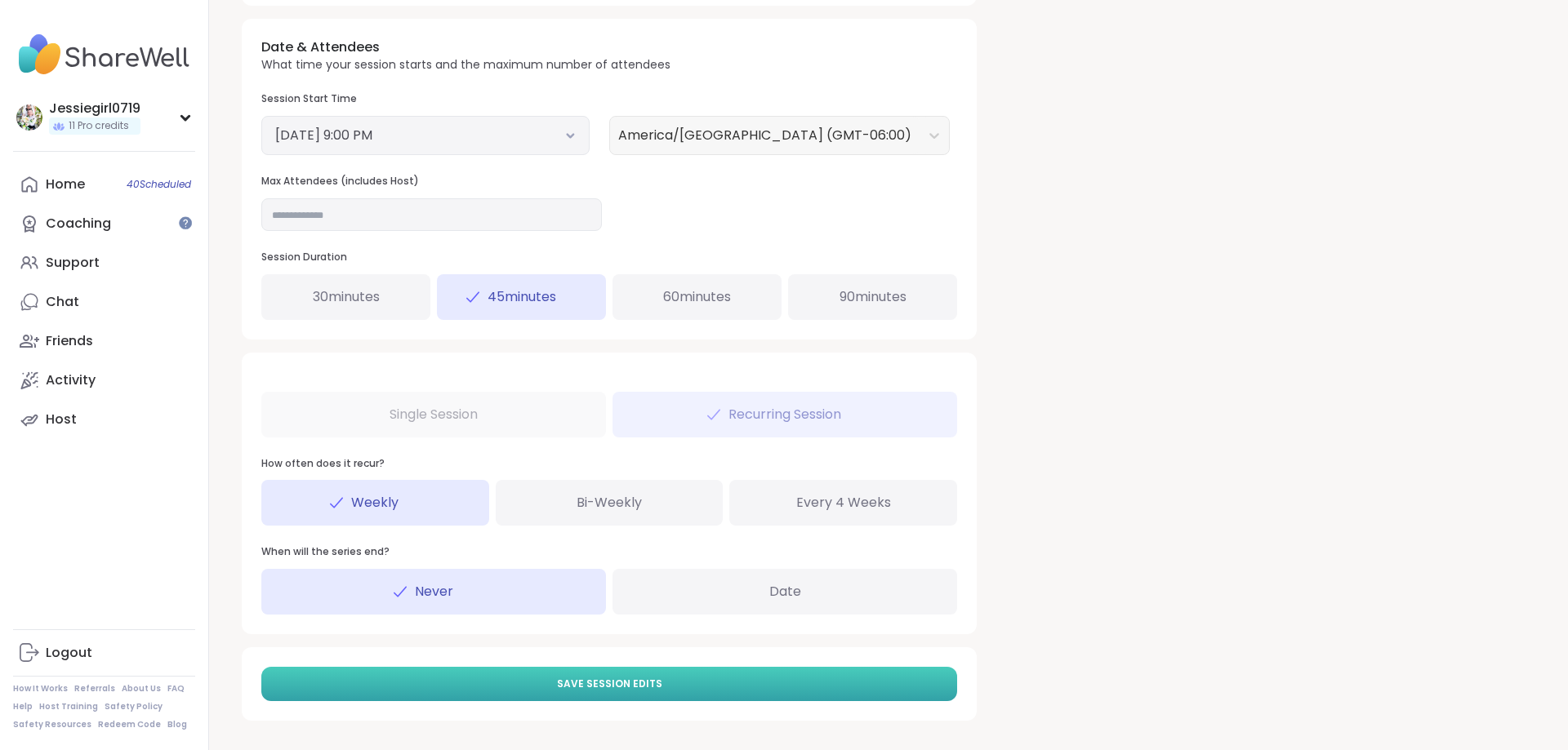
click at [831, 680] on button "Save Session Edits" at bounding box center [609, 684] width 696 height 34
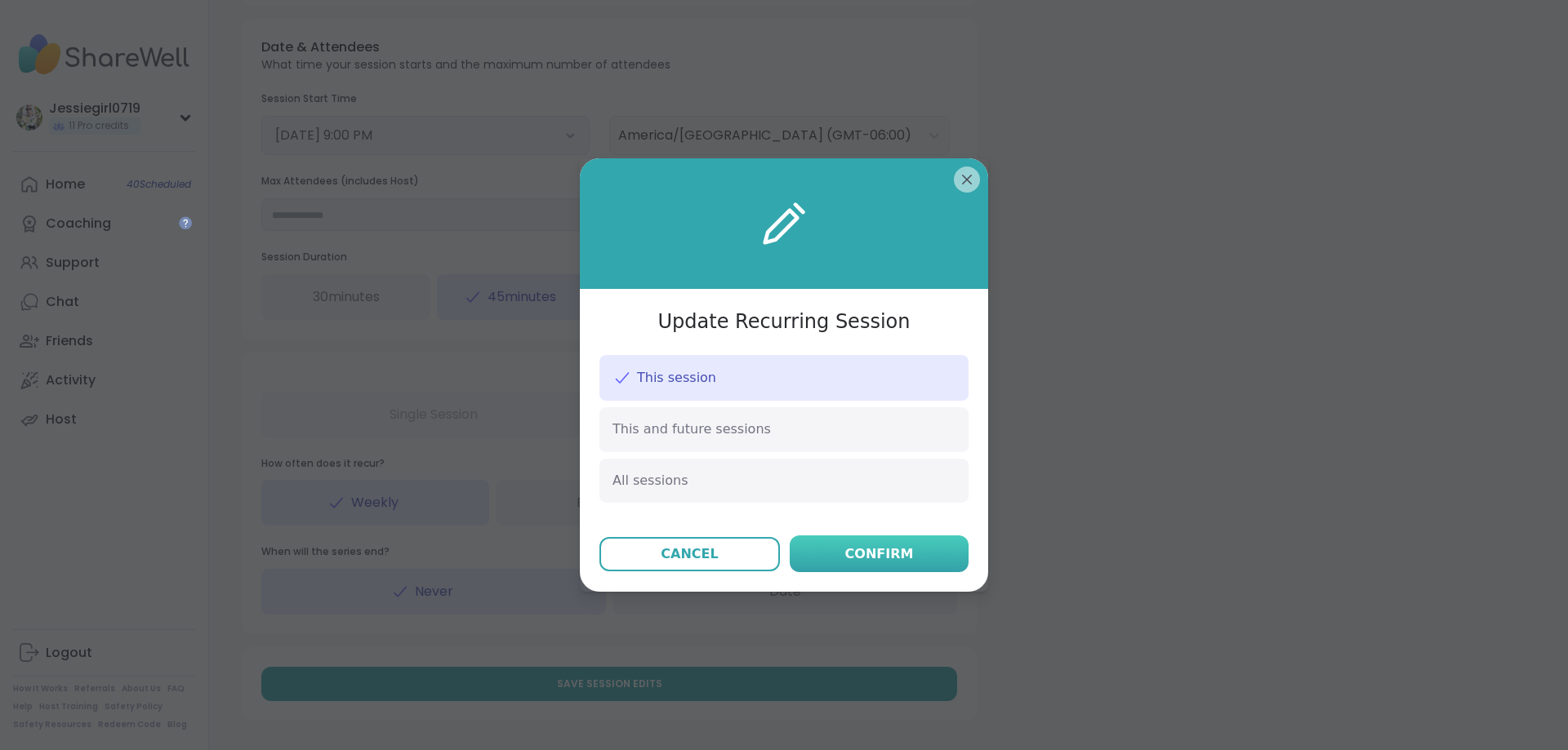
click at [883, 558] on div "Confirm" at bounding box center [879, 554] width 68 height 20
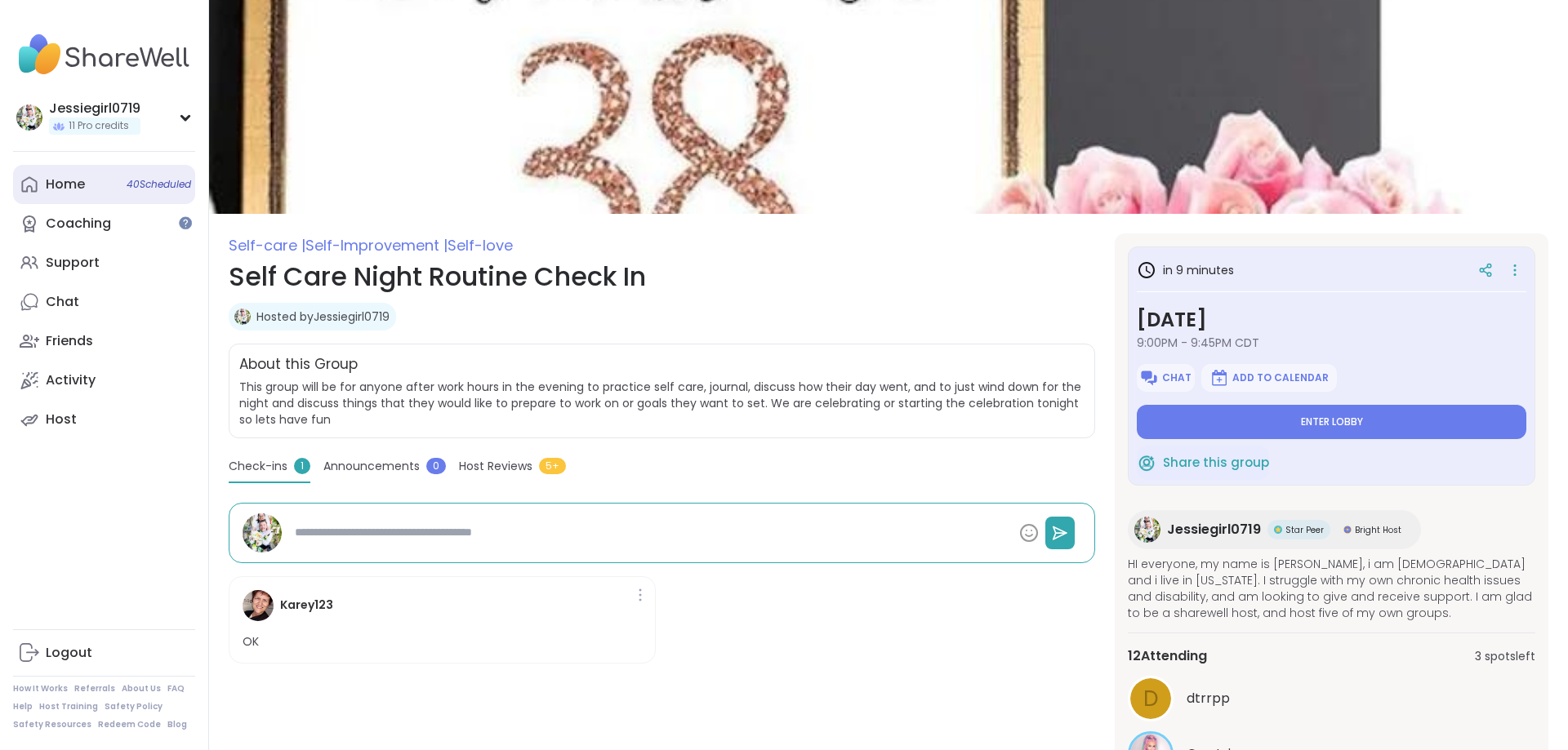
click at [88, 196] on link "Home 40 Scheduled" at bounding box center [103, 184] width 182 height 39
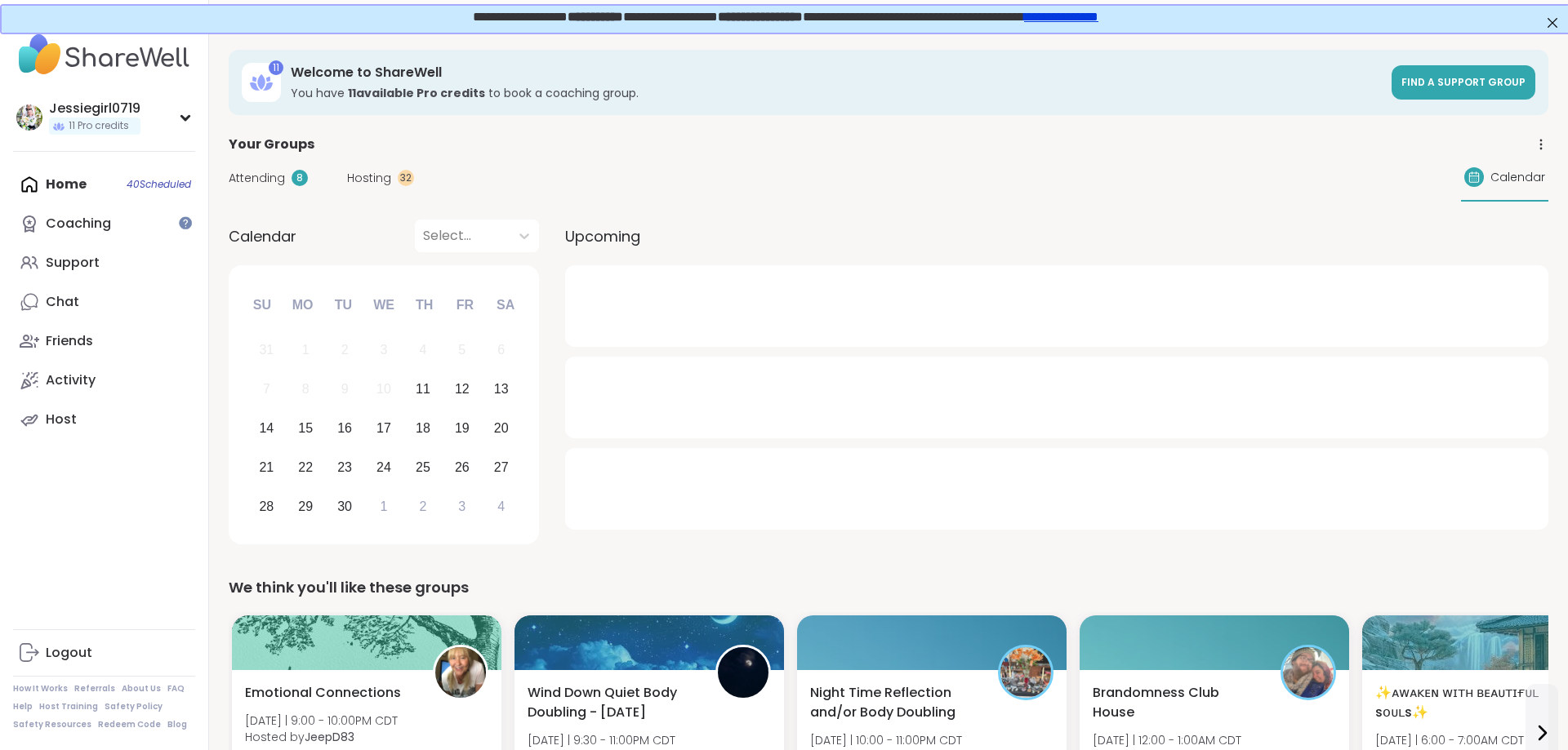
click at [376, 182] on span "Hosting" at bounding box center [369, 178] width 44 height 18
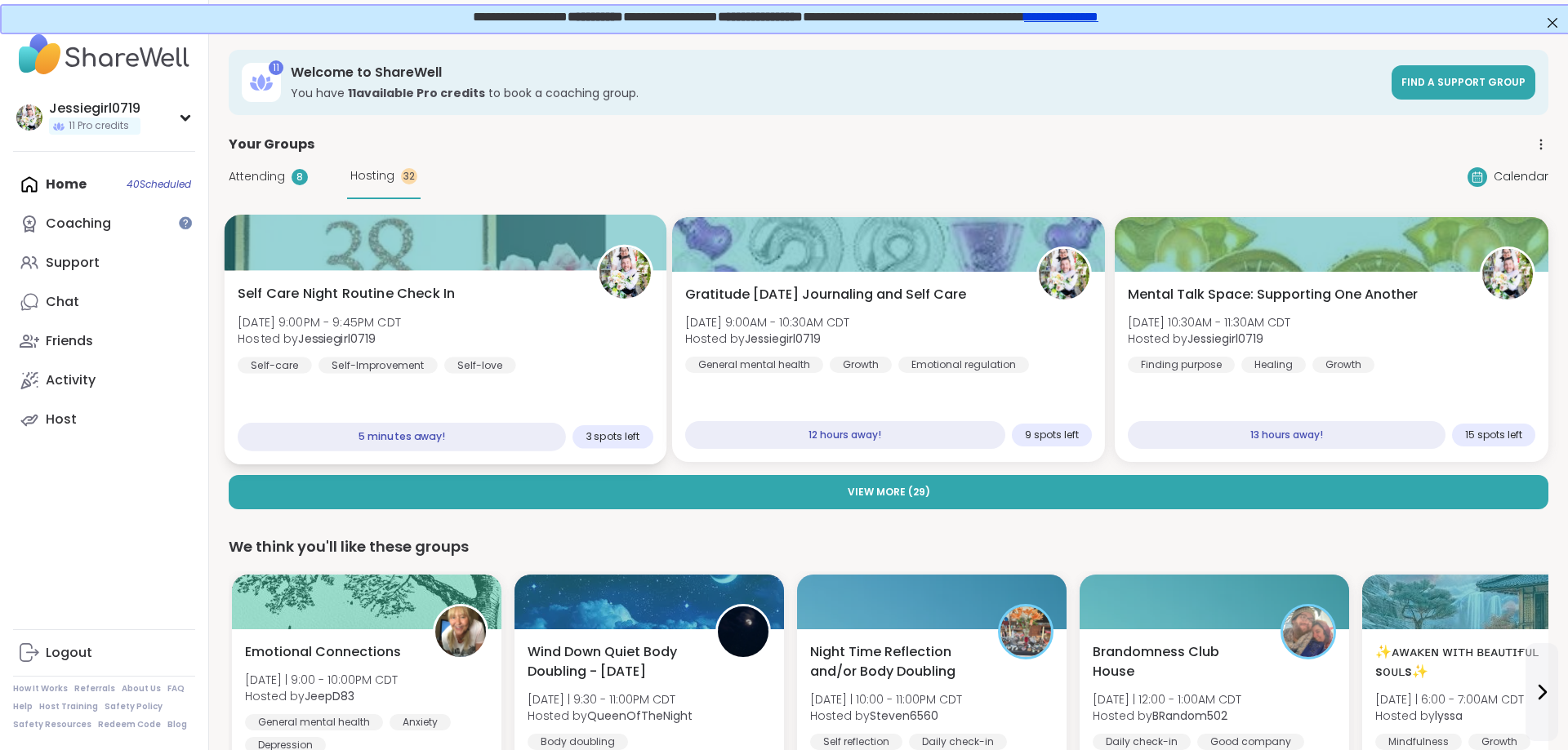
click at [567, 345] on div "Self Care Night Routine Check In [DATE] 9:00PM - 9:45PM CDT Hosted by Jessiegir…" at bounding box center [446, 329] width 416 height 90
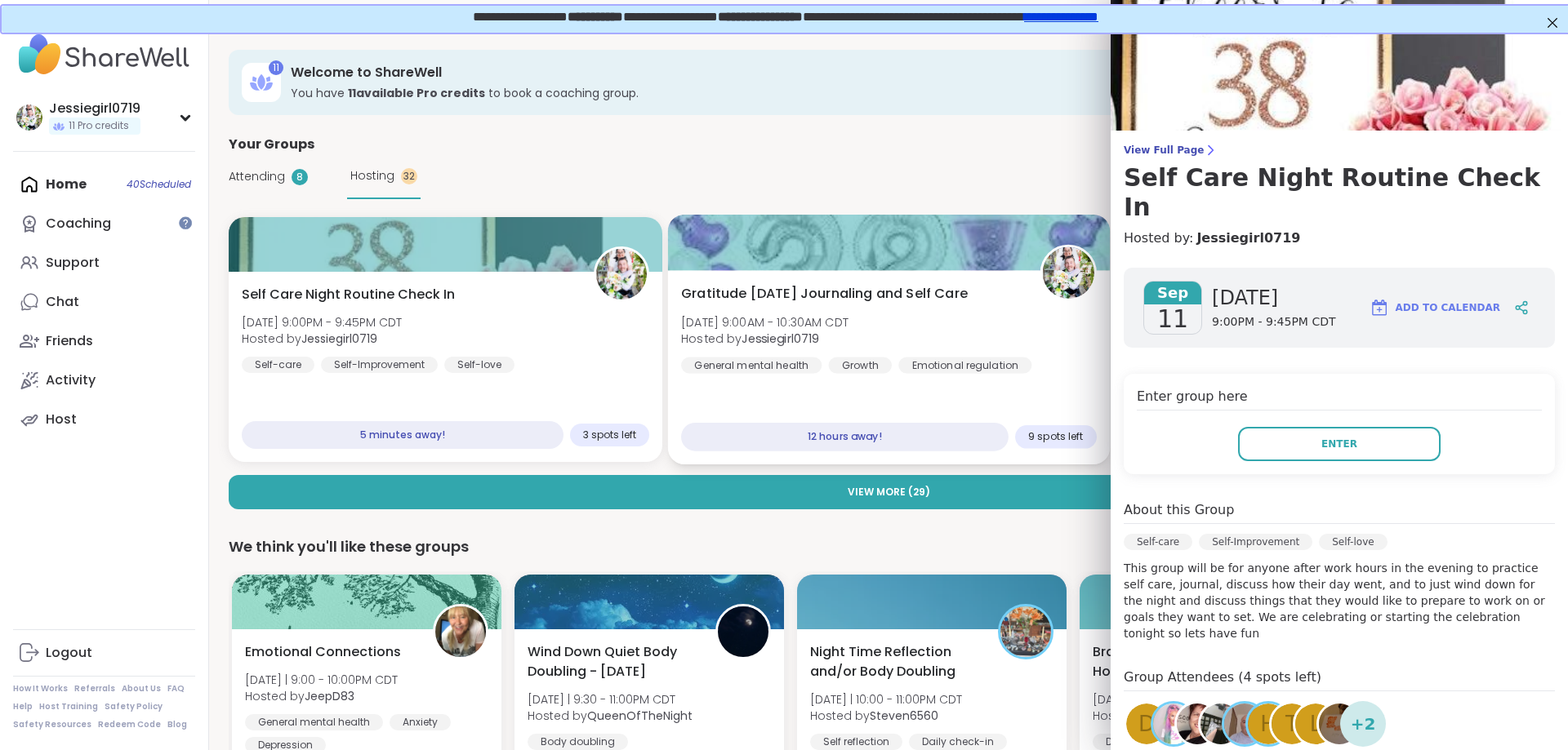
click at [950, 329] on div "Gratitude [DATE] Journaling and Self Care [DATE] 9:00AM - 10:30AM CDT Hosted by…" at bounding box center [889, 329] width 416 height 90
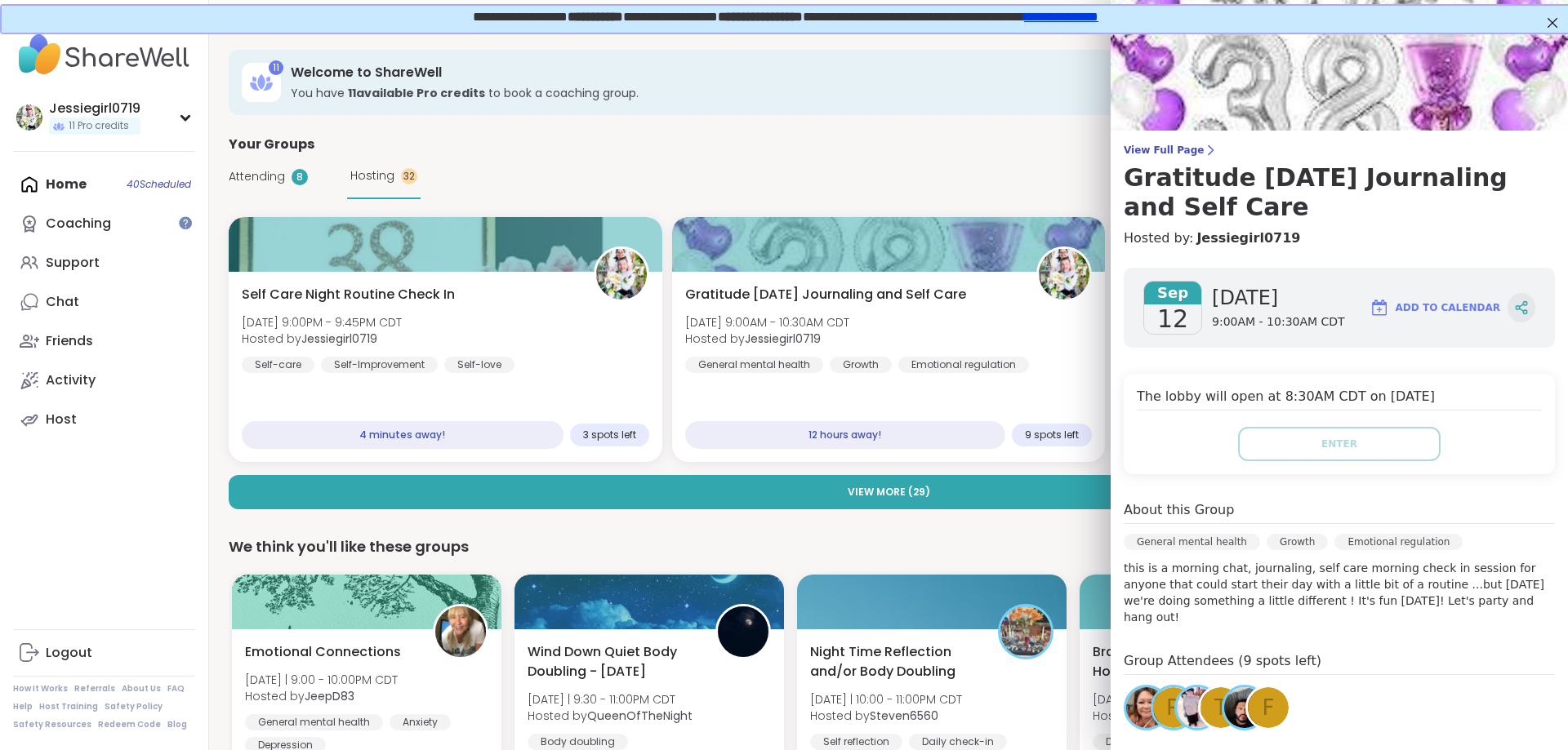
click at [1531, 302] on div at bounding box center [1521, 307] width 27 height 29
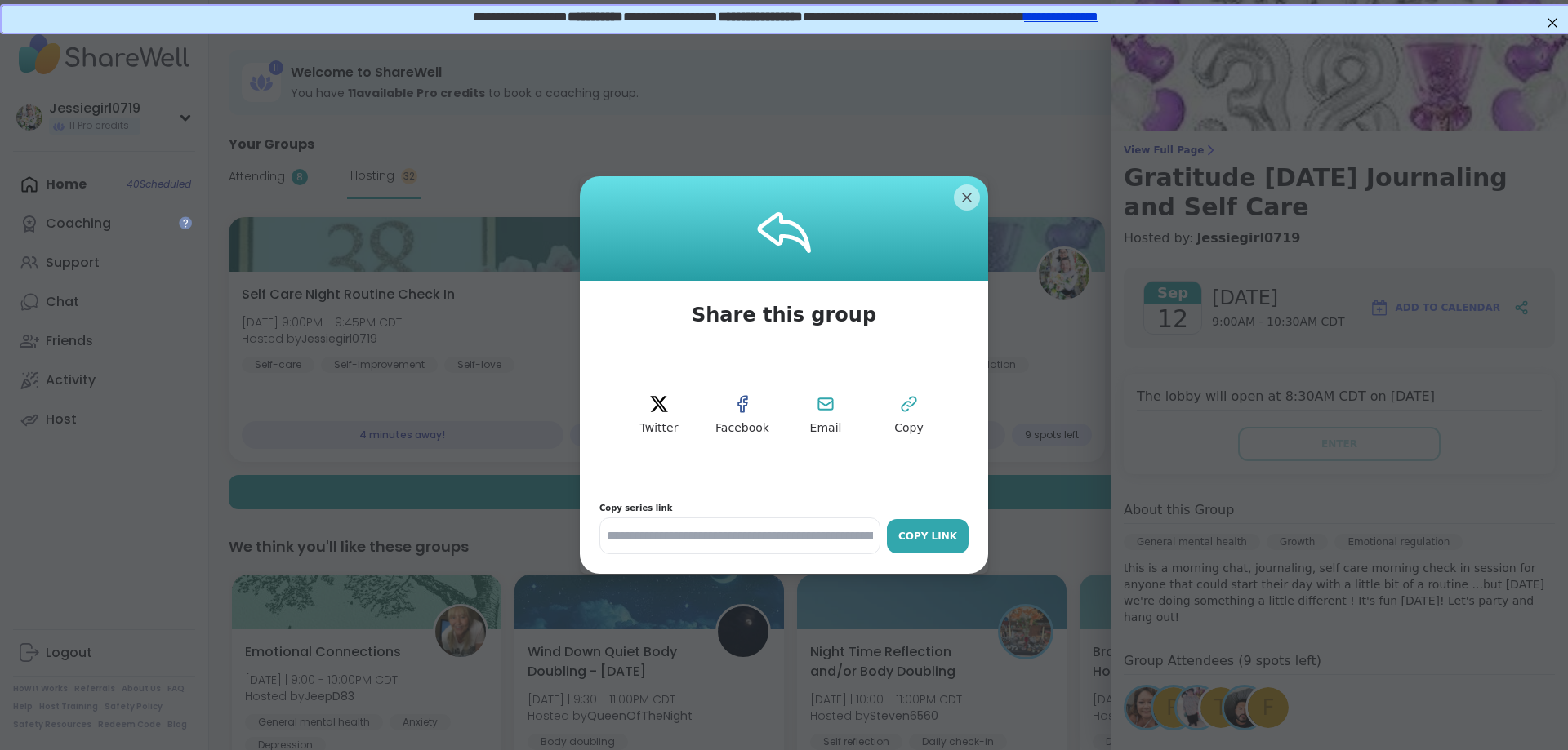
click at [919, 533] on div "Copy Link" at bounding box center [927, 535] width 65 height 15
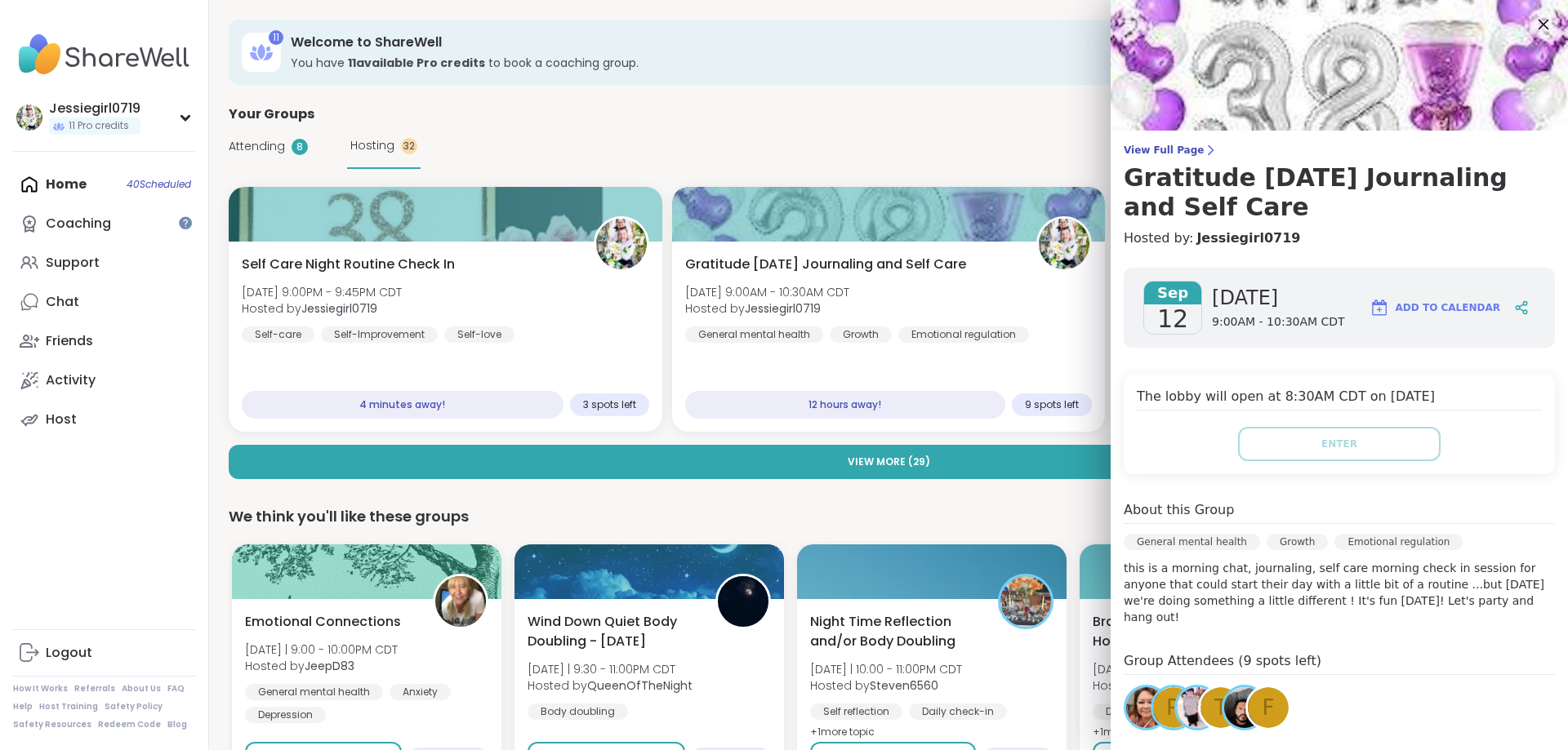
click at [1547, 27] on icon at bounding box center [1544, 24] width 11 height 11
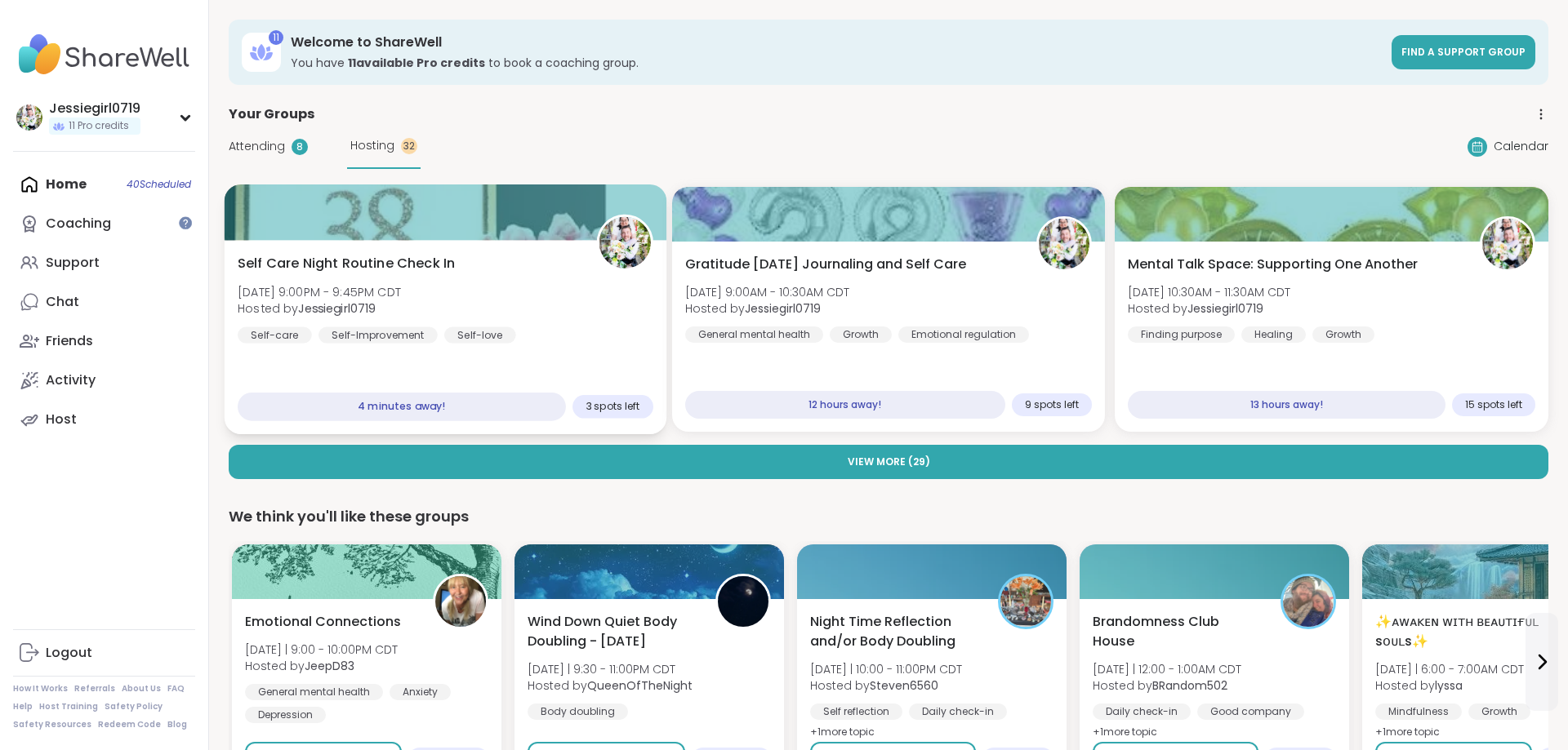
click at [536, 234] on div at bounding box center [445, 212] width 442 height 56
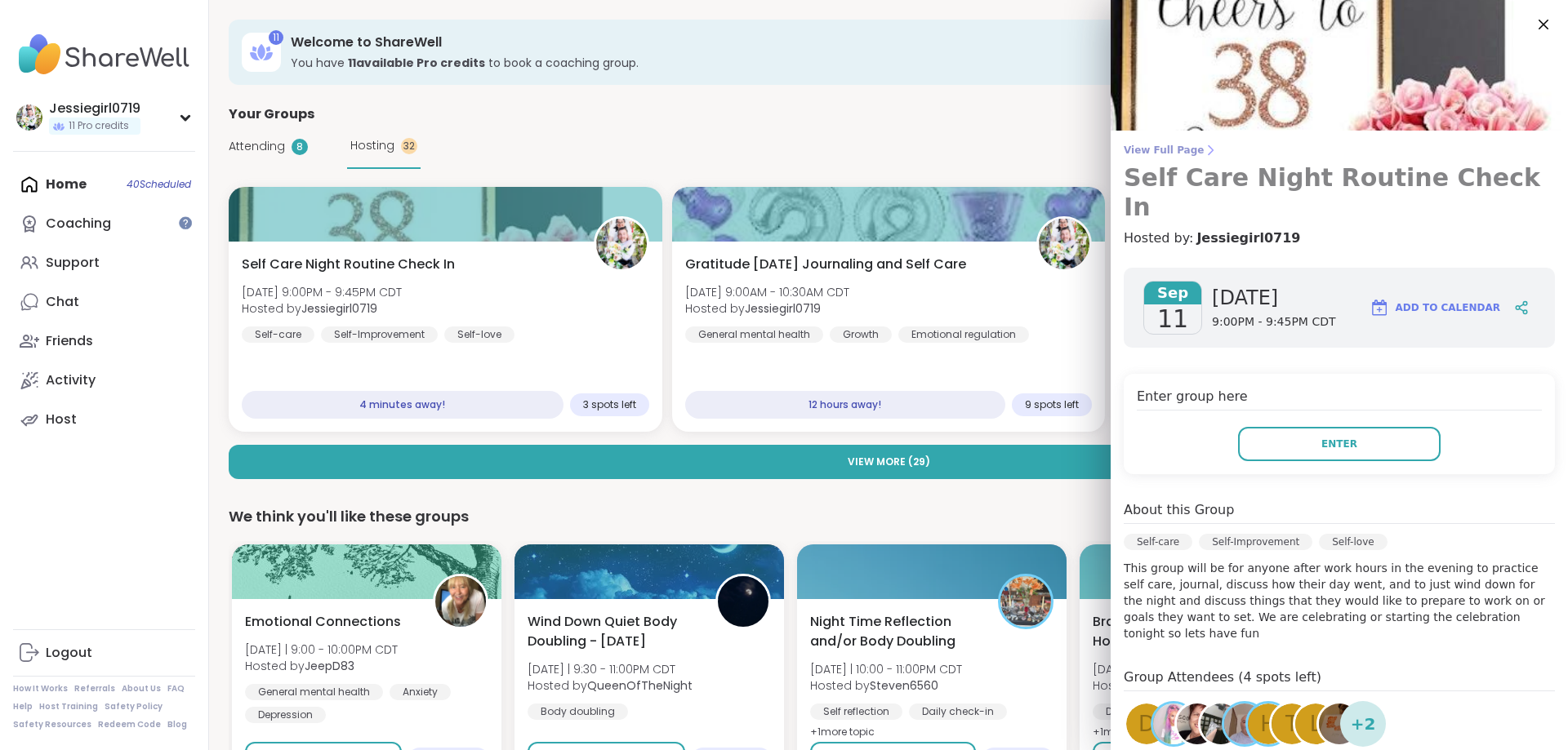
click at [1181, 147] on span "View Full Page" at bounding box center [1340, 149] width 431 height 13
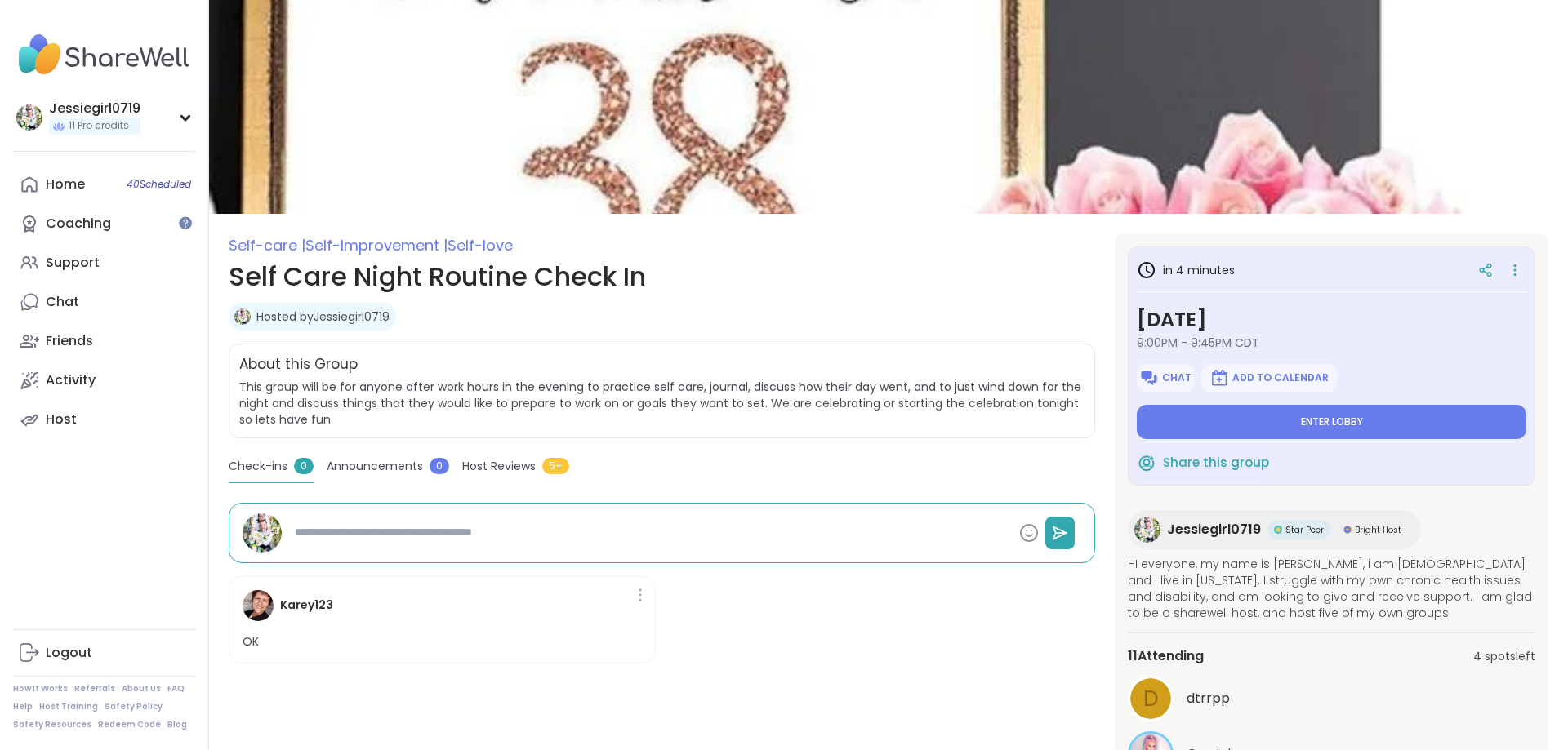
type textarea "*"
click at [1183, 368] on button "Chat" at bounding box center [1165, 377] width 58 height 27
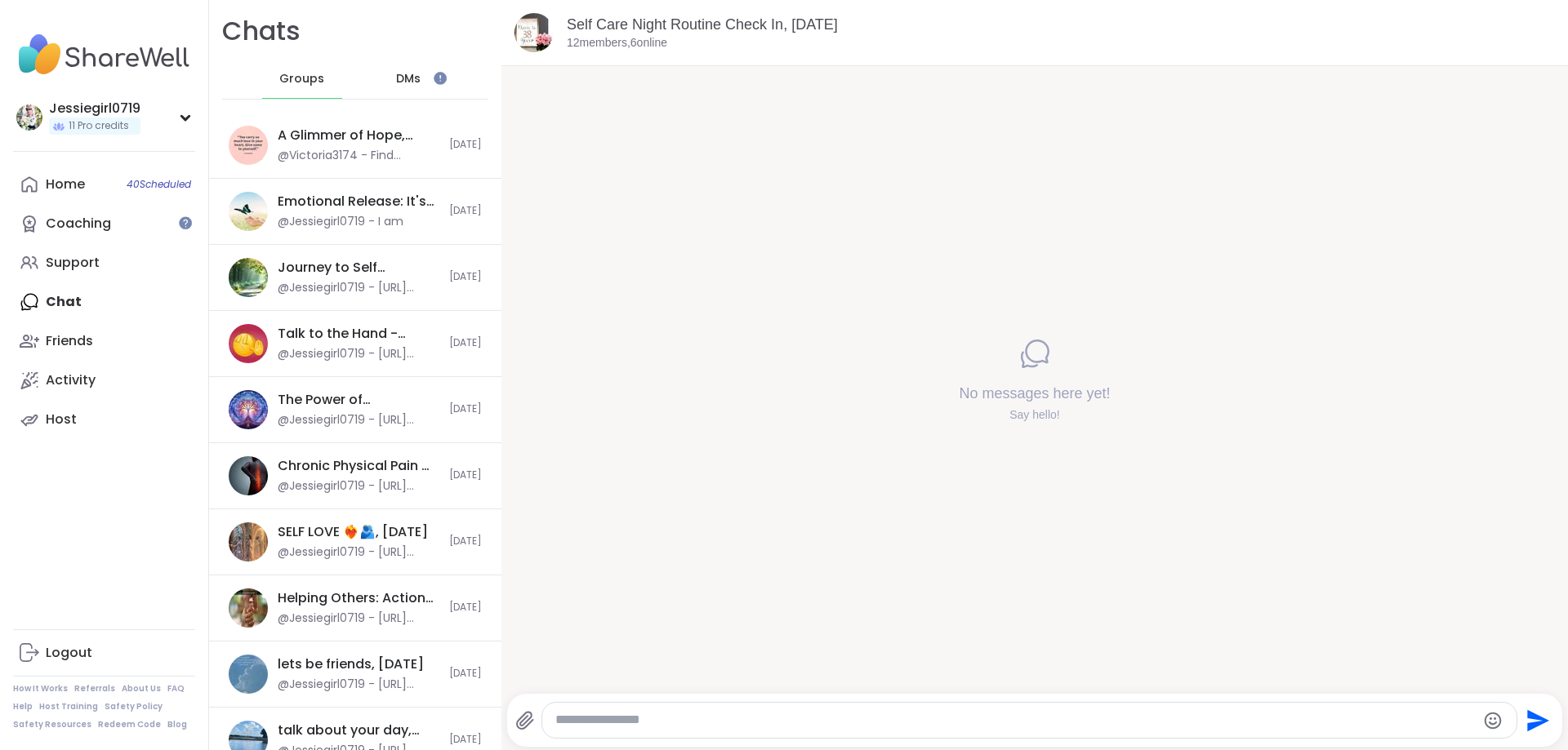
click at [919, 721] on textarea "Type your message" at bounding box center [1016, 721] width 921 height 18
paste textarea "**********"
type textarea "**********"
click at [1540, 715] on icon "Send" at bounding box center [1537, 721] width 26 height 26
click at [1105, 724] on textarea "Type your message" at bounding box center [1016, 721] width 921 height 18
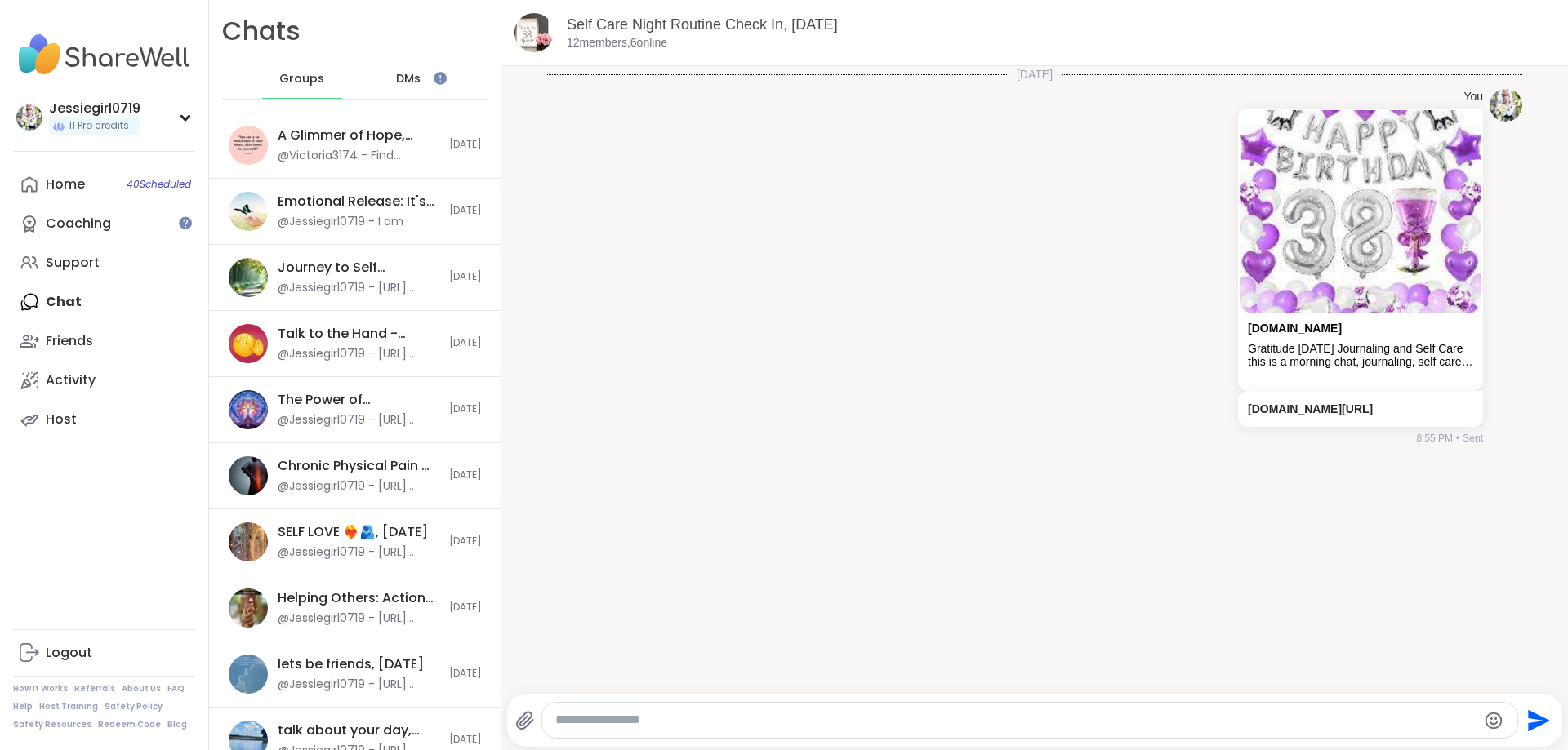
click at [1213, 718] on textarea "Type your message" at bounding box center [1016, 721] width 921 height 18
type textarea "**********"
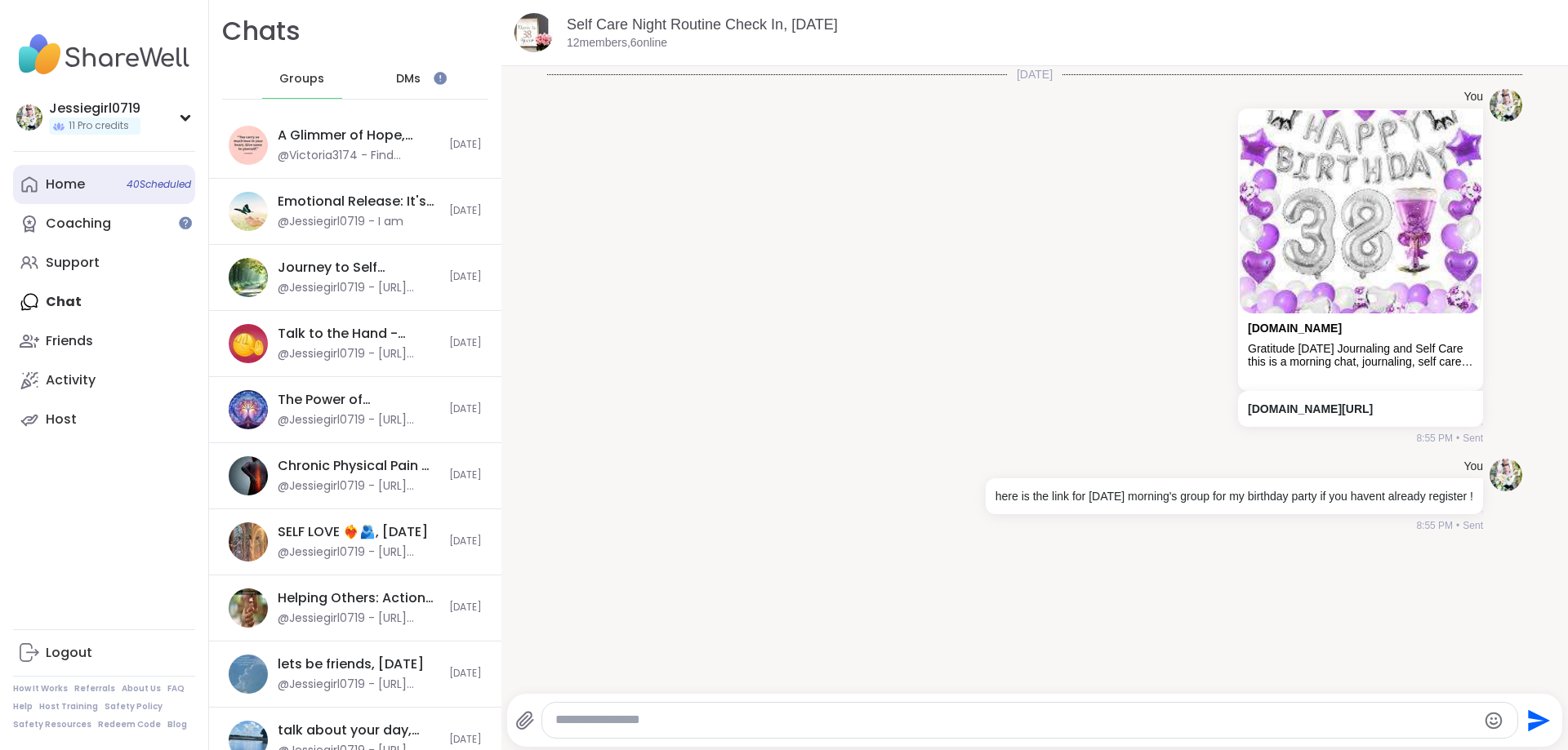
click at [97, 192] on link "Home 40 Scheduled" at bounding box center [103, 184] width 182 height 39
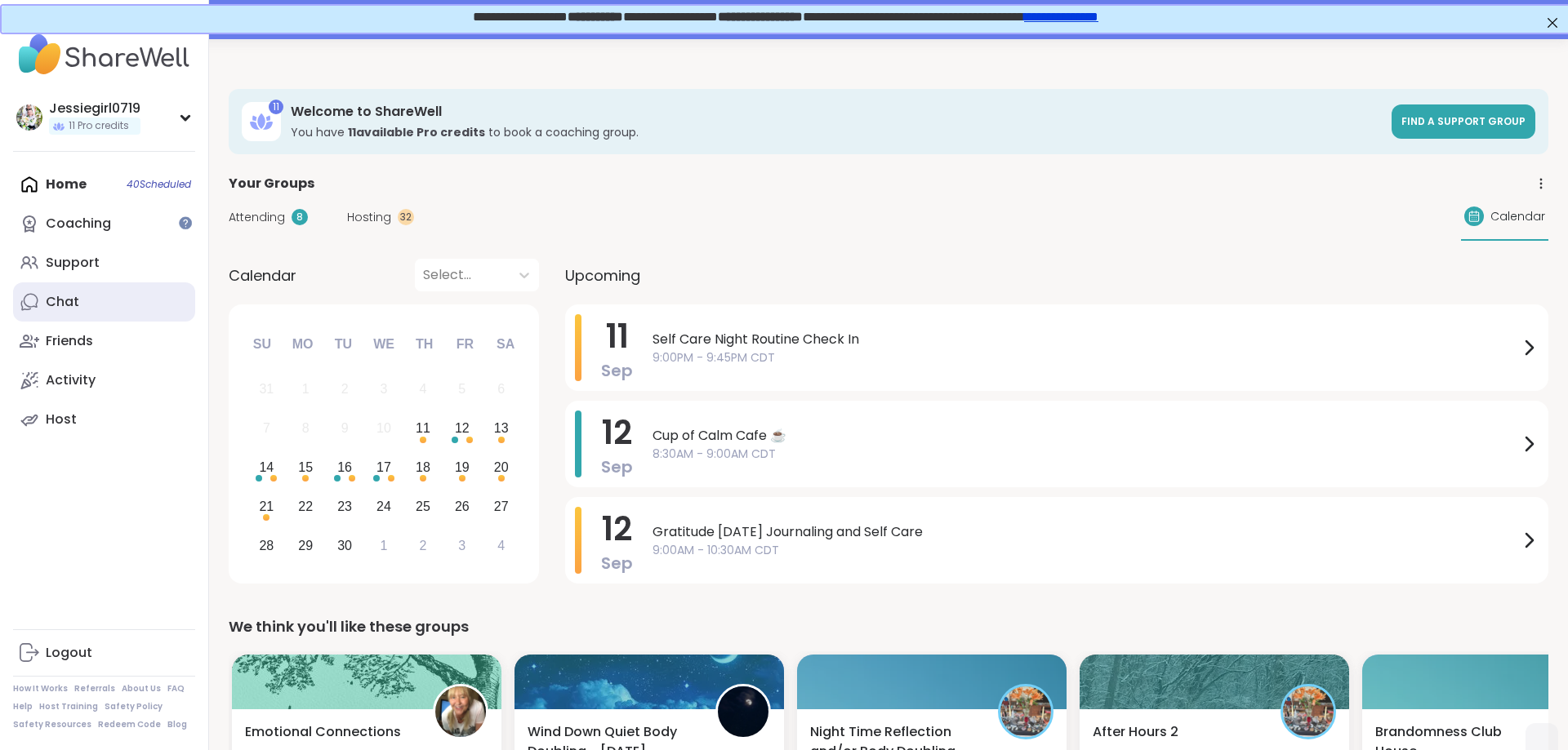
click at [78, 299] on link "Chat" at bounding box center [103, 302] width 182 height 39
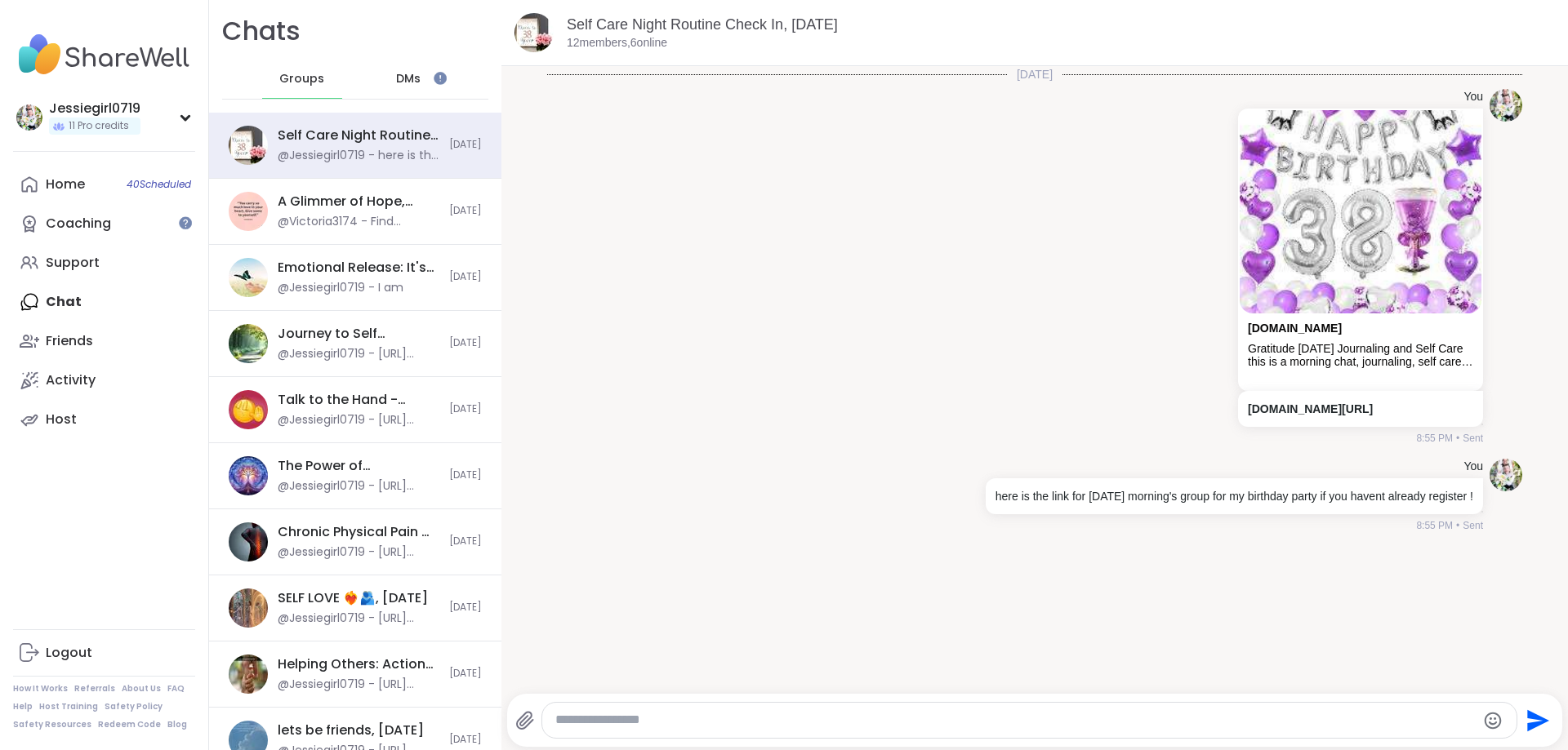
click at [403, 80] on span "DMs" at bounding box center [408, 79] width 24 height 17
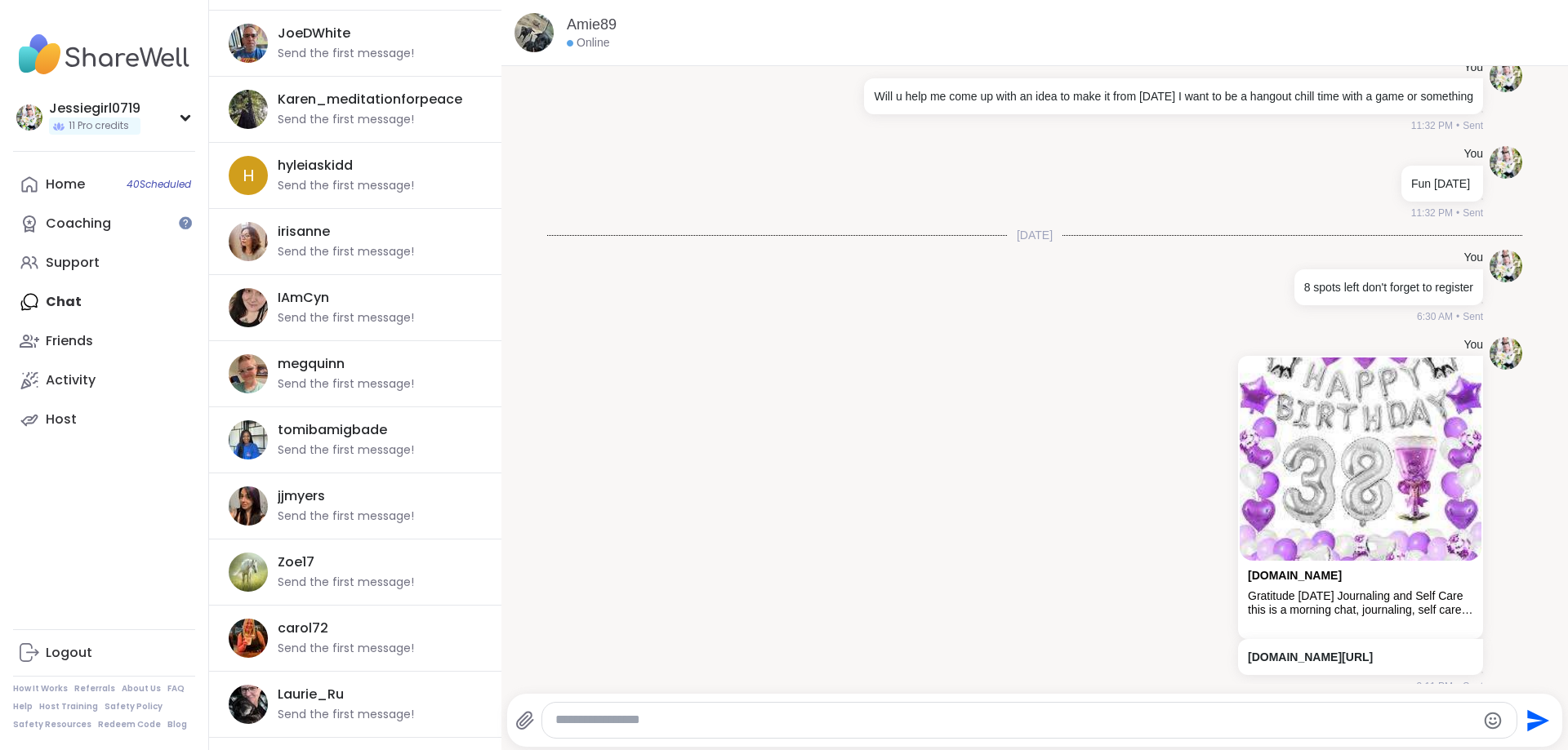
scroll to position [7884, 0]
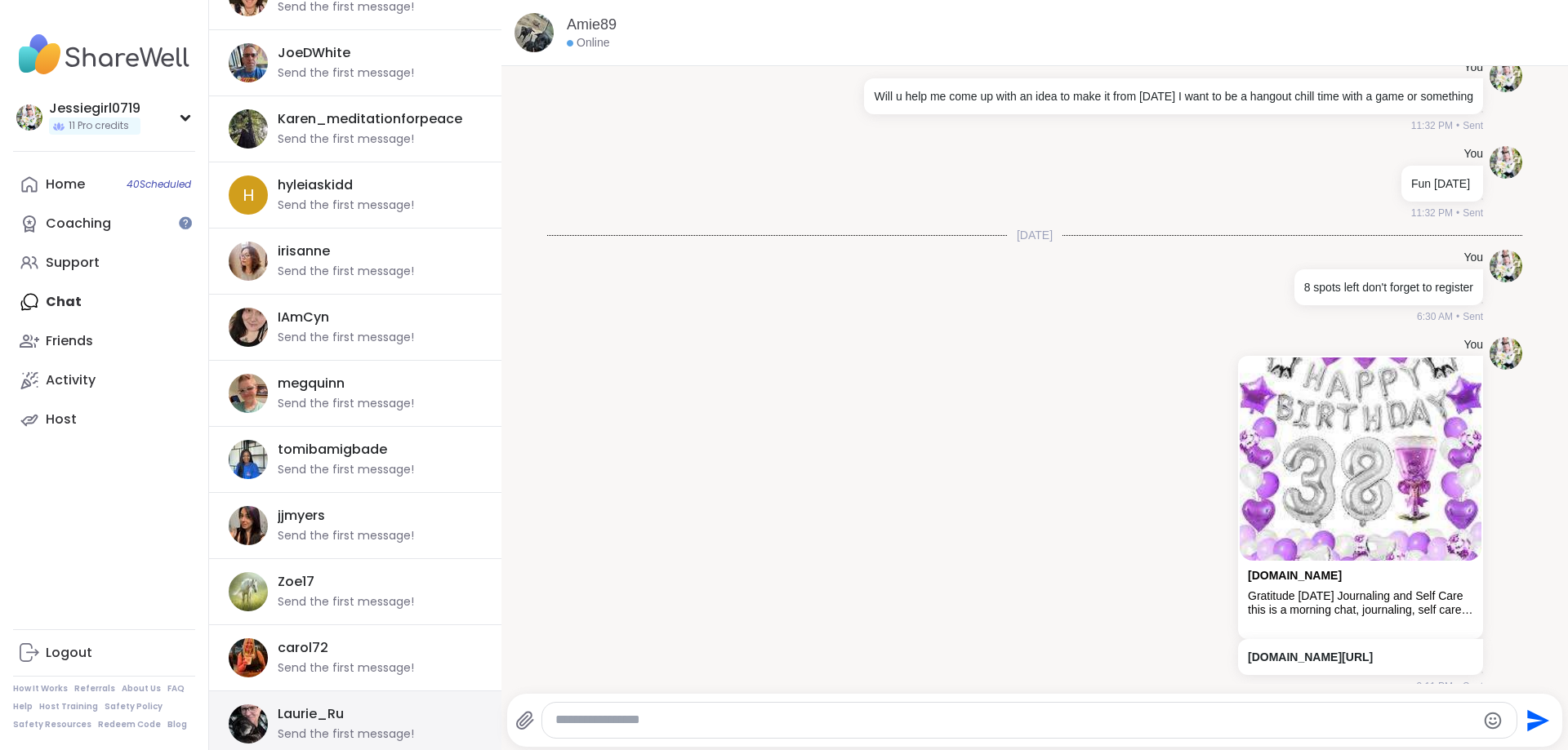
click at [401, 711] on div "[PERSON_NAME] Send the first message!" at bounding box center [375, 724] width 194 height 38
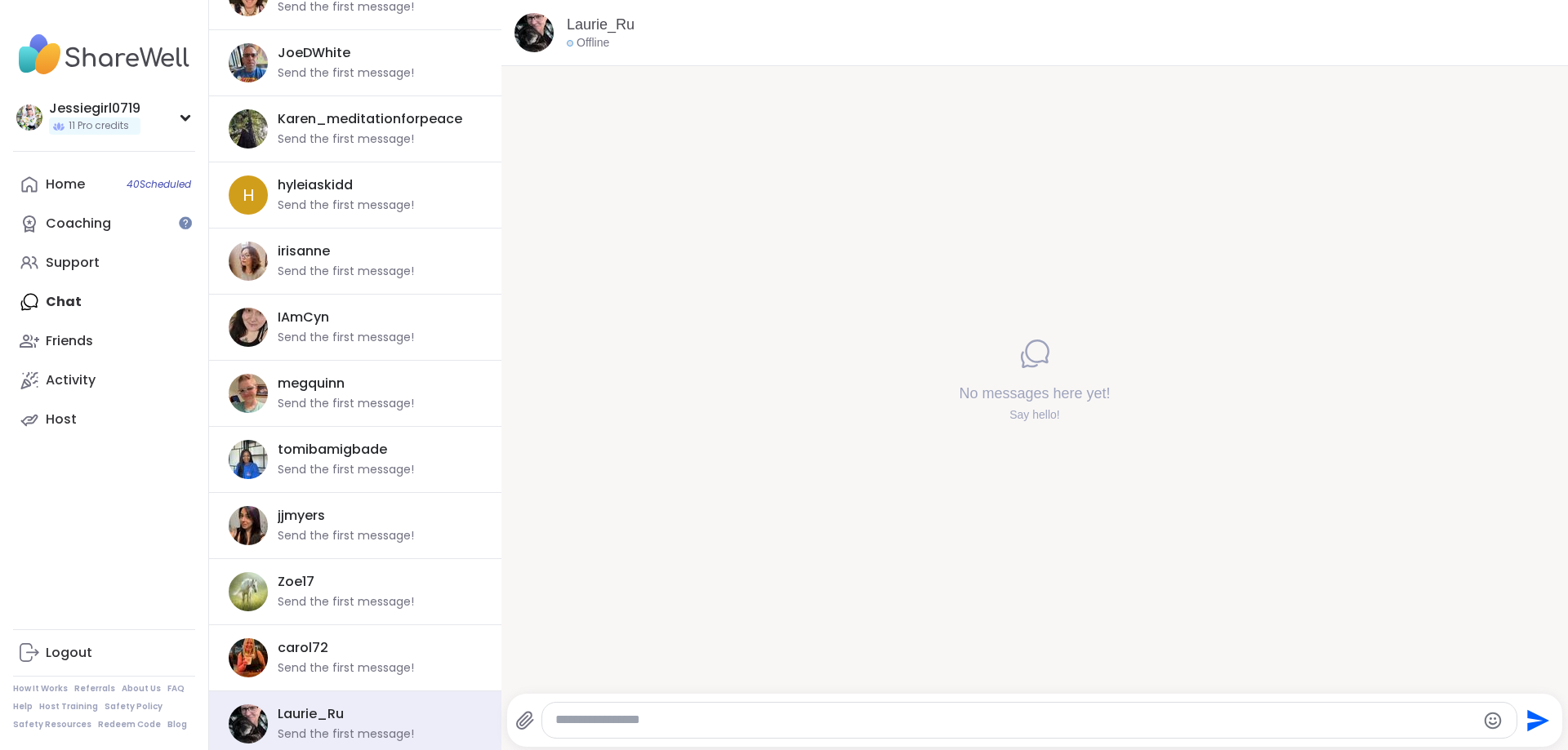
click at [873, 718] on textarea "Type your message" at bounding box center [1016, 721] width 921 height 18
paste textarea "**********"
type textarea "**********"
click at [1546, 715] on icon "Send" at bounding box center [1537, 721] width 26 height 26
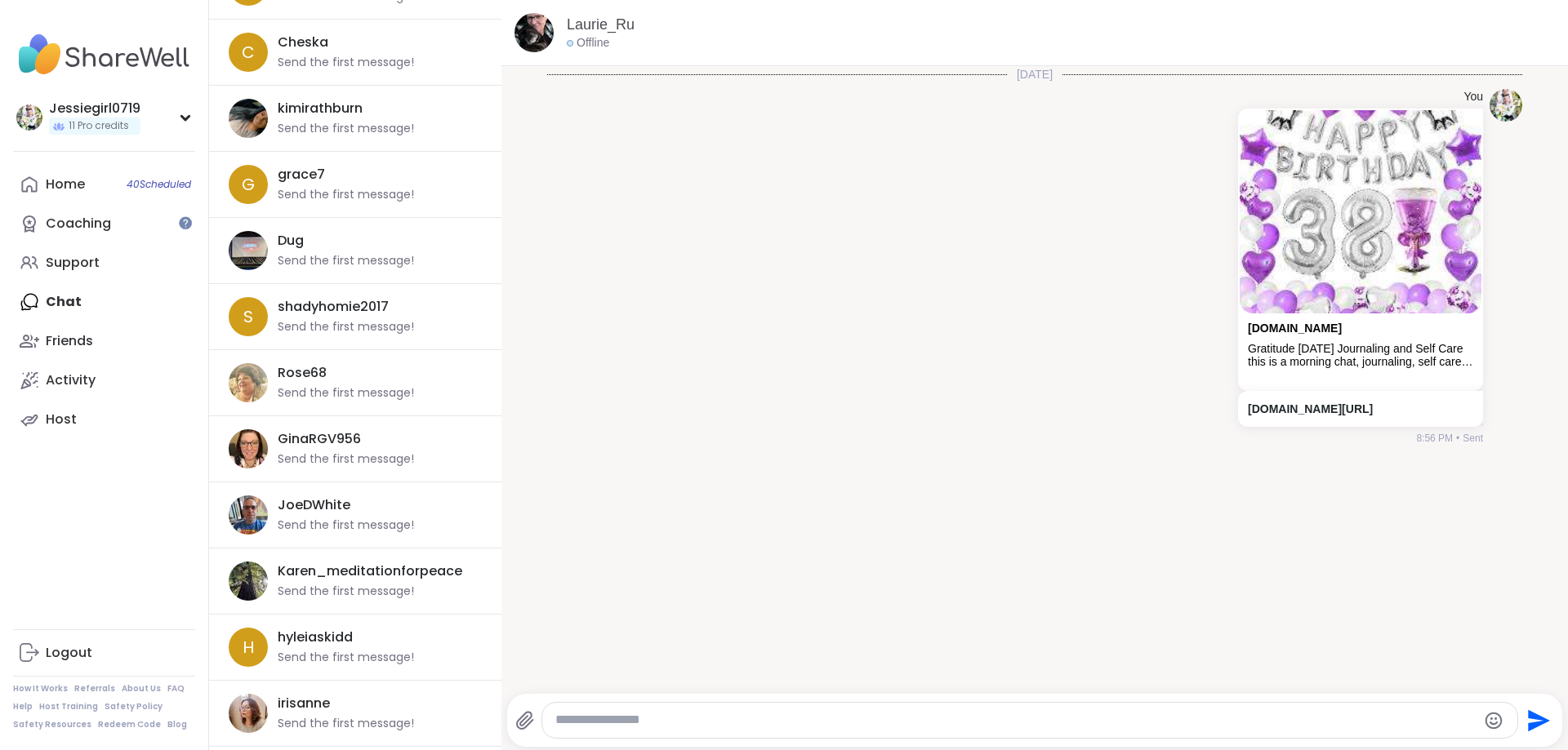
scroll to position [7452, 0]
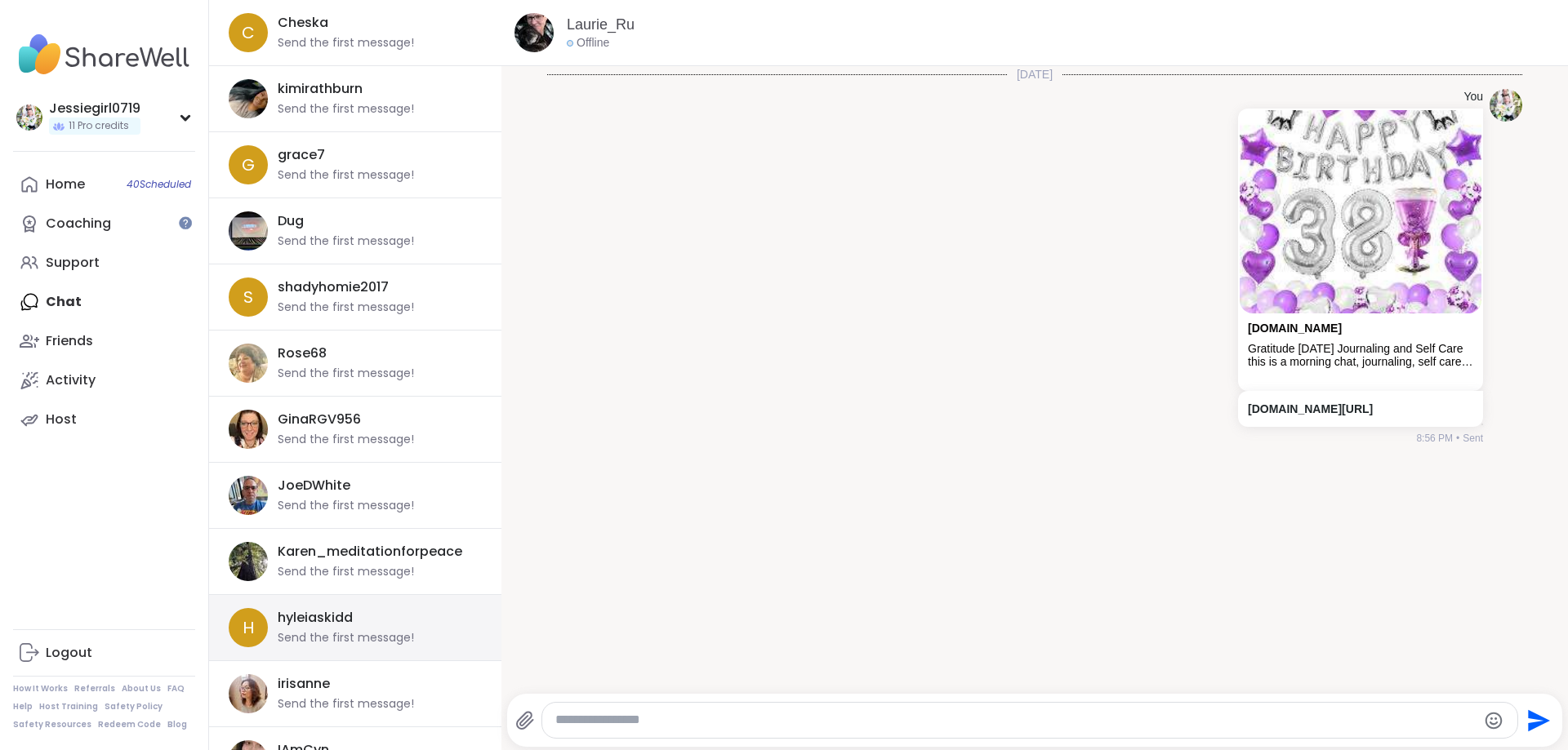
click at [423, 621] on div "hyleiaskidd Send the first message!" at bounding box center [375, 627] width 194 height 38
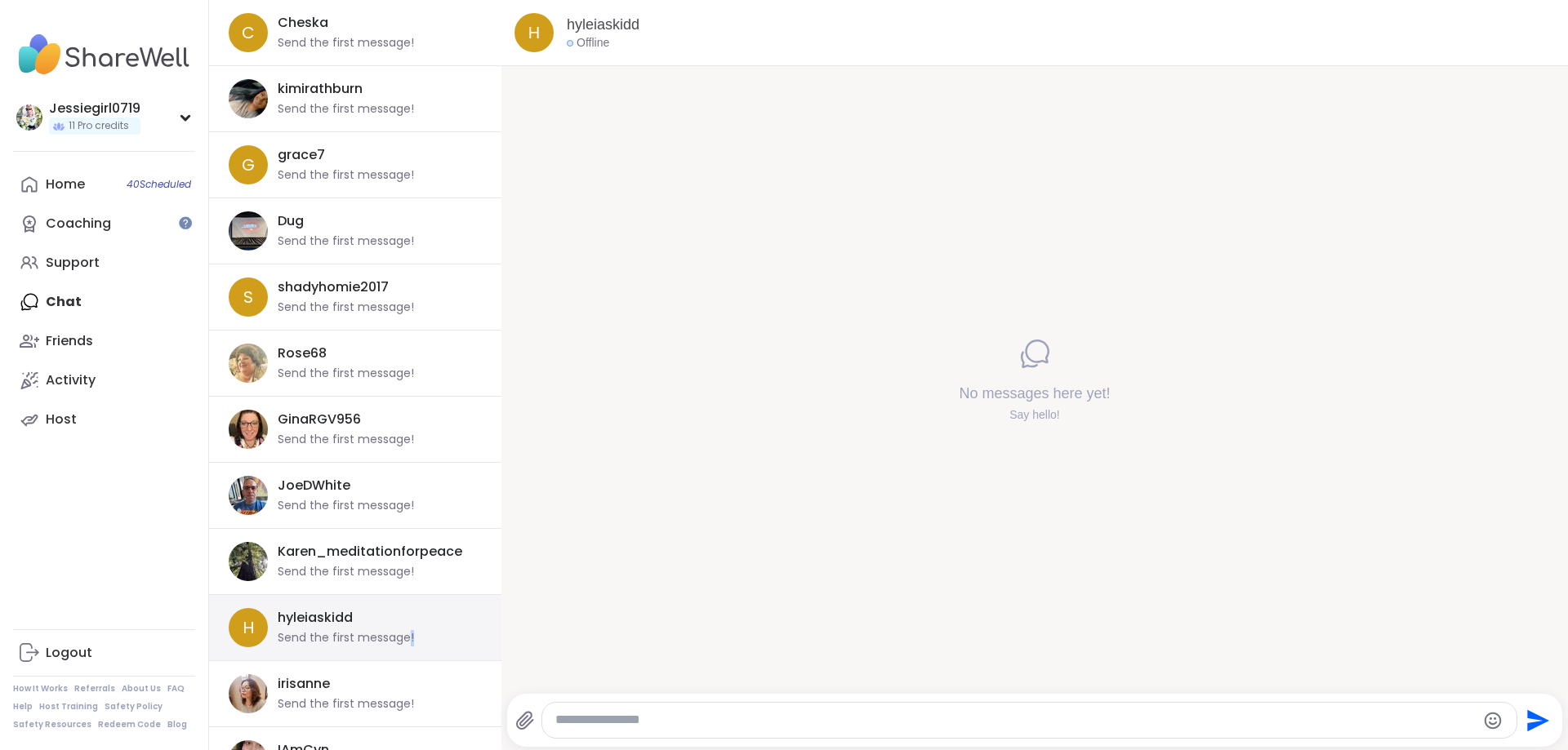
click at [423, 621] on div "hyleiaskidd Send the first message!" at bounding box center [375, 627] width 194 height 38
click at [873, 724] on textarea "Type your message" at bounding box center [1016, 721] width 921 height 18
paste textarea "**********"
type textarea "**********"
click at [1539, 722] on icon "Send" at bounding box center [1539, 720] width 22 height 22
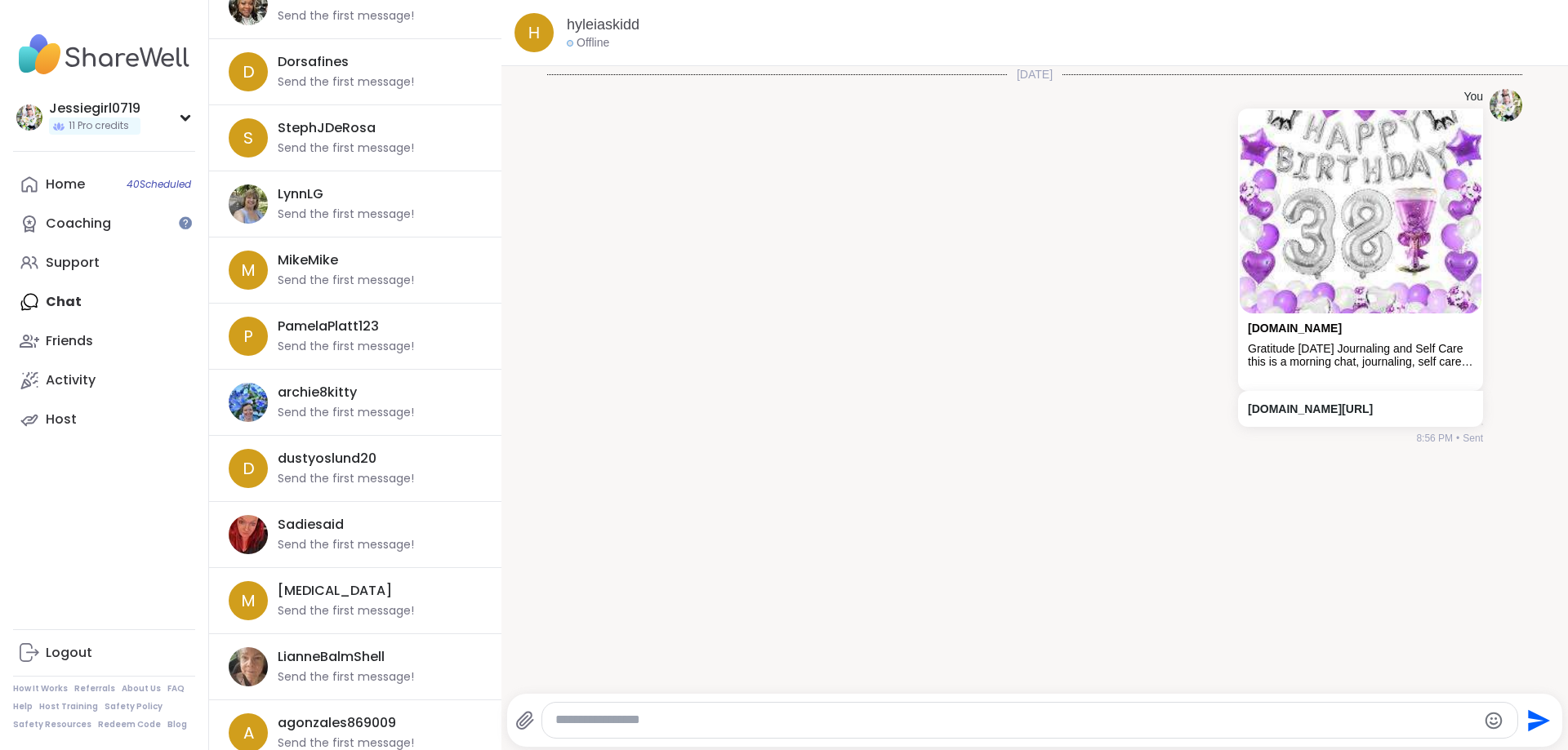
scroll to position [6225, 0]
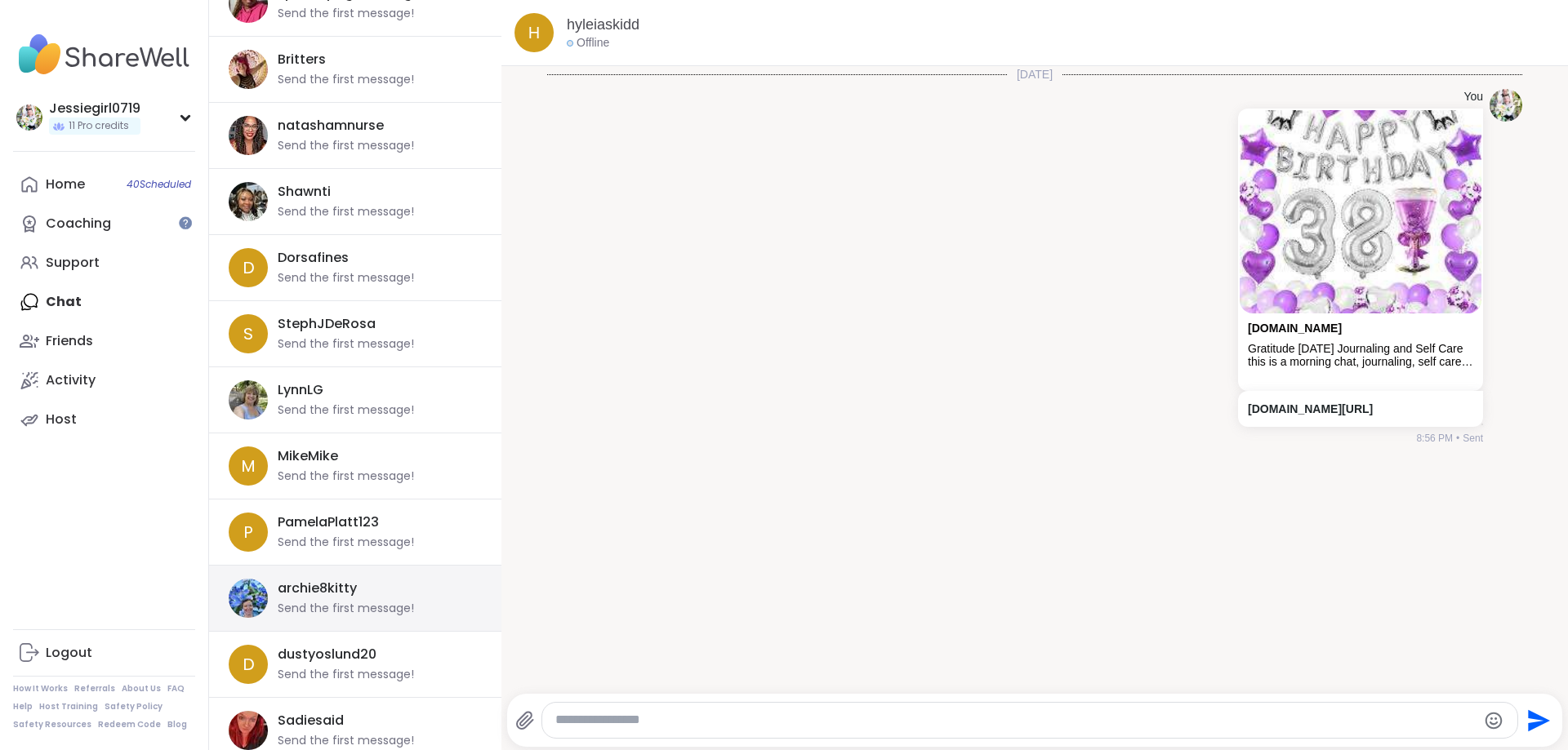
click at [401, 609] on div "Send the first message!" at bounding box center [346, 609] width 137 height 17
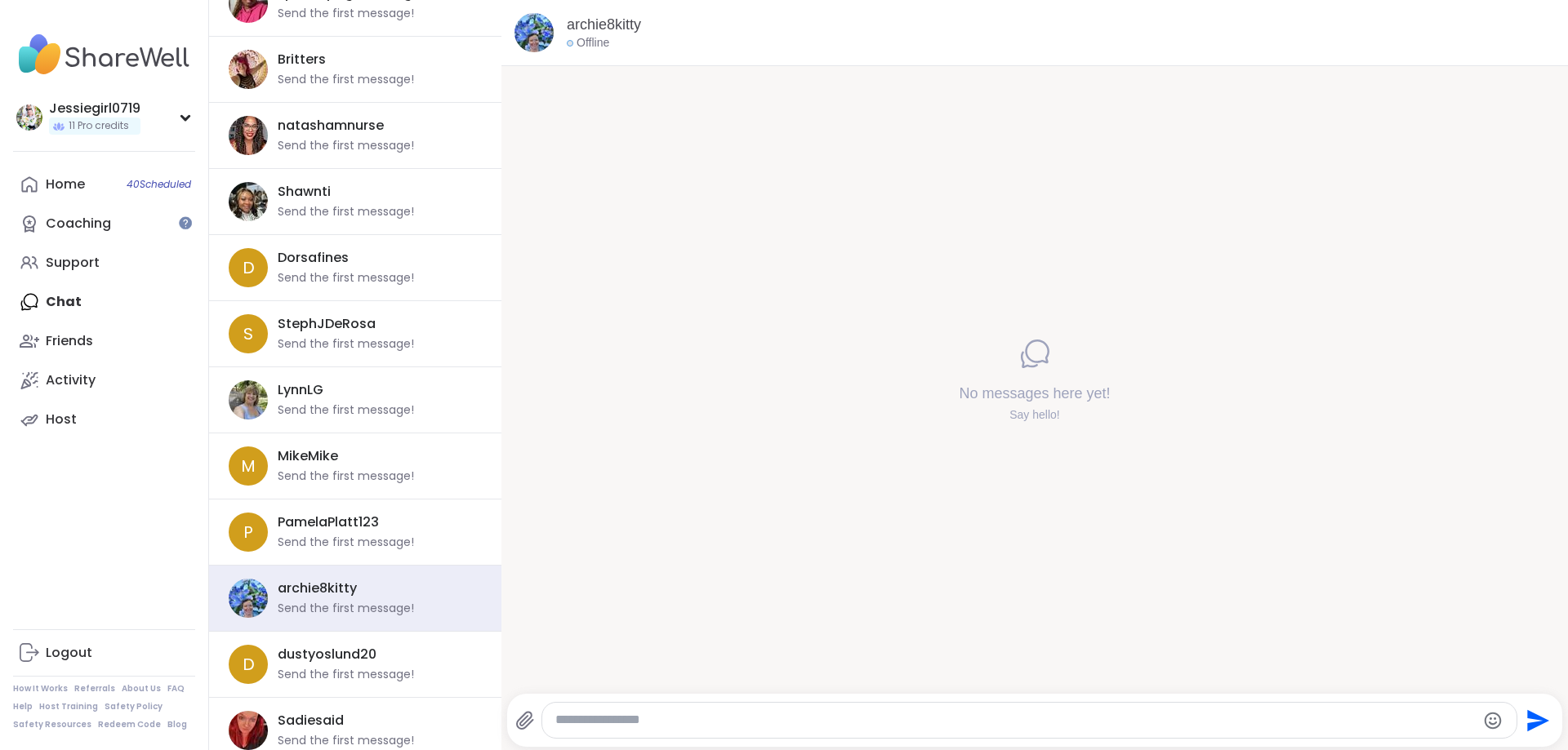
click at [824, 713] on textarea "Type your message" at bounding box center [1016, 721] width 921 height 18
paste textarea "**********"
type textarea "**********"
click at [1533, 706] on button "Send" at bounding box center [1537, 721] width 37 height 37
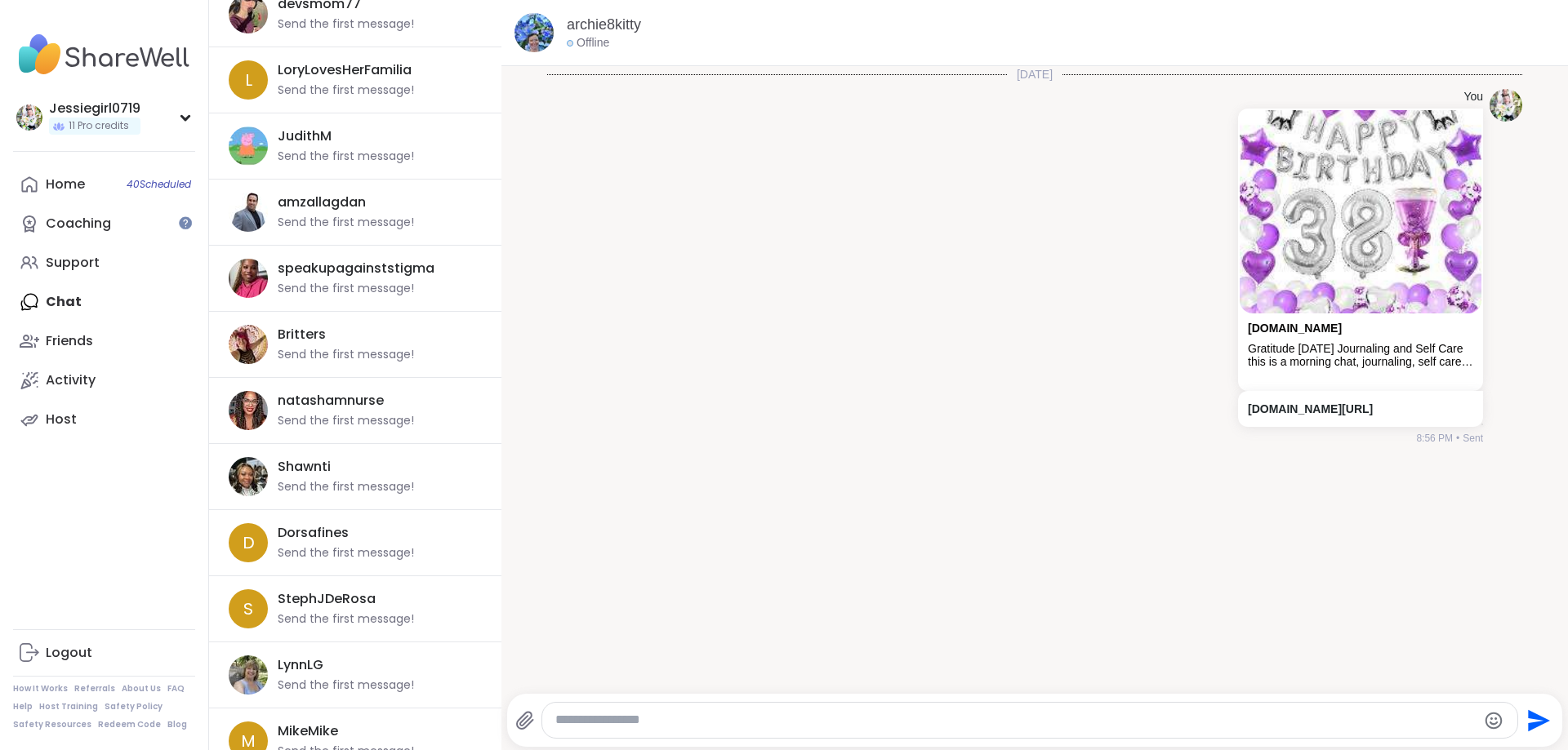
scroll to position [5931, 0]
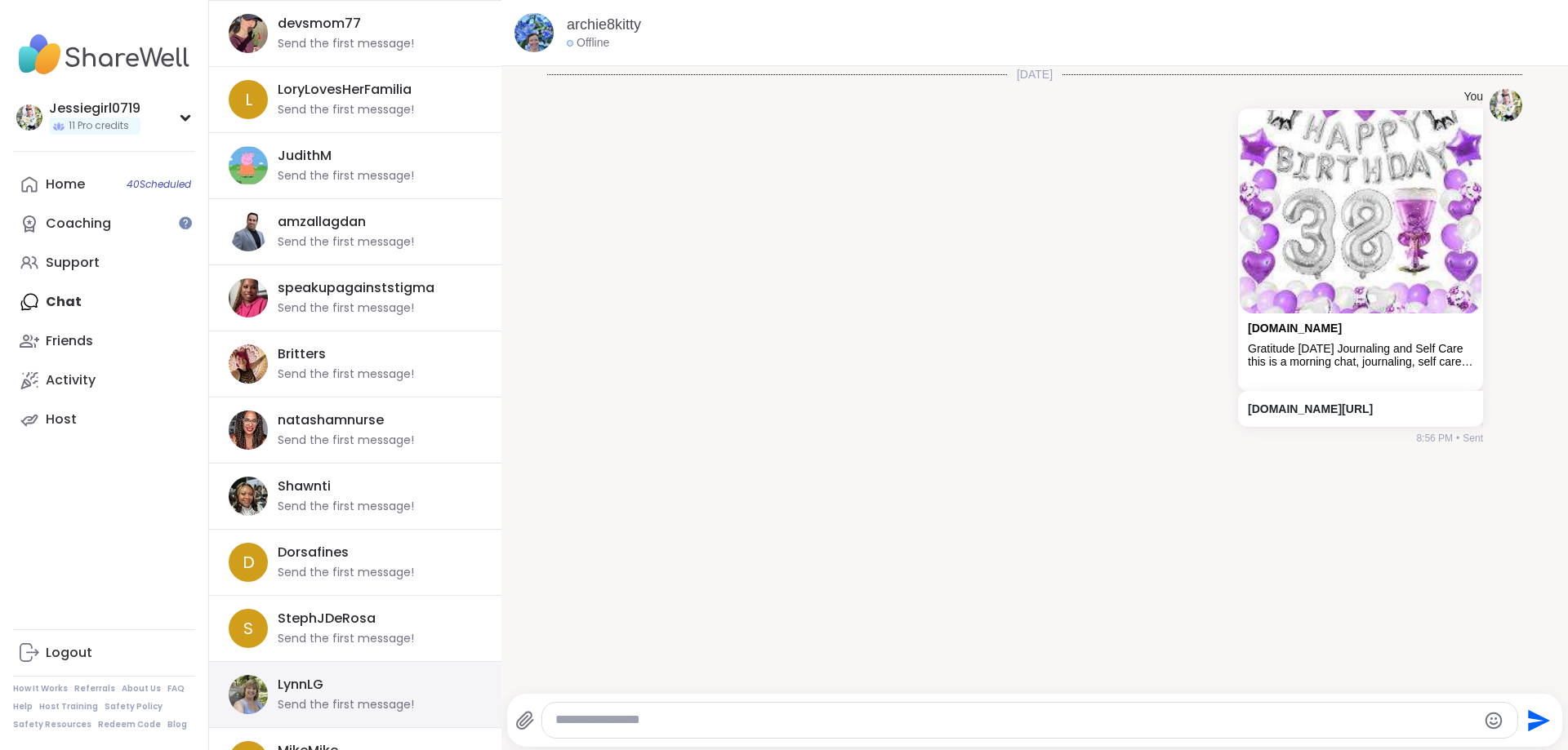
click at [370, 690] on div "[PERSON_NAME] Send the first message!" at bounding box center [375, 694] width 194 height 38
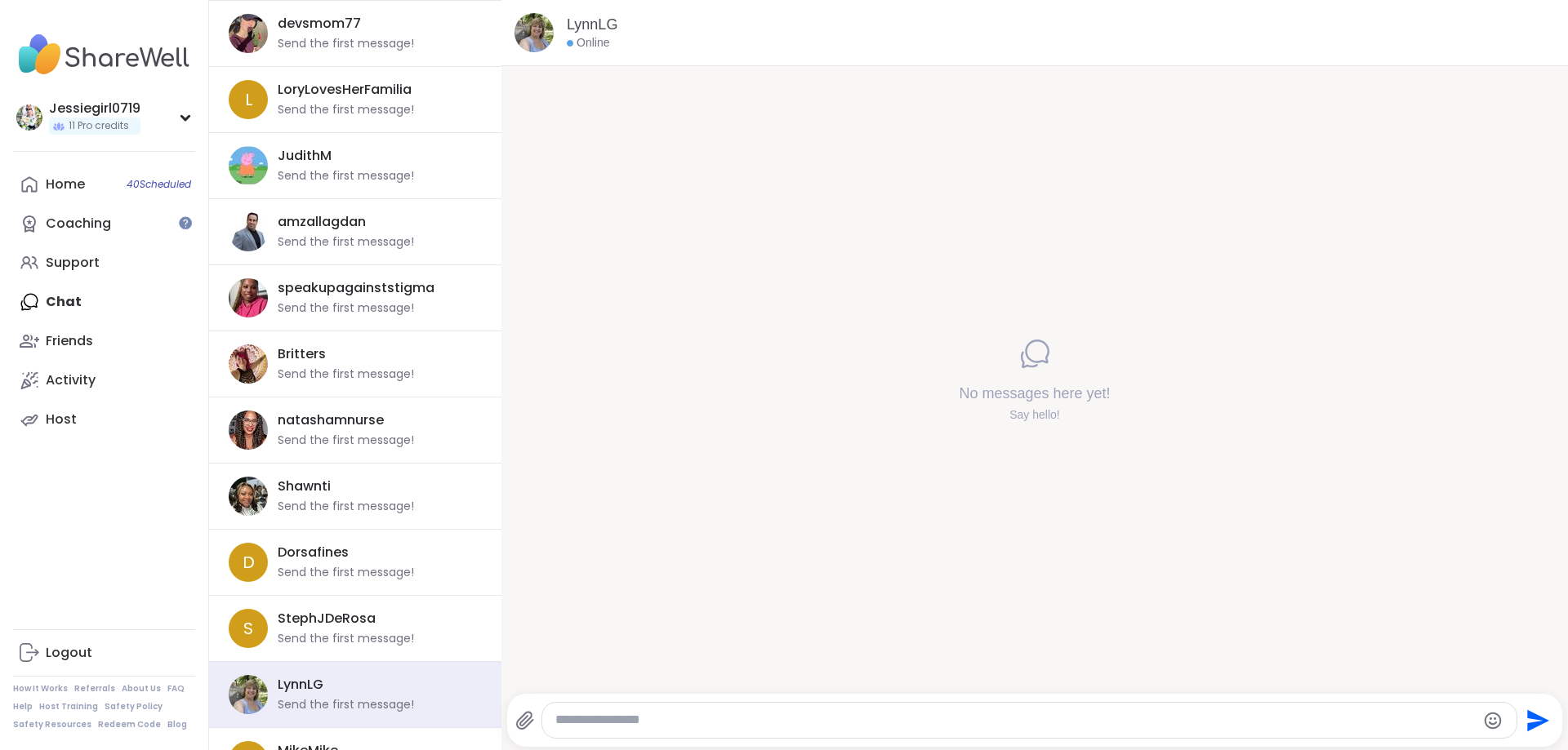
click at [839, 725] on textarea "Type your message" at bounding box center [1016, 721] width 921 height 18
paste textarea "**********"
type textarea "**********"
click at [1525, 716] on icon "Send" at bounding box center [1537, 721] width 26 height 26
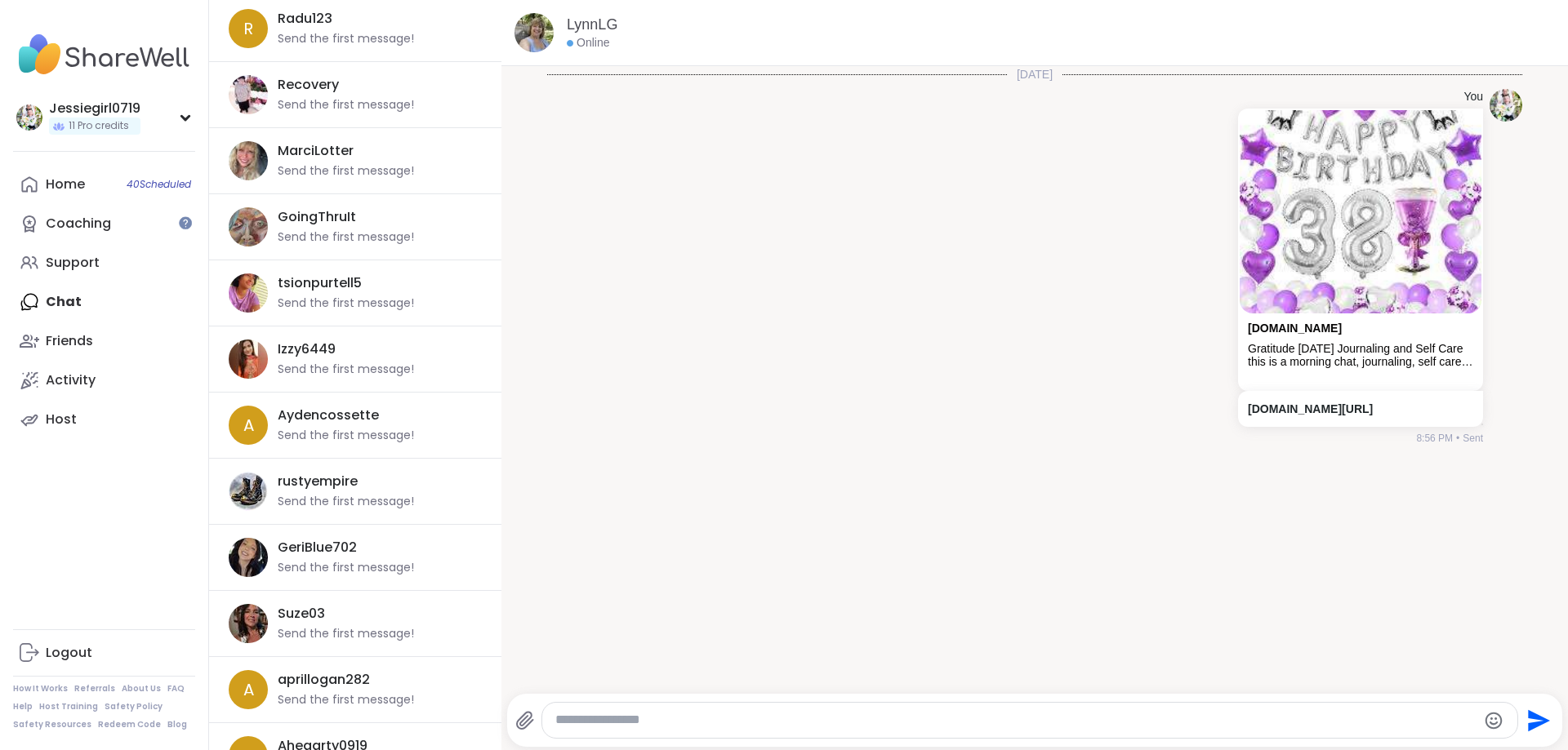
scroll to position [5095, 0]
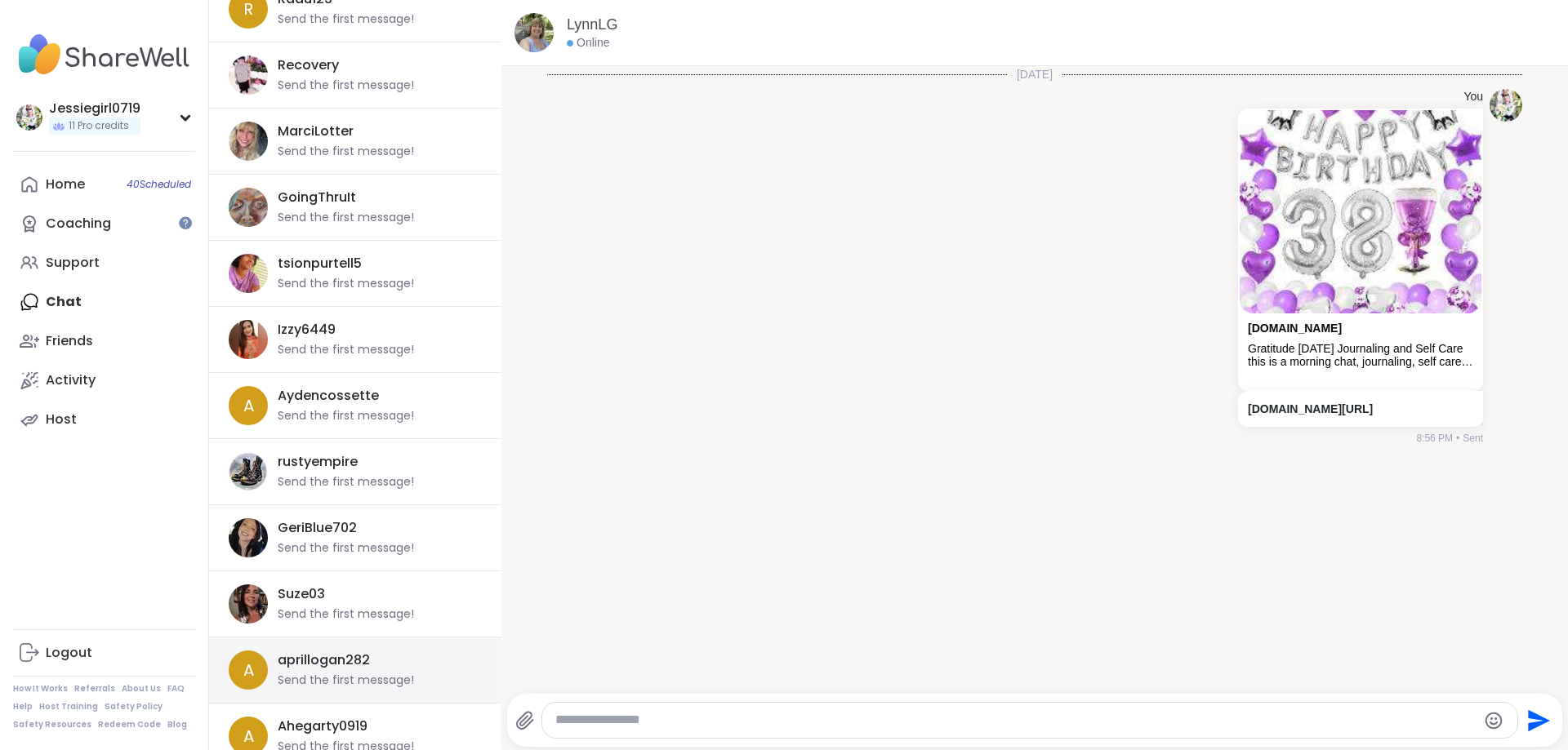
click at [413, 670] on div "aprillogan282 Send the first message!" at bounding box center [375, 670] width 194 height 38
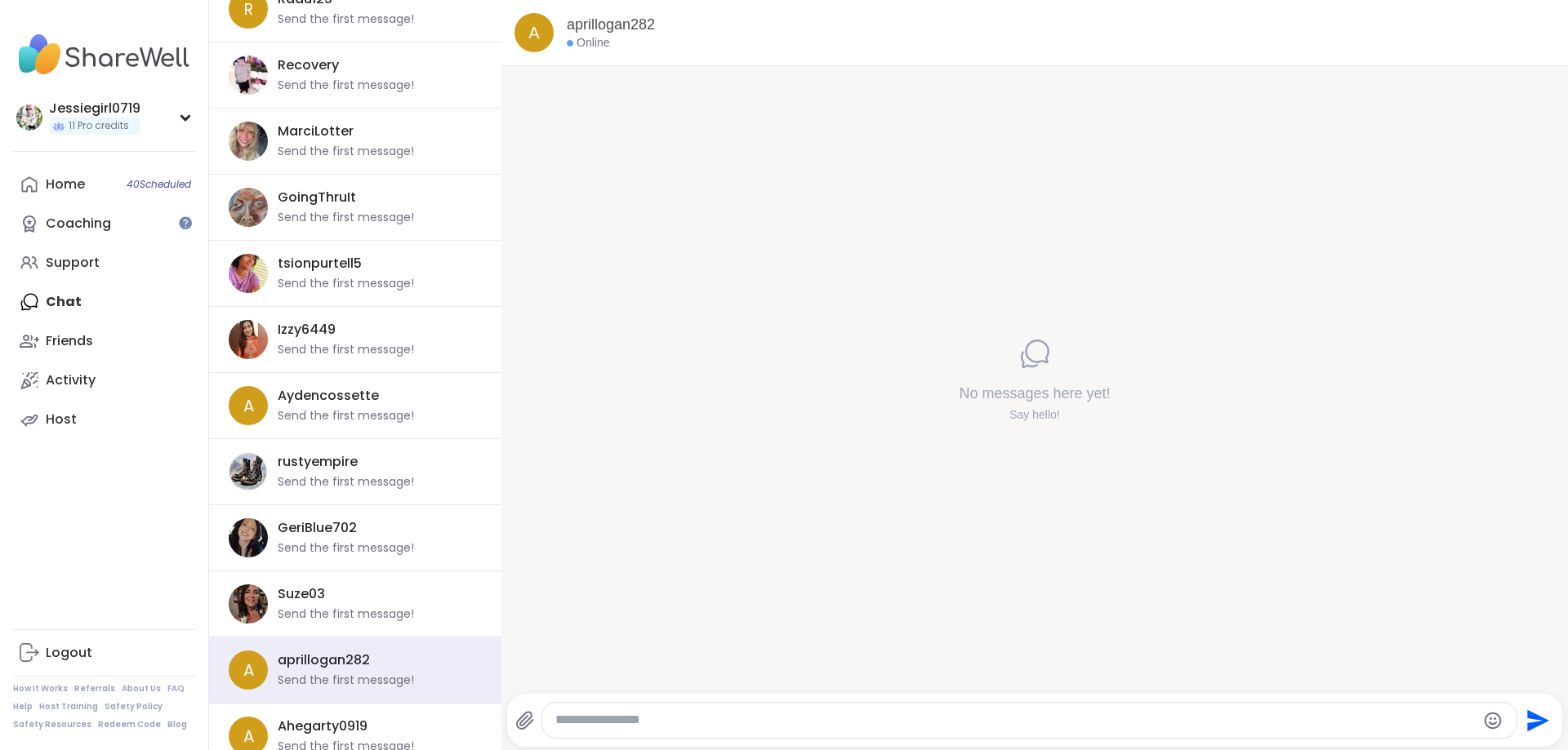
click at [831, 717] on textarea "Type your message" at bounding box center [1016, 721] width 921 height 18
paste textarea "**********"
type textarea "**********"
click at [1540, 714] on icon "Send" at bounding box center [1537, 721] width 26 height 26
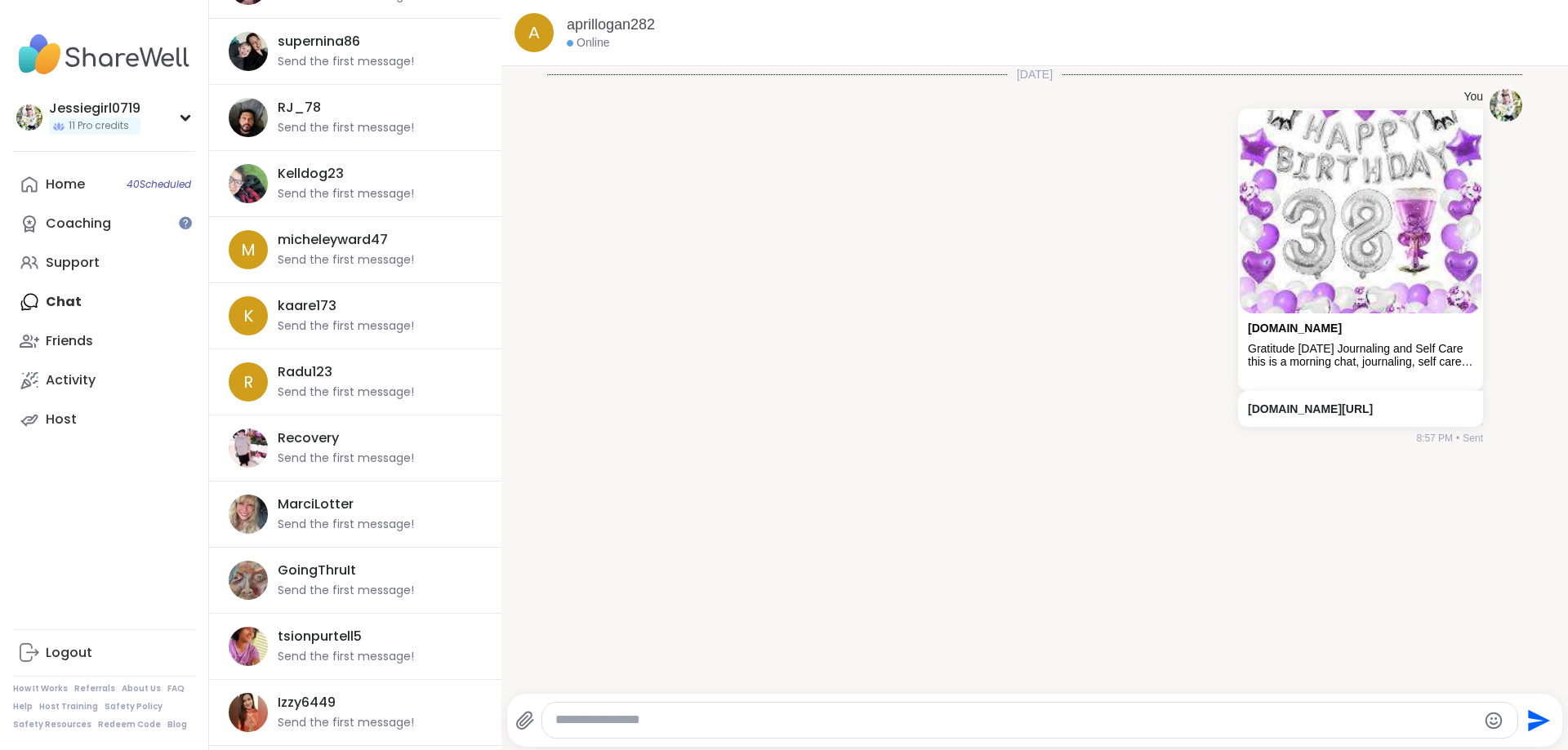
scroll to position [4732, 0]
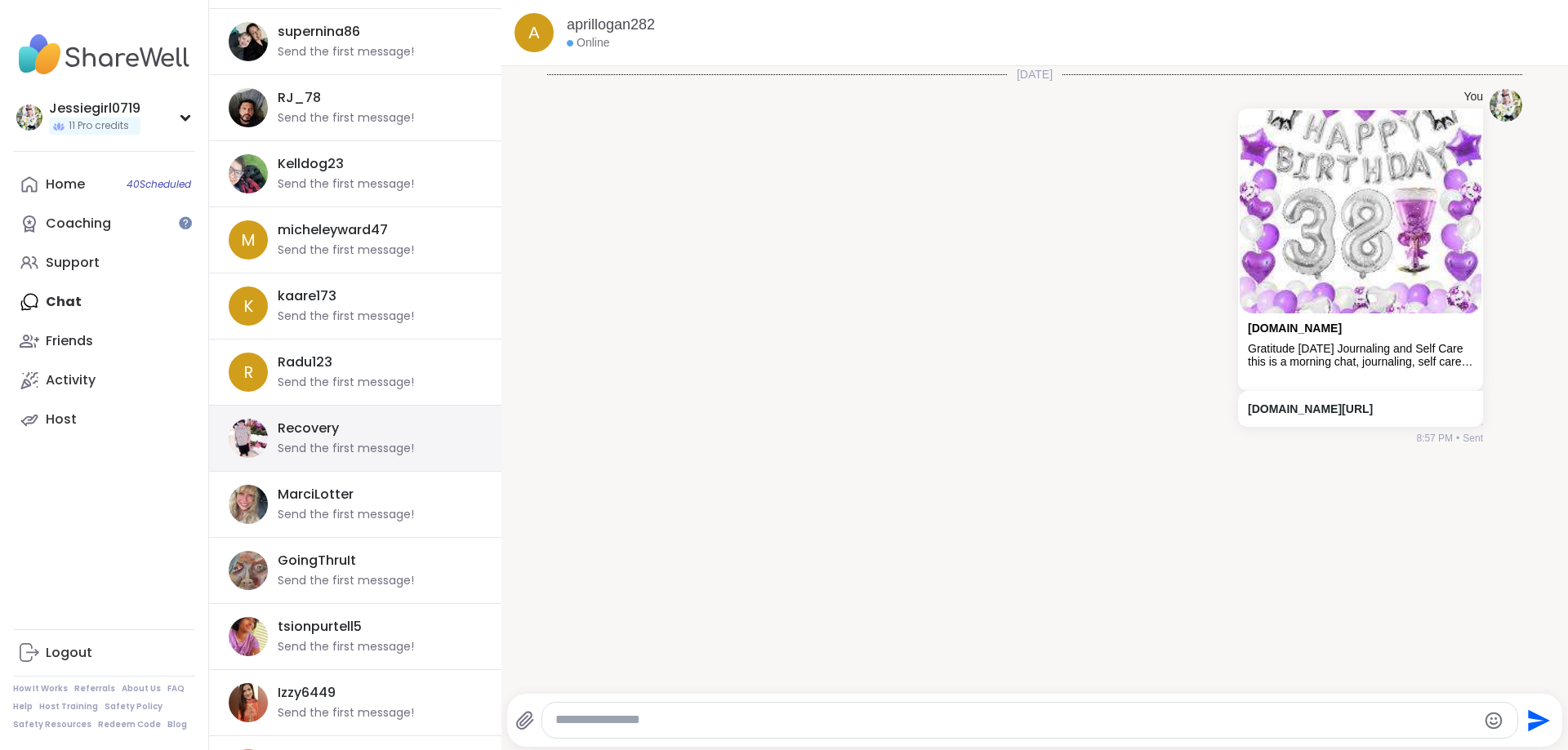
click at [343, 448] on div "Send the first message!" at bounding box center [346, 449] width 137 height 17
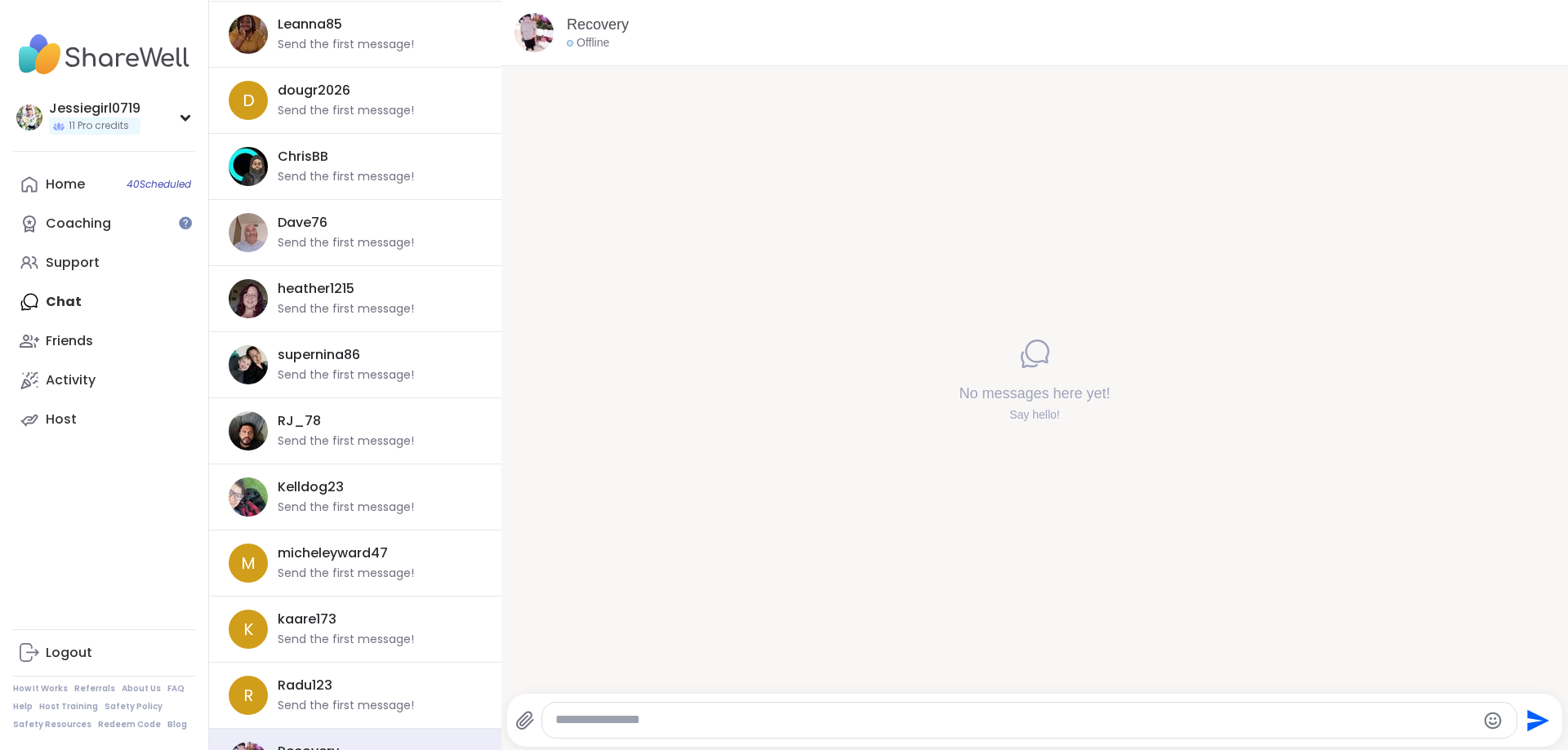
scroll to position [4339, 0]
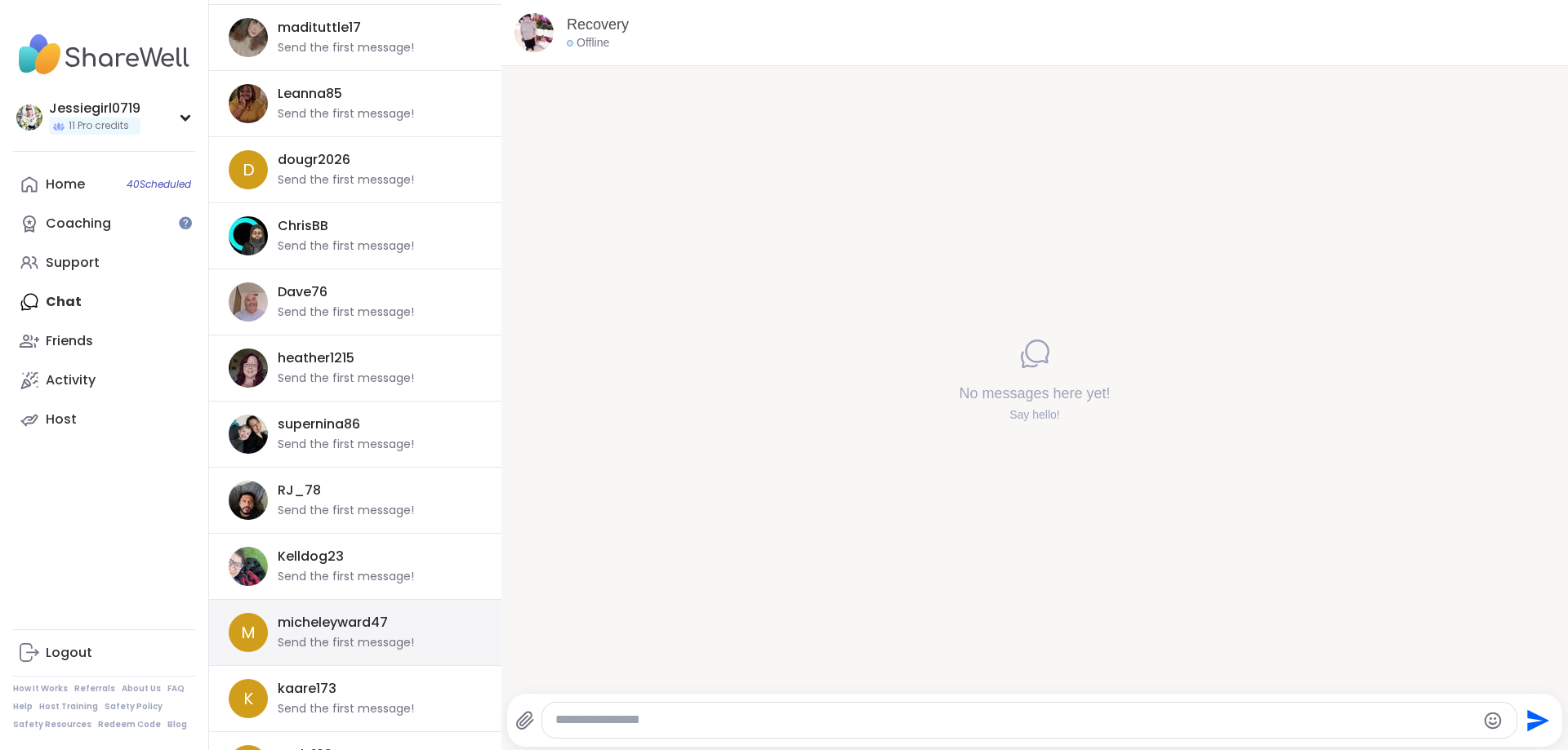
click at [375, 649] on div "Send the first message!" at bounding box center [346, 643] width 137 height 17
click at [864, 721] on textarea "Type your message" at bounding box center [1016, 721] width 921 height 18
paste textarea "**********"
type textarea "**********"
click at [1536, 715] on icon "Send" at bounding box center [1539, 720] width 22 height 22
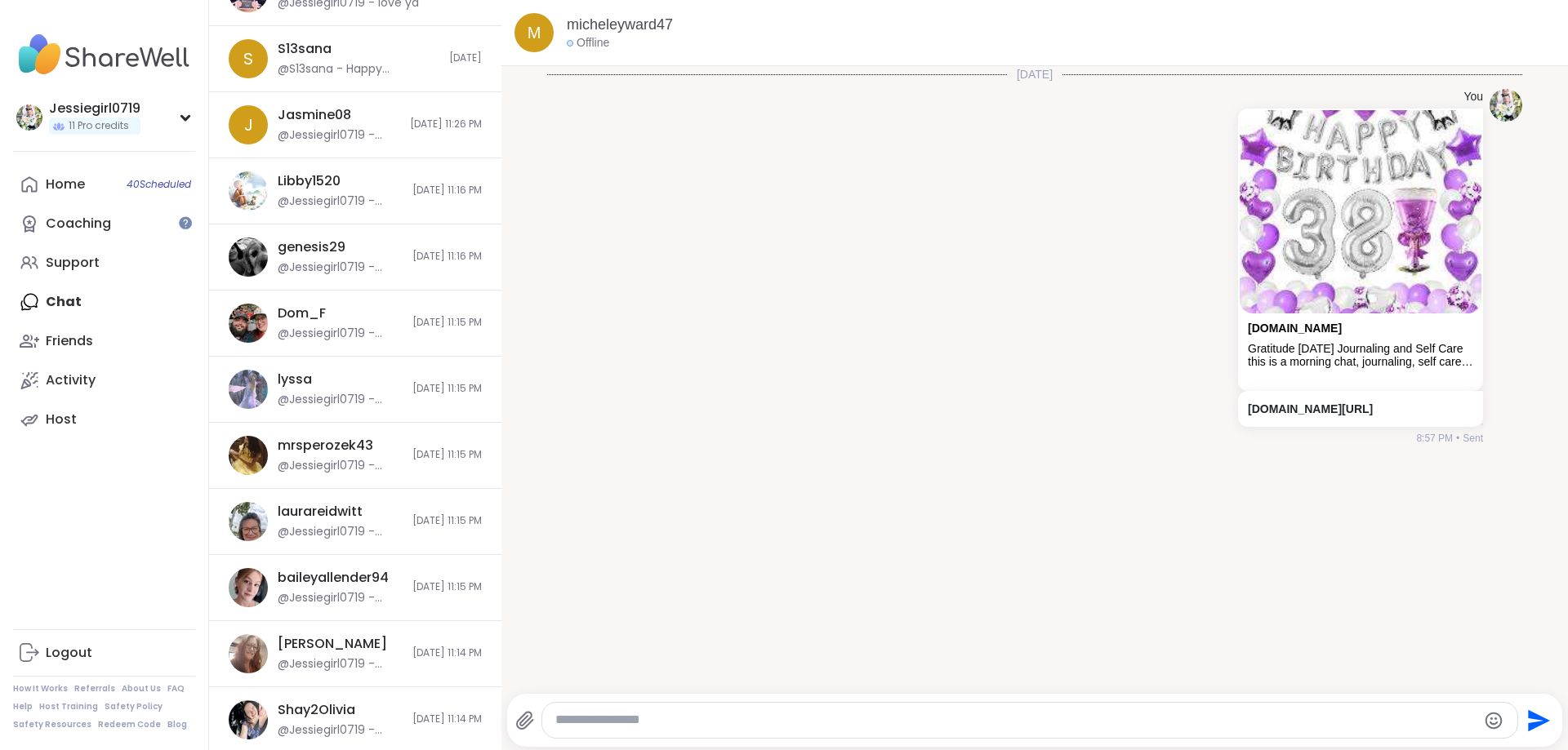
scroll to position [236, 0]
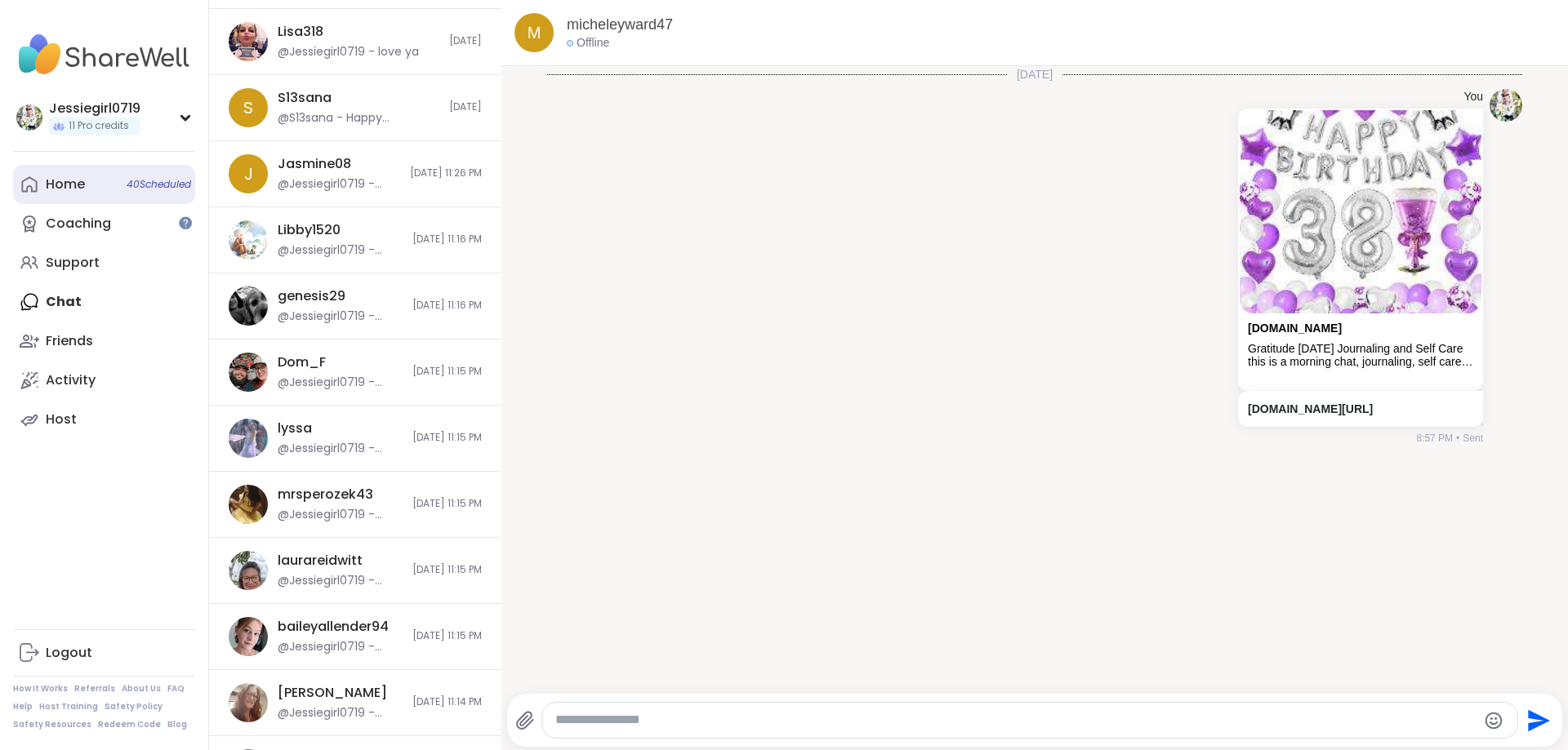
click at [99, 184] on link "Home 40 Scheduled" at bounding box center [103, 184] width 182 height 39
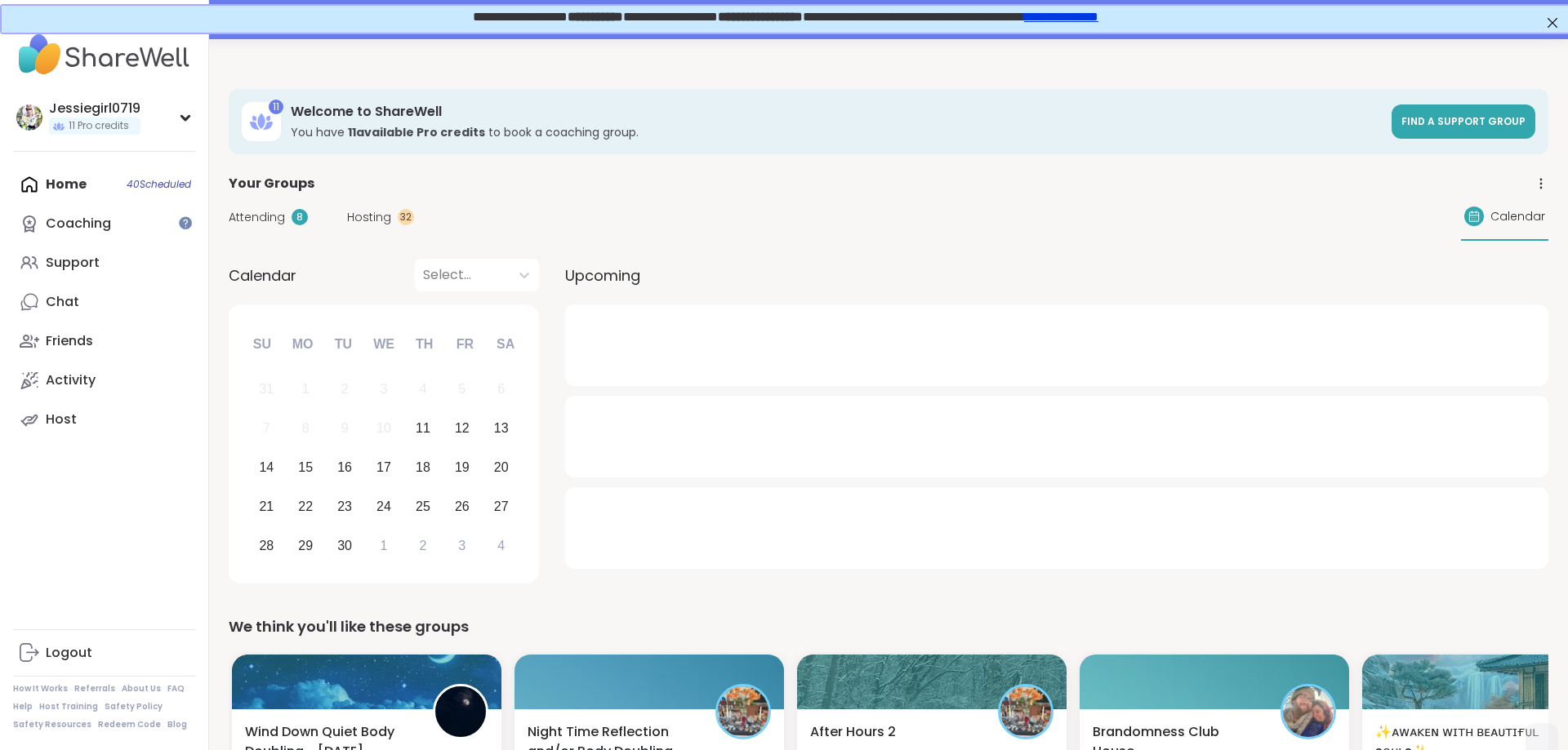
click at [371, 223] on span "Hosting" at bounding box center [369, 217] width 44 height 18
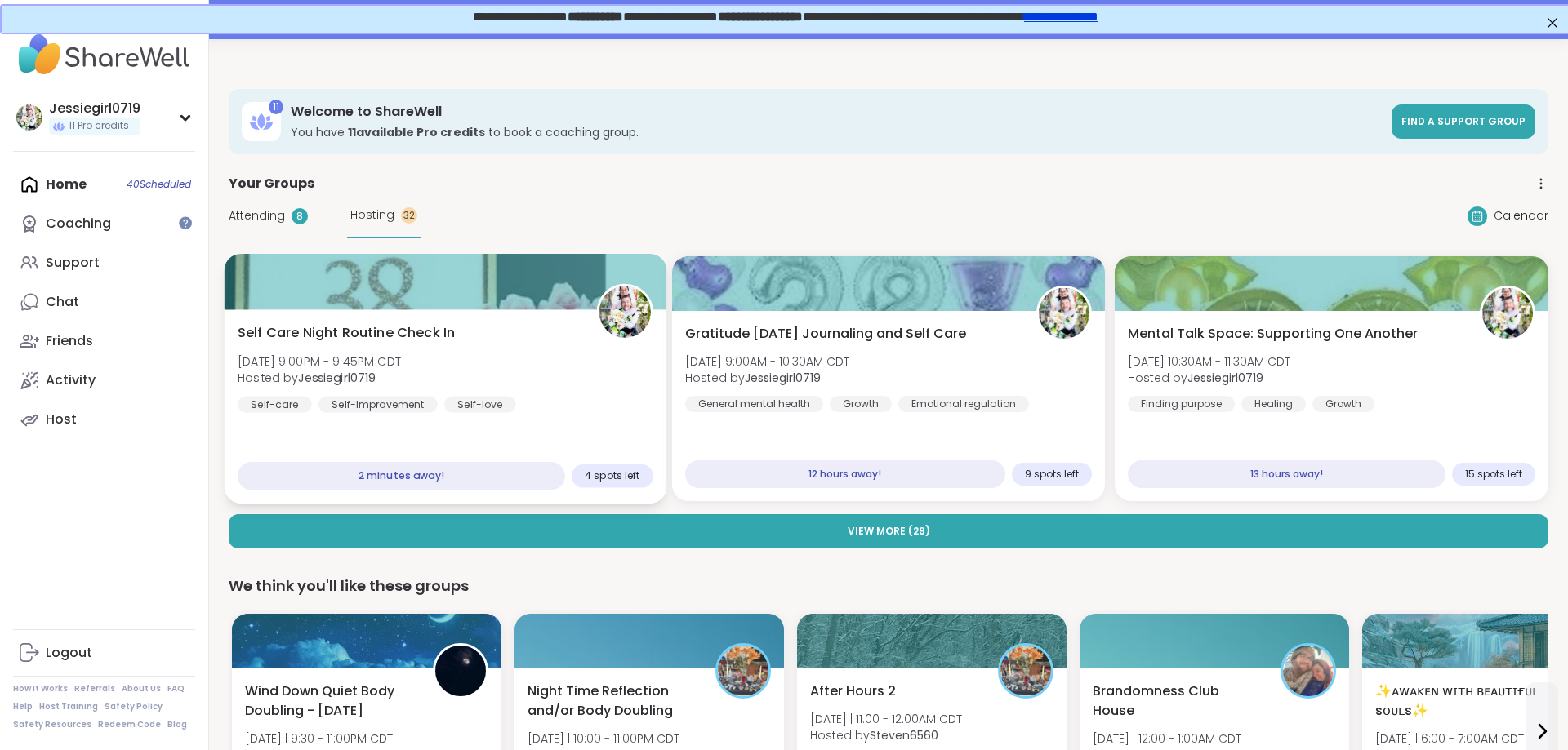
click at [393, 342] on span "Self Care Night Routine Check In" at bounding box center [346, 333] width 218 height 20
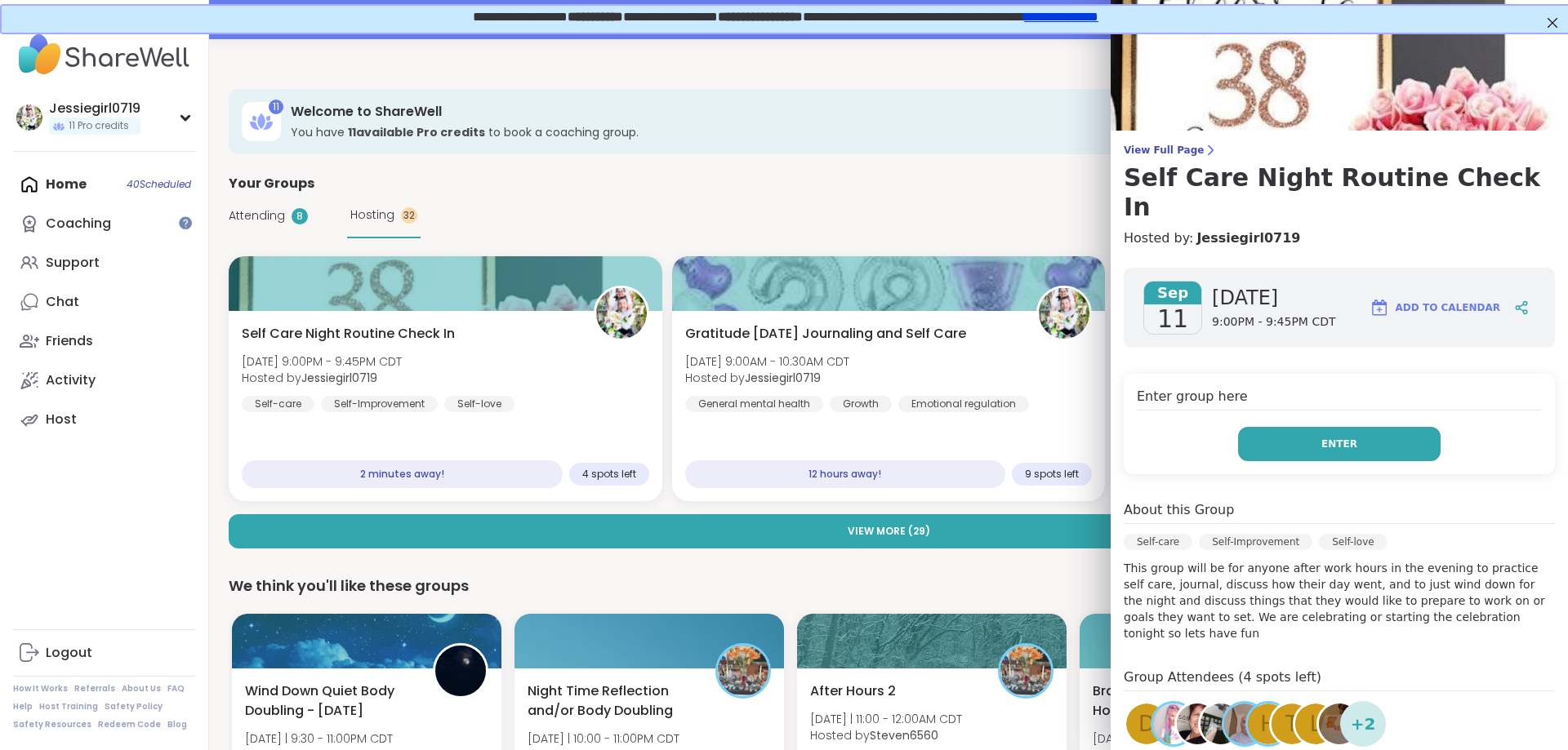
click at [1362, 427] on button "Enter" at bounding box center [1340, 444] width 203 height 34
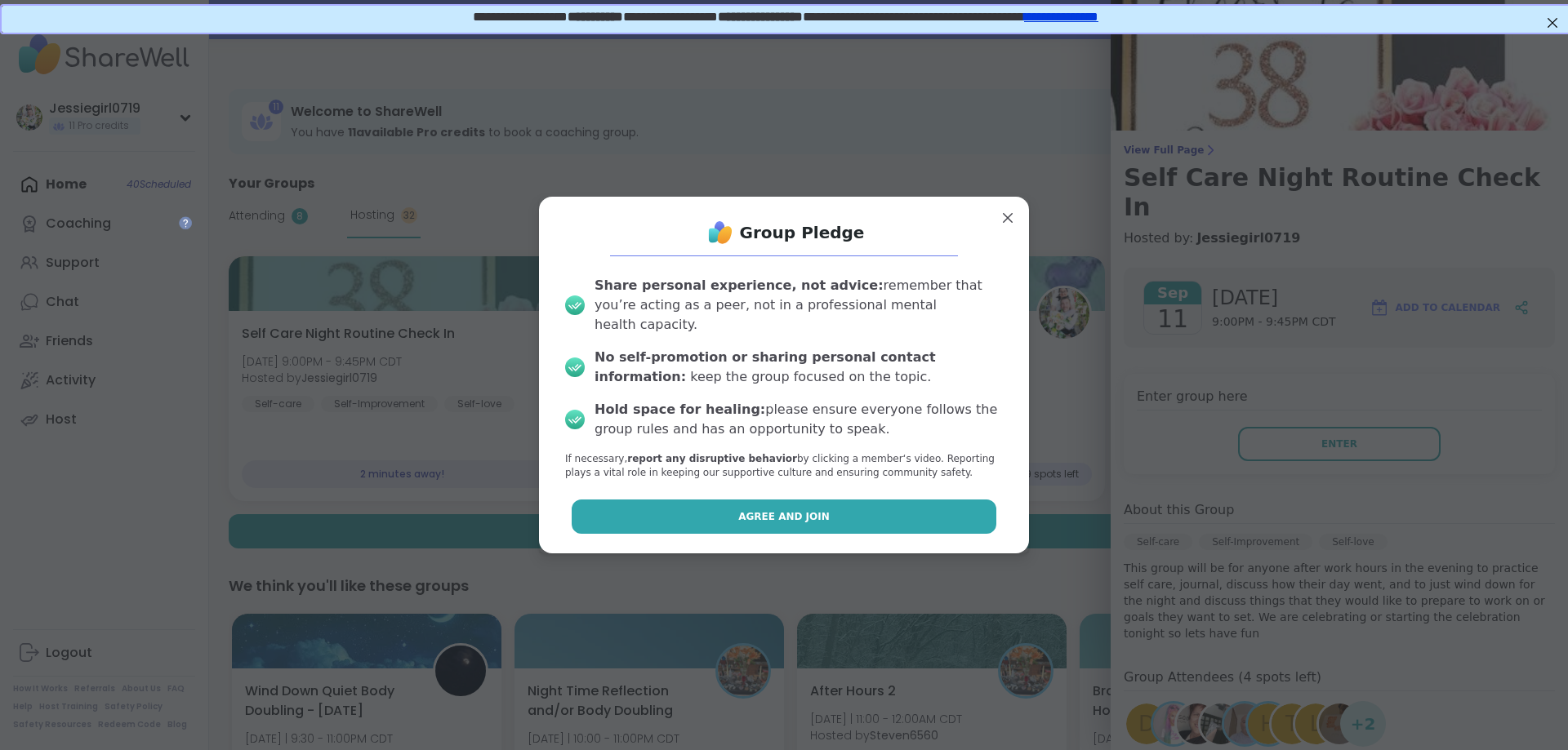
click at [937, 509] on button "Agree and Join" at bounding box center [784, 516] width 425 height 34
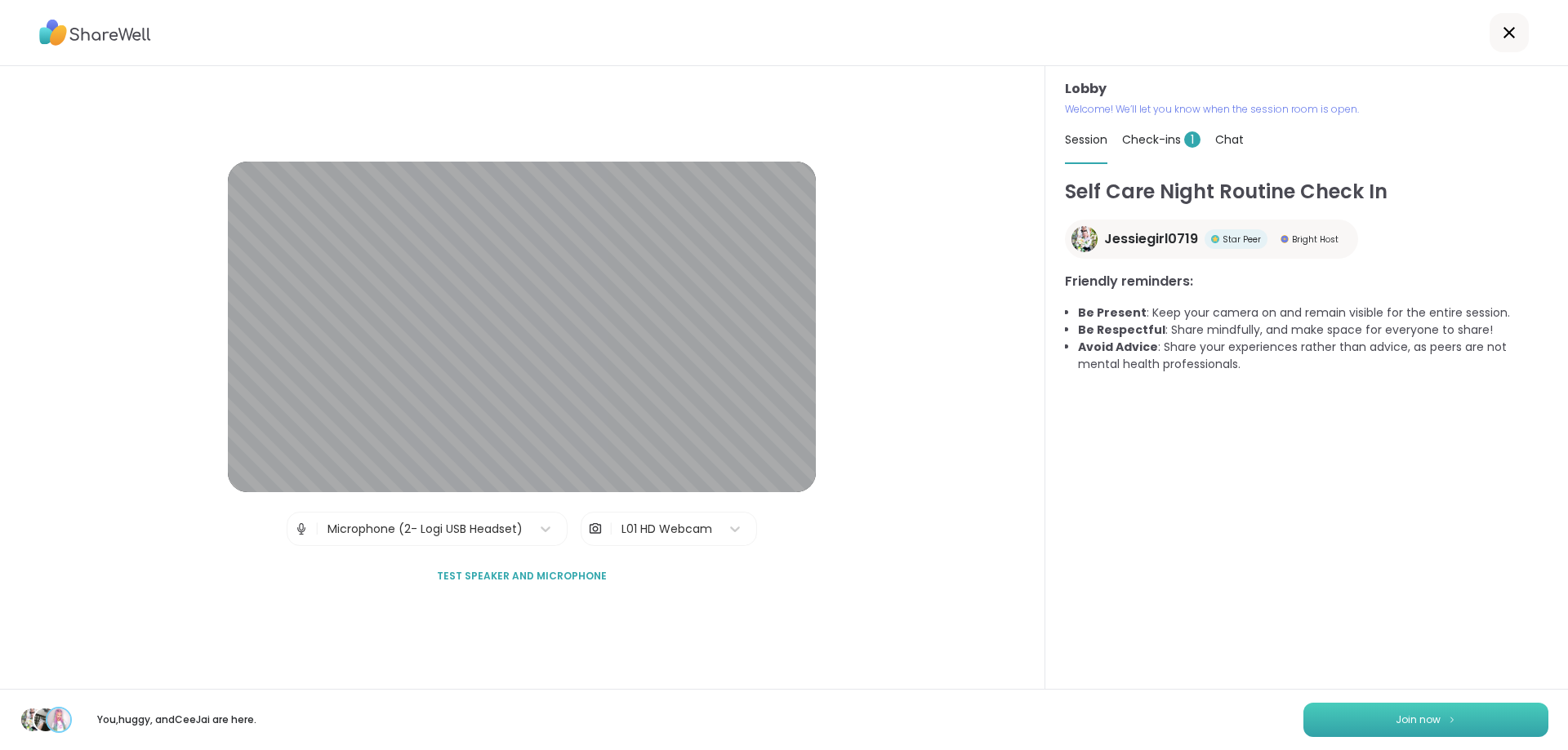
click at [1456, 710] on button "Join now" at bounding box center [1426, 720] width 245 height 34
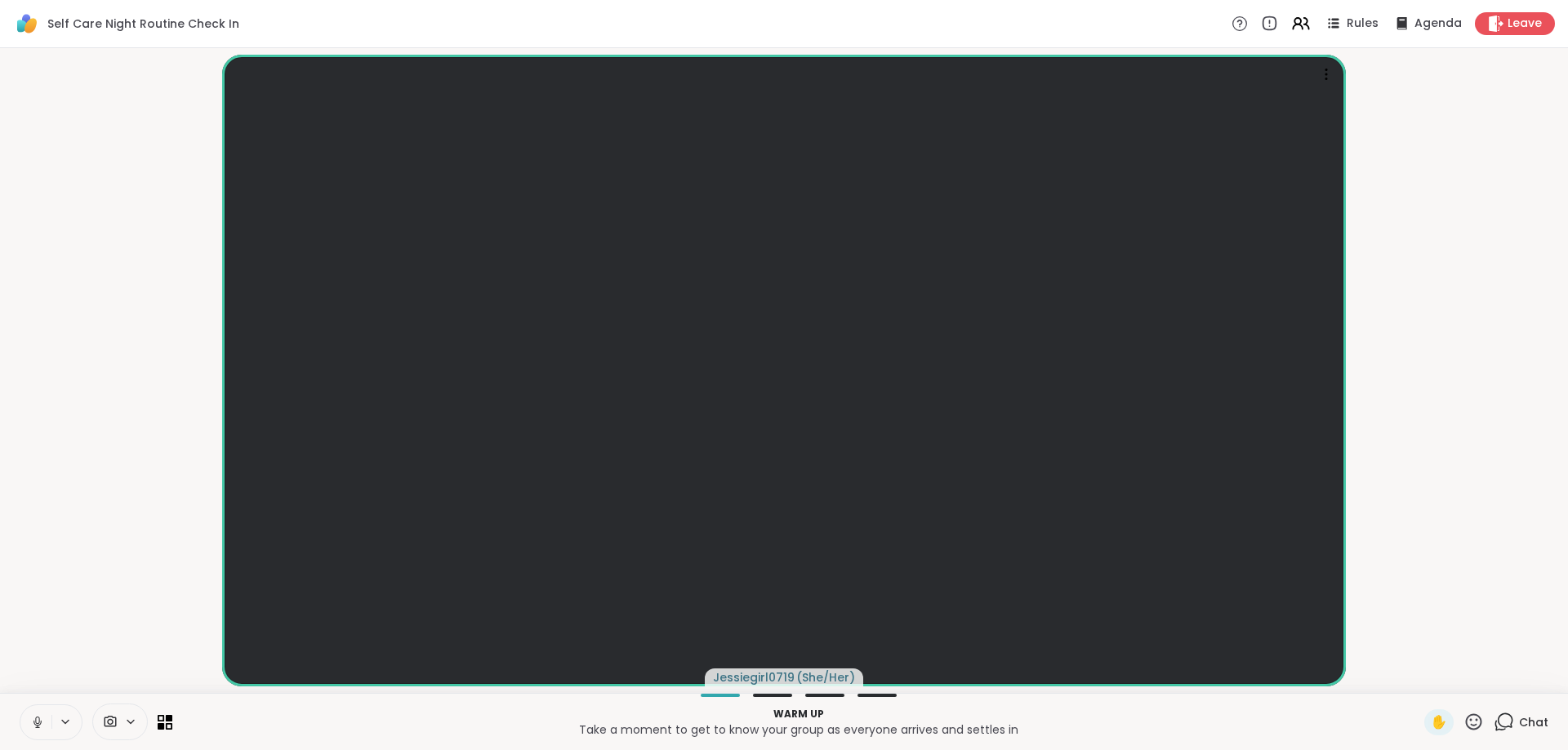
click at [1507, 715] on icon at bounding box center [1504, 722] width 20 height 20
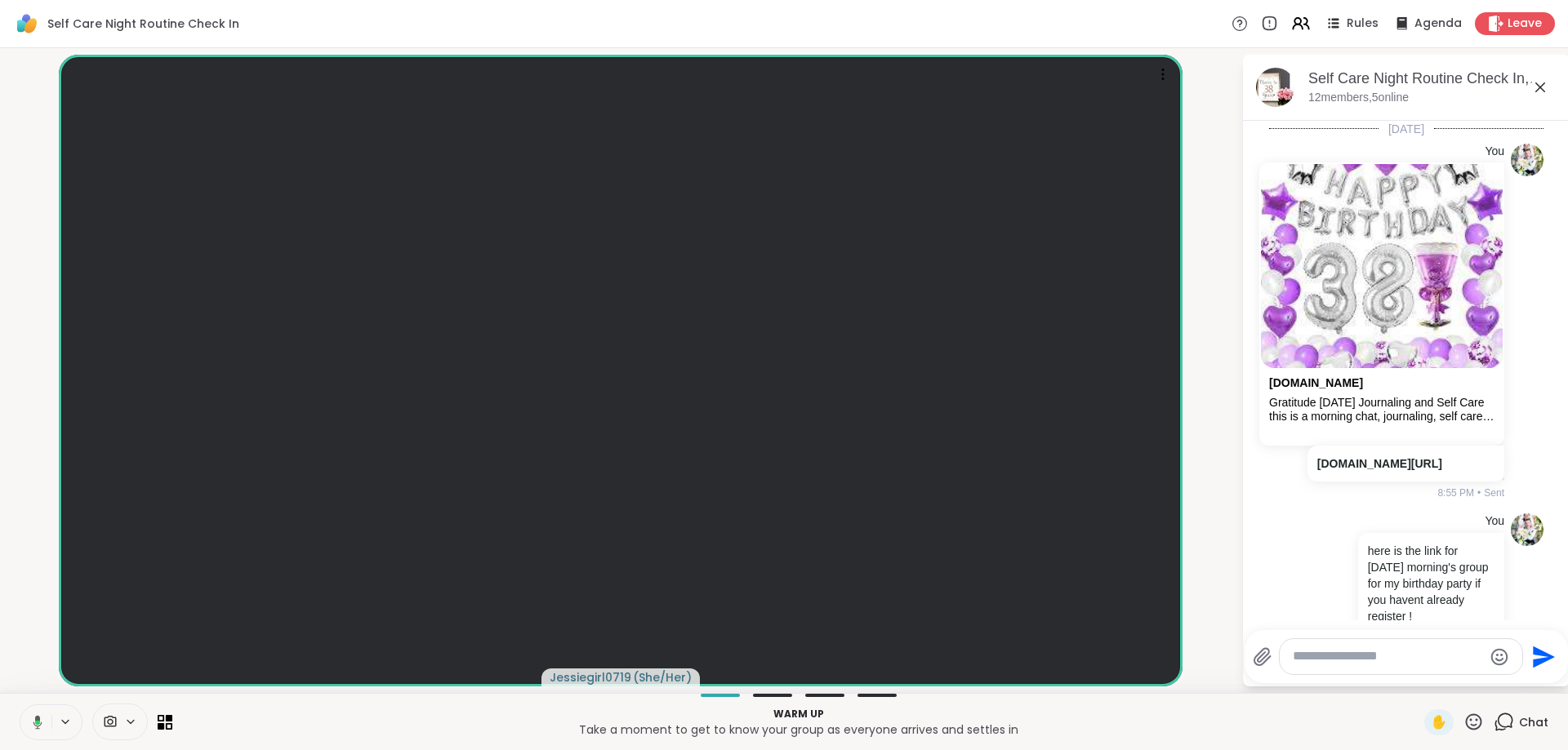
scroll to position [72, 0]
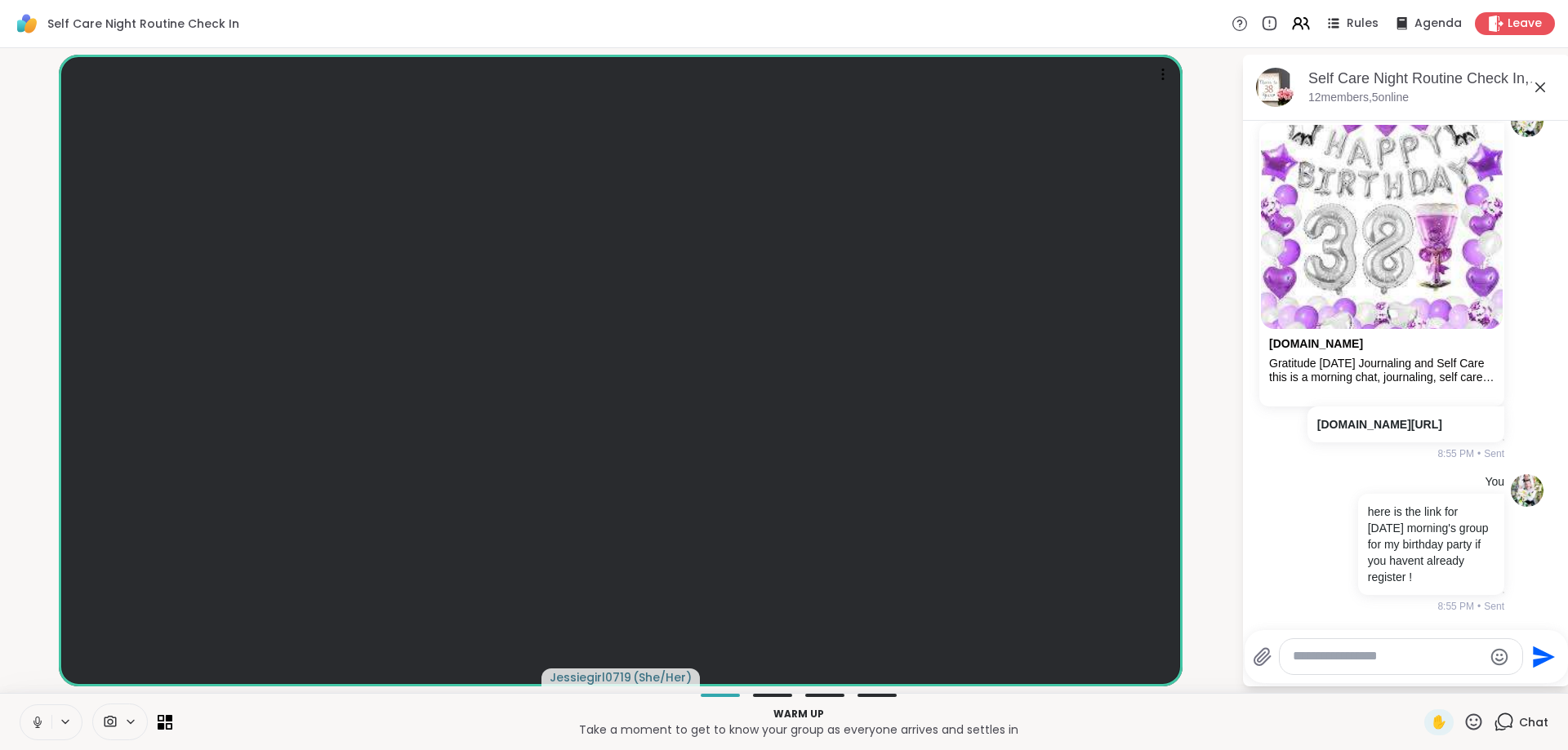
click at [1259, 652] on icon at bounding box center [1263, 657] width 20 height 20
click at [0, 0] on input "file" at bounding box center [0, 0] width 0 height 0
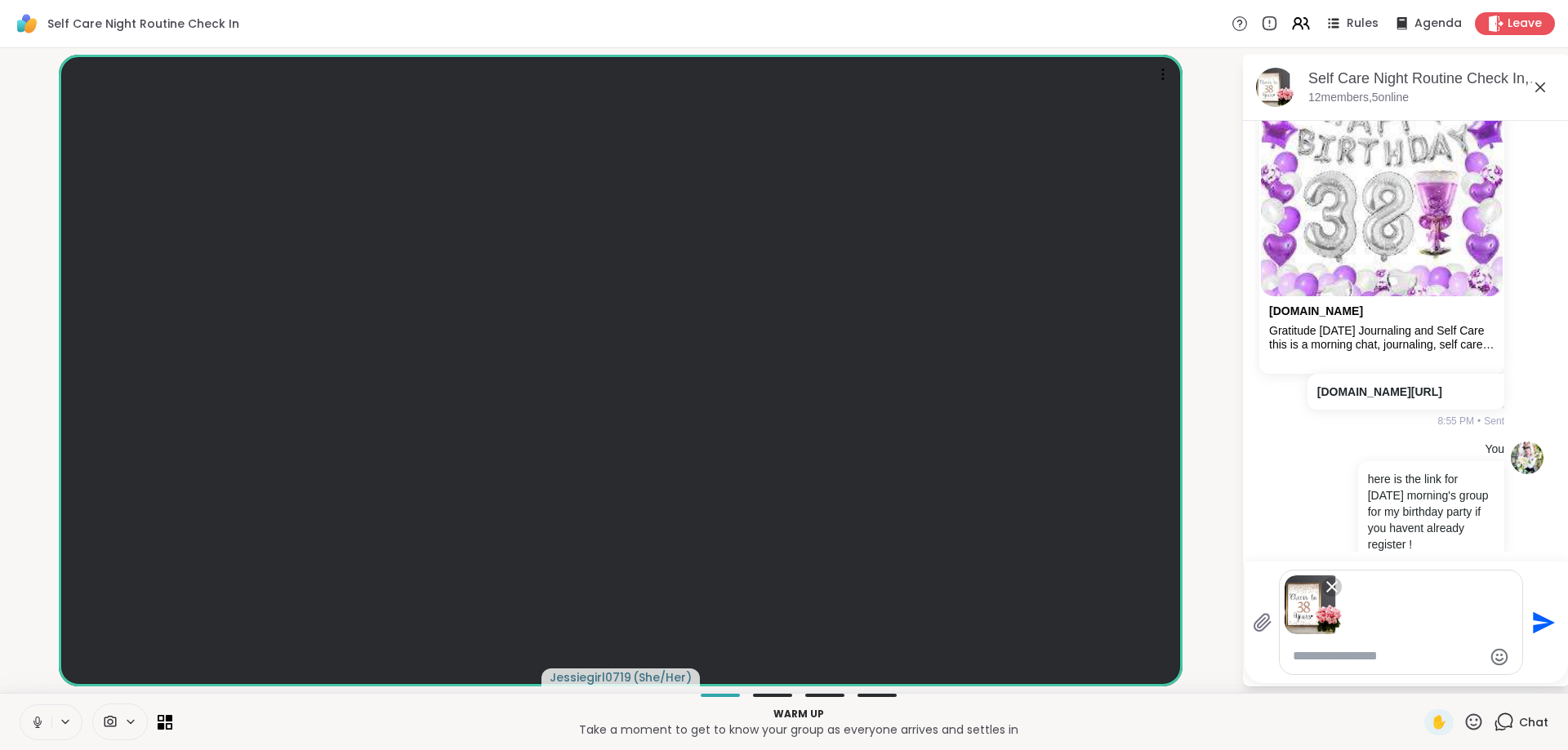
click at [1541, 634] on icon "Send" at bounding box center [1542, 622] width 26 height 26
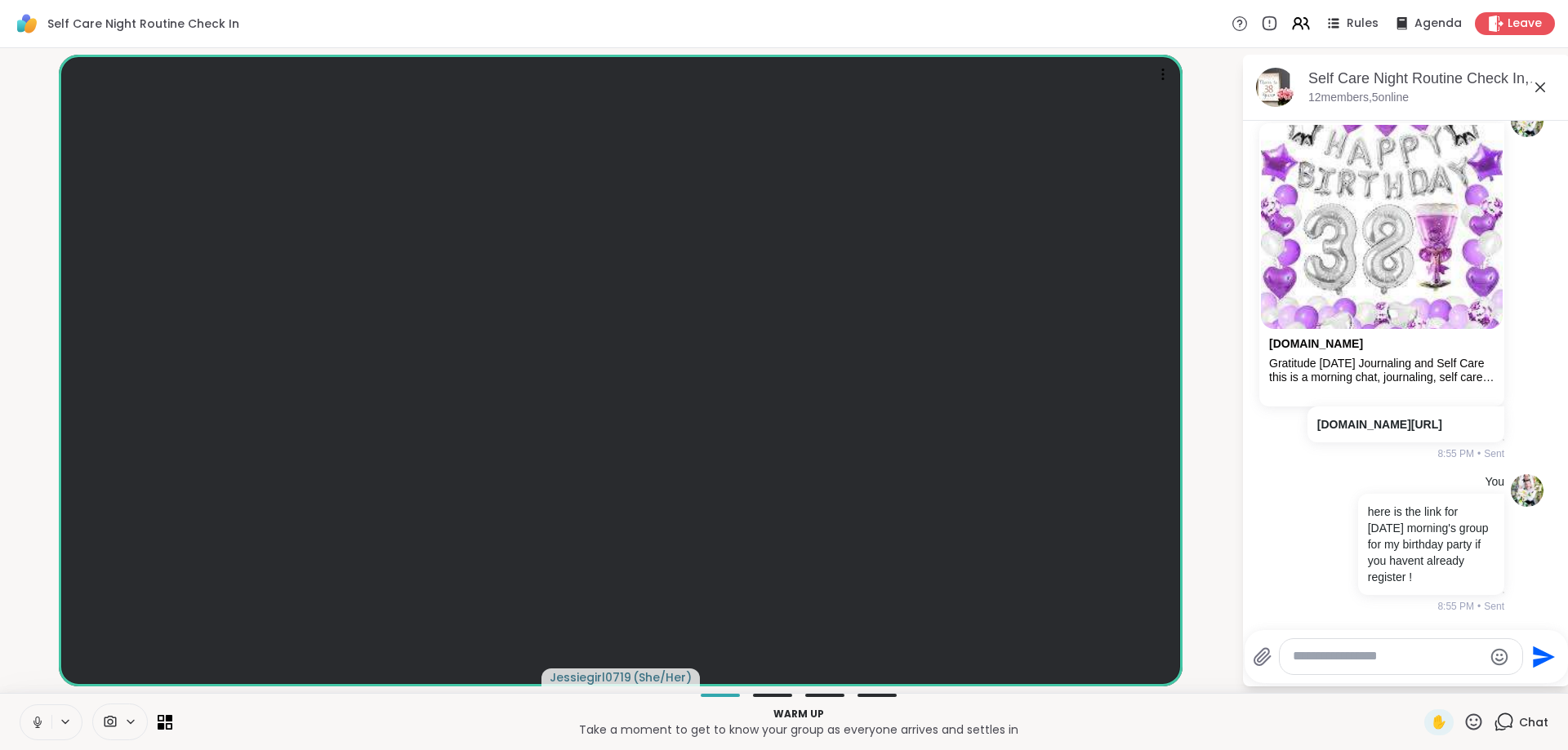
scroll to position [527, 0]
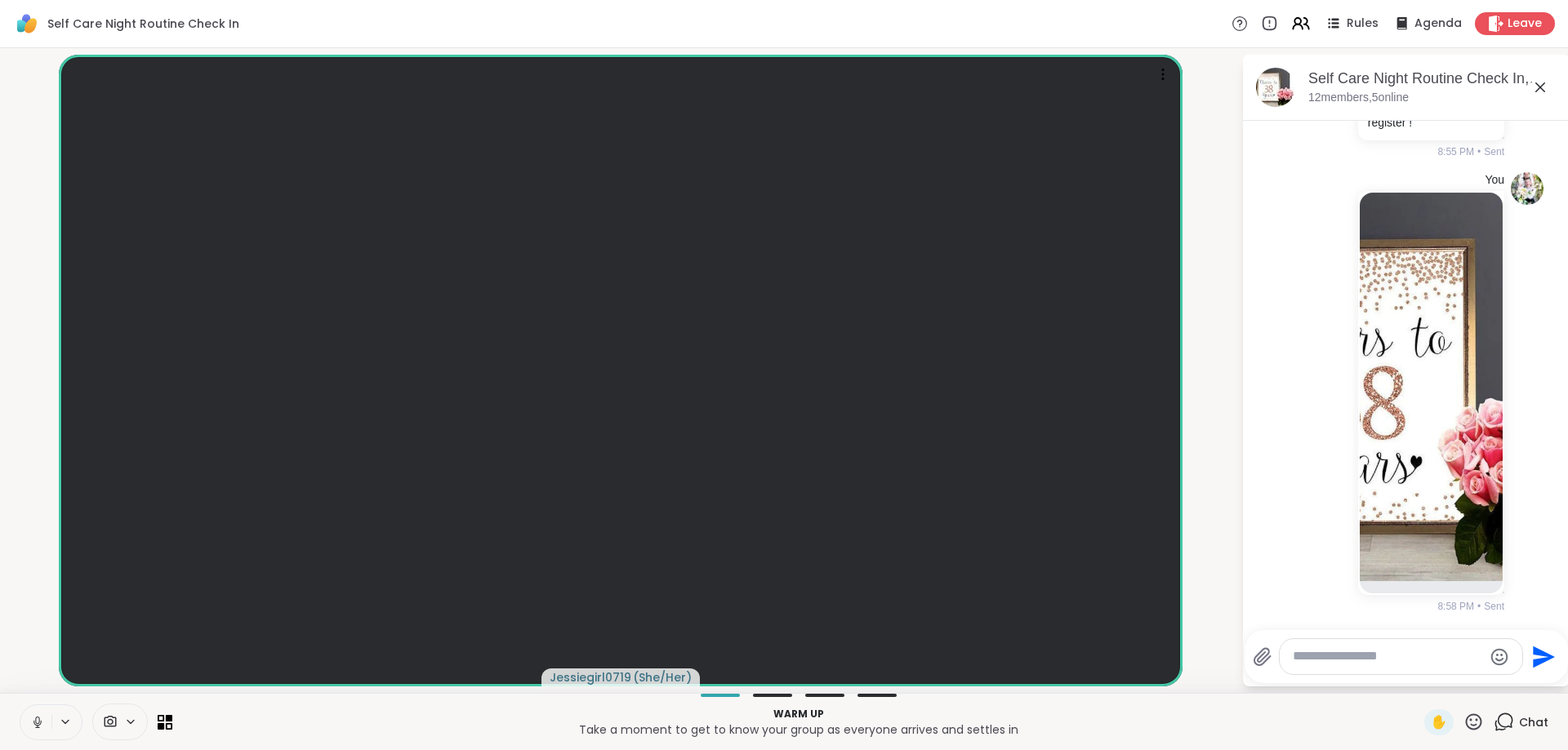
click at [1406, 652] on textarea "Type your message" at bounding box center [1387, 657] width 190 height 18
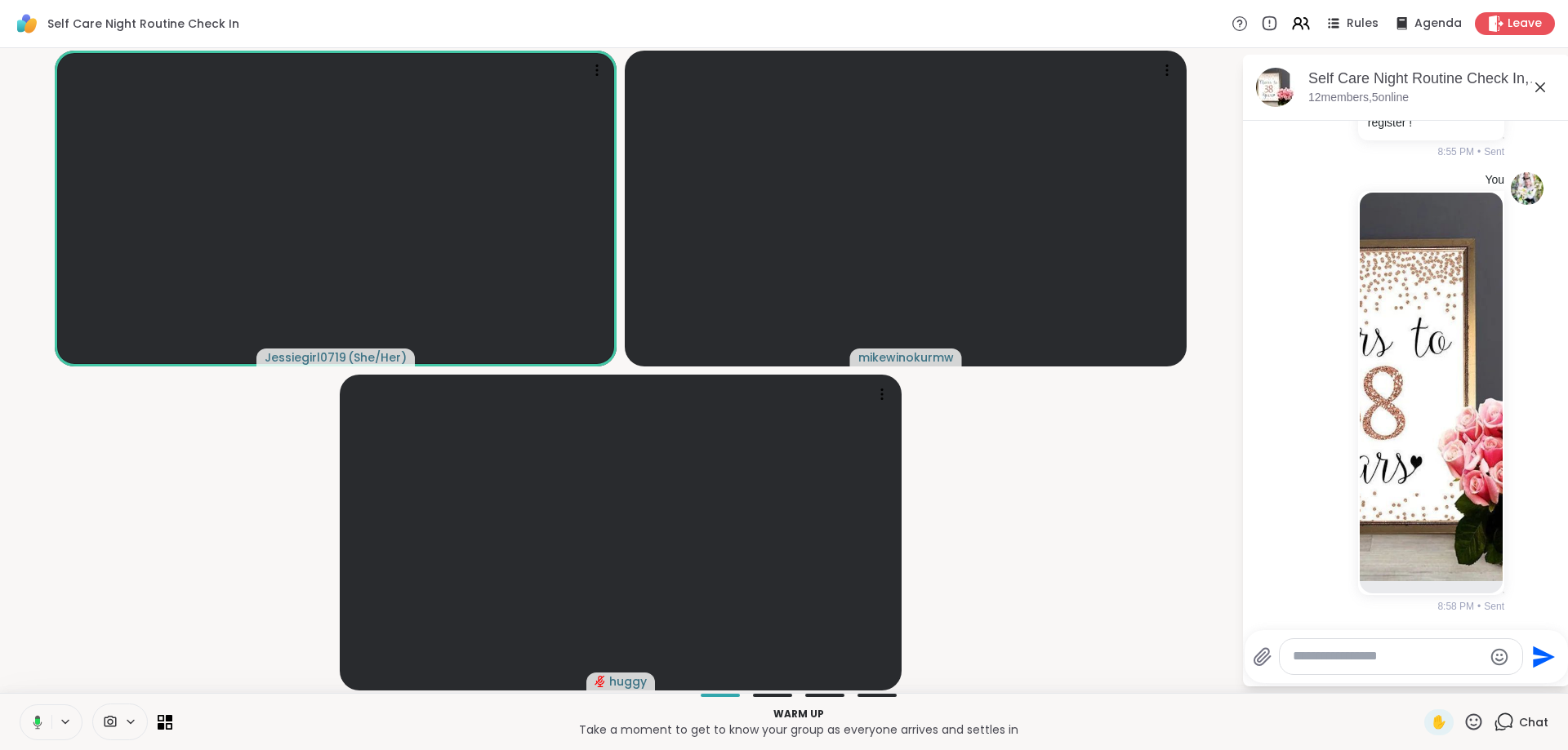
click at [1351, 649] on div at bounding box center [1401, 656] width 243 height 35
click at [1349, 649] on div at bounding box center [1401, 656] width 243 height 35
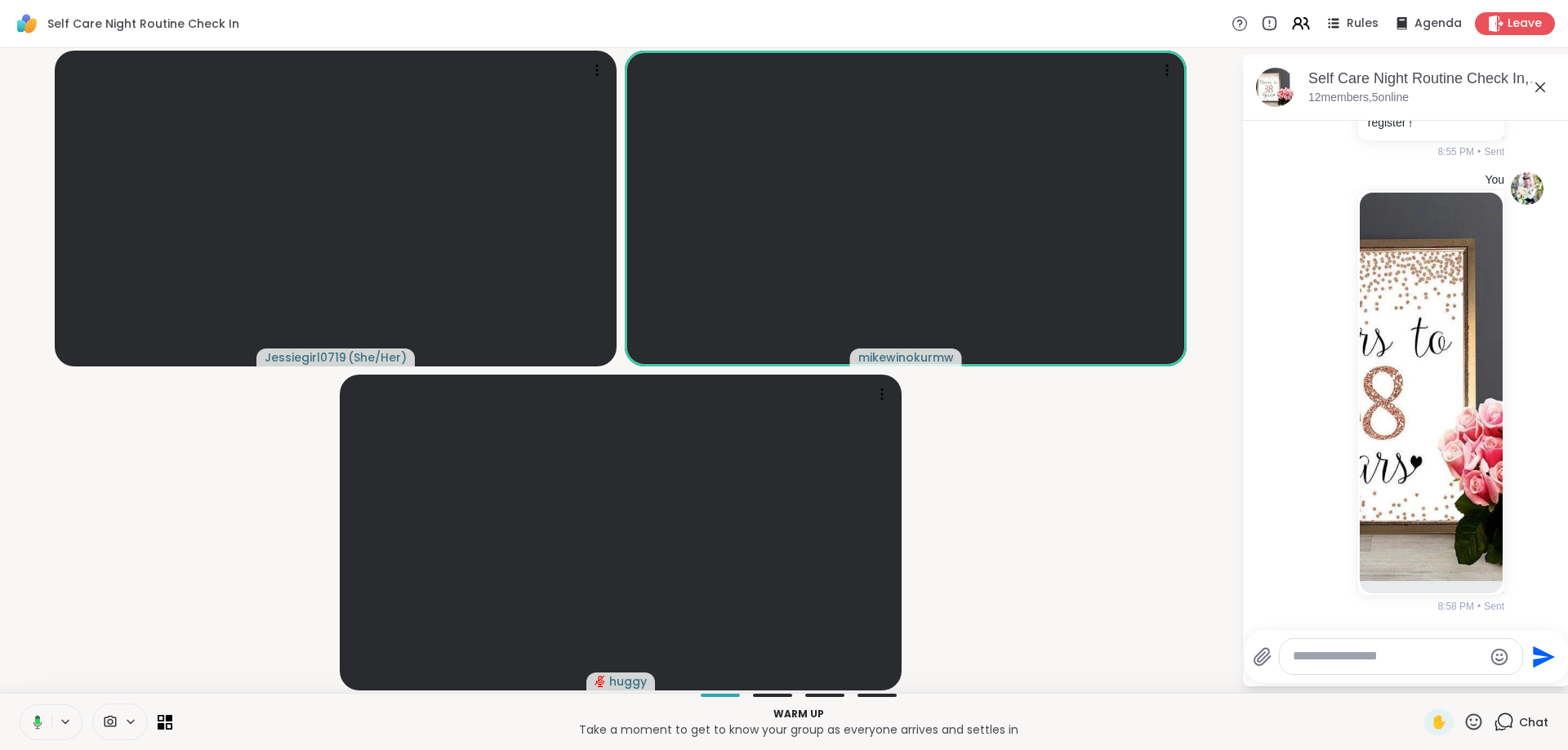
click at [1352, 653] on textarea "Type your message" at bounding box center [1387, 657] width 190 height 18
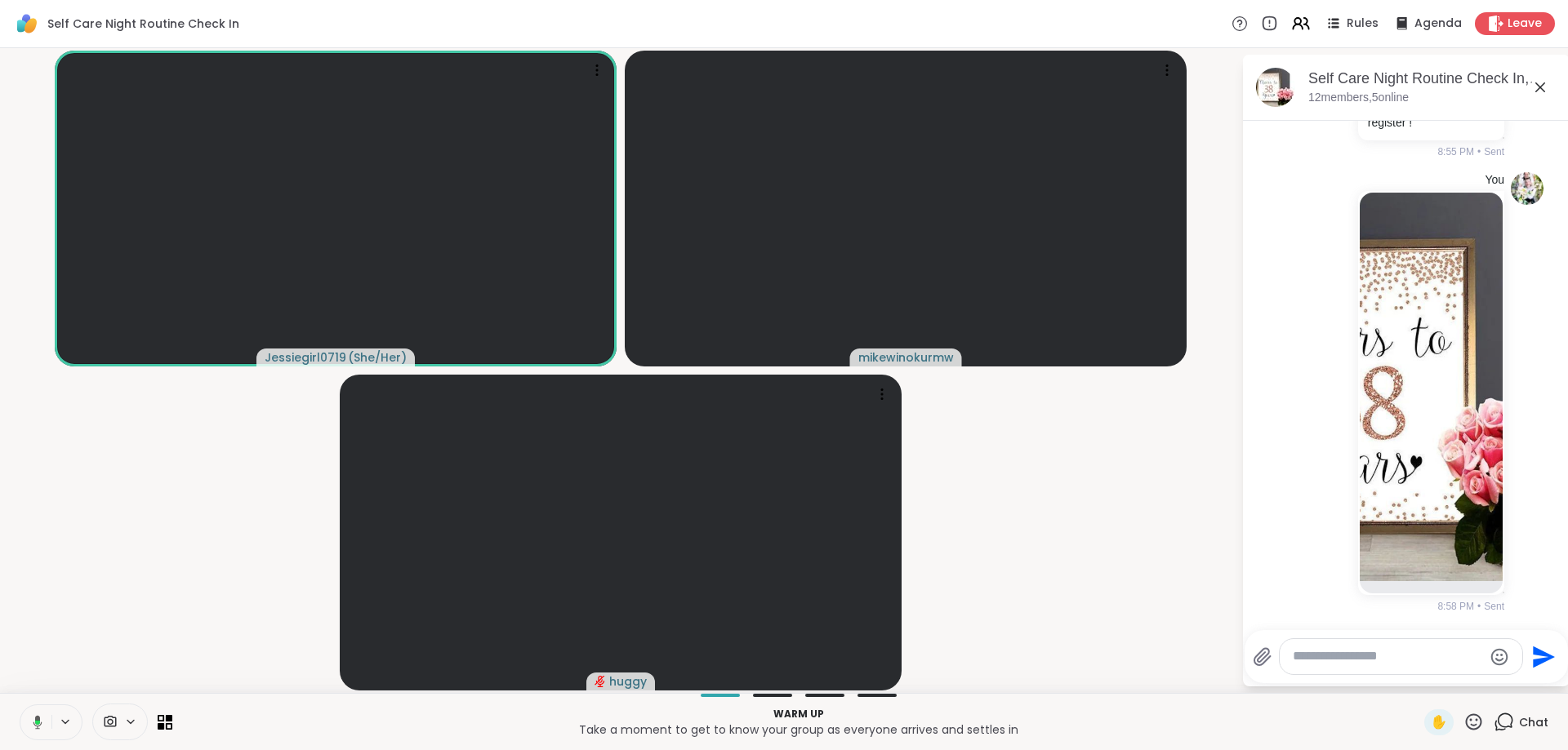
click at [1352, 653] on textarea "Type your message" at bounding box center [1387, 657] width 190 height 18
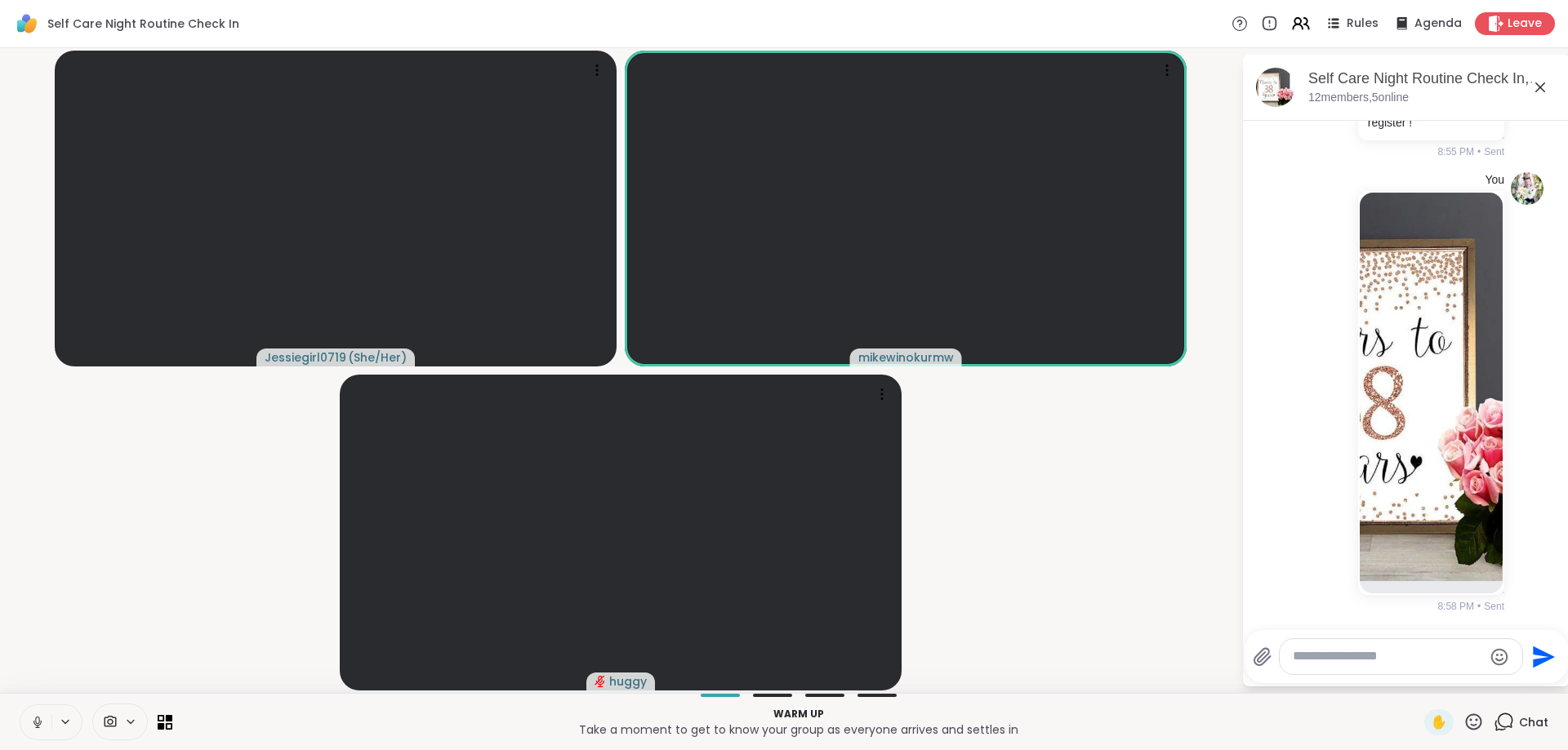
click at [1352, 653] on textarea "Type your message" at bounding box center [1387, 657] width 190 height 18
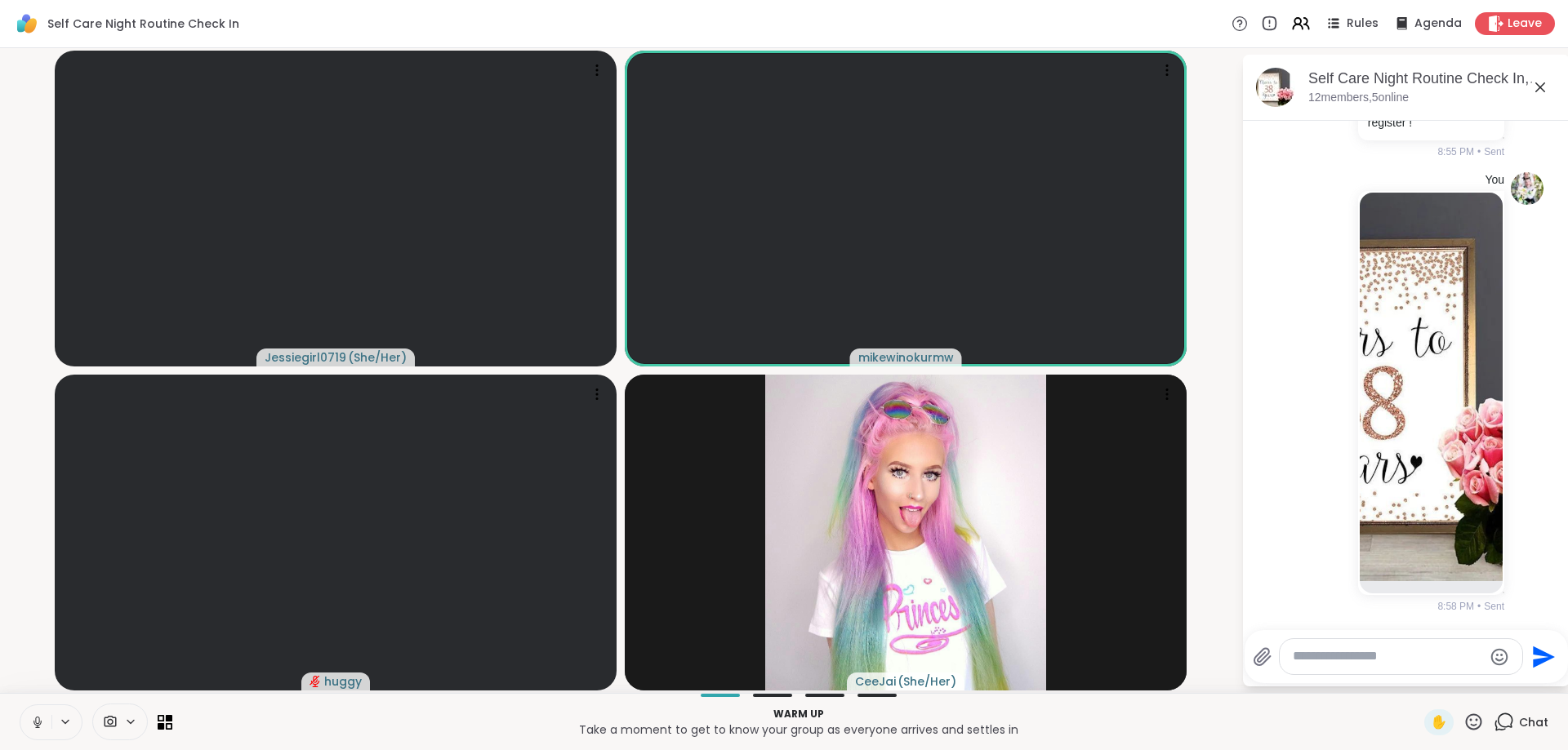
click at [1352, 654] on textarea "Type your message" at bounding box center [1387, 657] width 190 height 18
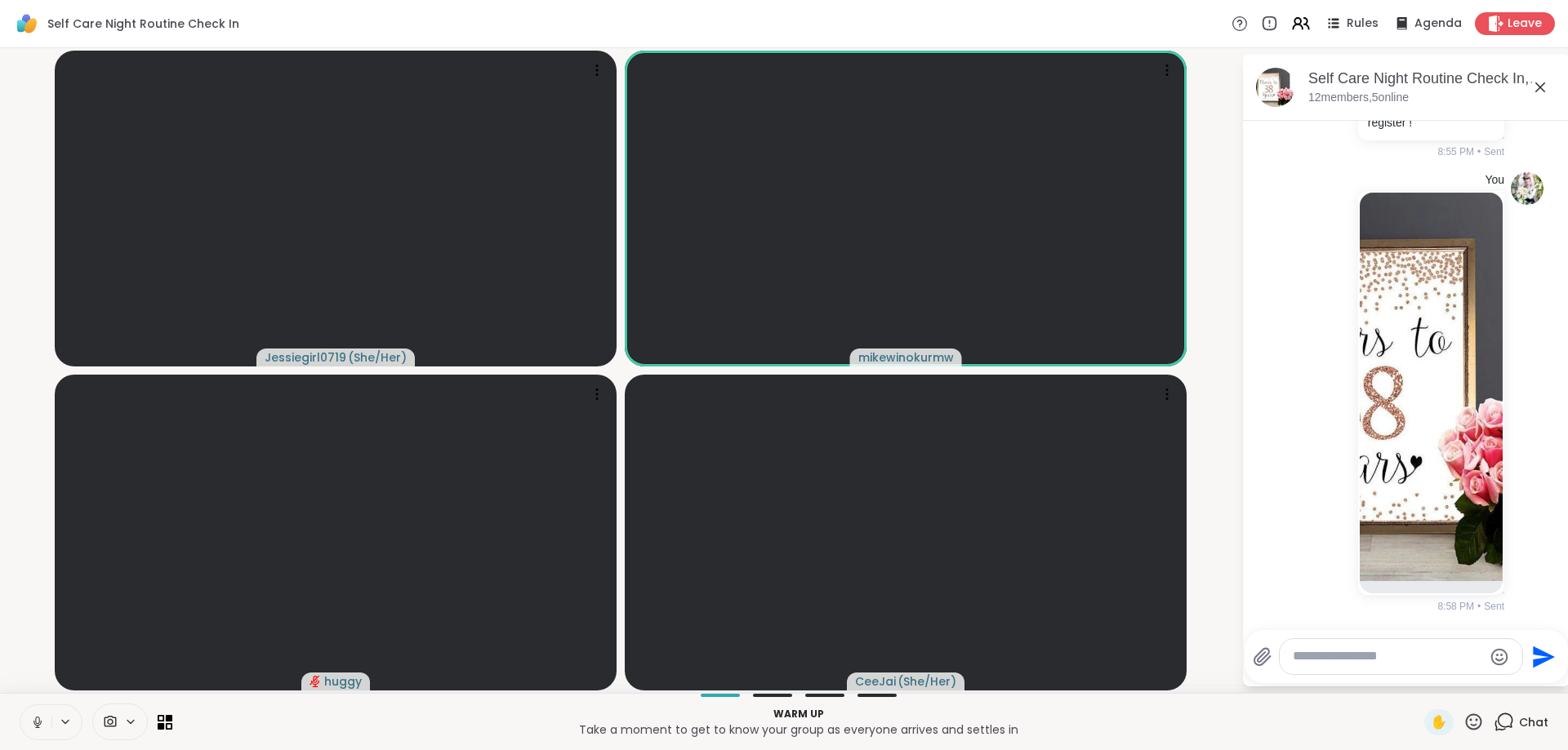
click at [1352, 654] on textarea "Type your message" at bounding box center [1387, 657] width 190 height 18
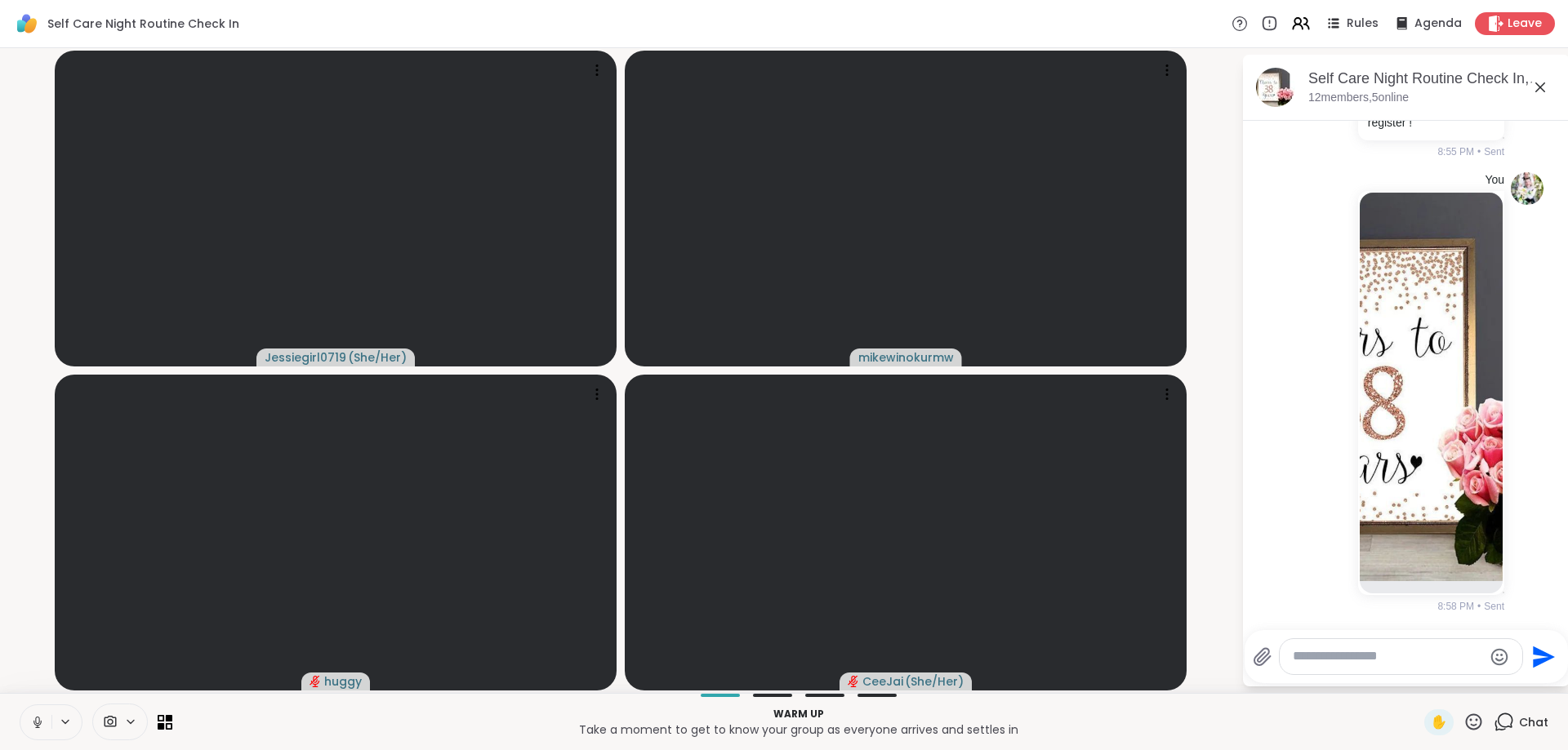
click at [1371, 659] on textarea "Type your message" at bounding box center [1387, 657] width 190 height 18
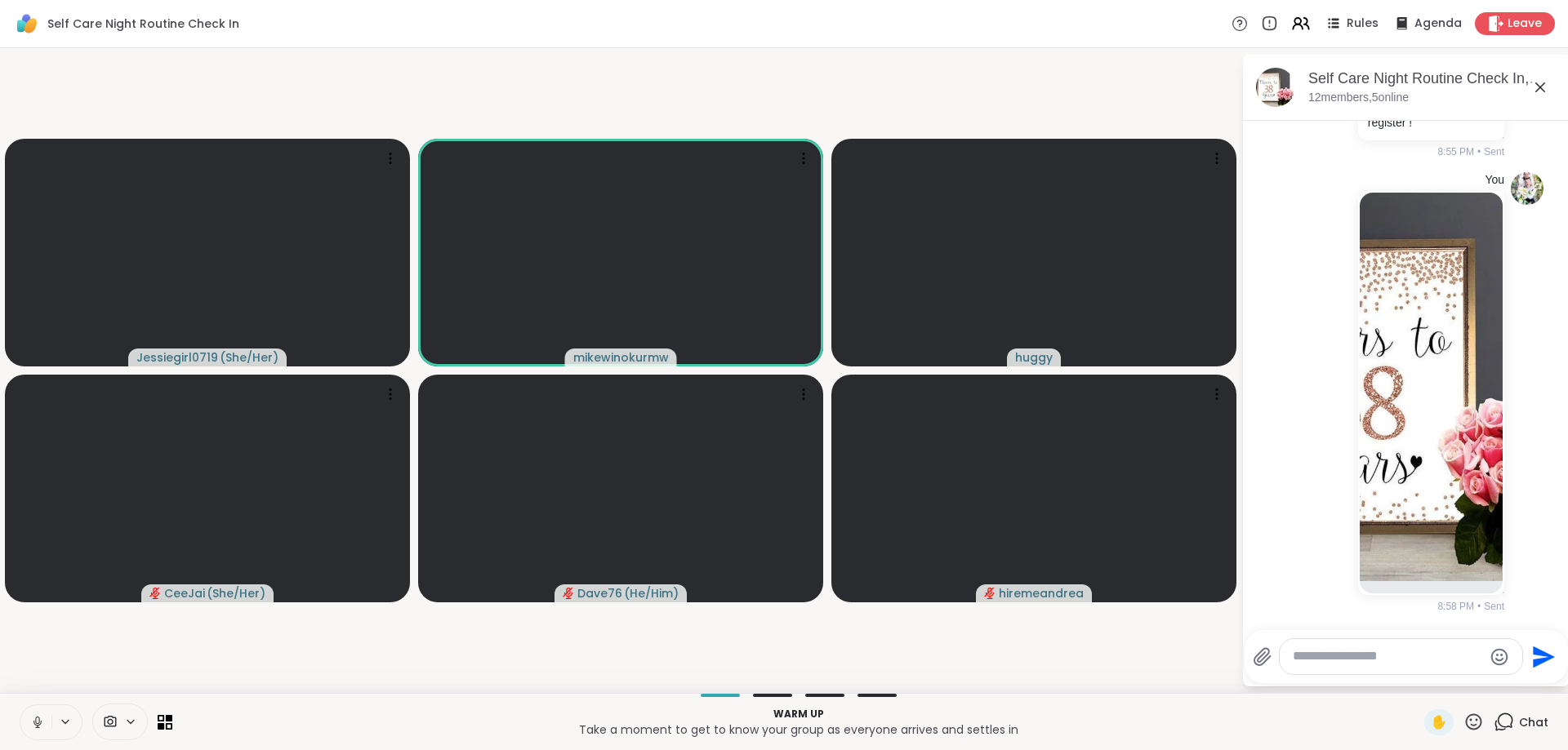
click at [29, 724] on button at bounding box center [36, 722] width 31 height 34
click at [1319, 657] on textarea "Type your message" at bounding box center [1387, 657] width 190 height 18
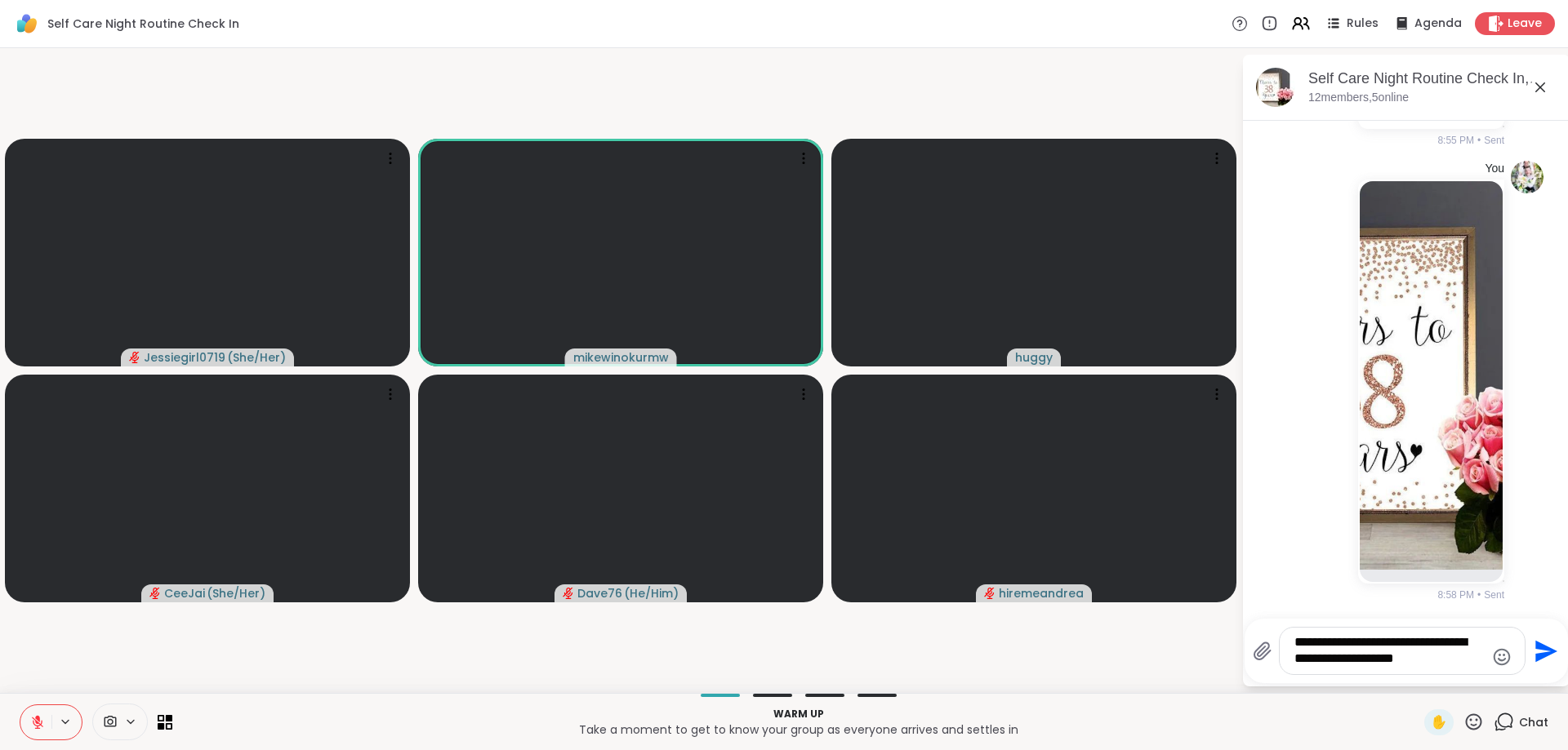
type textarea "**********"
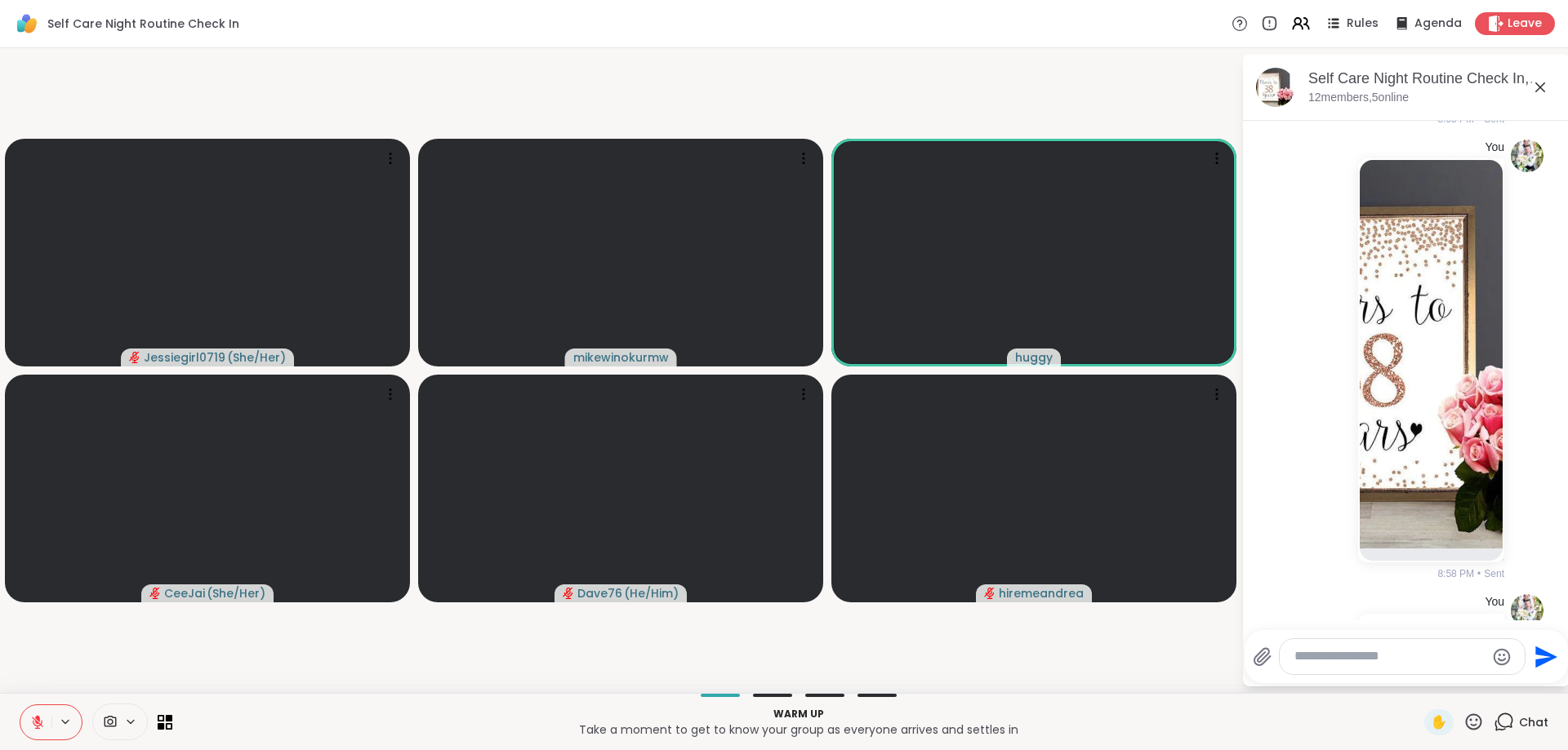
scroll to position [647, 0]
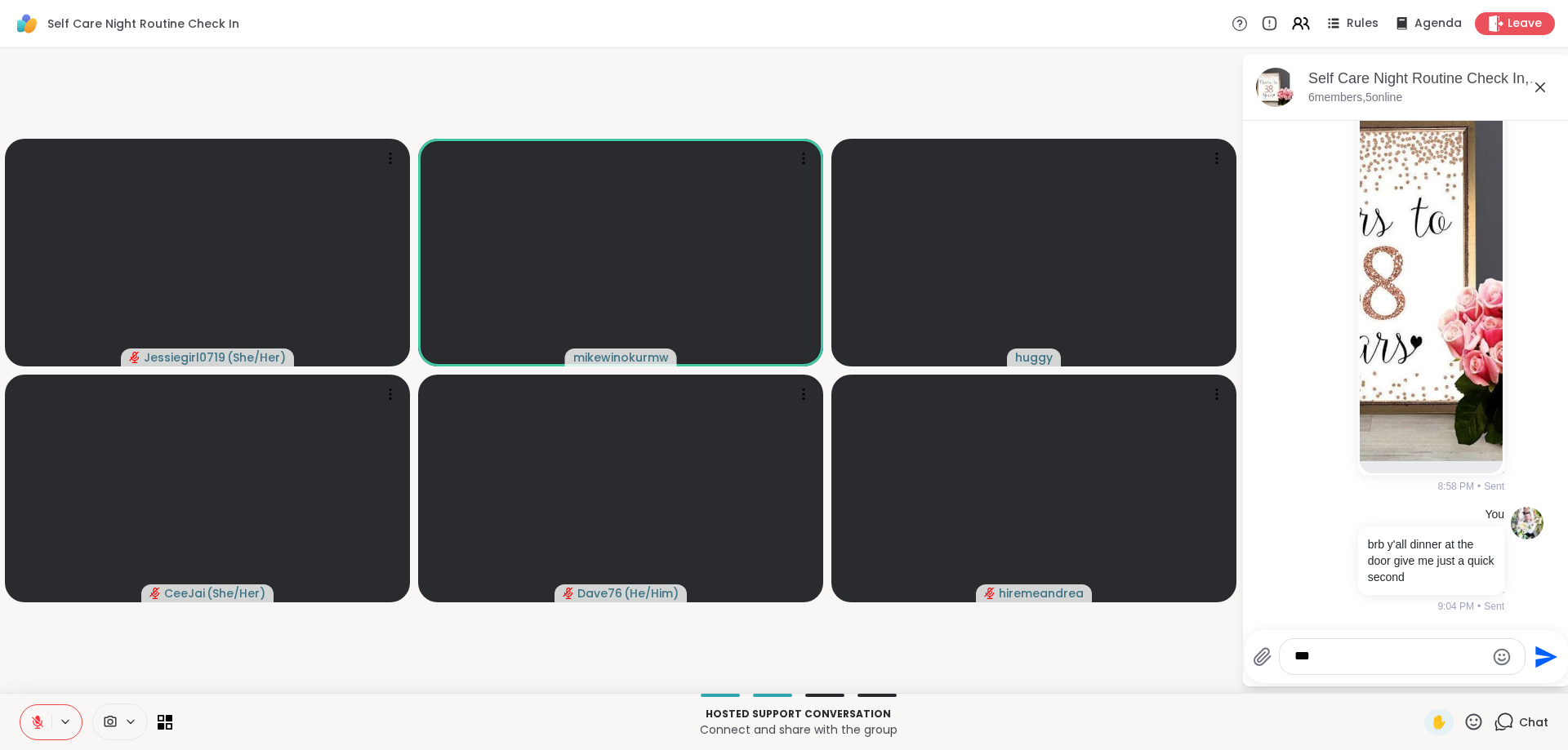
click at [1353, 658] on textarea "***" at bounding box center [1389, 657] width 190 height 18
type textarea "*"
click at [47, 716] on button at bounding box center [36, 722] width 31 height 34
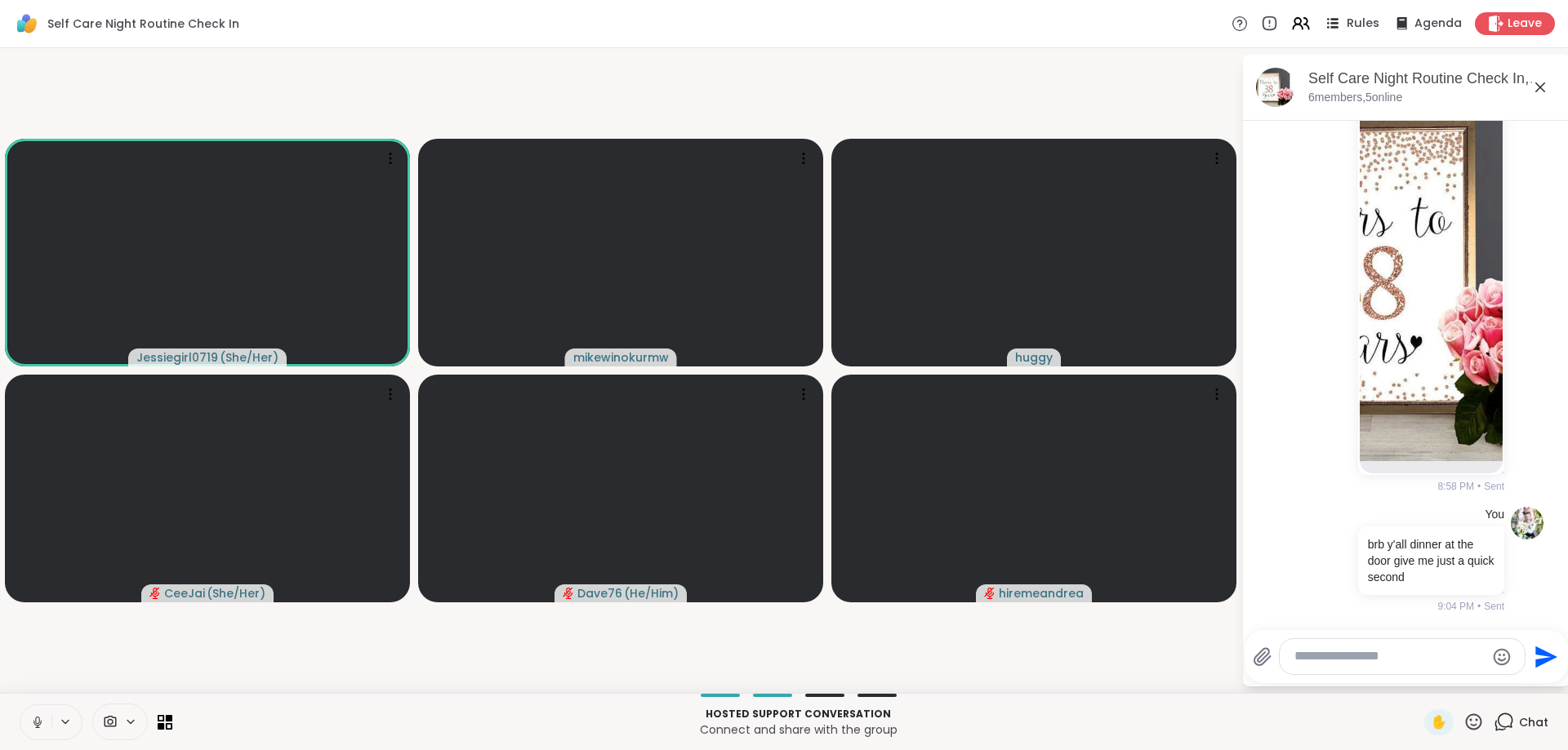
click at [1361, 27] on span "Rules" at bounding box center [1363, 24] width 33 height 18
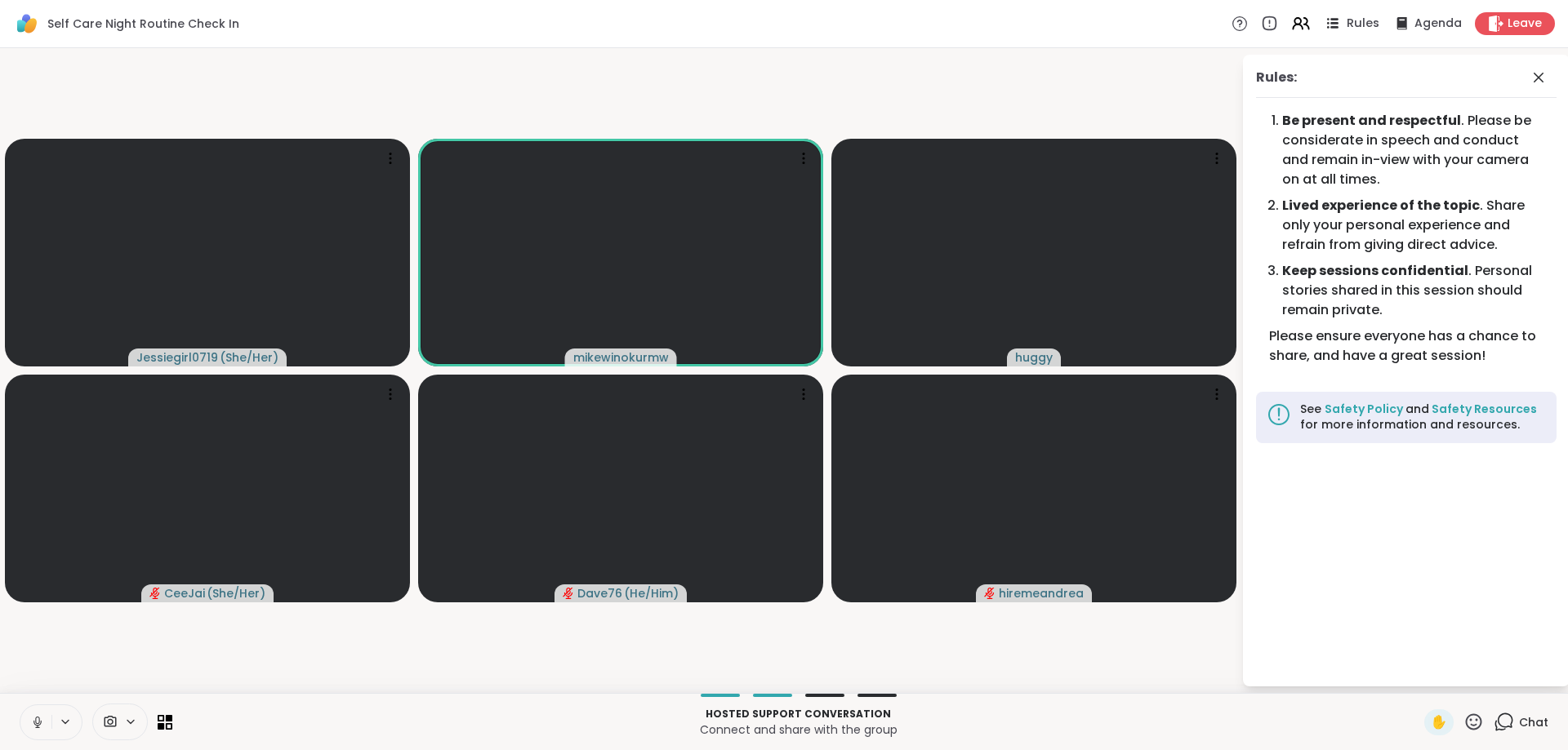
click at [1364, 27] on span "Rules" at bounding box center [1363, 24] width 33 height 18
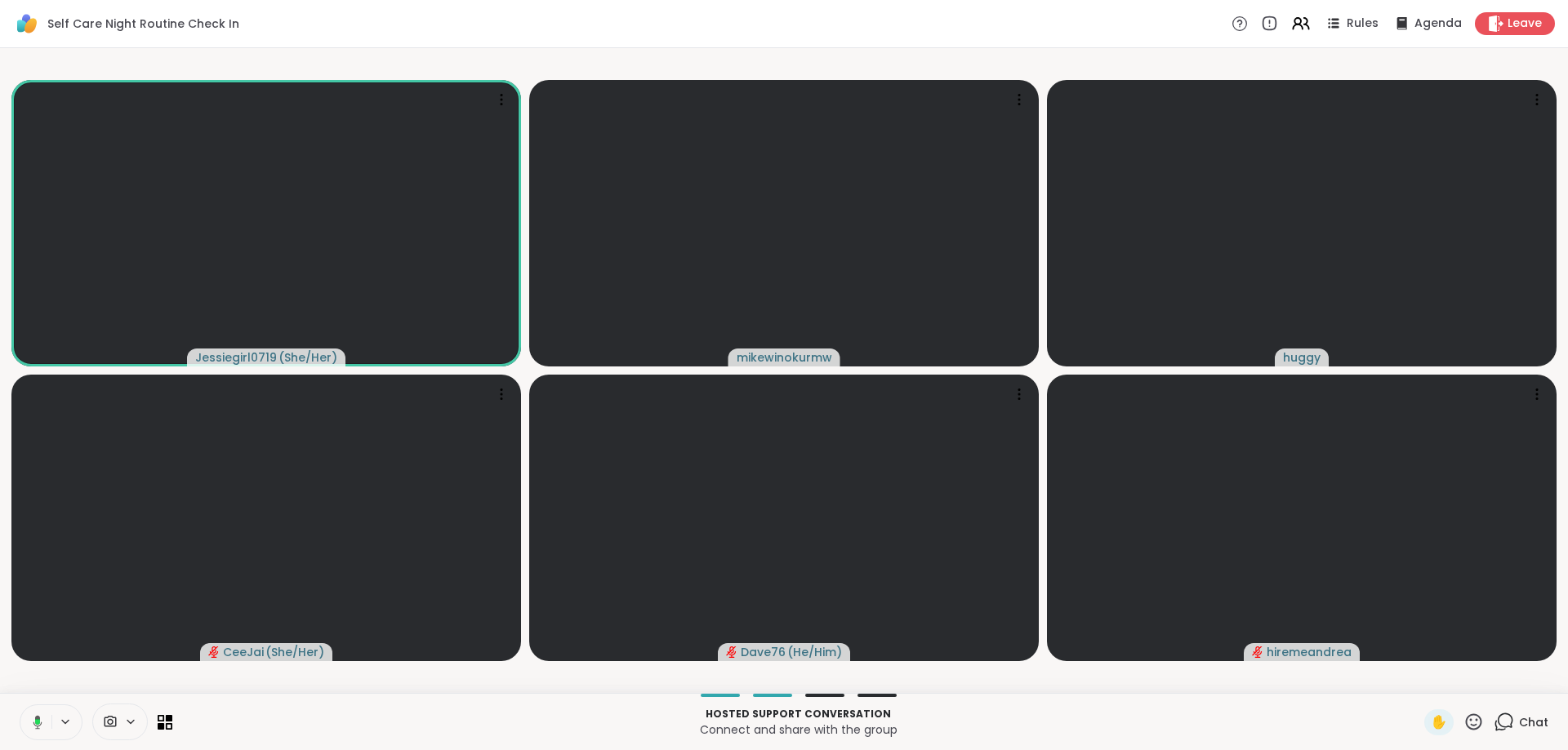
click at [1504, 717] on icon at bounding box center [1504, 722] width 20 height 20
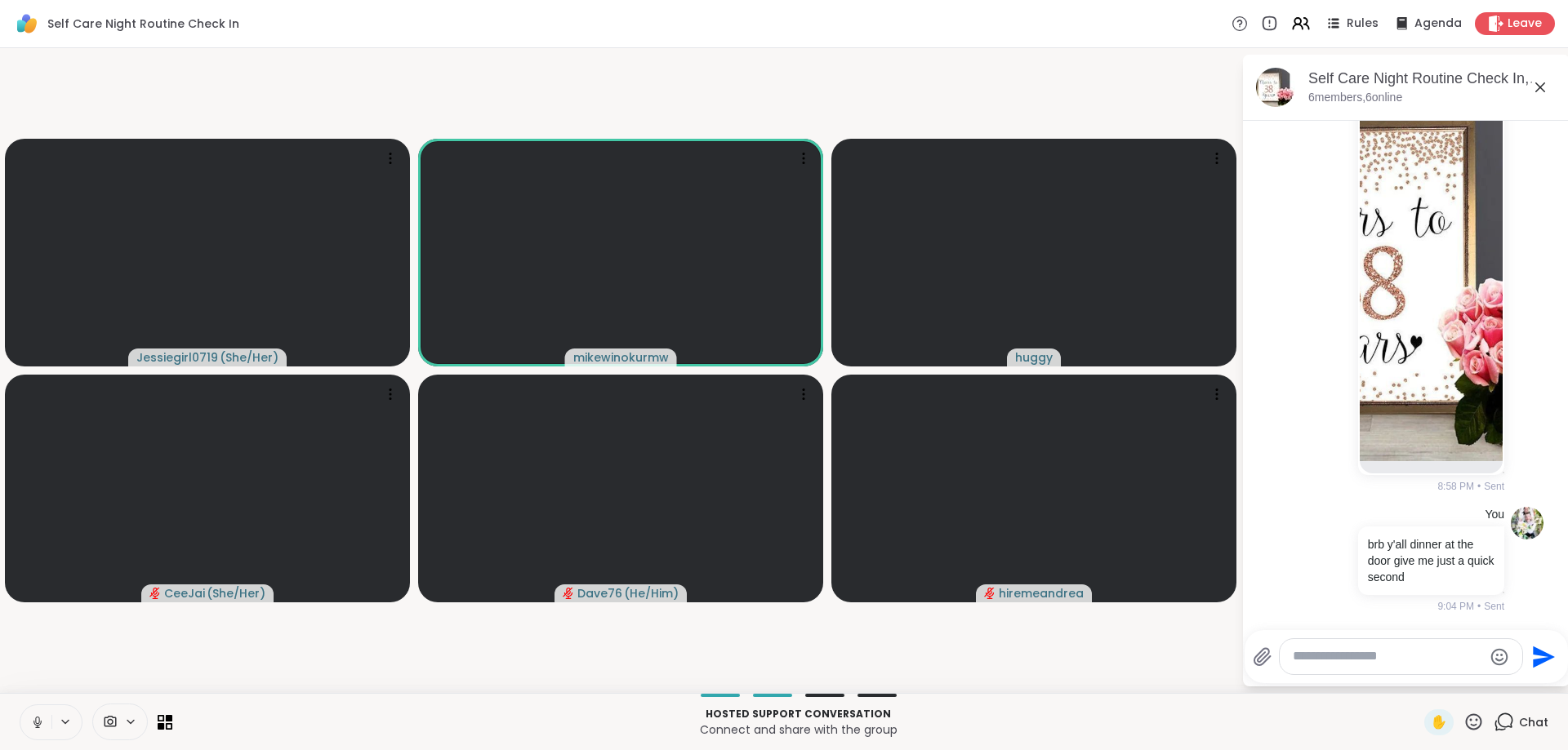
click at [43, 709] on button at bounding box center [36, 722] width 31 height 34
click at [27, 716] on button at bounding box center [36, 722] width 31 height 34
click at [191, 654] on video-player-container "Jessiegirl0719 ( She/Her ) mikewinokurmw [PERSON_NAME] ( She/Her ) Dave76 ( He/…" at bounding box center [621, 371] width 1222 height 632
click at [513, 639] on video-player-container "Jessiegirl0719 ( She/Her ) mikewinokurmw [PERSON_NAME] ( She/Her ) Dave76 ( He/…" at bounding box center [621, 371] width 1222 height 632
click at [47, 714] on button at bounding box center [36, 722] width 31 height 34
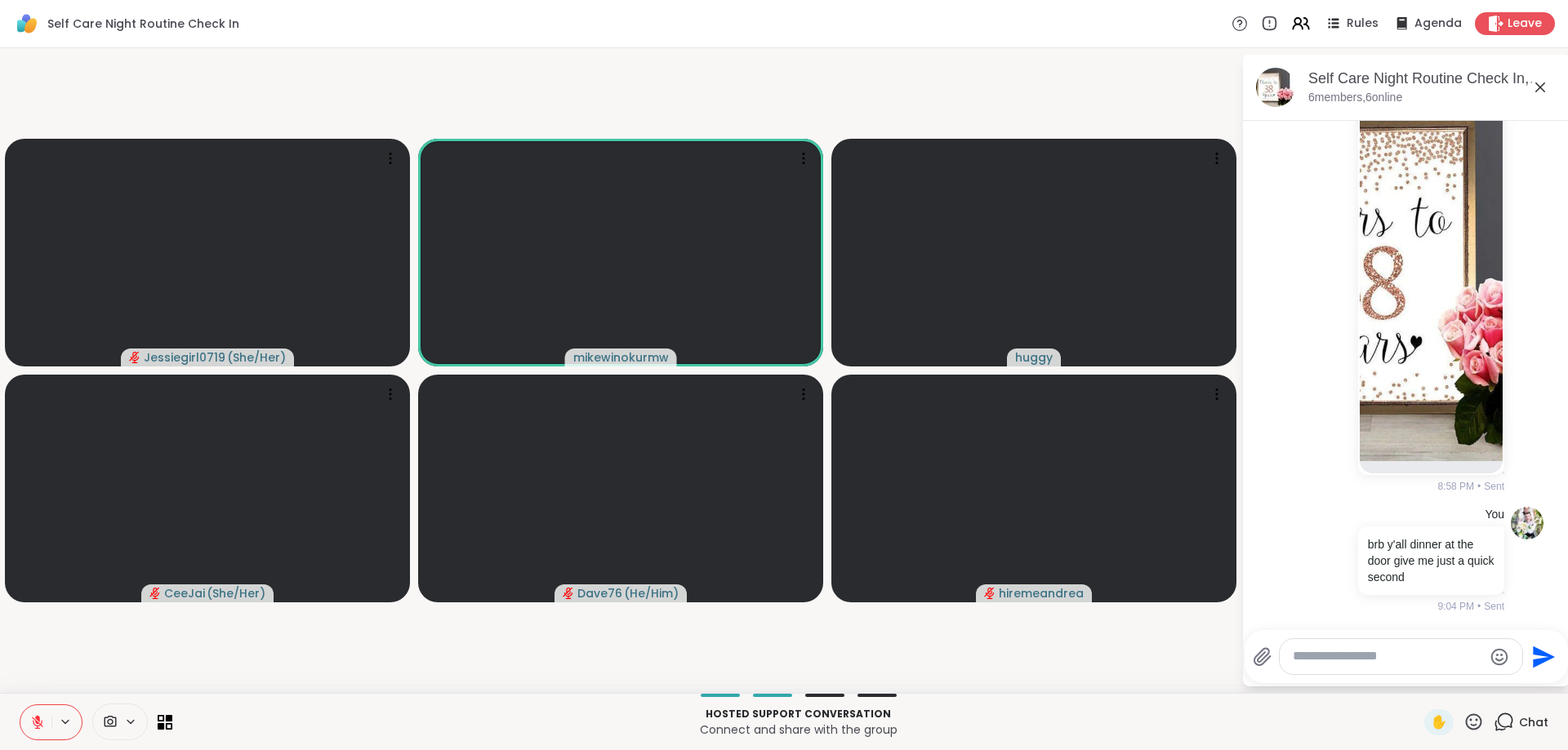
click at [1368, 659] on textarea "Type your message" at bounding box center [1387, 657] width 190 height 18
type textarea "*"
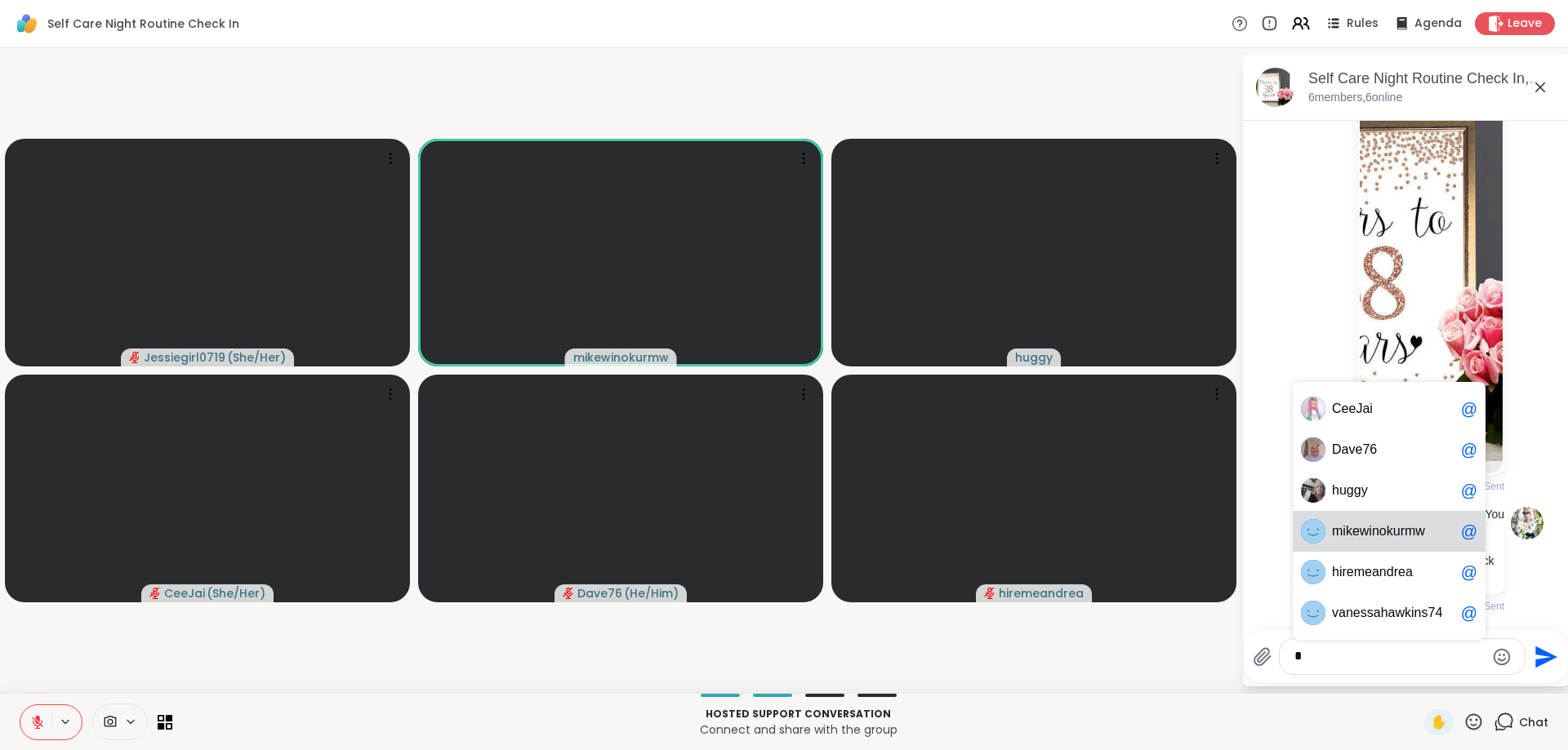
click at [1383, 518] on div "m i k e w i n o k u r m w @" at bounding box center [1389, 532] width 193 height 41
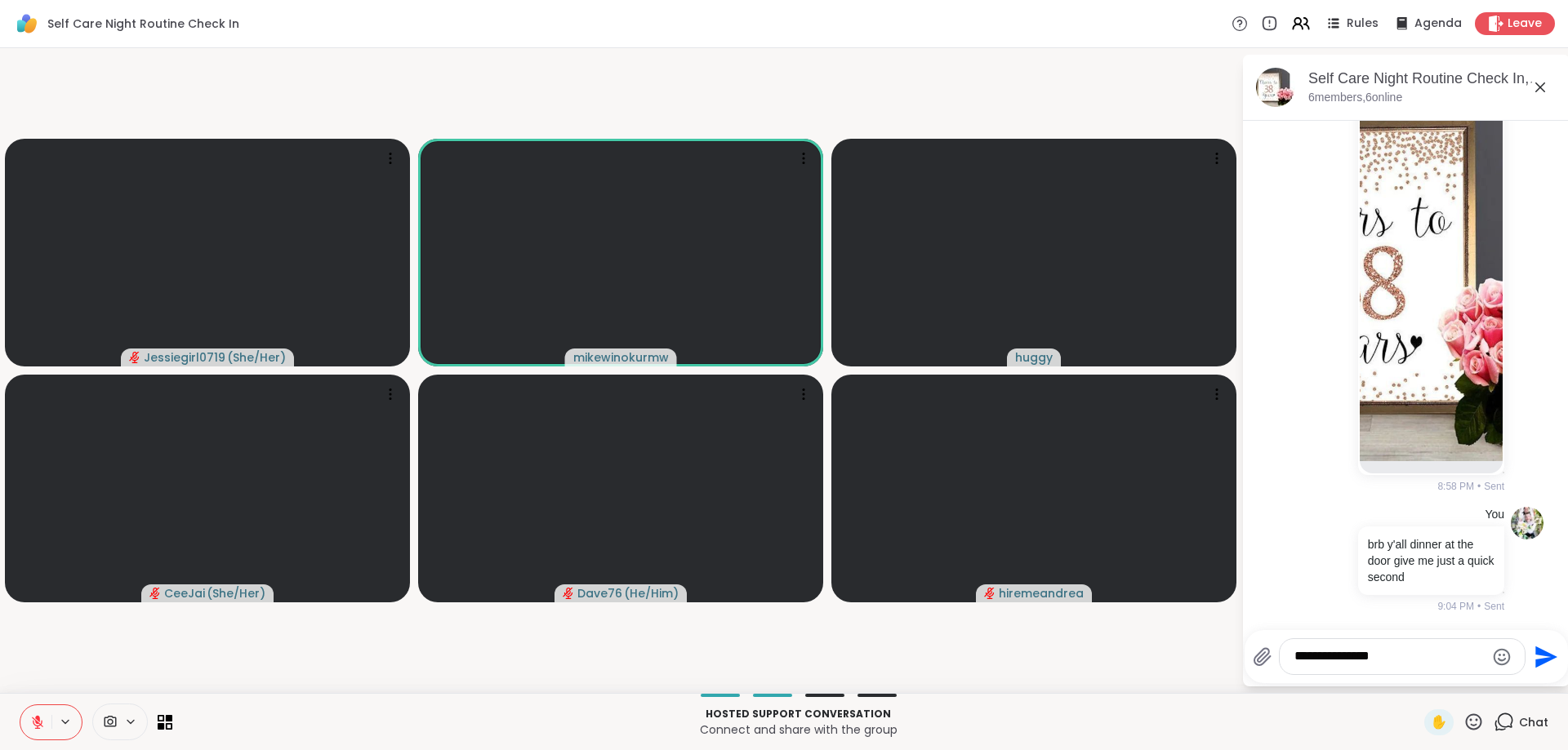
click at [1420, 664] on textarea "**********" at bounding box center [1389, 657] width 190 height 18
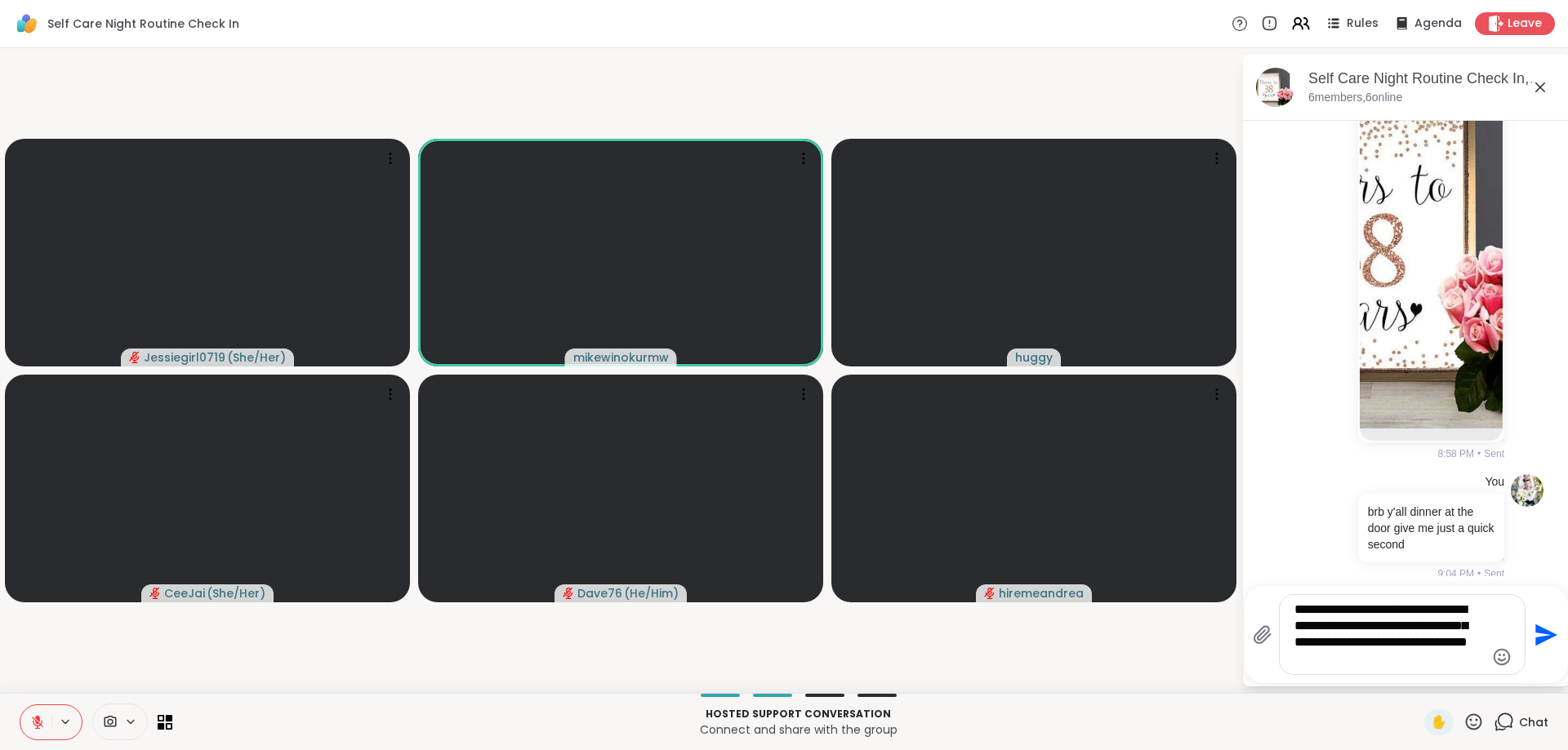
type textarea "**********"
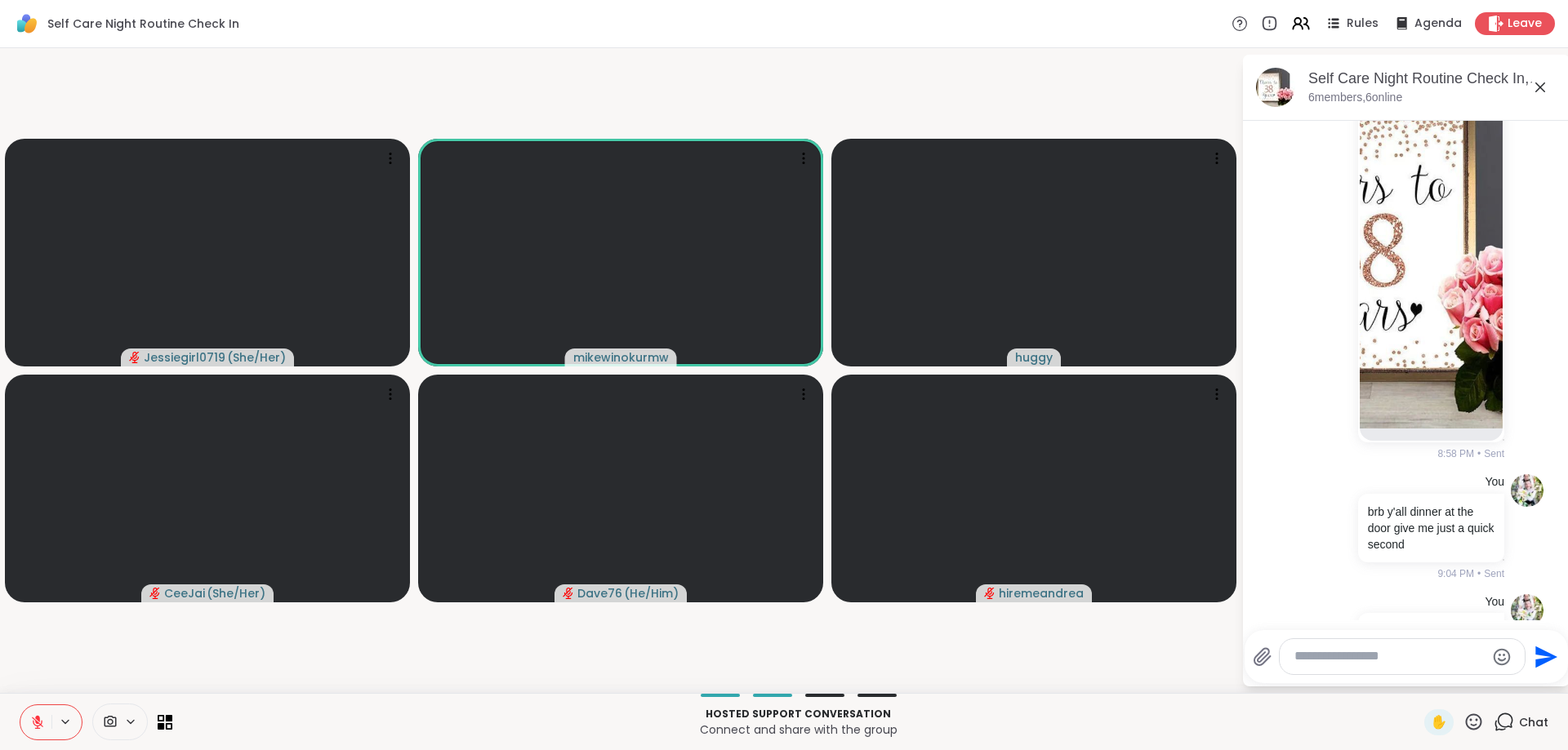
scroll to position [815, 0]
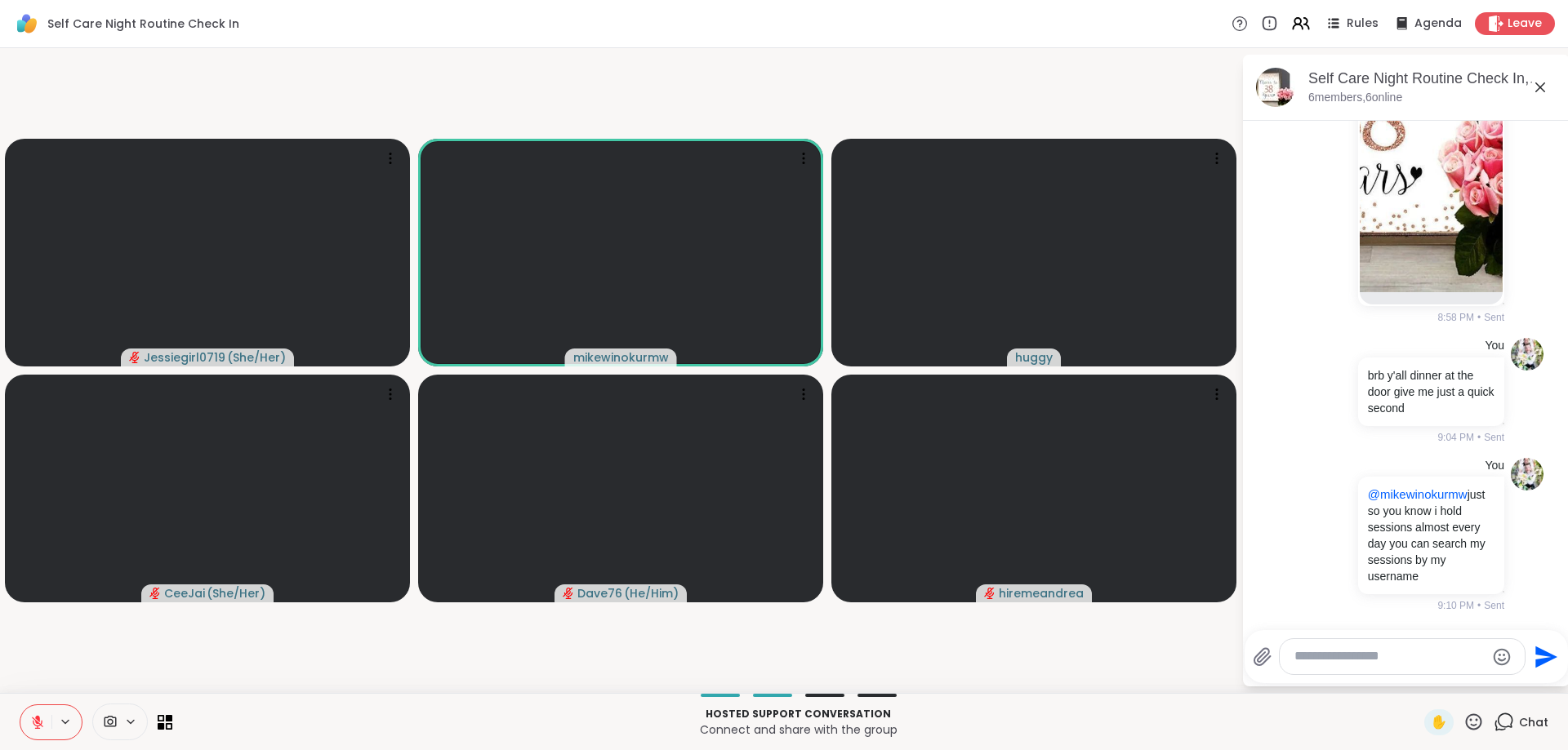
click at [1352, 653] on textarea "Type your message" at bounding box center [1389, 657] width 190 height 18
click at [1326, 665] on textarea "Type your message" at bounding box center [1389, 657] width 190 height 18
click at [28, 714] on button at bounding box center [36, 722] width 31 height 34
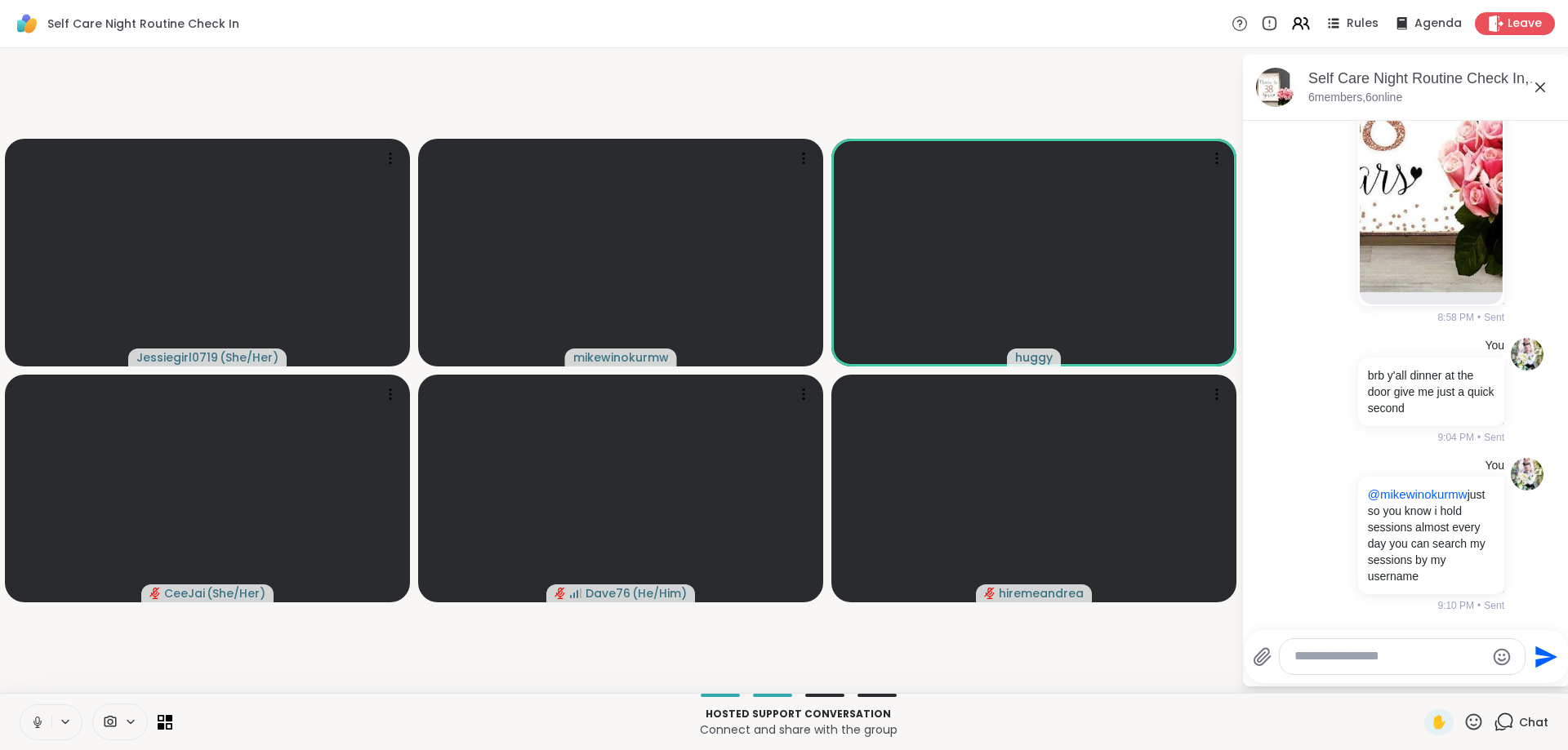
click at [741, 643] on video-player-container "Jessiegirl0719 ( She/Her ) mikewinokurmw [PERSON_NAME] ( She/Her ) Dave76 ( He/…" at bounding box center [621, 371] width 1222 height 632
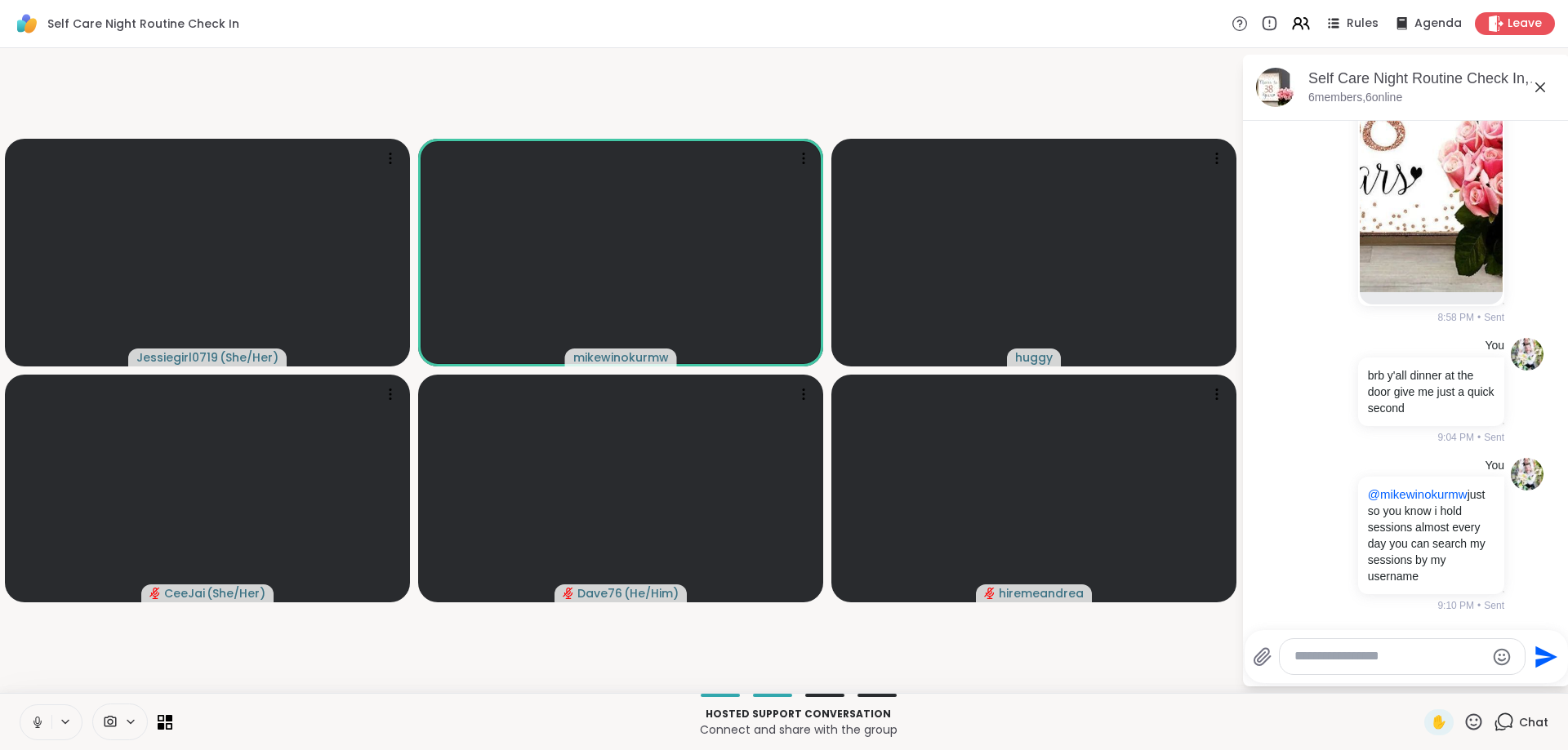
click at [148, 672] on video-player-container "Jessiegirl0719 ( She/Her ) mikewinokurmw [PERSON_NAME] ( She/Her ) Dave76 ( He/…" at bounding box center [621, 371] width 1222 height 632
drag, startPoint x: 1371, startPoint y: 666, endPoint x: 1374, endPoint y: 644, distance: 22.2
click at [1371, 662] on div at bounding box center [1402, 656] width 245 height 35
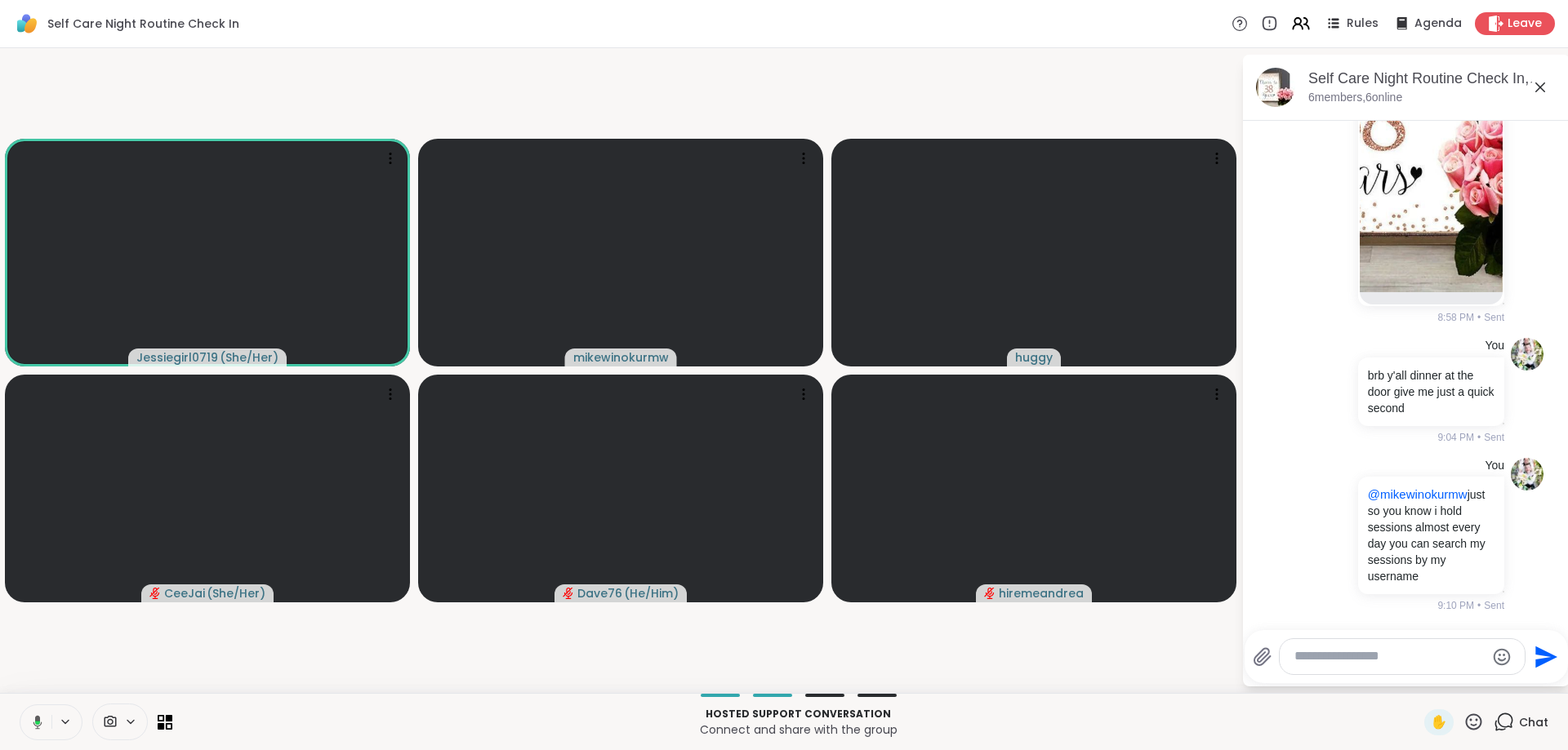
click at [1374, 644] on div at bounding box center [1402, 656] width 245 height 35
click at [1375, 653] on textarea "Type your message" at bounding box center [1389, 657] width 190 height 18
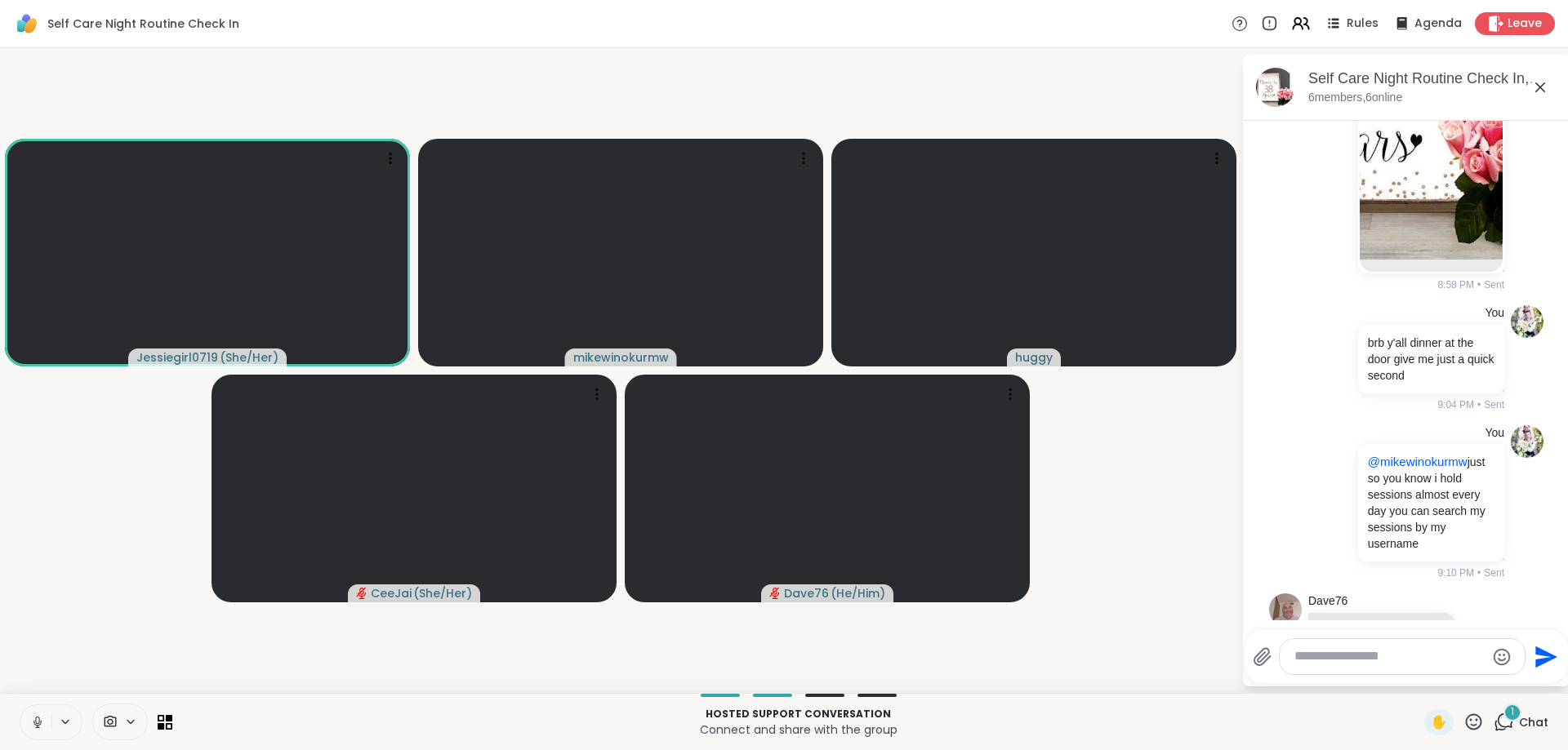
scroll to position [919, 0]
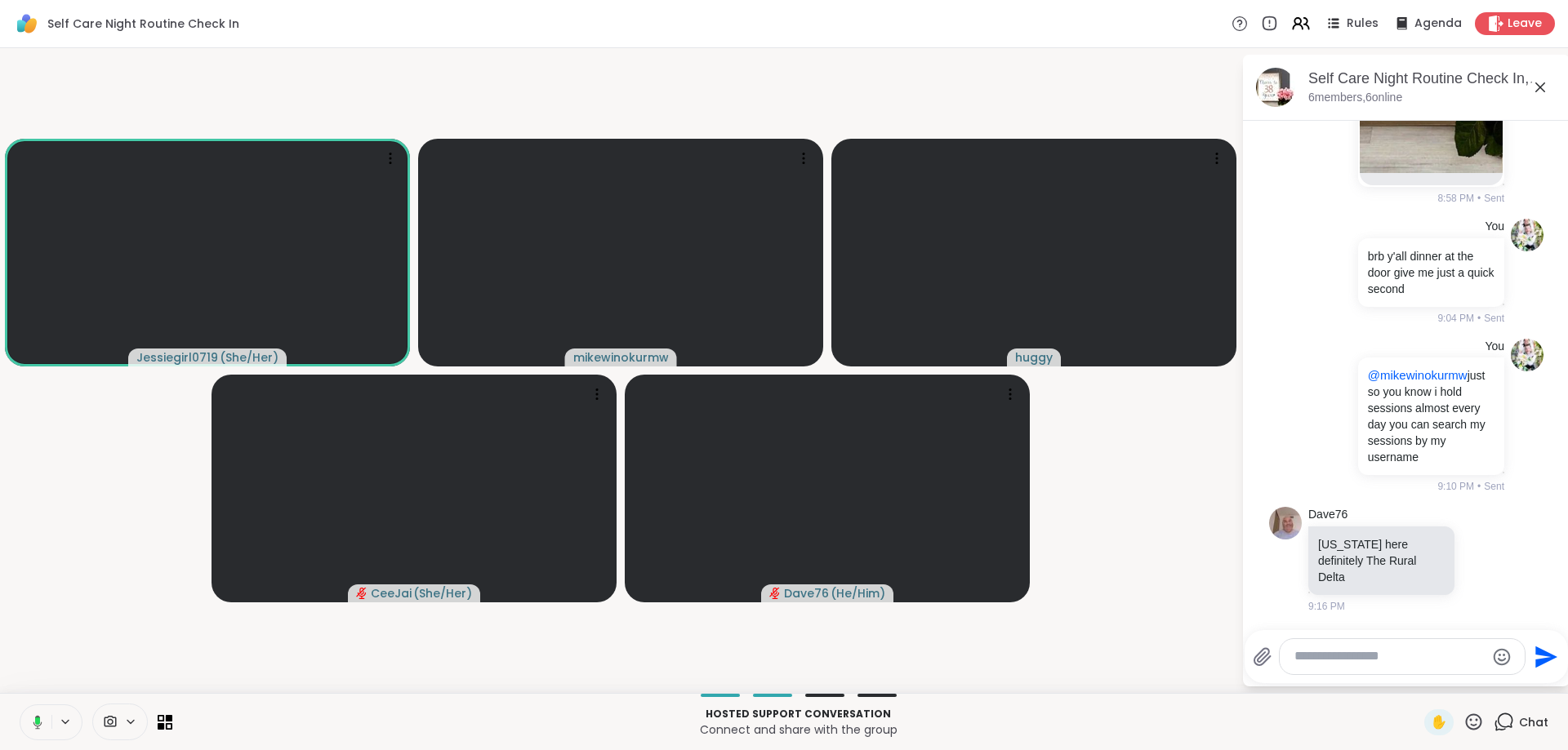
click at [1315, 652] on textarea "Type your message" at bounding box center [1389, 657] width 190 height 18
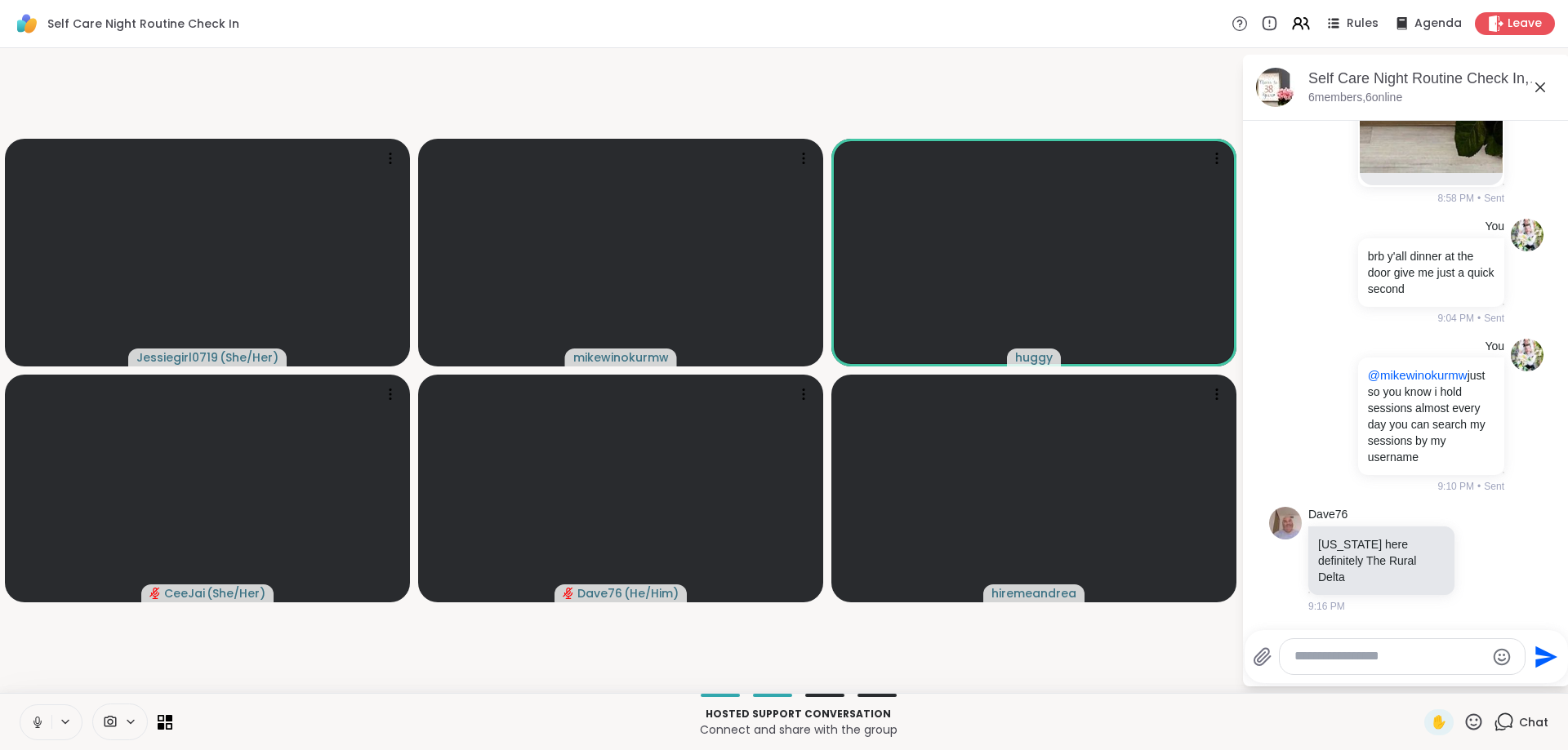
click at [1476, 726] on icon at bounding box center [1473, 722] width 17 height 17
click at [1430, 684] on div "❤️" at bounding box center [1426, 679] width 29 height 26
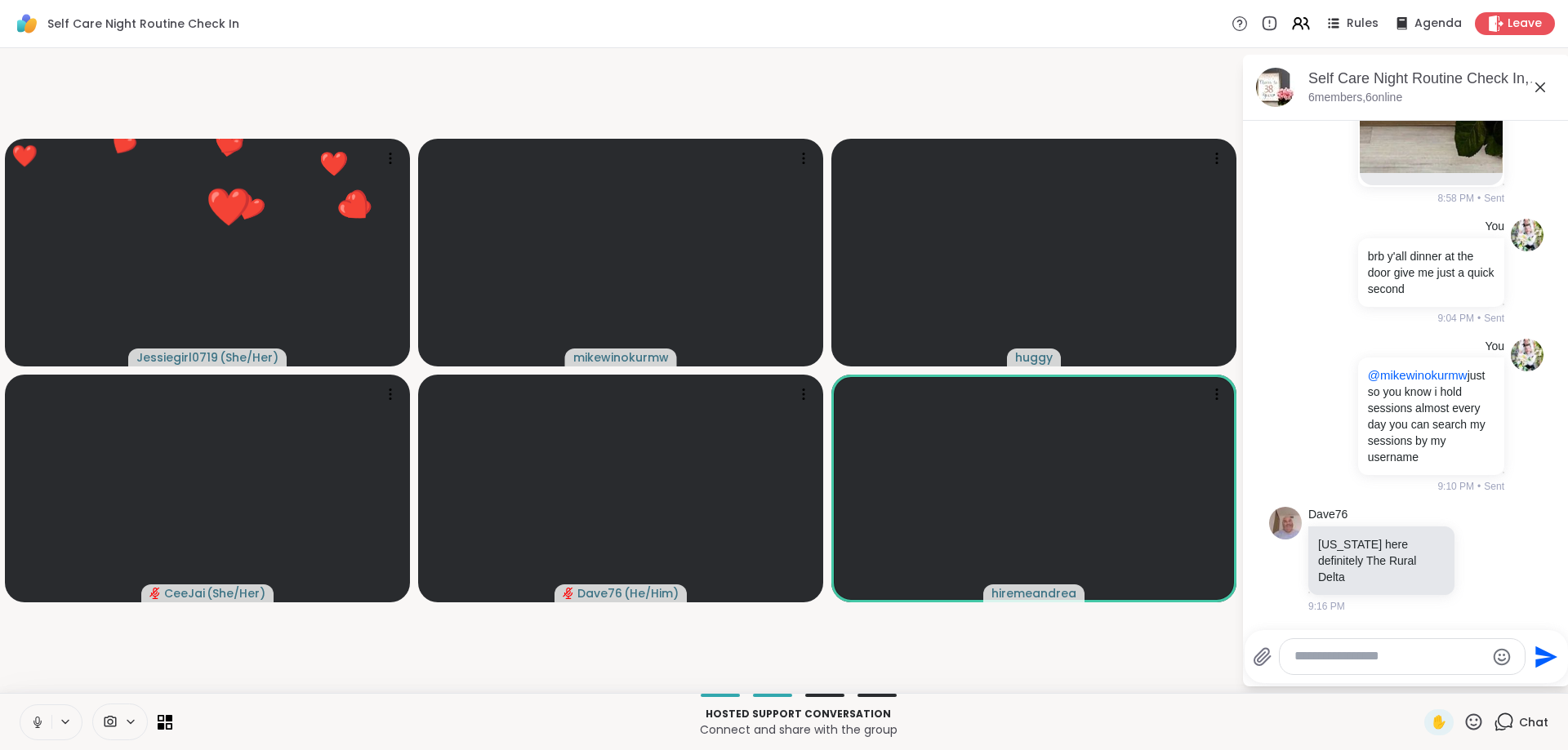
click at [1369, 662] on textarea "Type your message" at bounding box center [1389, 657] width 190 height 18
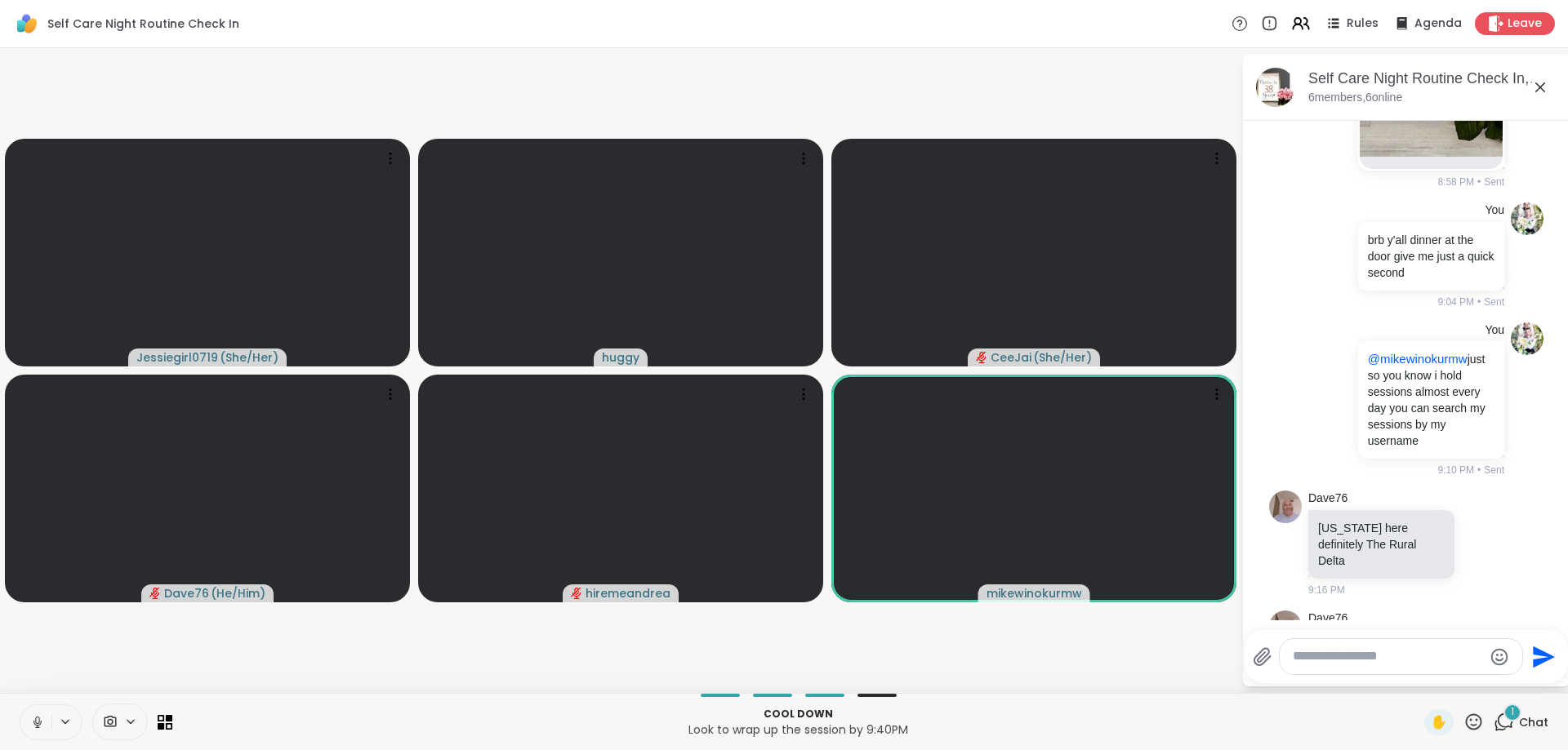
scroll to position [1071, 0]
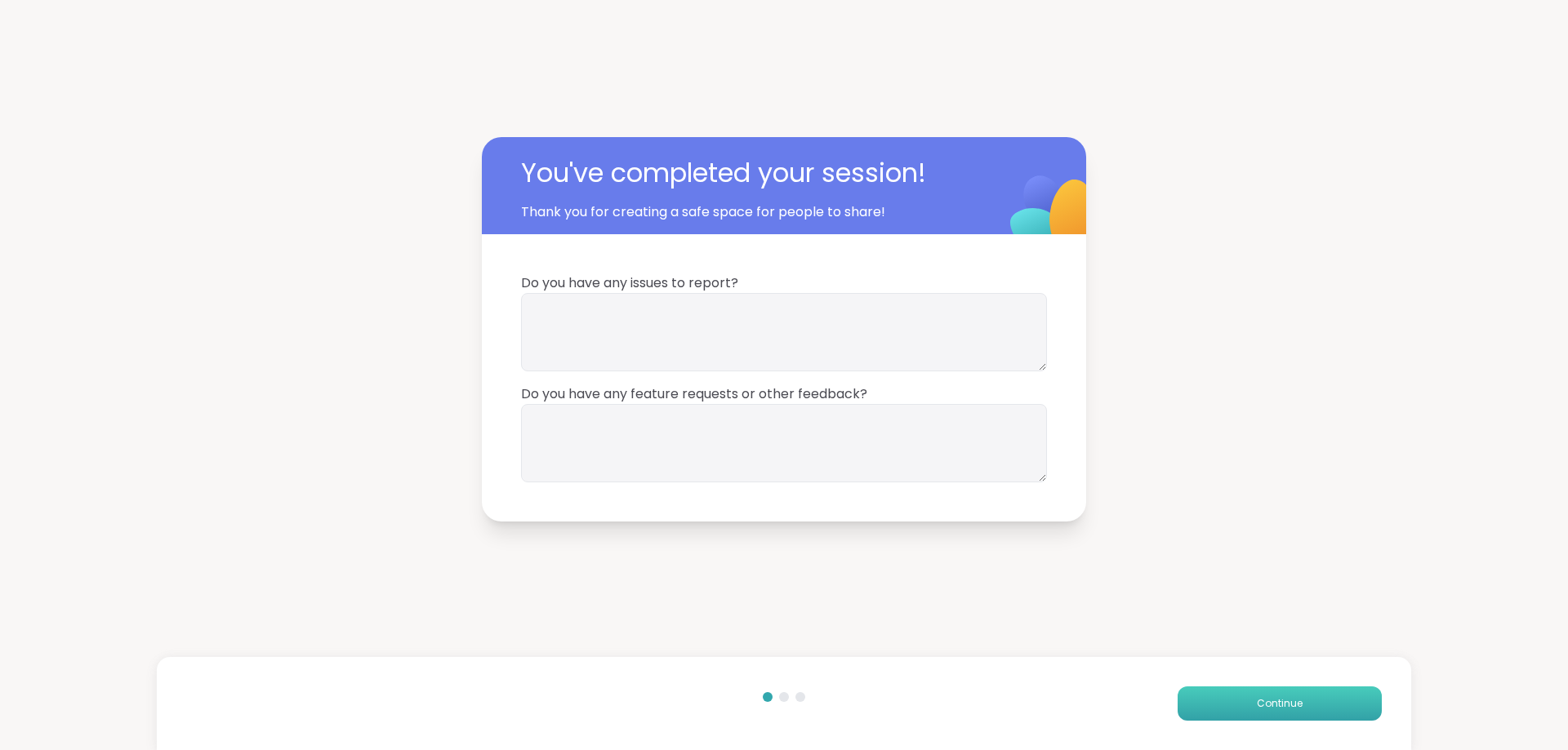
click at [1337, 702] on button "Continue" at bounding box center [1279, 703] width 204 height 34
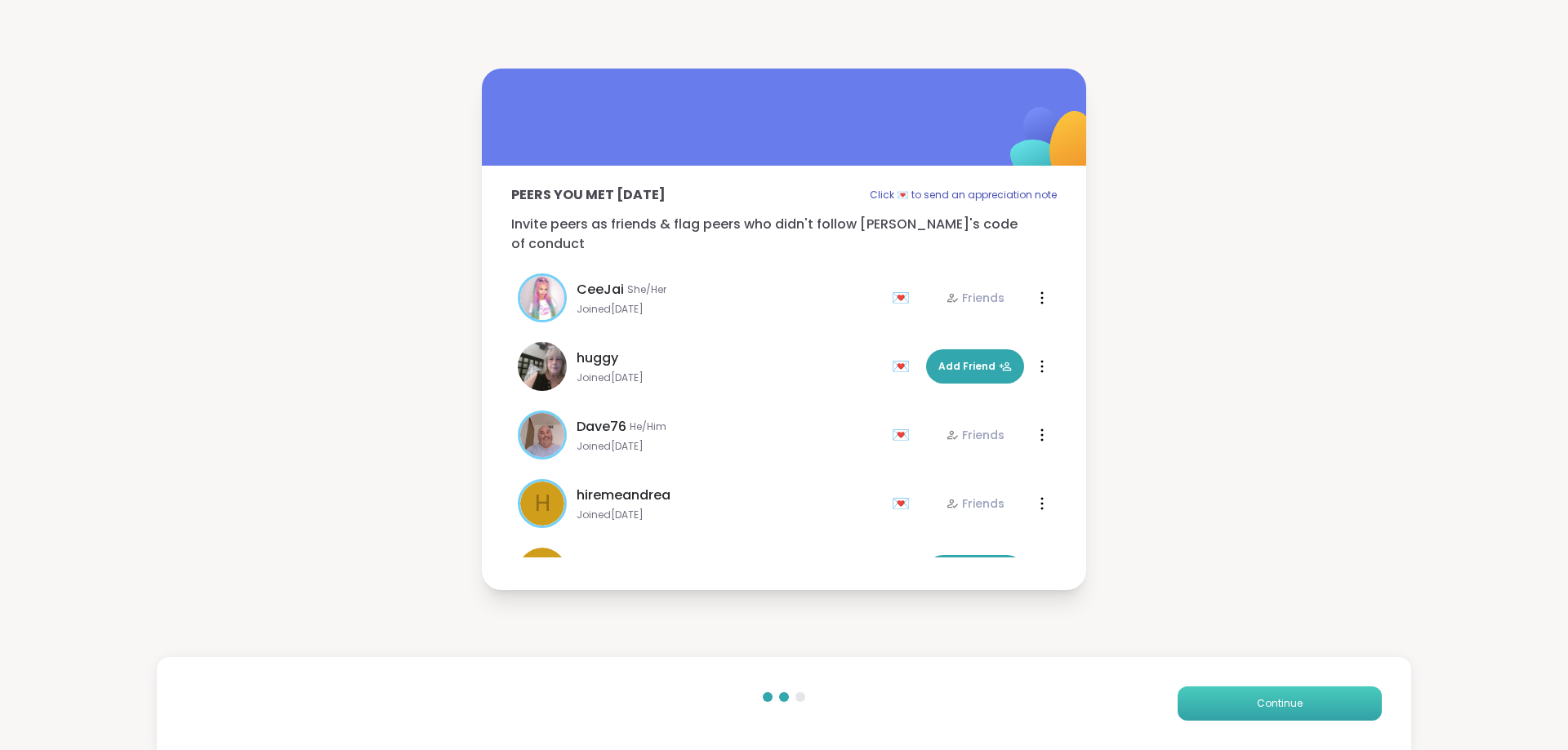
click at [1337, 702] on button "Continue" at bounding box center [1279, 703] width 204 height 34
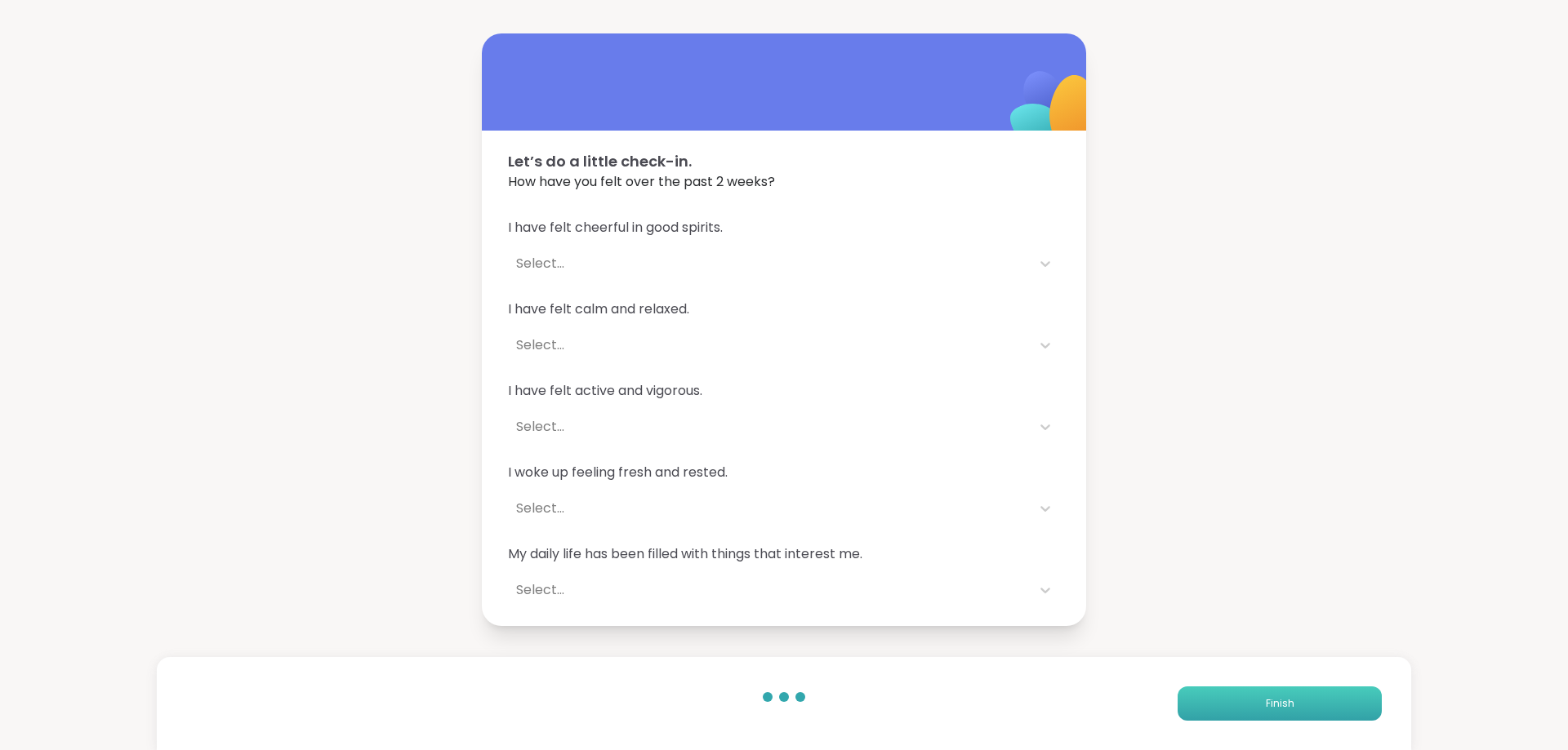
click at [1337, 702] on button "Finish" at bounding box center [1279, 703] width 204 height 34
